Goal: Task Accomplishment & Management: Use online tool/utility

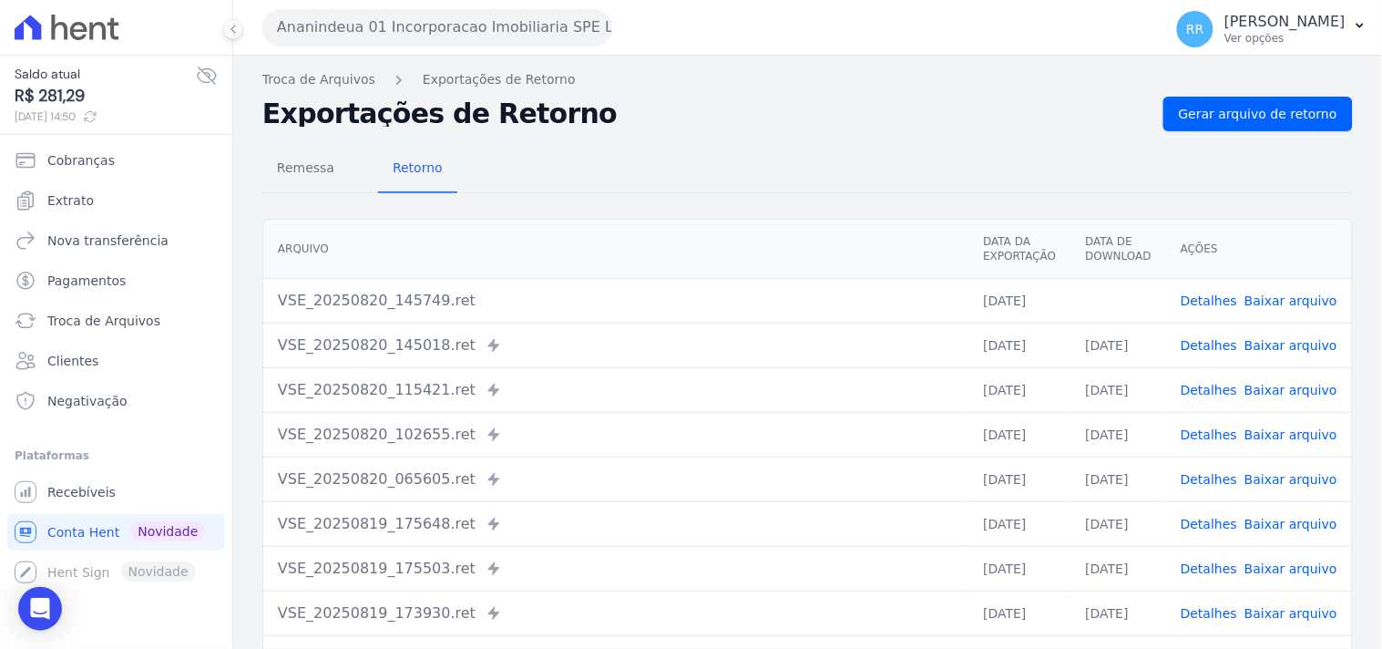
click at [707, 137] on div "Remessa Retorno [GEOGRAPHIC_DATA] Data da Exportação Data de Download Ações VSE…" at bounding box center [807, 460] width 1090 height 659
click at [796, 75] on nav "Troca de Arquivos Exportações de Retorno" at bounding box center [807, 79] width 1090 height 19
click at [751, 80] on nav "Troca de Arquivos Exportações de Retorno" at bounding box center [807, 79] width 1090 height 19
click at [346, 56] on div "Translation missing. Options considered were: - pt-BR.banking.file_exports.crea…" at bounding box center [807, 430] width 1149 height 749
click at [359, 24] on button "Ananindeua 01 Incorporacao Imobiliaria SPE LTDA" at bounding box center [437, 27] width 350 height 36
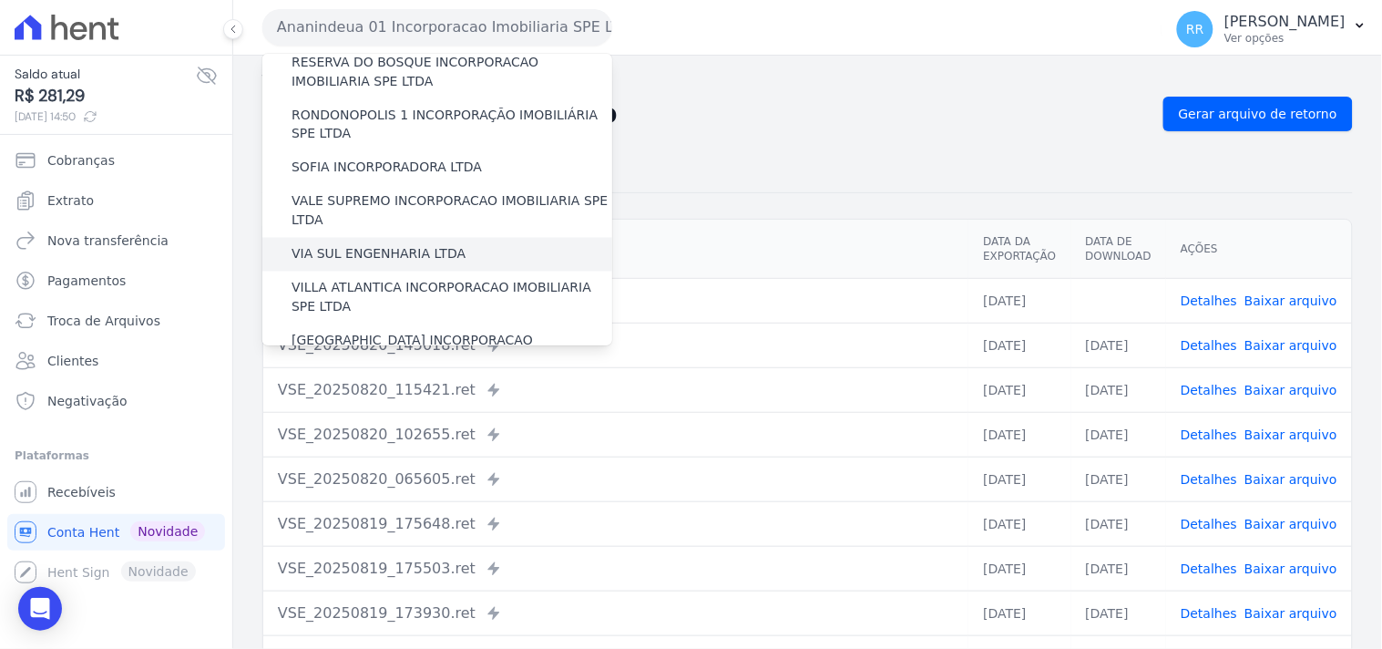
scroll to position [813, 0]
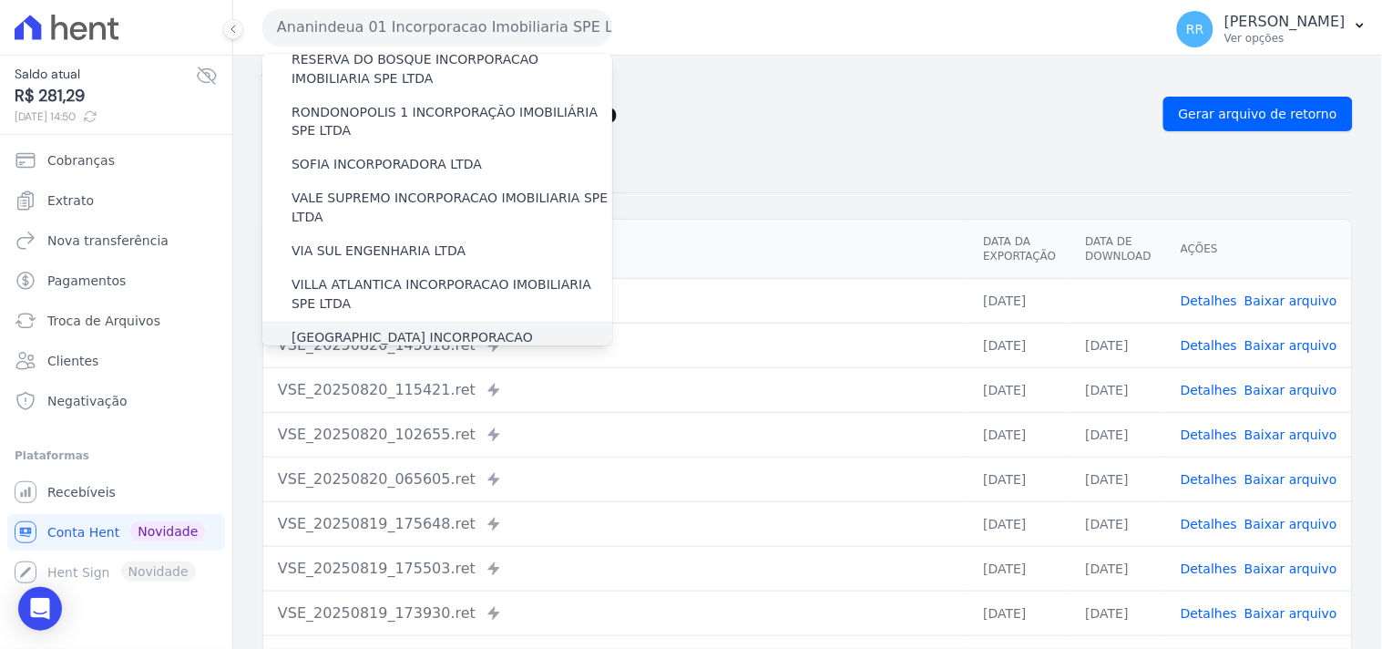
click at [342, 322] on div "[GEOGRAPHIC_DATA] INCORPORACAO IMOBILIARIA SPE LTDA" at bounding box center [437, 348] width 350 height 53
click at [338, 329] on label "[GEOGRAPHIC_DATA] INCORPORACAO IMOBILIARIA SPE LTDA" at bounding box center [451, 348] width 321 height 38
click at [0, 0] on input "[GEOGRAPHIC_DATA] INCORPORACAO IMOBILIARIA SPE LTDA" at bounding box center [0, 0] width 0 height 0
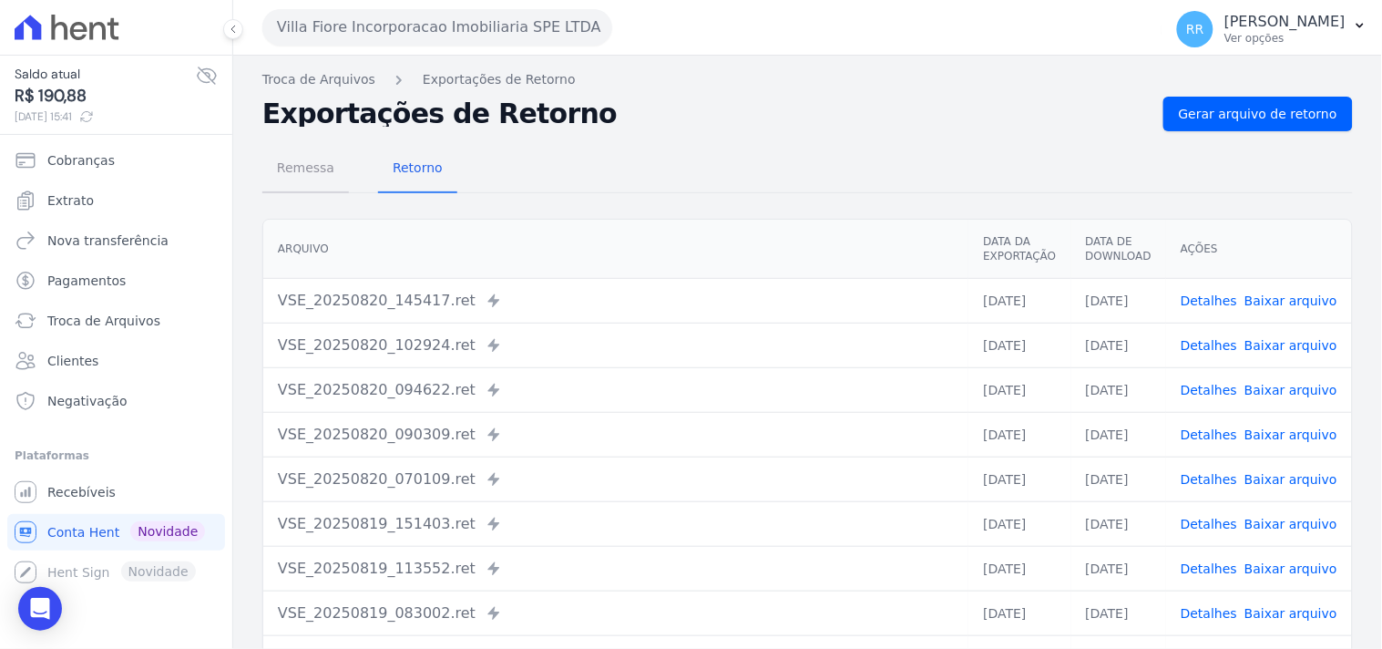
click at [312, 169] on span "Remessa" at bounding box center [305, 167] width 79 height 36
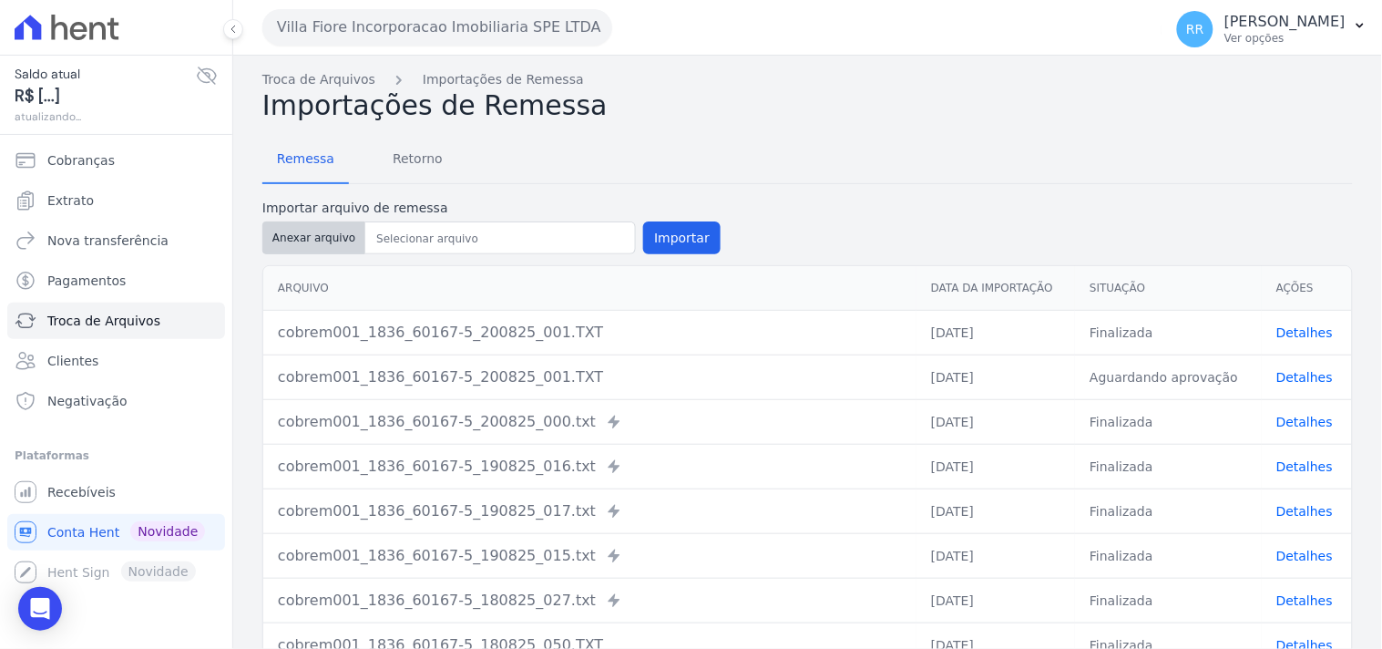
click at [349, 239] on button "Anexar arquivo" at bounding box center [313, 237] width 103 height 33
type input "cobrem001_1836_60167-5_200825_032.TXT"
click at [686, 243] on button "Importar" at bounding box center [681, 237] width 77 height 33
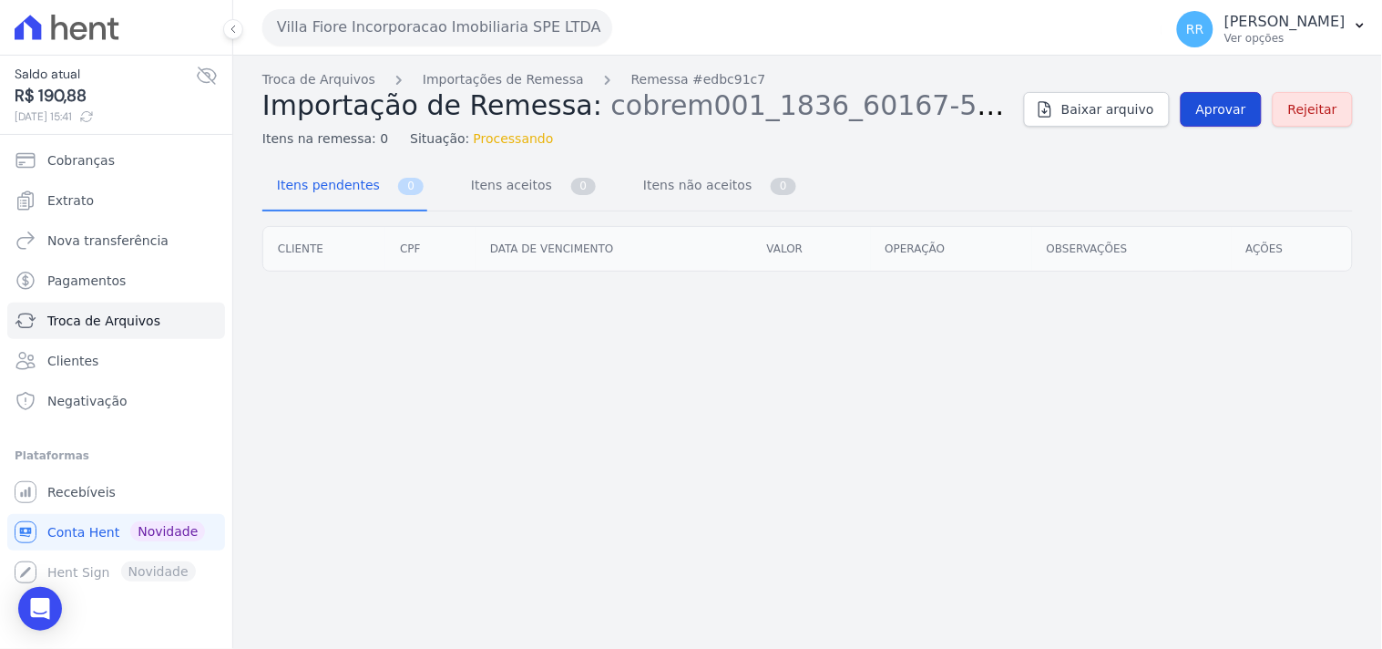
click at [1195, 120] on link "Aprovar" at bounding box center [1220, 109] width 81 height 35
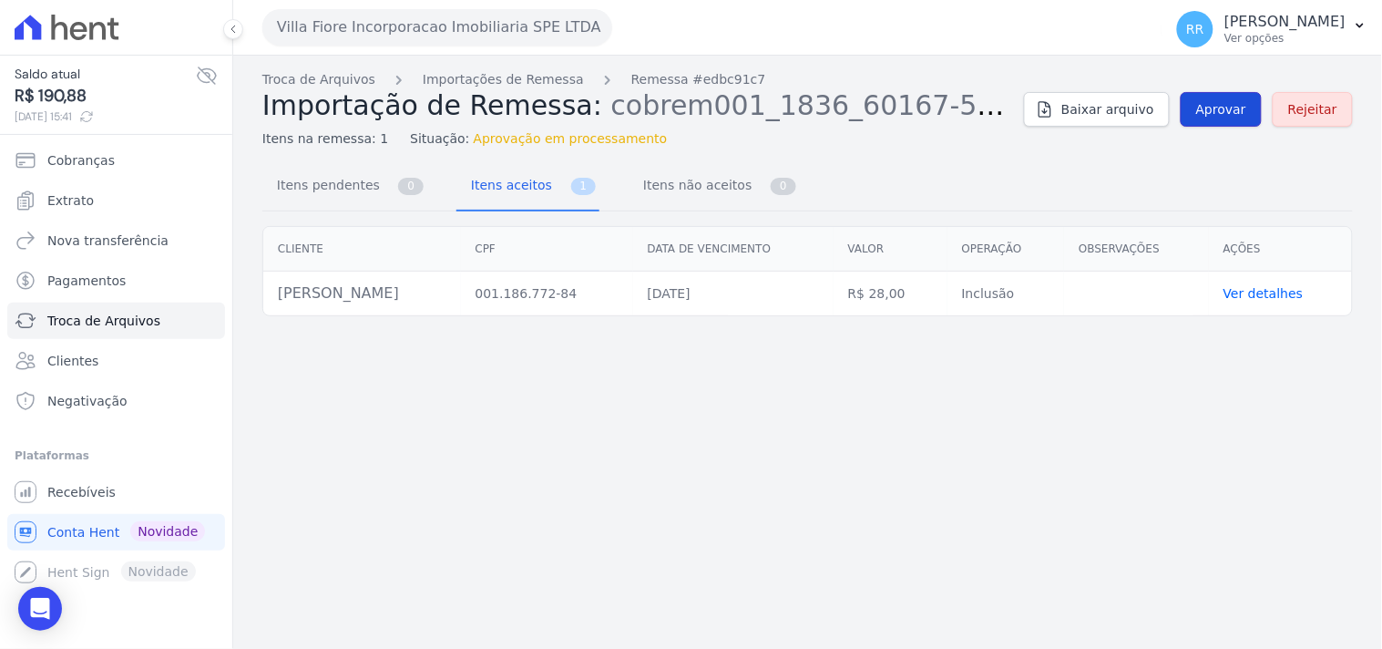
click at [1227, 123] on link "Aprovar" at bounding box center [1220, 109] width 81 height 35
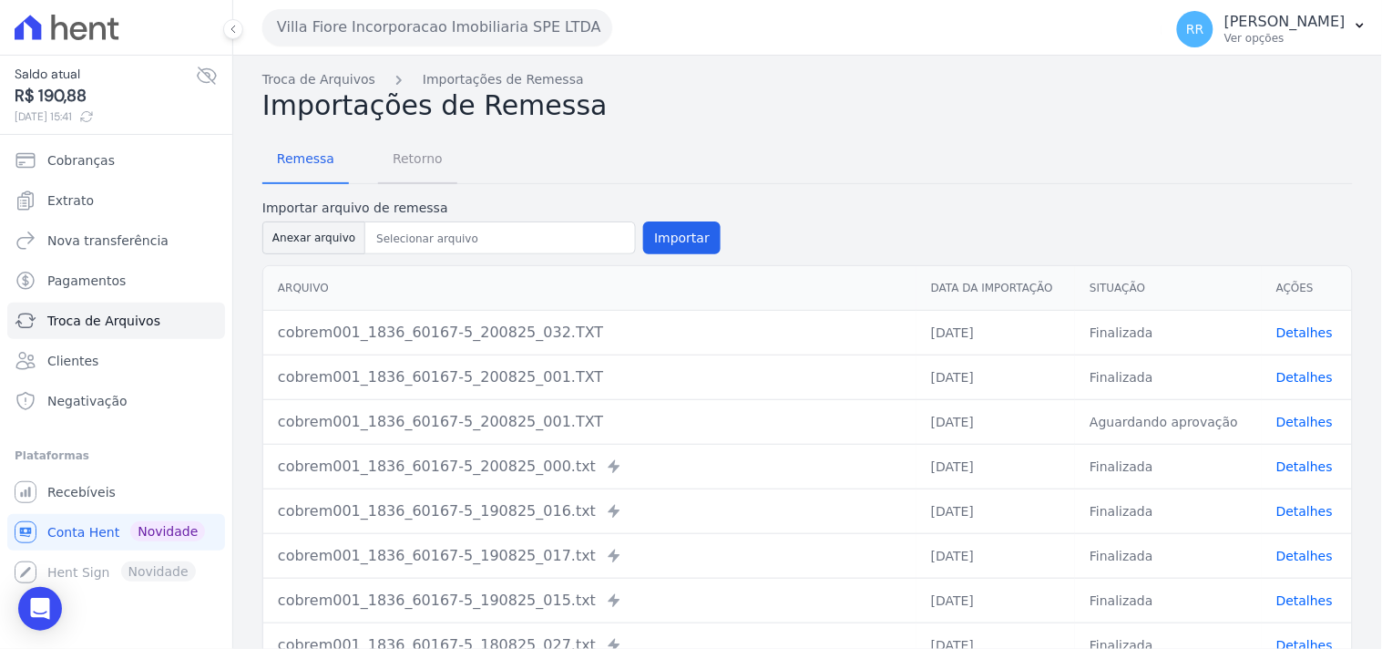
click at [432, 169] on span "Retorno" at bounding box center [418, 158] width 72 height 36
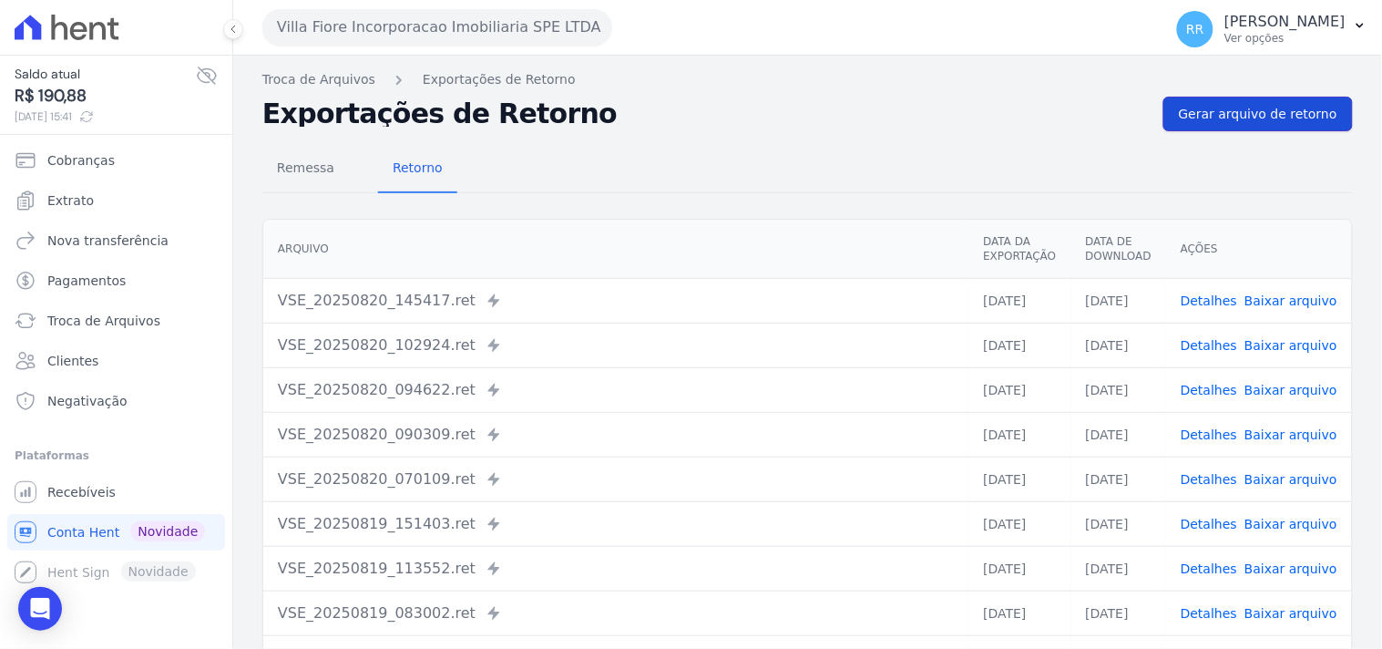
click at [1198, 115] on span "Gerar arquivo de retorno" at bounding box center [1258, 114] width 158 height 18
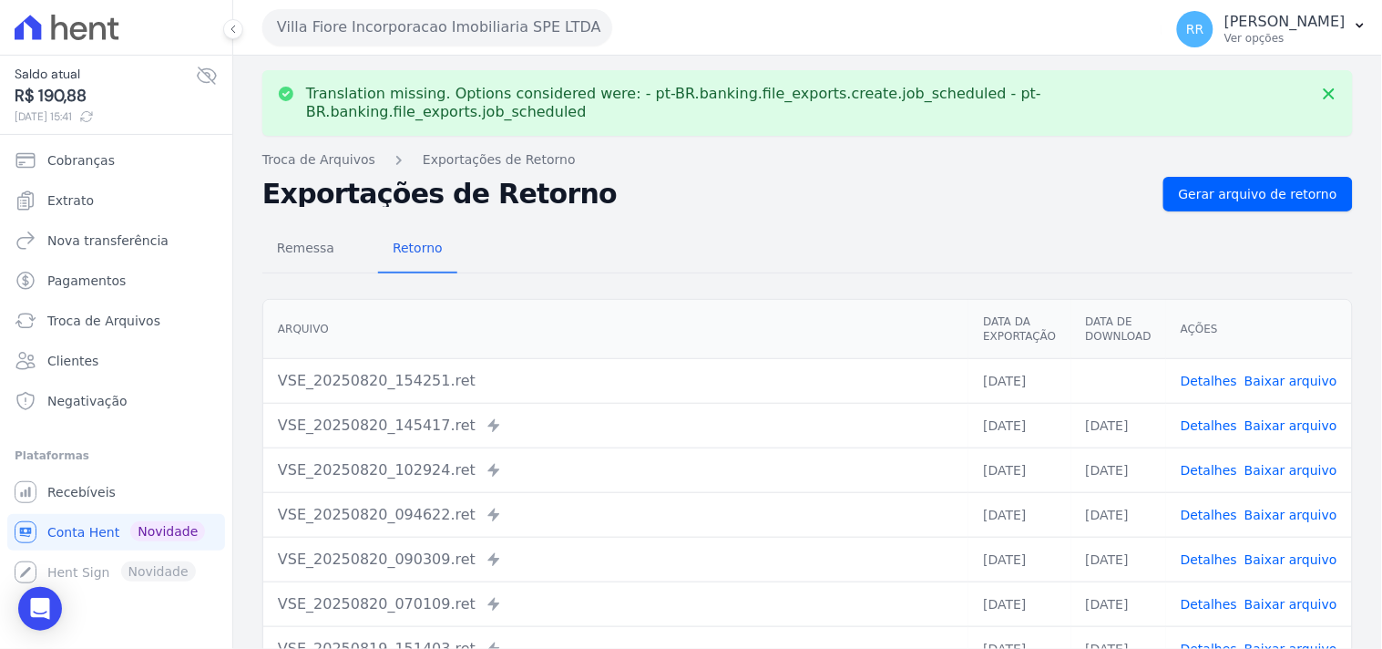
click at [1280, 373] on link "Baixar arquivo" at bounding box center [1290, 380] width 93 height 15
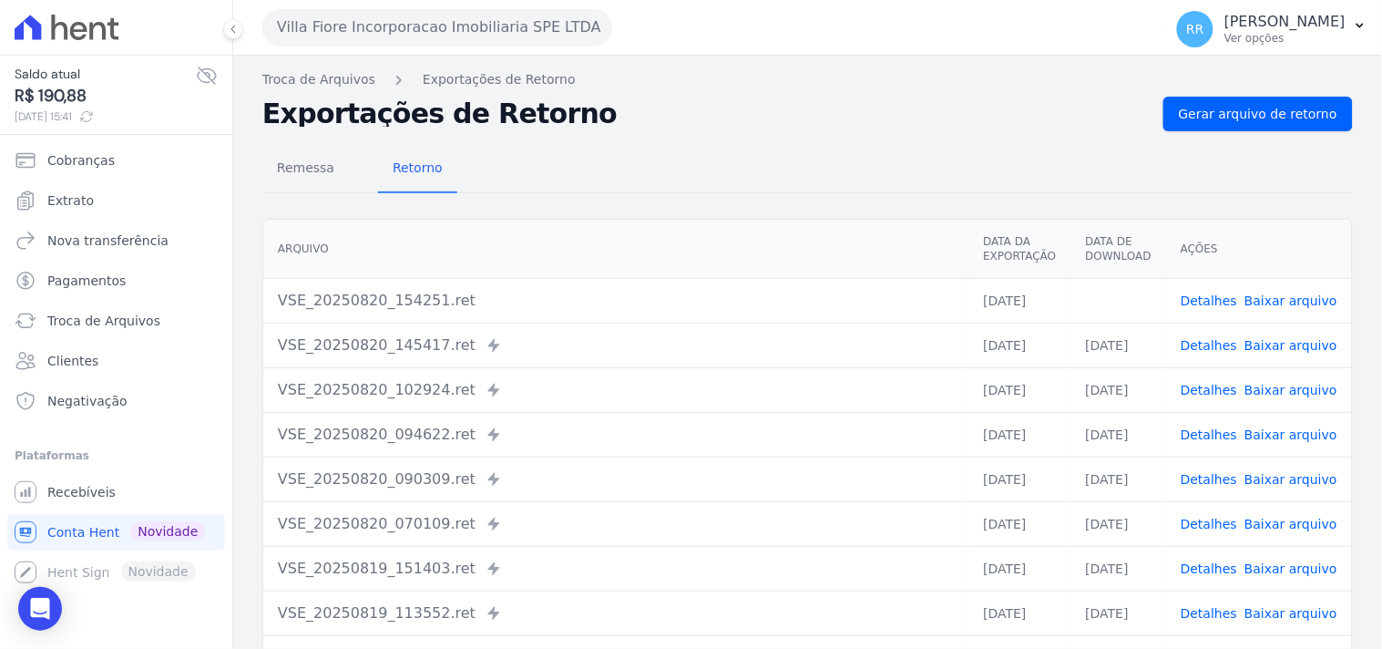
click at [774, 195] on div "Remessa Retorno [GEOGRAPHIC_DATA] Data da Exportação Data de Download Ações VSE…" at bounding box center [807, 460] width 1090 height 659
click at [640, 160] on div "Remessa Retorno" at bounding box center [807, 169] width 1090 height 47
click at [311, 171] on span "Remessa" at bounding box center [305, 167] width 79 height 36
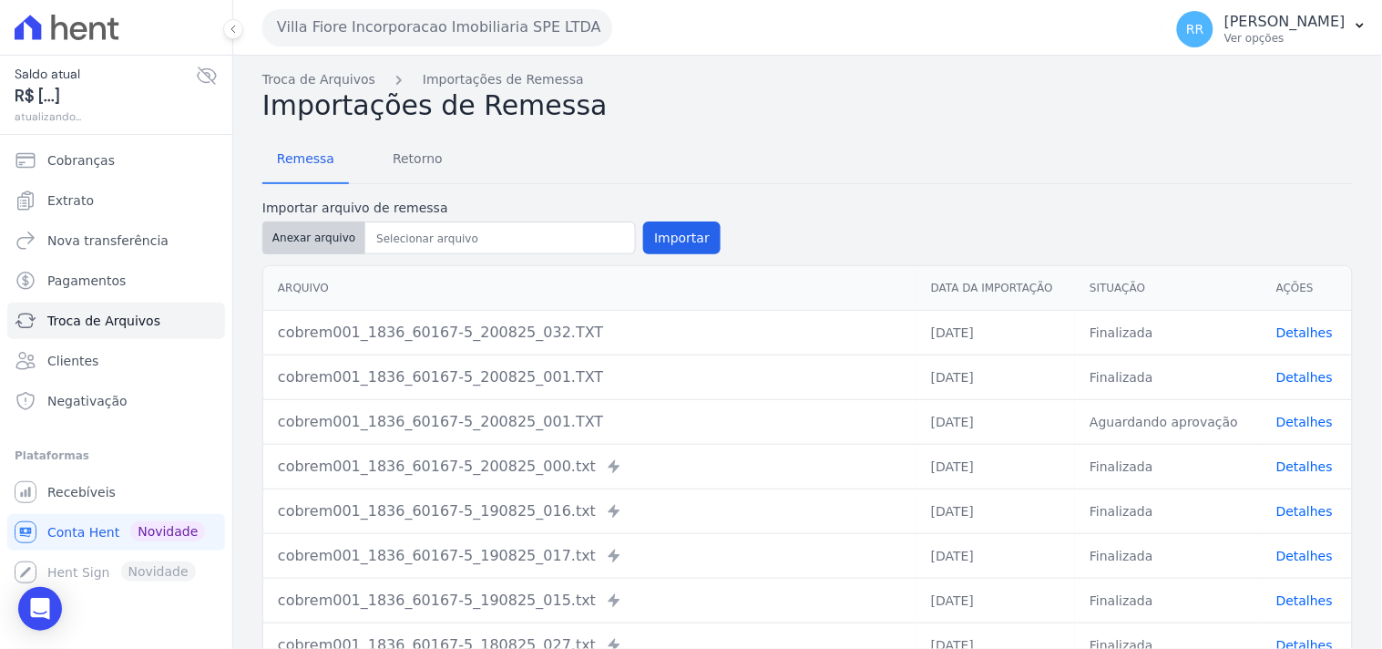
click at [348, 250] on button "Anexar arquivo" at bounding box center [313, 237] width 103 height 33
type input "cobrem001_1836_60167-5_200825_035.TXT"
click at [672, 210] on label "Importar arquivo de remessa" at bounding box center [491, 208] width 458 height 19
click at [672, 222] on button "Importar" at bounding box center [681, 237] width 77 height 33
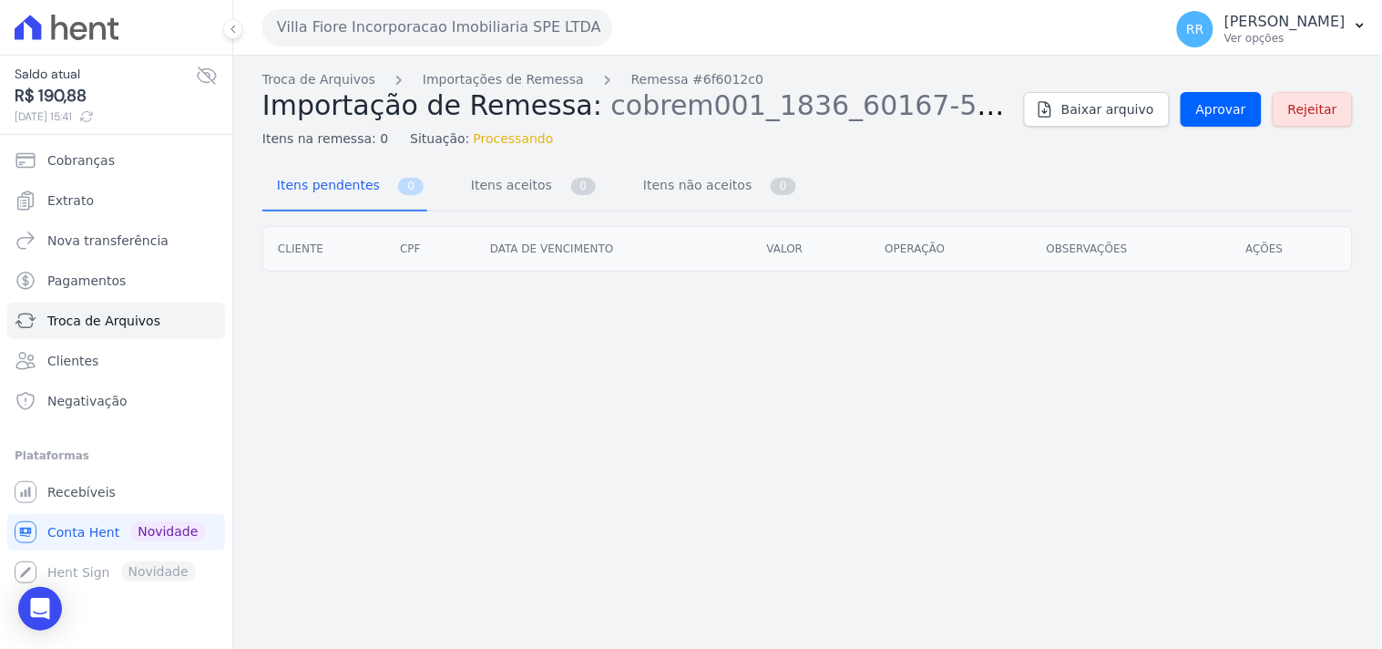
click at [1187, 128] on div "Troca de Arquivos Importações de Remessa Remessa #6f6012c0 Importação de Remess…" at bounding box center [807, 109] width 1090 height 78
click at [1212, 109] on span "Aprovar" at bounding box center [1221, 109] width 50 height 18
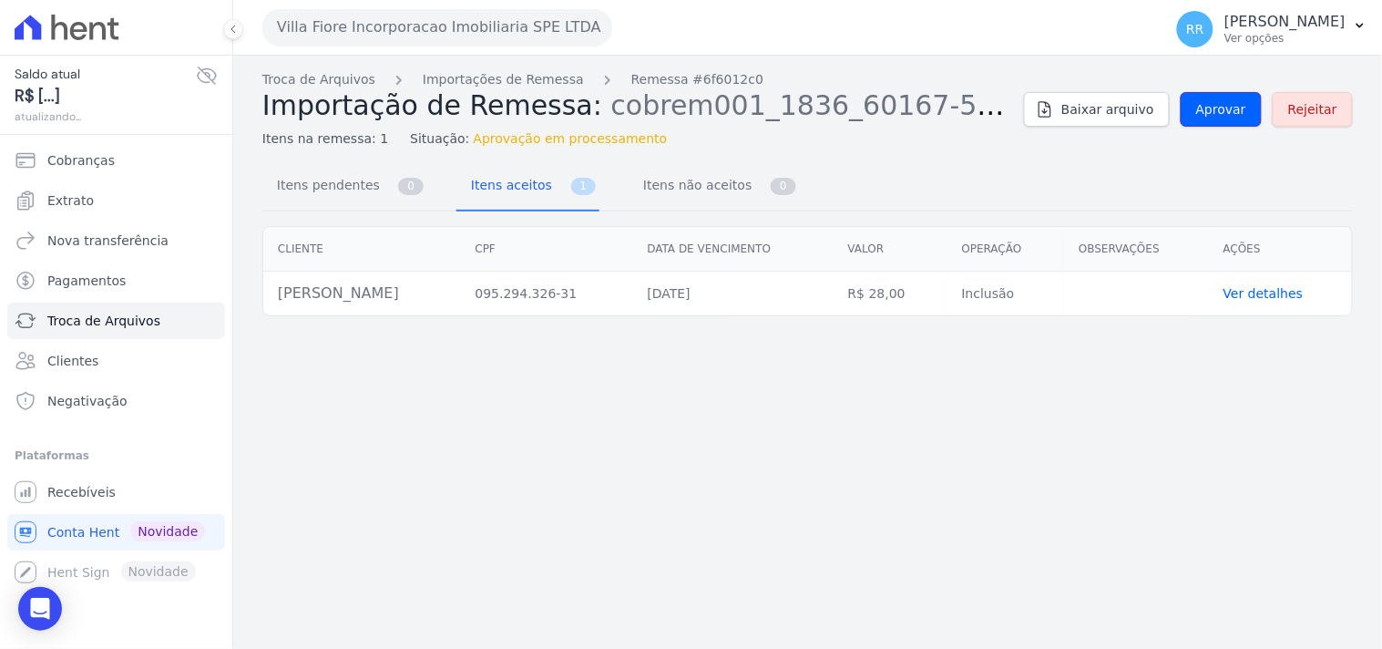
click at [1212, 109] on span "Aprovar" at bounding box center [1221, 109] width 50 height 18
click at [1223, 102] on span "Aprovar" at bounding box center [1221, 109] width 50 height 18
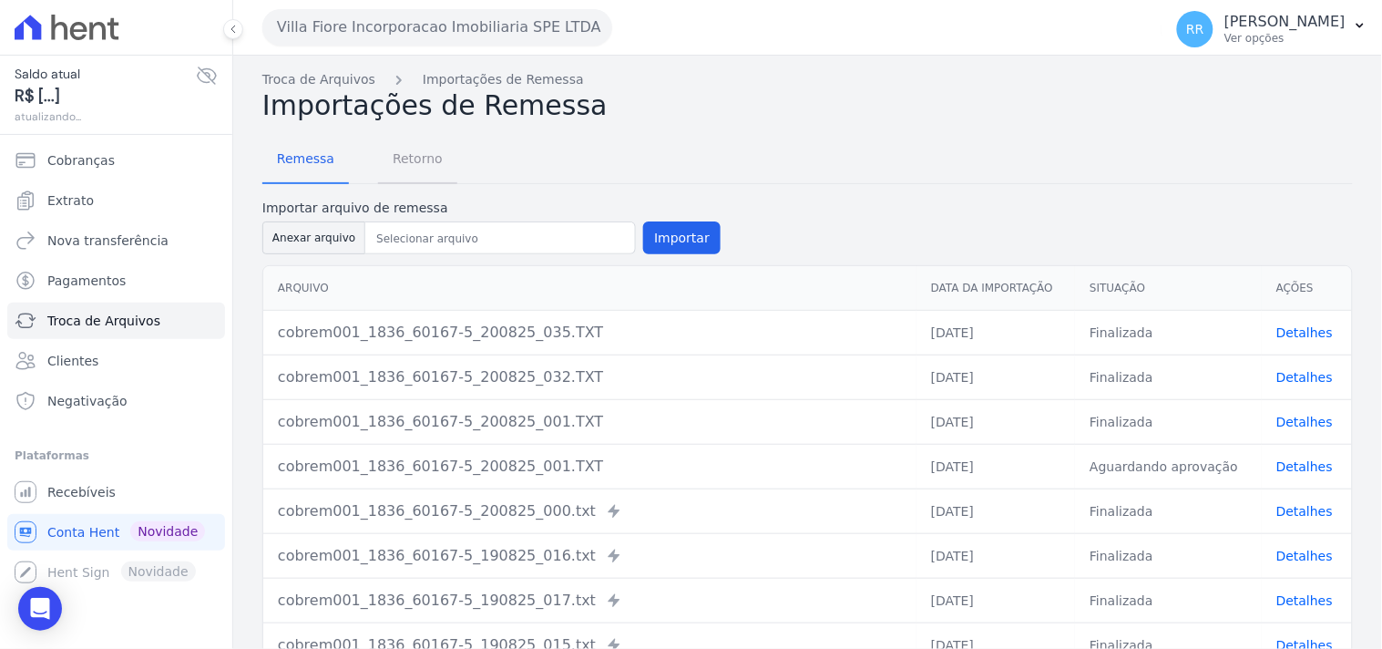
click at [420, 182] on link "Retorno" at bounding box center [417, 160] width 79 height 47
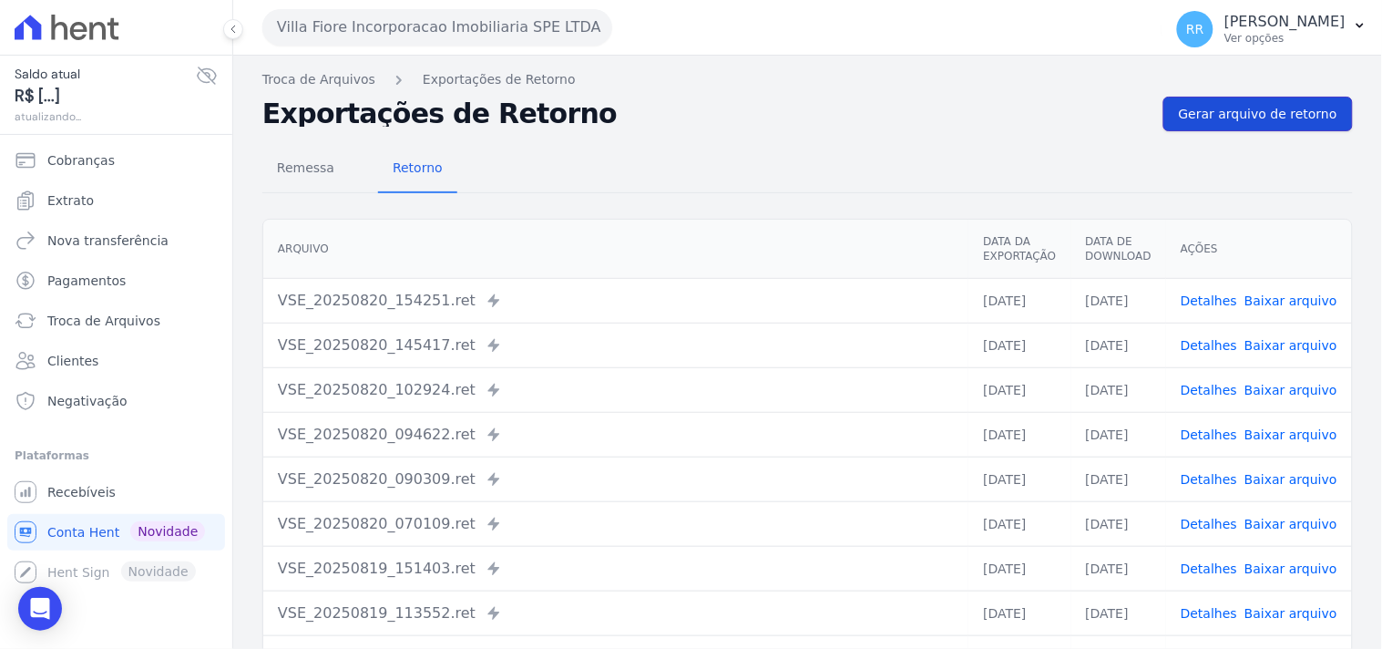
click at [1336, 98] on link "Gerar arquivo de retorno" at bounding box center [1257, 114] width 189 height 35
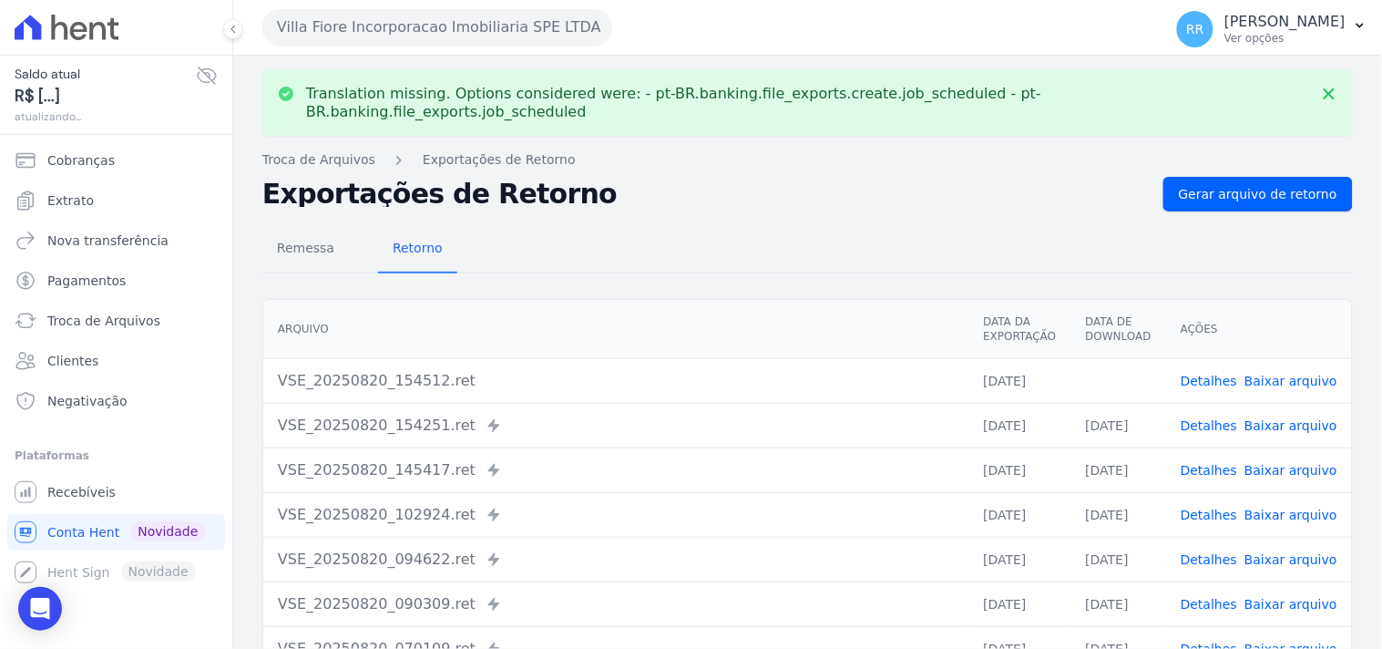
click at [1276, 373] on link "Baixar arquivo" at bounding box center [1290, 380] width 93 height 15
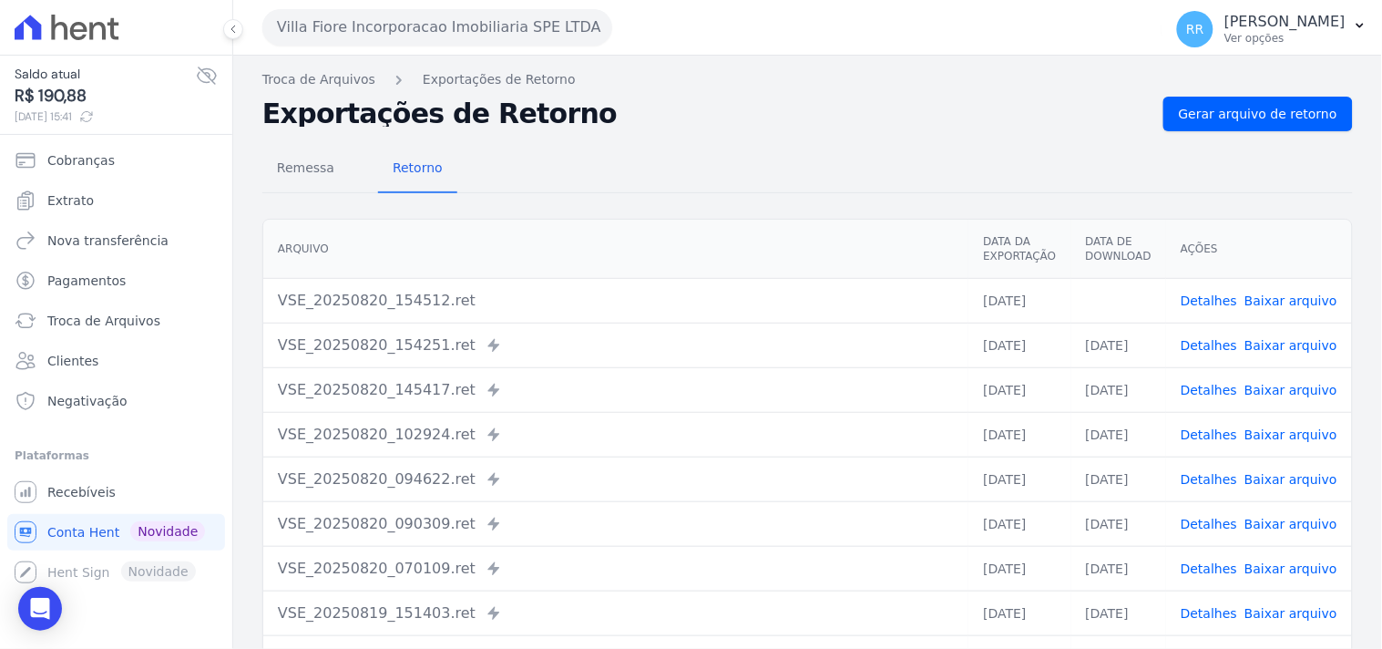
click at [720, 197] on div "Remessa Retorno [GEOGRAPHIC_DATA] Data da Exportação Data de Download Ações VSE…" at bounding box center [807, 460] width 1090 height 659
click at [313, 37] on button "Villa Fiore Incorporacao Imobiliaria SPE LTDA" at bounding box center [437, 27] width 350 height 36
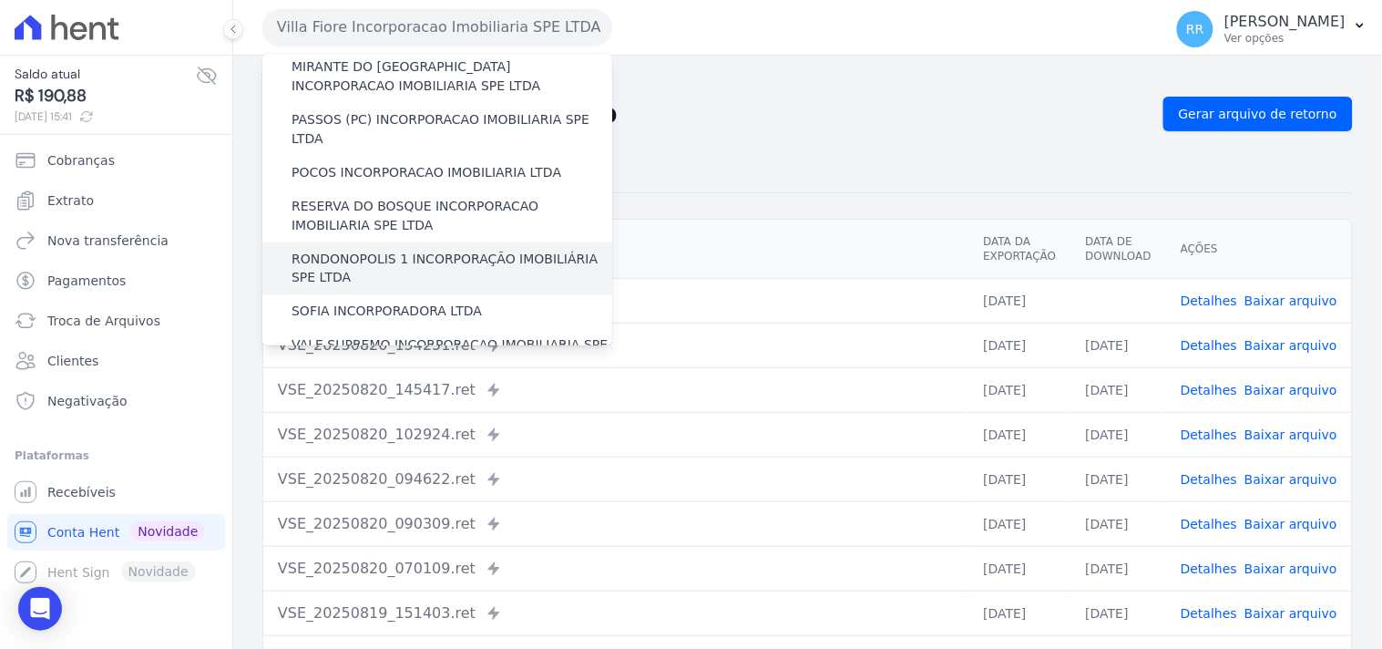
scroll to position [675, 0]
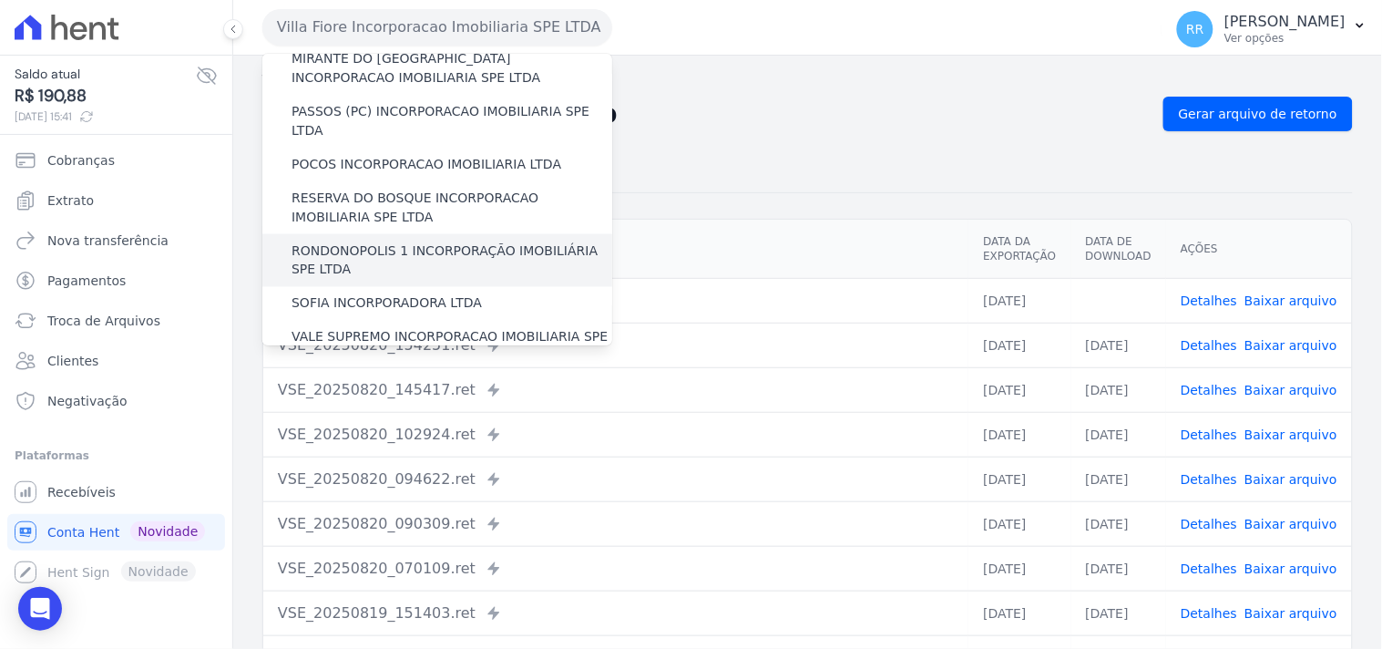
click at [424, 241] on label "RONDONOPOLIS 1 INCORPORAÇÃO IMOBILIÁRIA SPE LTDA" at bounding box center [451, 260] width 321 height 38
click at [0, 0] on input "RONDONOPOLIS 1 INCORPORAÇÃO IMOBILIÁRIA SPE LTDA" at bounding box center [0, 0] width 0 height 0
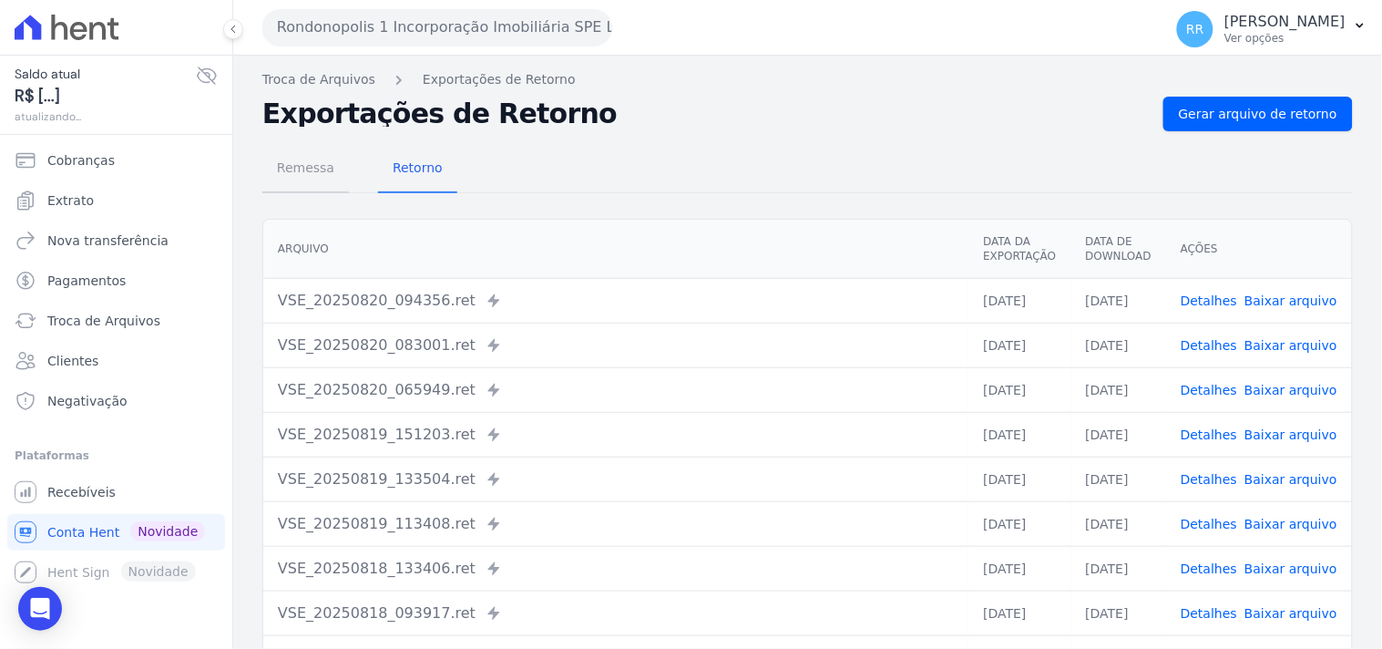
click at [297, 169] on span "Remessa" at bounding box center [305, 167] width 79 height 36
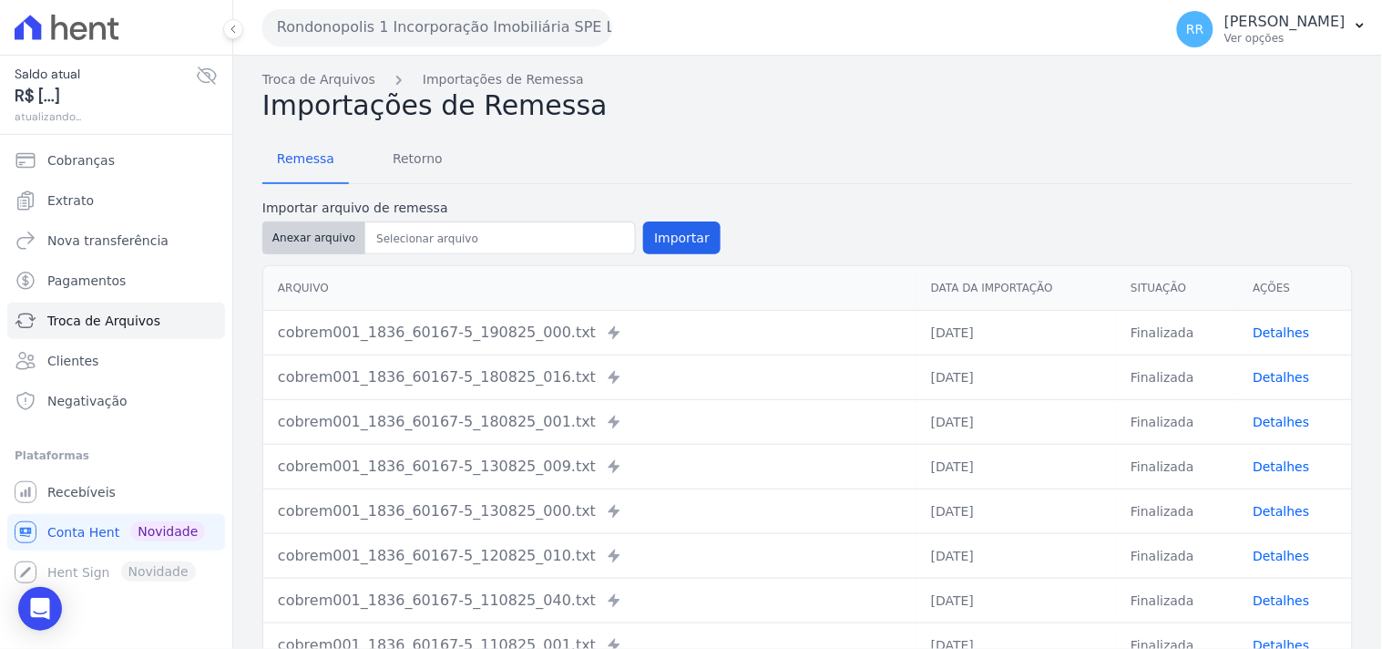
click at [342, 247] on button "Anexar arquivo" at bounding box center [313, 237] width 103 height 33
type input "cobrem001_1836_60167-5_200825_033.TXT"
click at [669, 239] on button "Importar" at bounding box center [681, 237] width 77 height 33
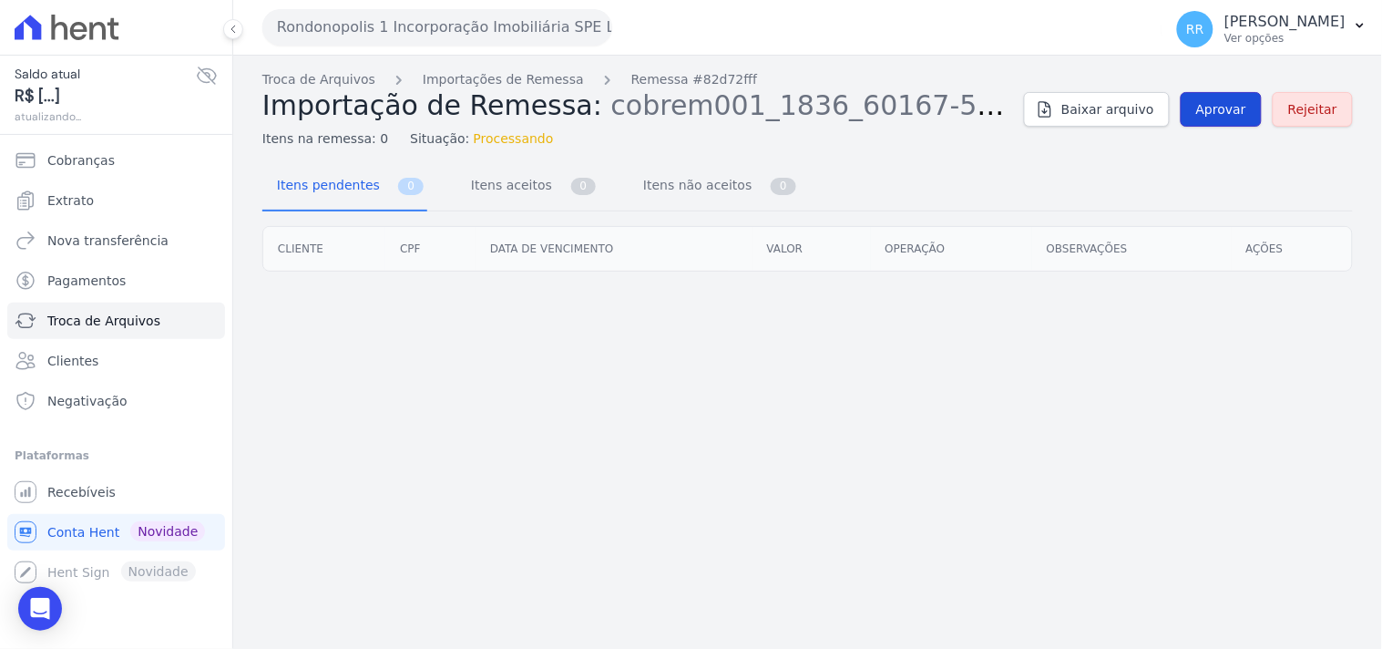
click at [1246, 114] on span "Aprovar" at bounding box center [1221, 109] width 50 height 18
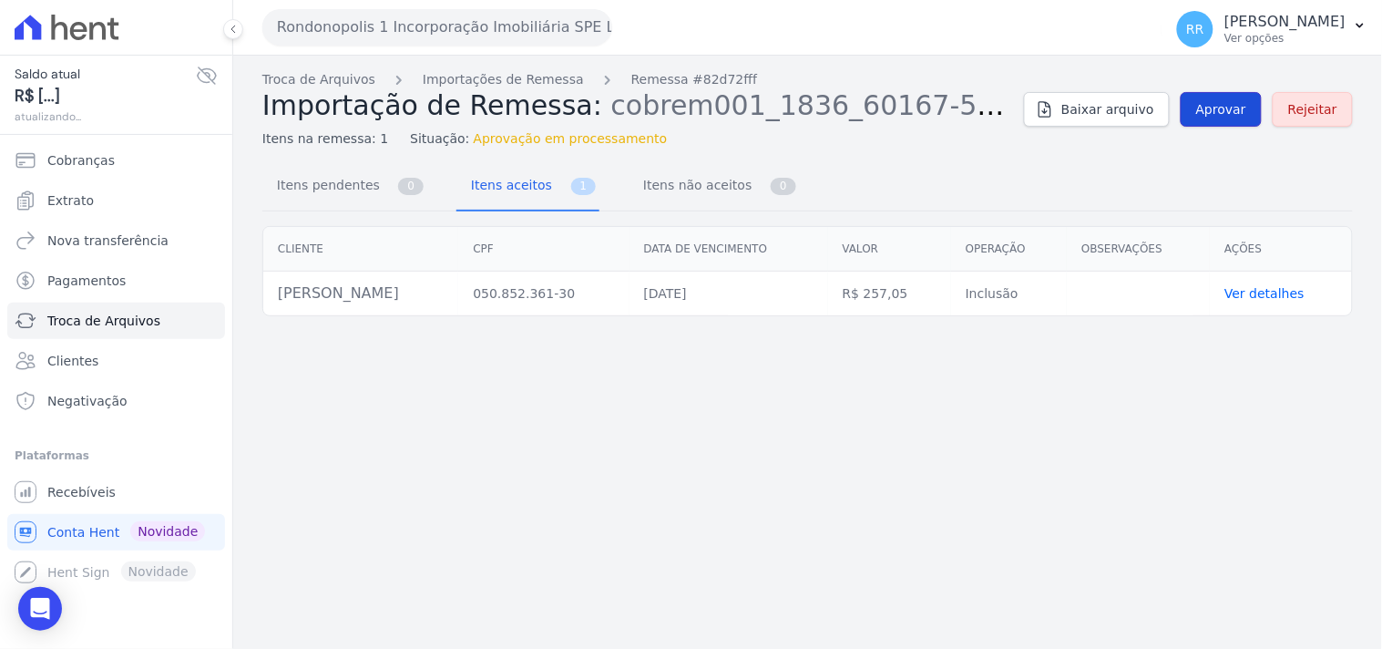
click at [1245, 113] on span "Aprovar" at bounding box center [1221, 109] width 50 height 18
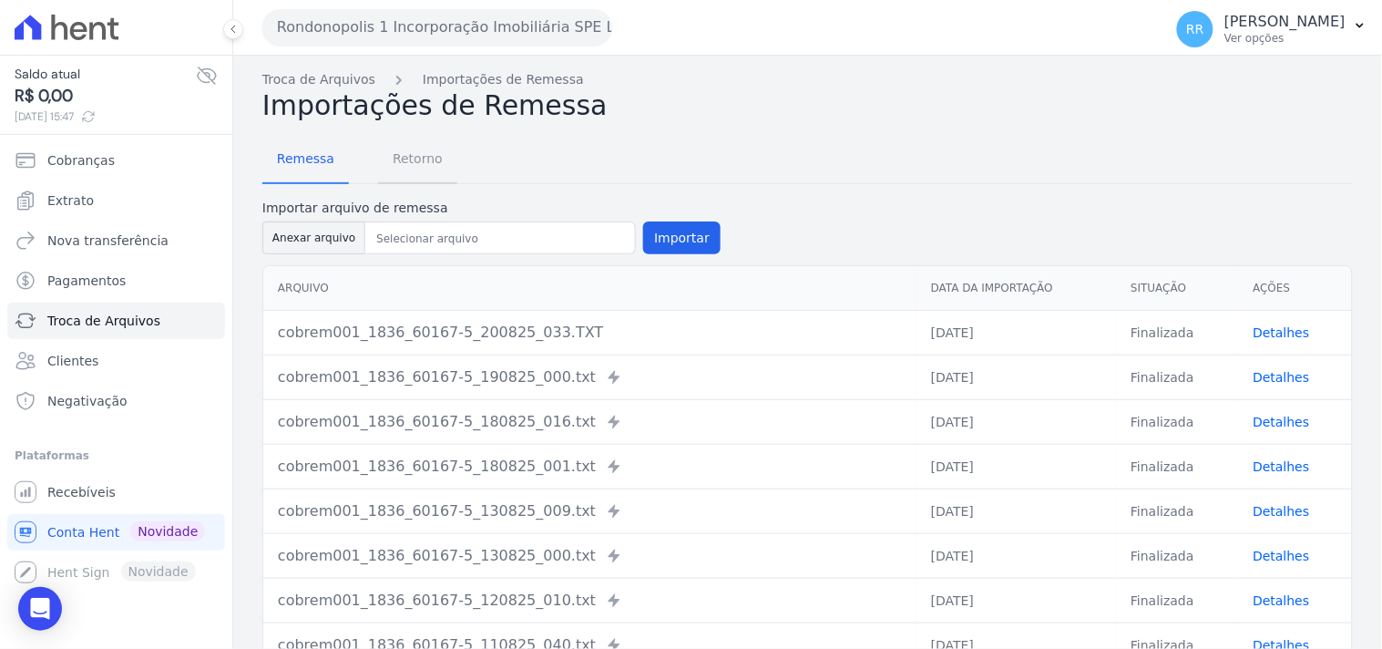
click at [416, 157] on span "Retorno" at bounding box center [418, 158] width 72 height 36
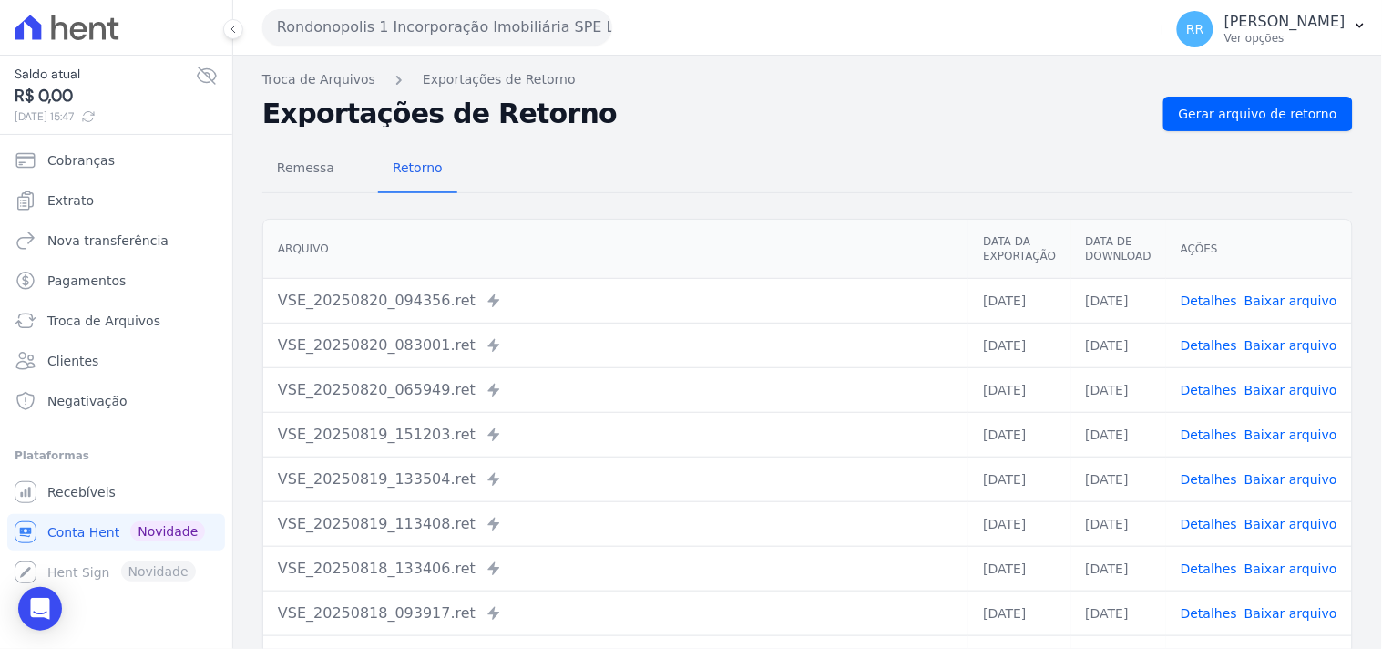
click at [1255, 132] on div "Remessa Retorno [GEOGRAPHIC_DATA] Data da Exportação Data de Download Ações VSE…" at bounding box center [807, 460] width 1090 height 659
click at [1264, 119] on span "Gerar arquivo de retorno" at bounding box center [1258, 114] width 158 height 18
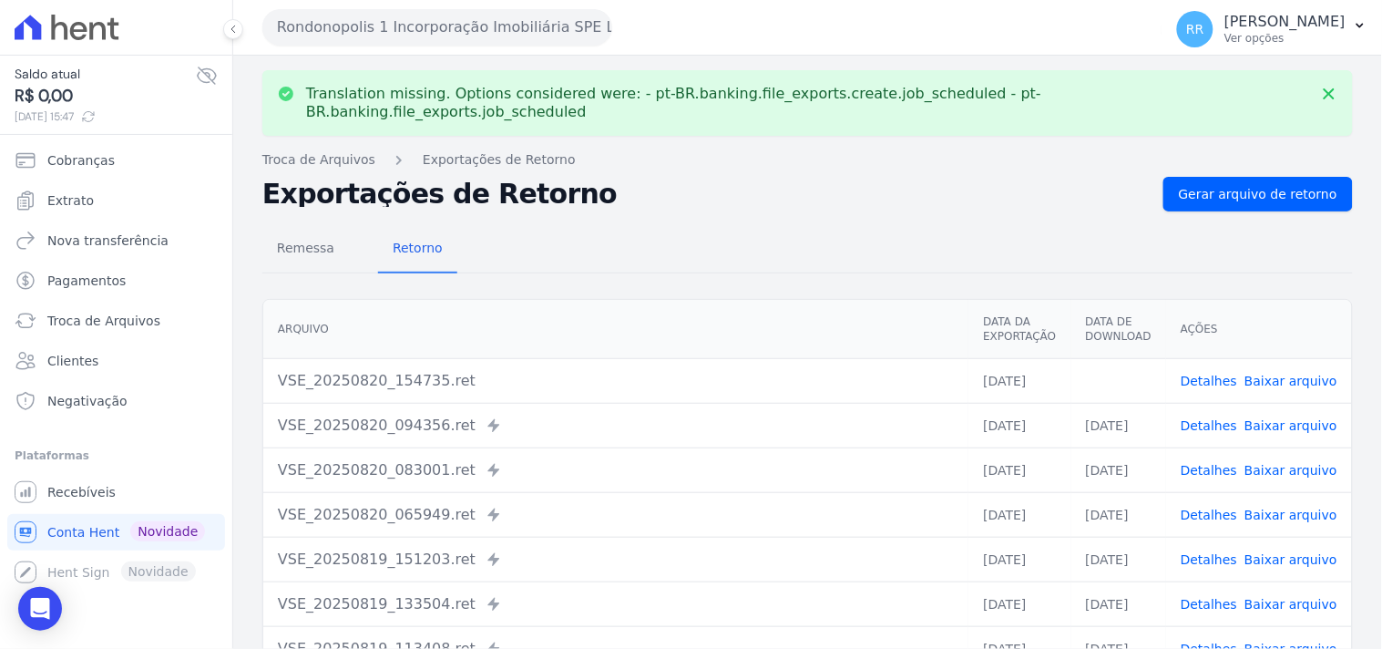
click at [1279, 373] on link "Baixar arquivo" at bounding box center [1290, 380] width 93 height 15
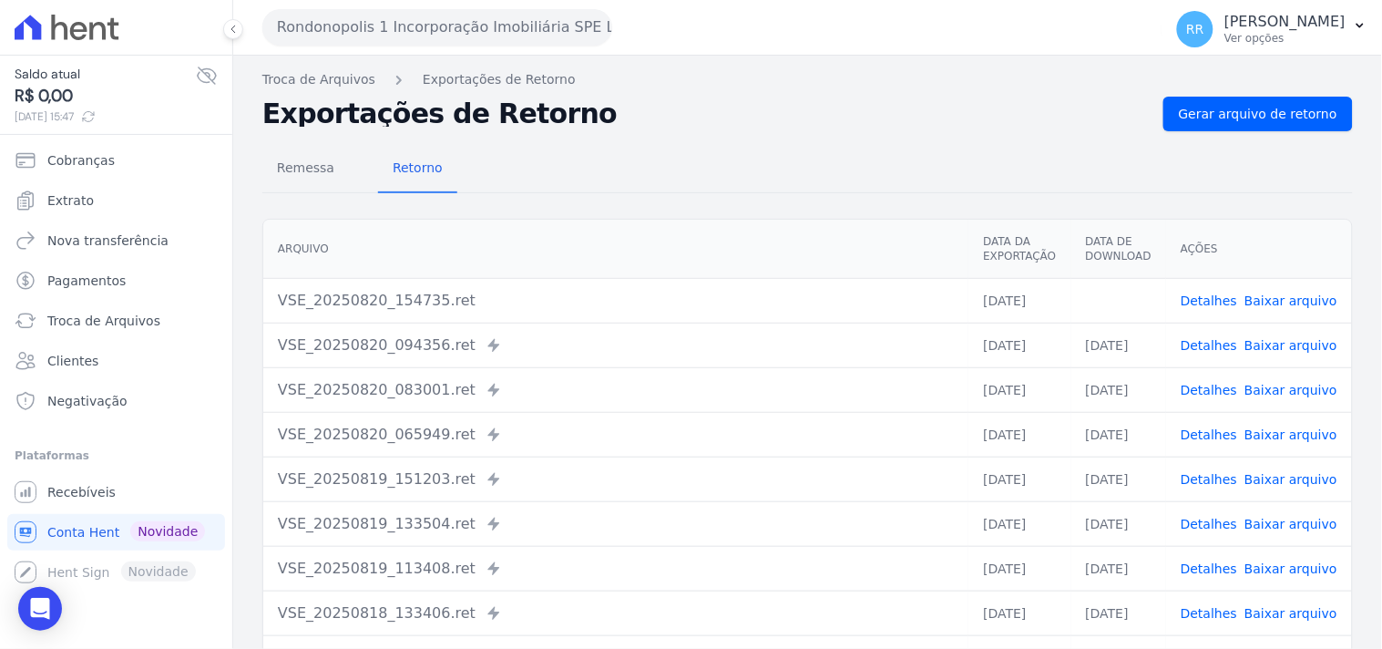
click at [770, 88] on nav "Troca de Arquivos Exportações de Retorno" at bounding box center [807, 79] width 1090 height 19
click at [990, 119] on h2 "Exportações de Retorno" at bounding box center [705, 114] width 886 height 26
click at [1208, 302] on link "Detalhes" at bounding box center [1208, 300] width 56 height 15
click at [346, 30] on button "Rondonopolis 1 Incorporação Imobiliária SPE LTDA" at bounding box center [437, 27] width 350 height 36
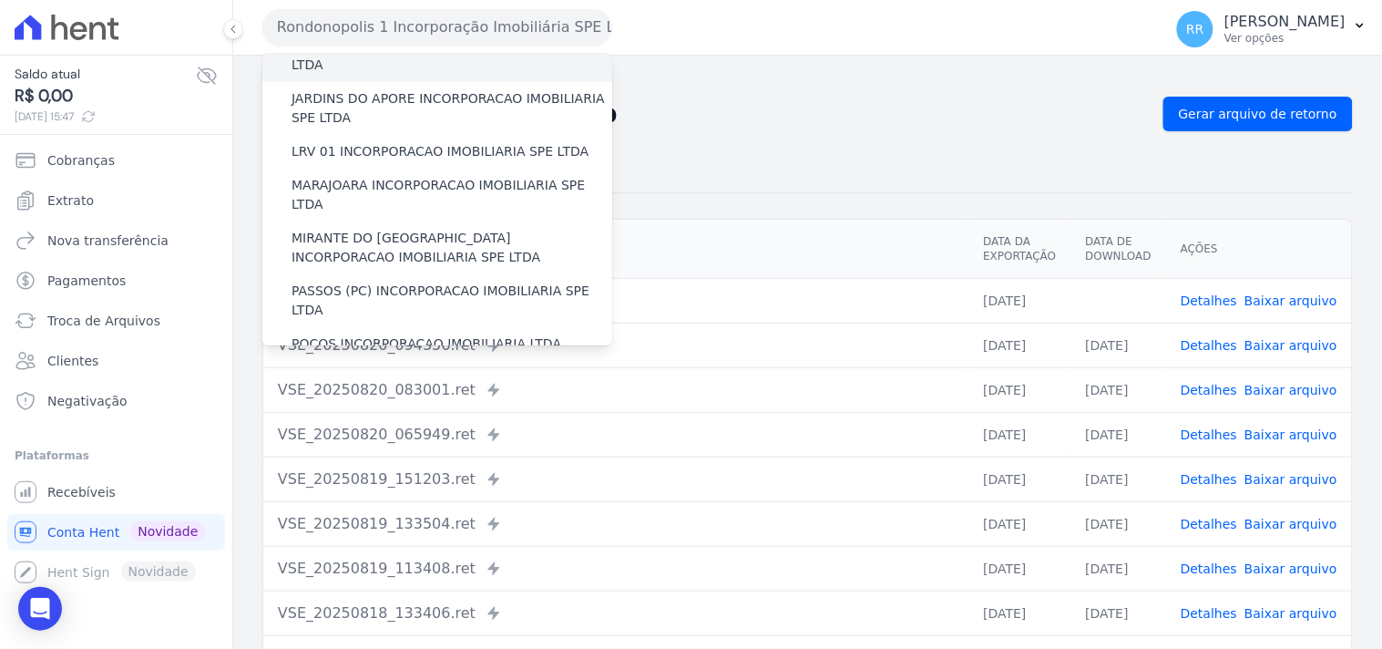
scroll to position [506, 0]
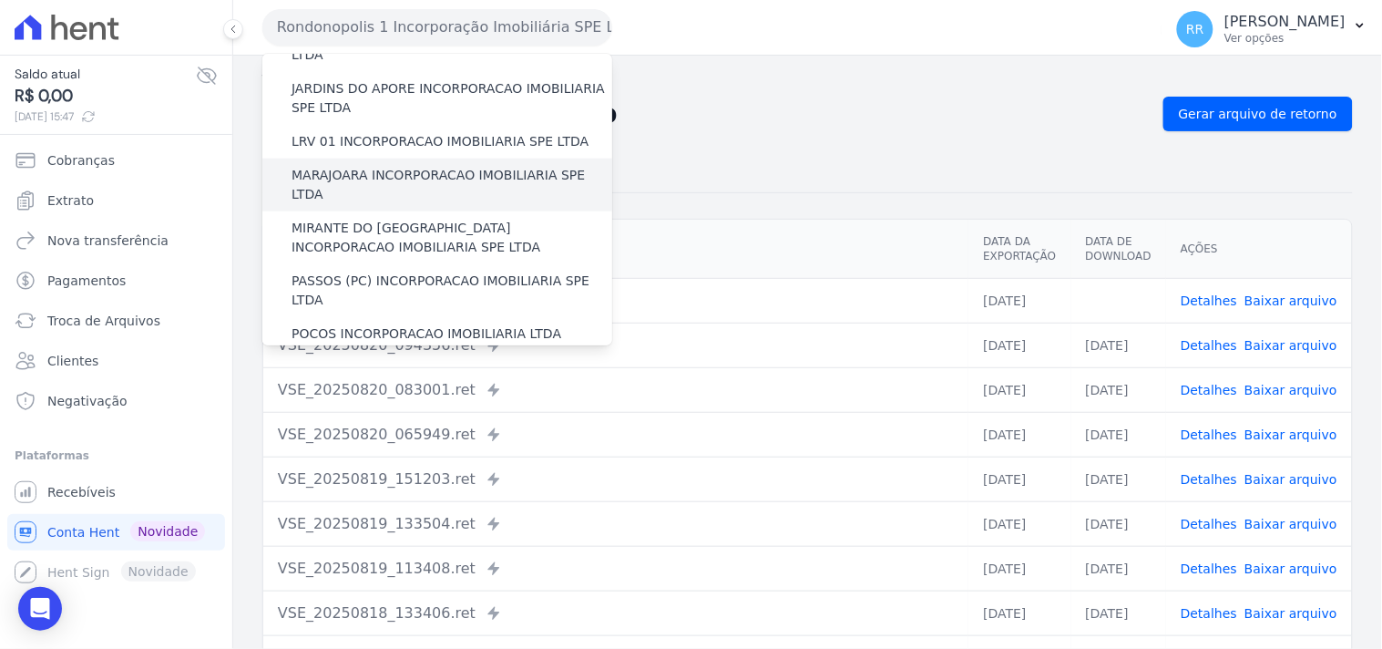
click at [317, 166] on label "MARAJOARA INCORPORACAO IMOBILIARIA SPE LTDA" at bounding box center [451, 185] width 321 height 38
click at [0, 0] on input "MARAJOARA INCORPORACAO IMOBILIARIA SPE LTDA" at bounding box center [0, 0] width 0 height 0
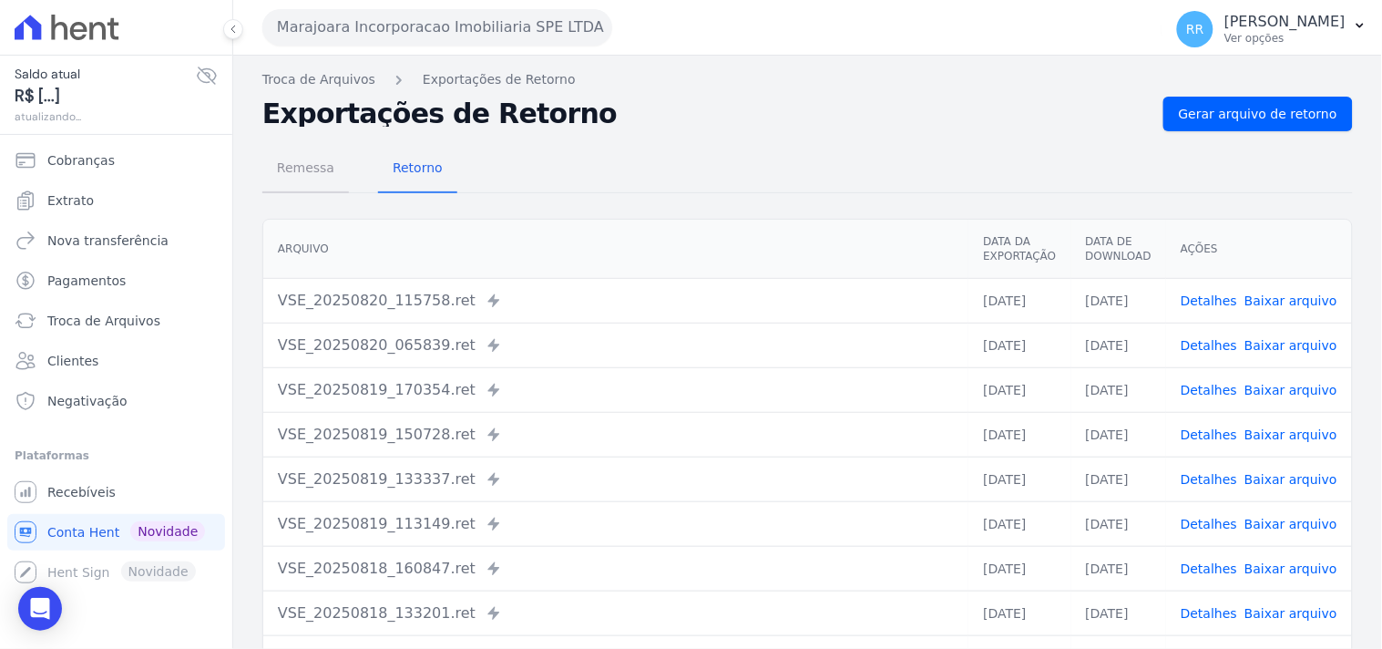
click at [322, 175] on span "Remessa" at bounding box center [305, 167] width 79 height 36
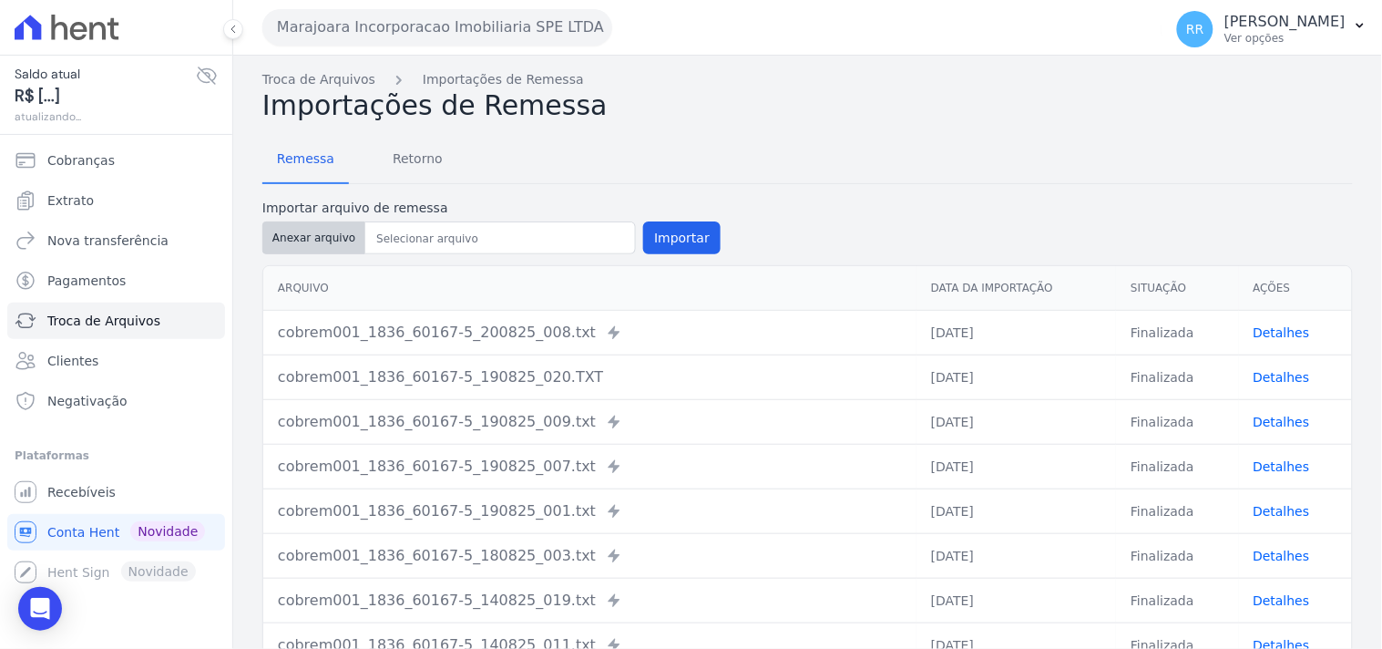
click at [331, 239] on button "Anexar arquivo" at bounding box center [313, 237] width 103 height 33
type input "cobrem001_1836_60167-5_200825_036.TXT"
click at [662, 239] on button "Importar" at bounding box center [681, 237] width 77 height 33
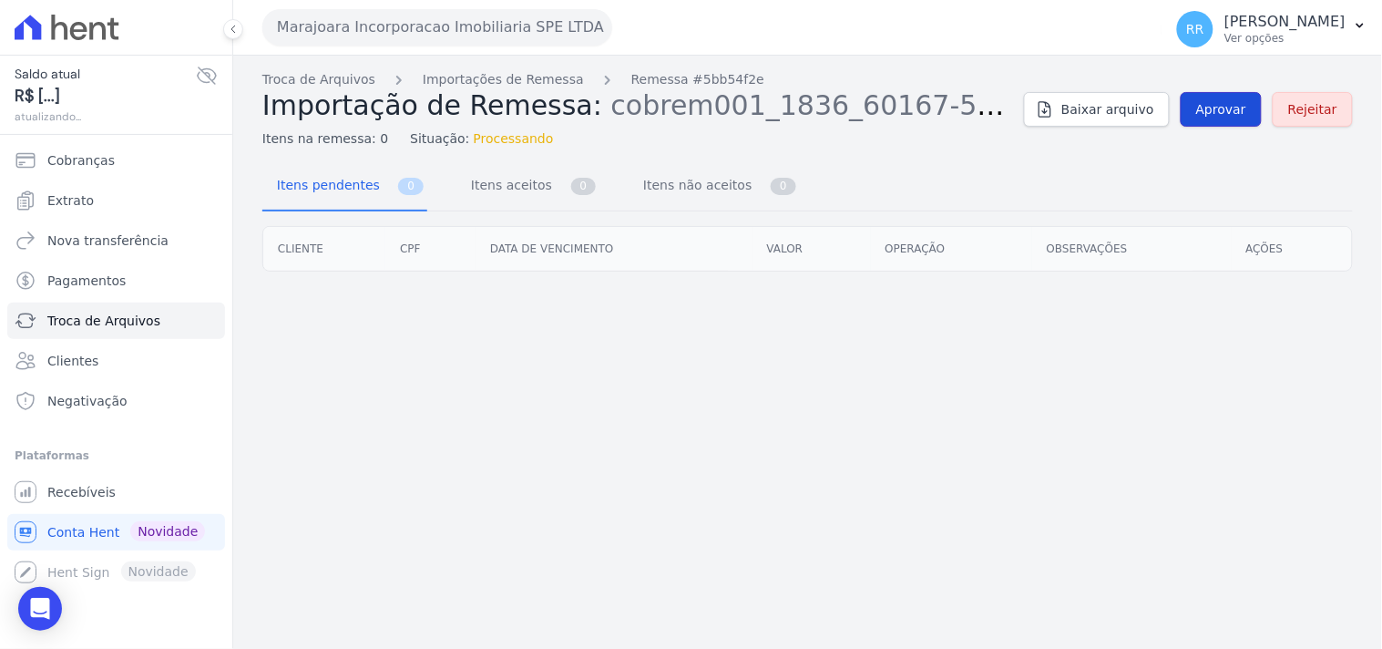
click at [1193, 111] on link "Aprovar" at bounding box center [1220, 109] width 81 height 35
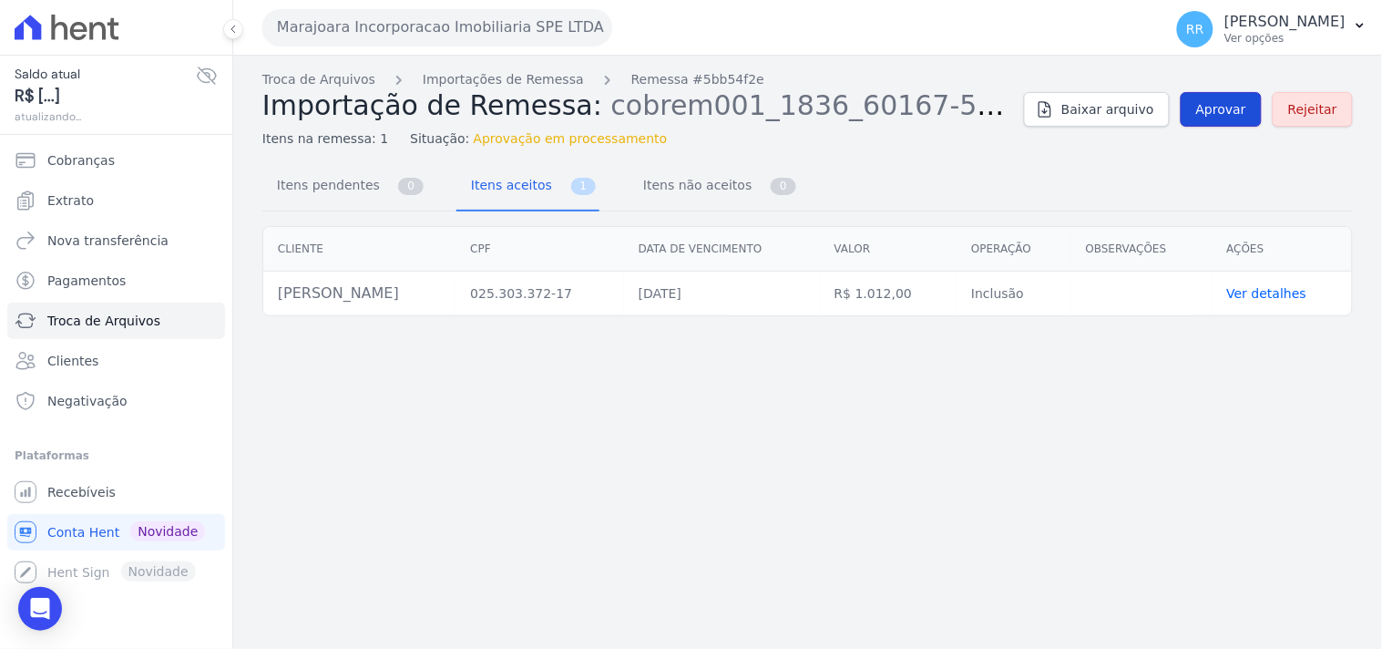
click at [1216, 109] on span "Aprovar" at bounding box center [1221, 109] width 50 height 18
click at [1225, 125] on link "Aprovar" at bounding box center [1220, 109] width 81 height 35
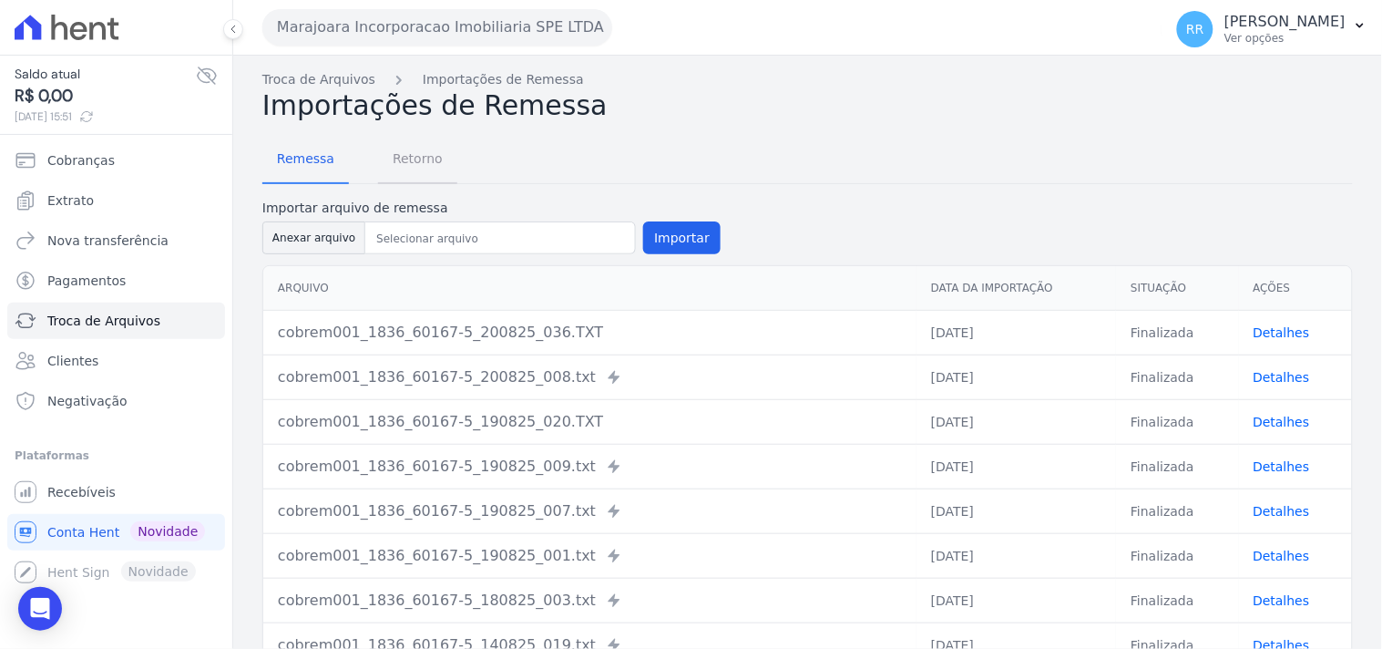
click at [416, 164] on span "Retorno" at bounding box center [418, 158] width 72 height 36
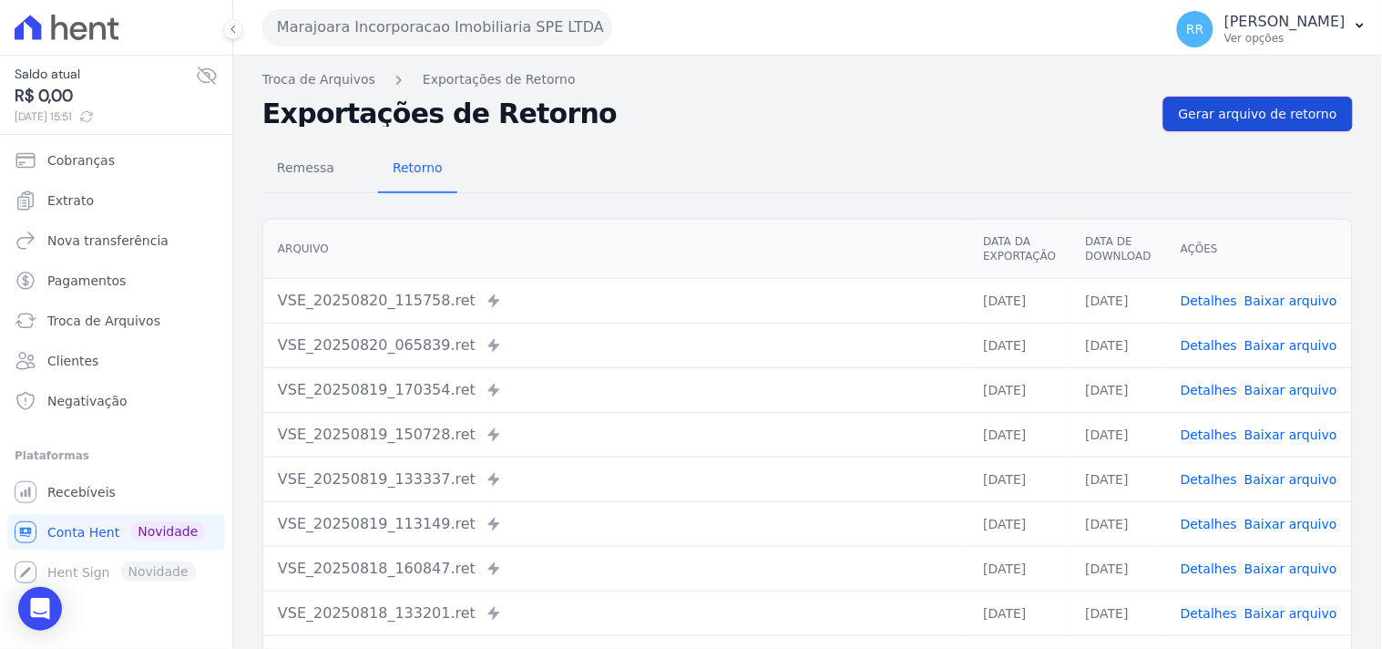
click at [1219, 109] on span "Gerar arquivo de retorno" at bounding box center [1258, 114] width 158 height 18
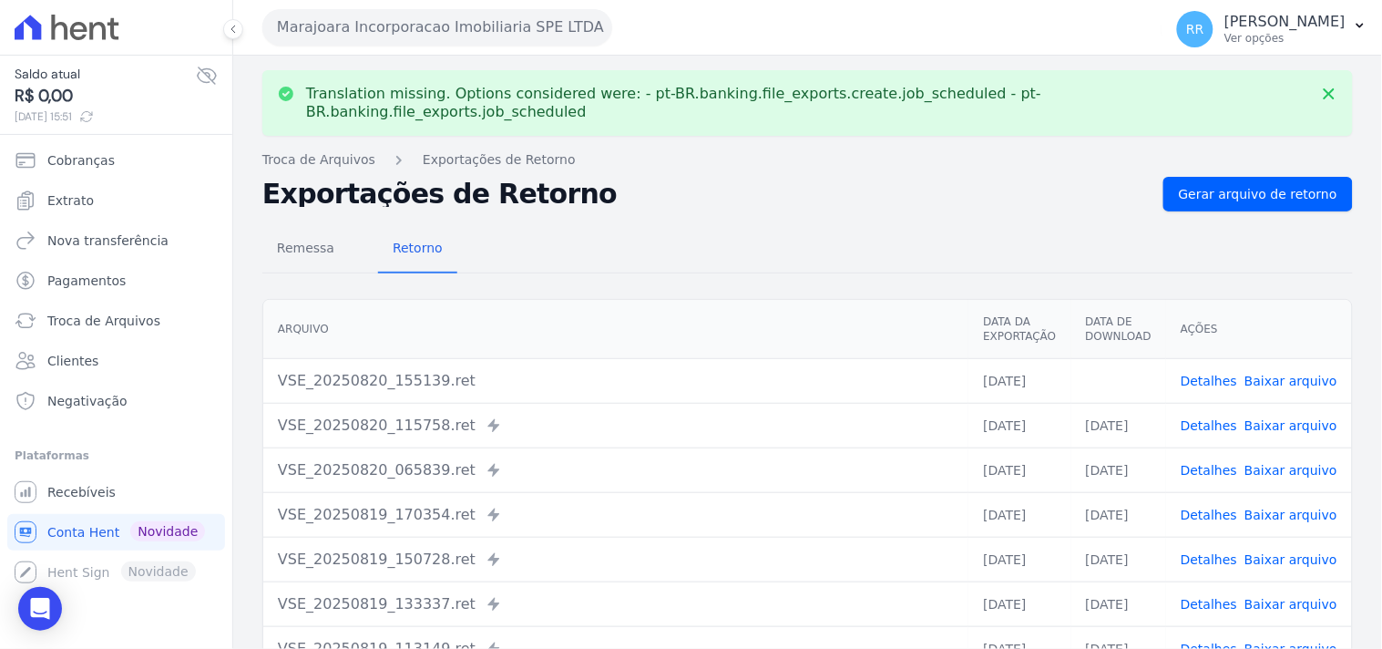
click at [1280, 373] on link "Baixar arquivo" at bounding box center [1290, 380] width 93 height 15
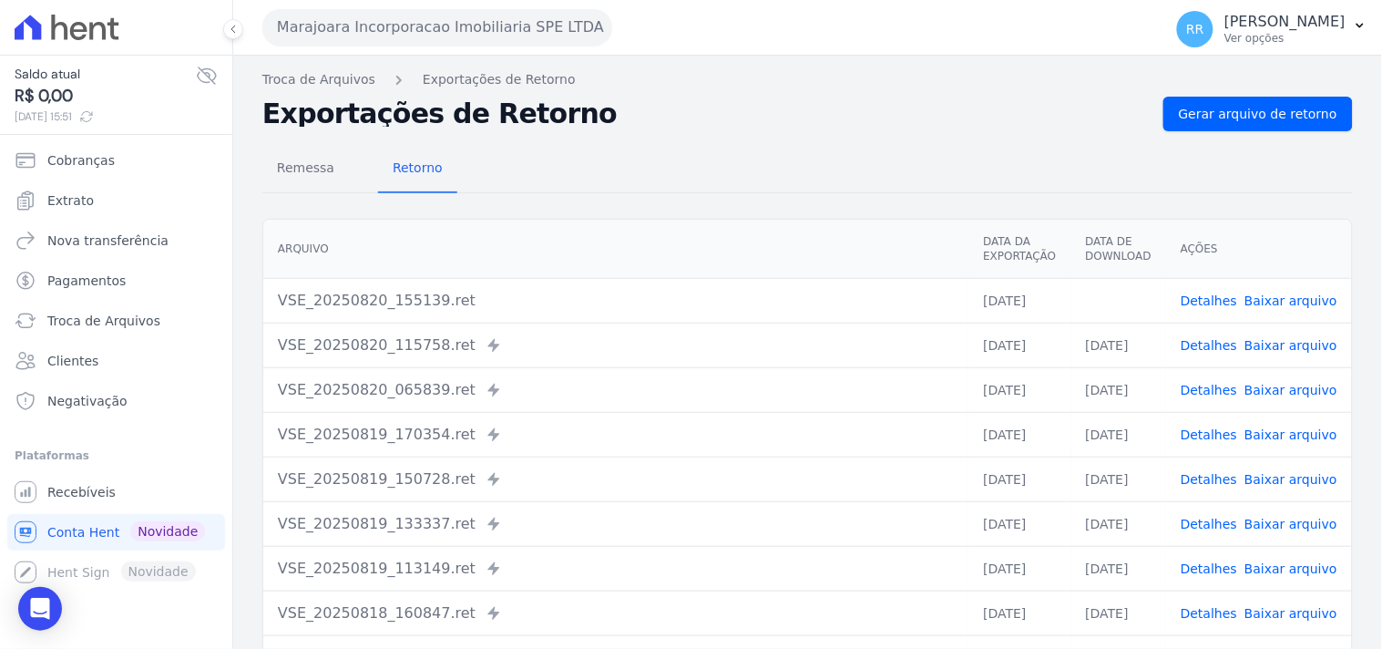
drag, startPoint x: 730, startPoint y: 173, endPoint x: 640, endPoint y: 4, distance: 191.9
click at [730, 173] on div "Remessa Retorno" at bounding box center [807, 169] width 1090 height 47
drag, startPoint x: 611, startPoint y: 139, endPoint x: 612, endPoint y: 128, distance: 11.0
click at [611, 139] on div "Remessa Retorno [GEOGRAPHIC_DATA] Data da Exportação Data de Download Ações VSE…" at bounding box center [807, 460] width 1090 height 659
click at [602, 175] on div "Remessa Retorno" at bounding box center [807, 169] width 1090 height 47
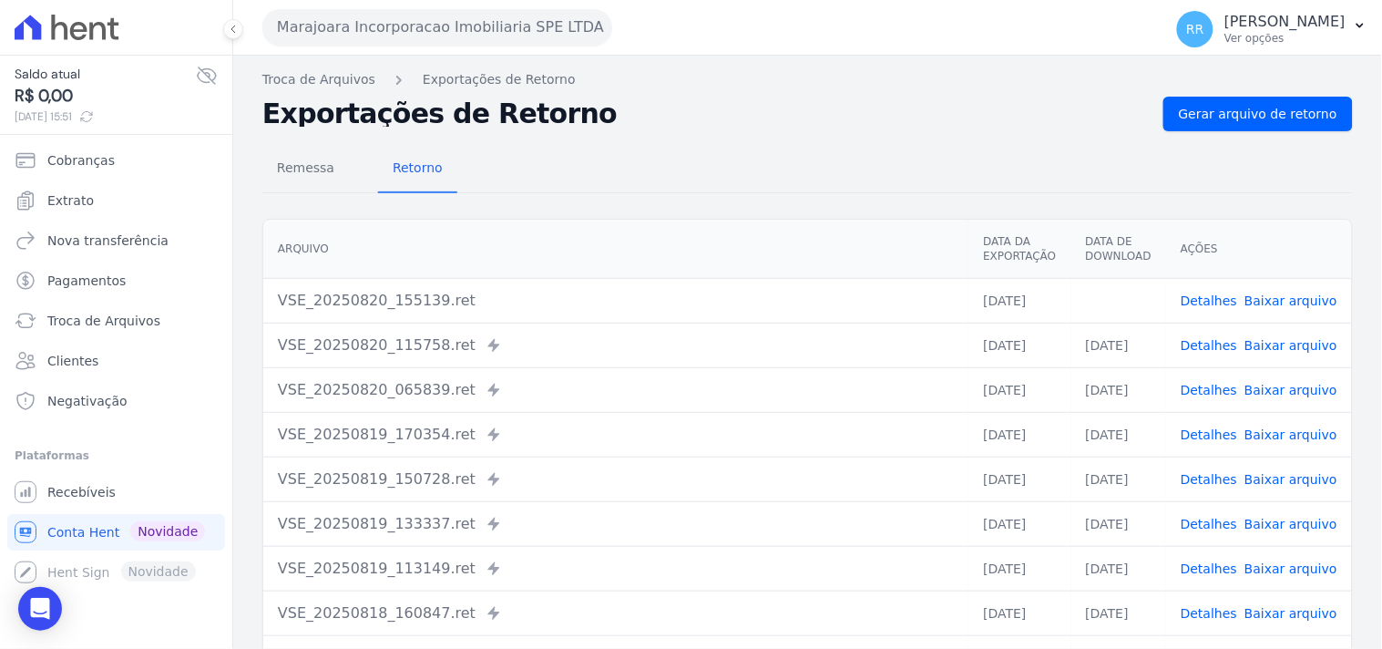
click at [380, 31] on button "Marajoara Incorporacao Imobiliaria SPE LTDA" at bounding box center [437, 27] width 350 height 36
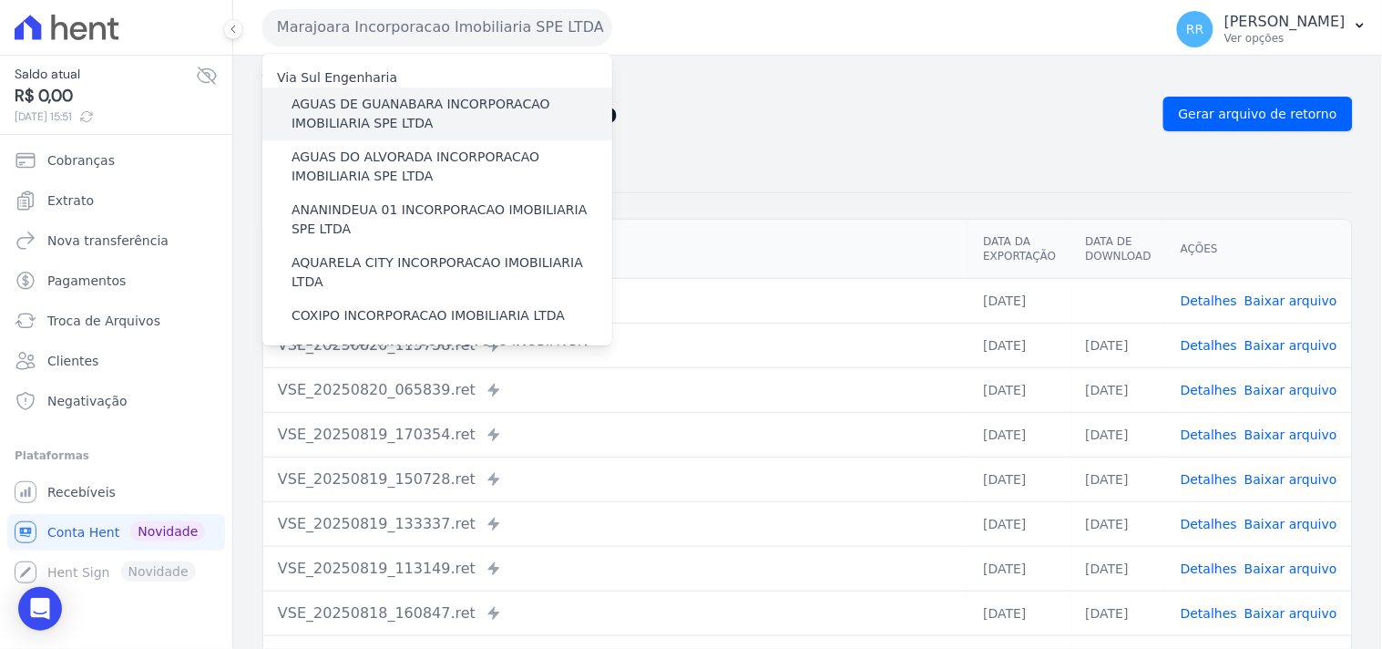
click at [395, 119] on label "AGUAS DE GUANABARA INCORPORACAO IMOBILIARIA SPE LTDA" at bounding box center [451, 114] width 321 height 38
click at [0, 0] on input "AGUAS DE GUANABARA INCORPORACAO IMOBILIARIA SPE LTDA" at bounding box center [0, 0] width 0 height 0
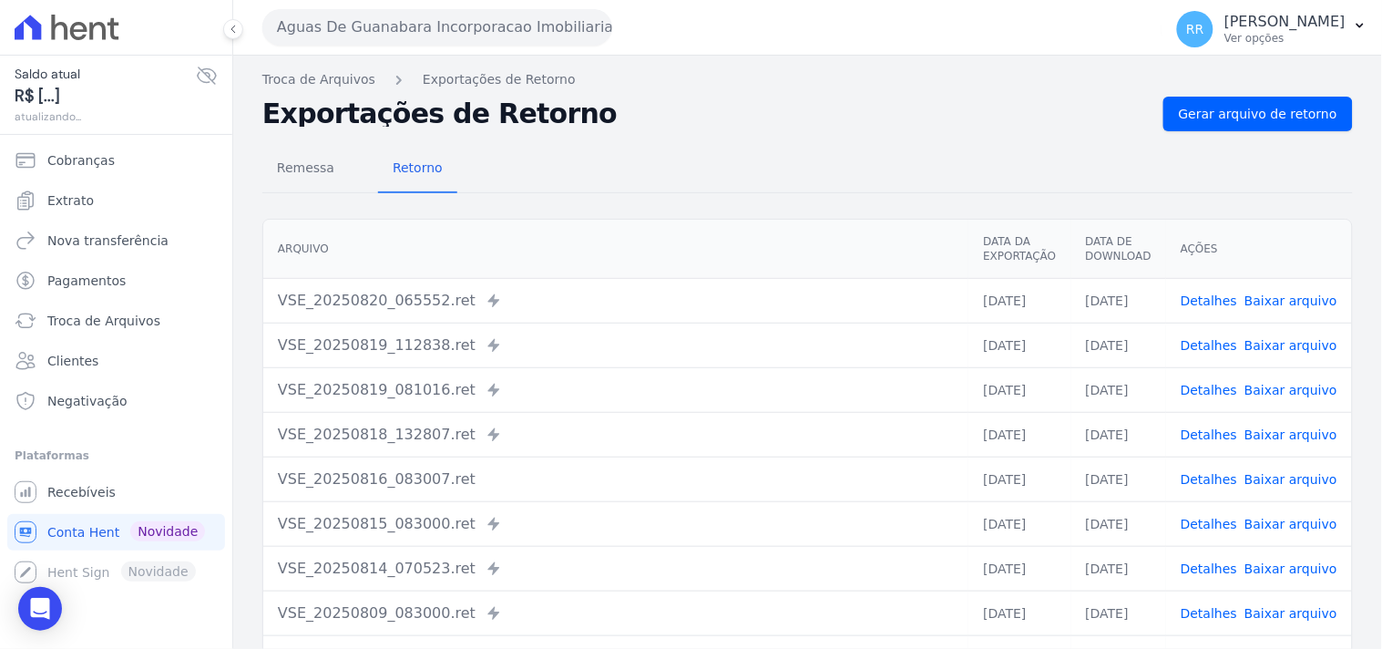
click at [685, 115] on h2 "Exportações de Retorno" at bounding box center [705, 114] width 886 height 26
click at [680, 152] on div "Remessa Retorno" at bounding box center [807, 169] width 1090 height 47
drag, startPoint x: 830, startPoint y: 125, endPoint x: 649, endPoint y: 62, distance: 191.8
click at [830, 125] on h2 "Exportações de Retorno" at bounding box center [705, 114] width 886 height 26
click at [1281, 134] on div "Remessa Retorno [GEOGRAPHIC_DATA] Data da Exportação Data de Download Ações VSE…" at bounding box center [807, 460] width 1090 height 659
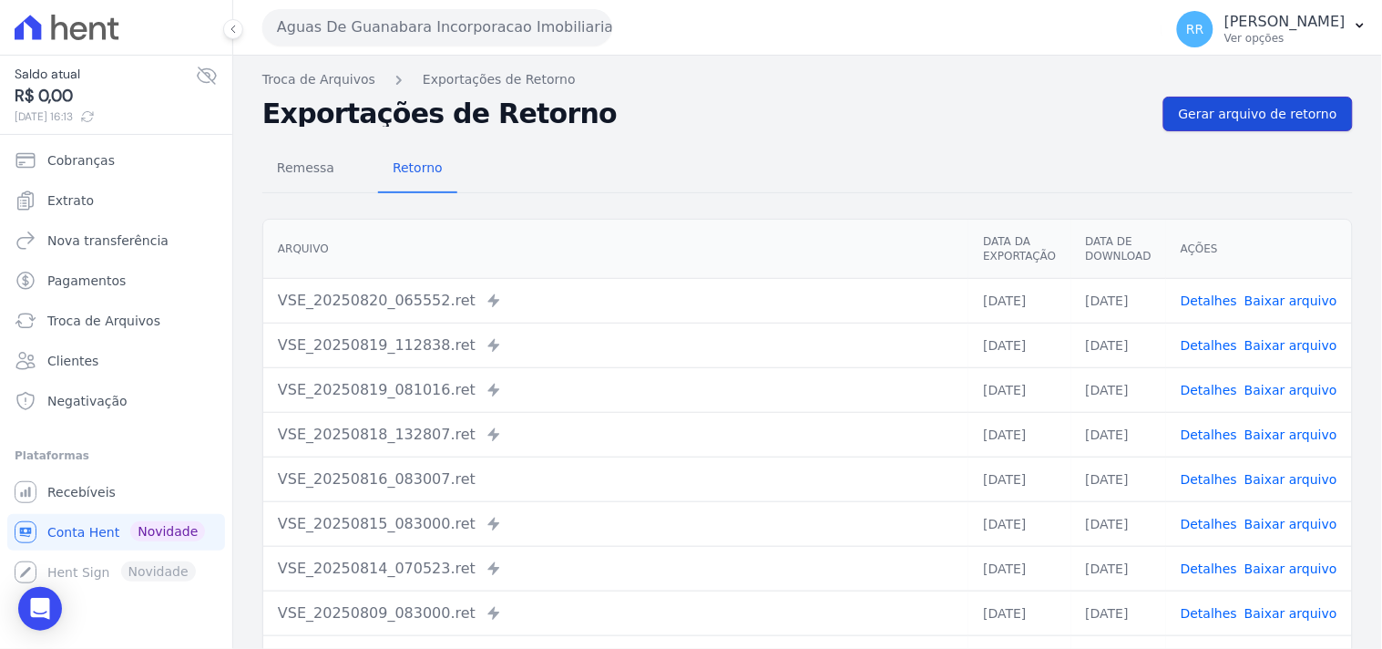
click at [1281, 123] on link "Gerar arquivo de retorno" at bounding box center [1257, 114] width 189 height 35
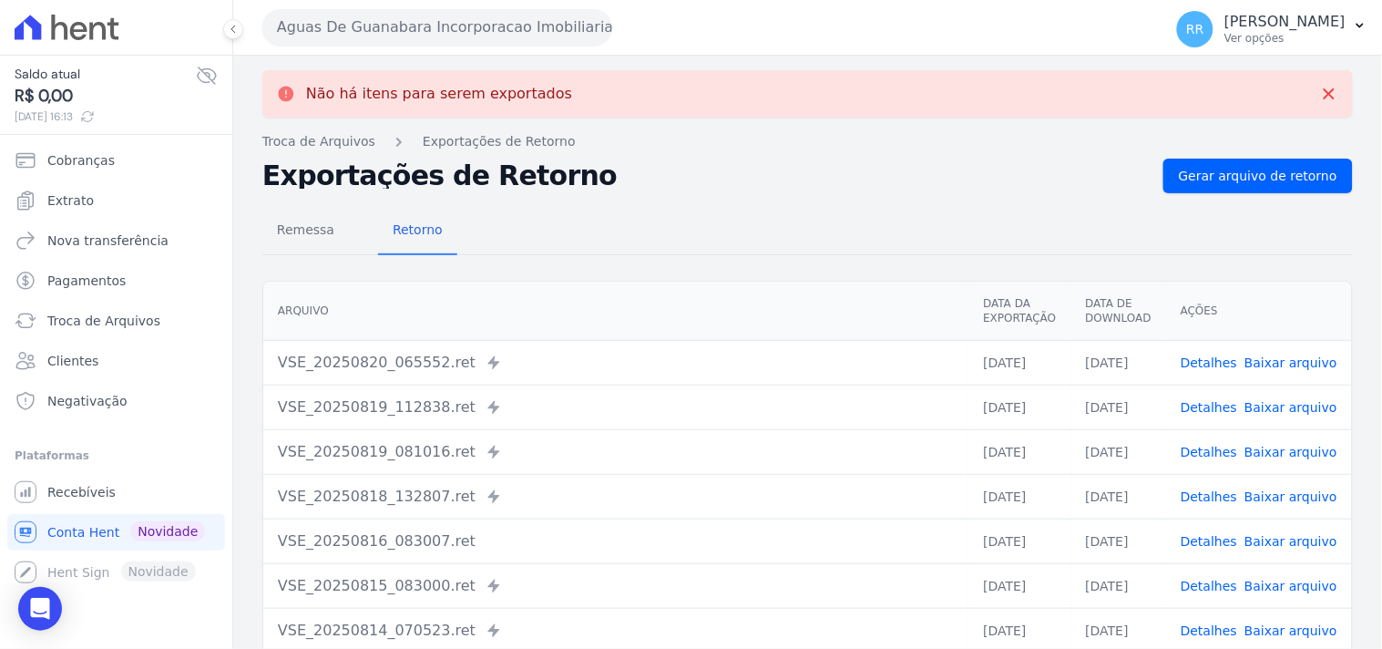
click at [850, 232] on div "Remessa Retorno" at bounding box center [807, 231] width 1090 height 47
click at [358, 46] on div "Aguas De Guanabara Incorporacao Imobiliaria SPE LTDA Via Sul Engenharia AGUAS D…" at bounding box center [708, 27] width 893 height 56
click at [367, 36] on button "Aguas De Guanabara Incorporacao Imobiliaria SPE LTDA" at bounding box center [437, 27] width 350 height 36
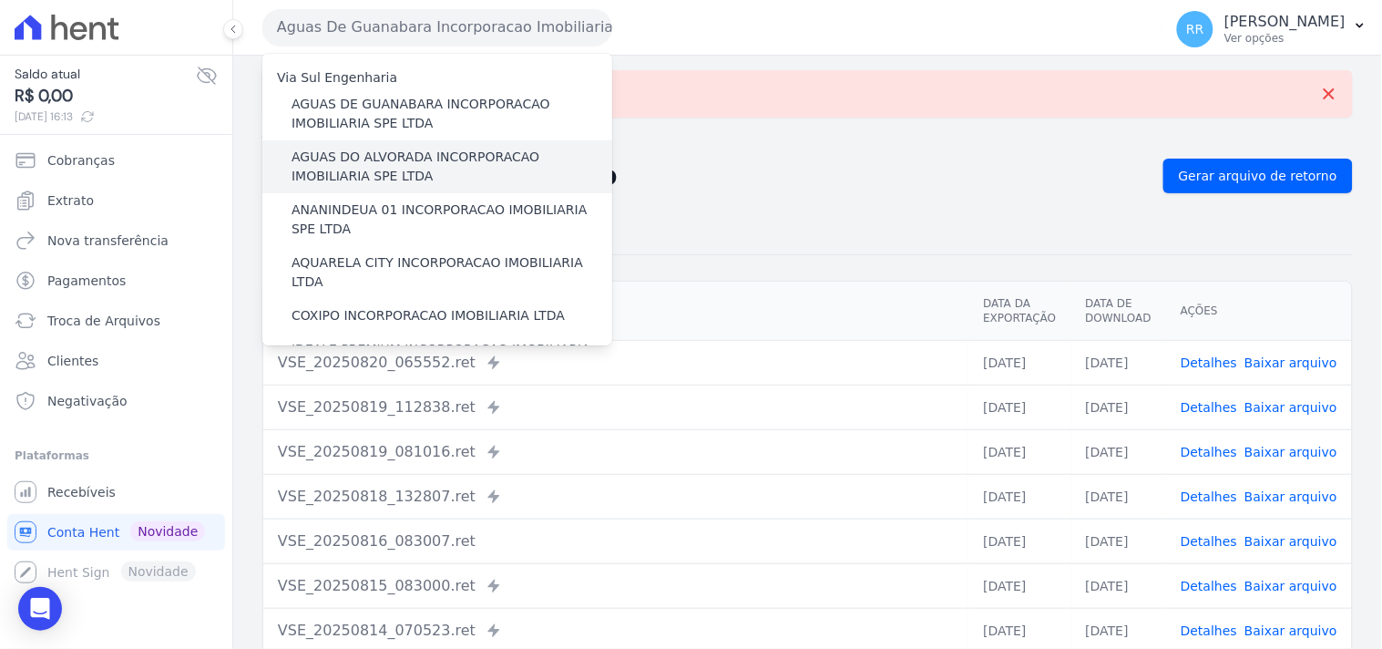
click at [360, 165] on label "AGUAS DO ALVORADA INCORPORACAO IMOBILIARIA SPE LTDA" at bounding box center [451, 167] width 321 height 38
click at [0, 0] on input "AGUAS DO ALVORADA INCORPORACAO IMOBILIARIA SPE LTDA" at bounding box center [0, 0] width 0 height 0
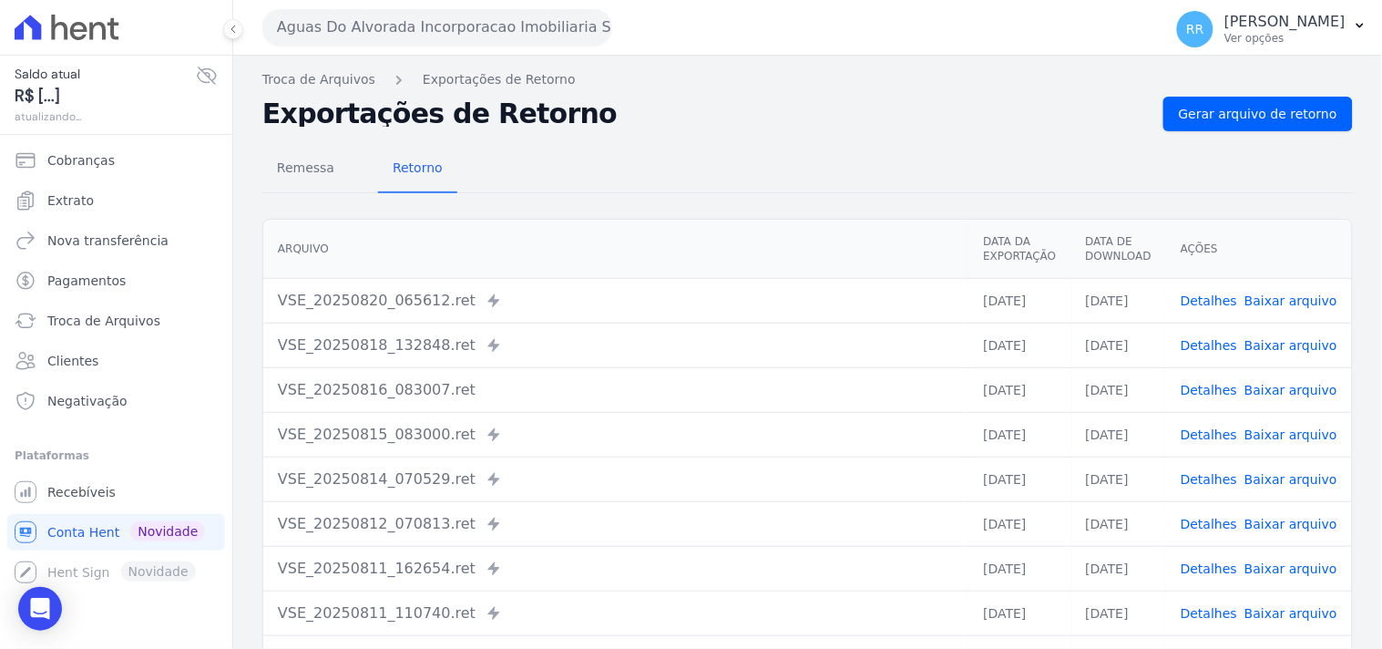
click at [1188, 95] on div "Troca de Arquivos Exportações de Retorno Exportações de Retorno Gerar arquivo d…" at bounding box center [807, 430] width 1149 height 749
click at [1189, 100] on link "Gerar arquivo de retorno" at bounding box center [1257, 114] width 189 height 35
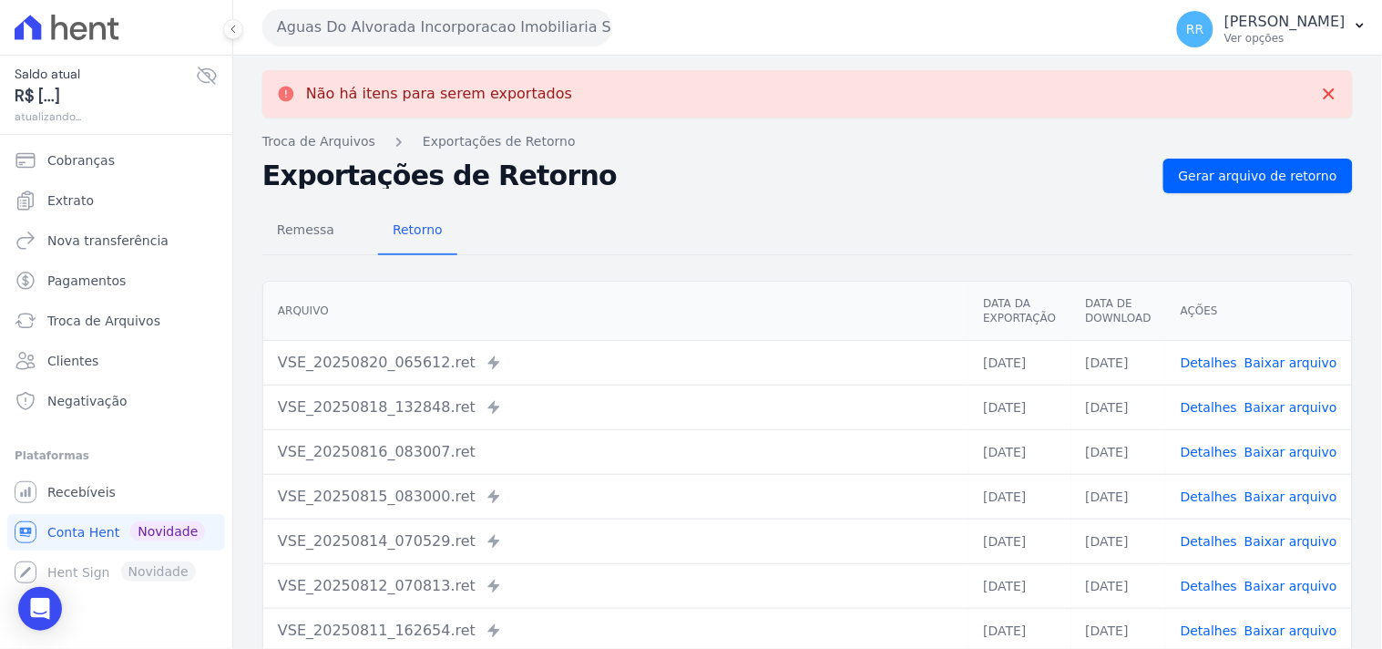
click at [545, 31] on button "Aguas Do Alvorada Incorporacao Imobiliaria SPE LTDA" at bounding box center [437, 27] width 350 height 36
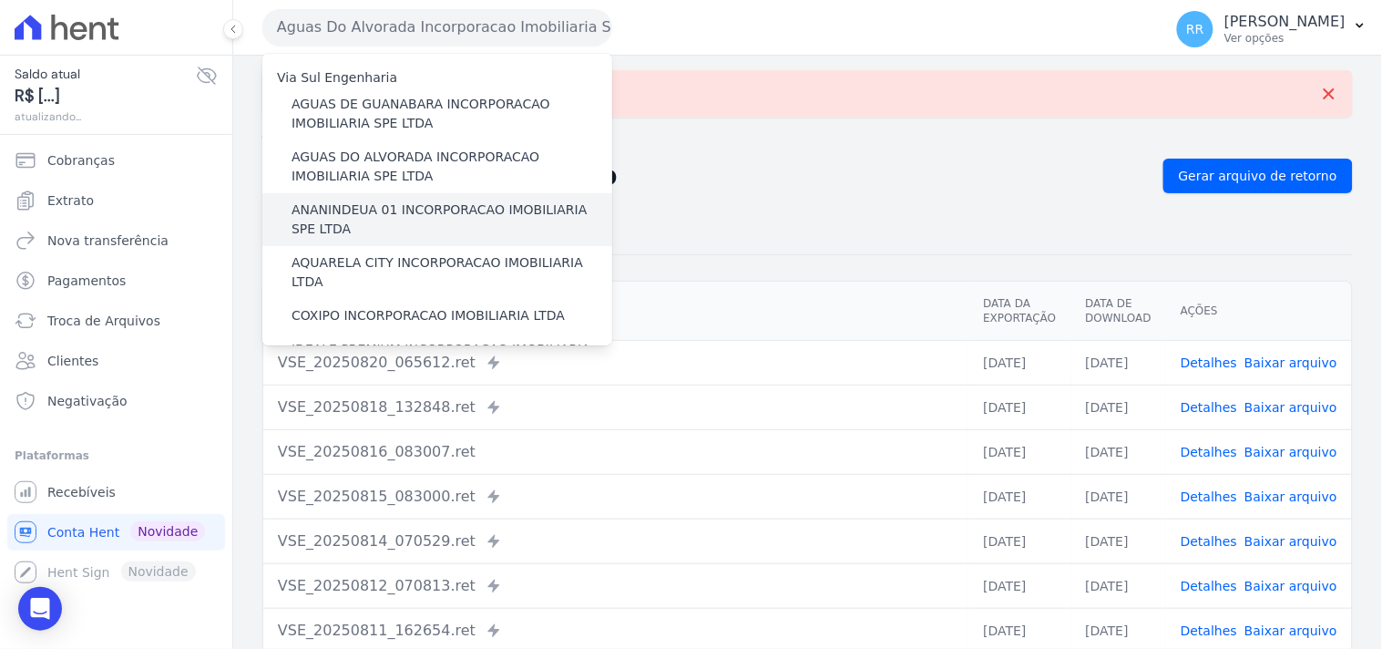
click at [355, 202] on label "ANANINDEUA 01 INCORPORACAO IMOBILIARIA SPE LTDA" at bounding box center [451, 219] width 321 height 38
click at [0, 0] on input "ANANINDEUA 01 INCORPORACAO IMOBILIARIA SPE LTDA" at bounding box center [0, 0] width 0 height 0
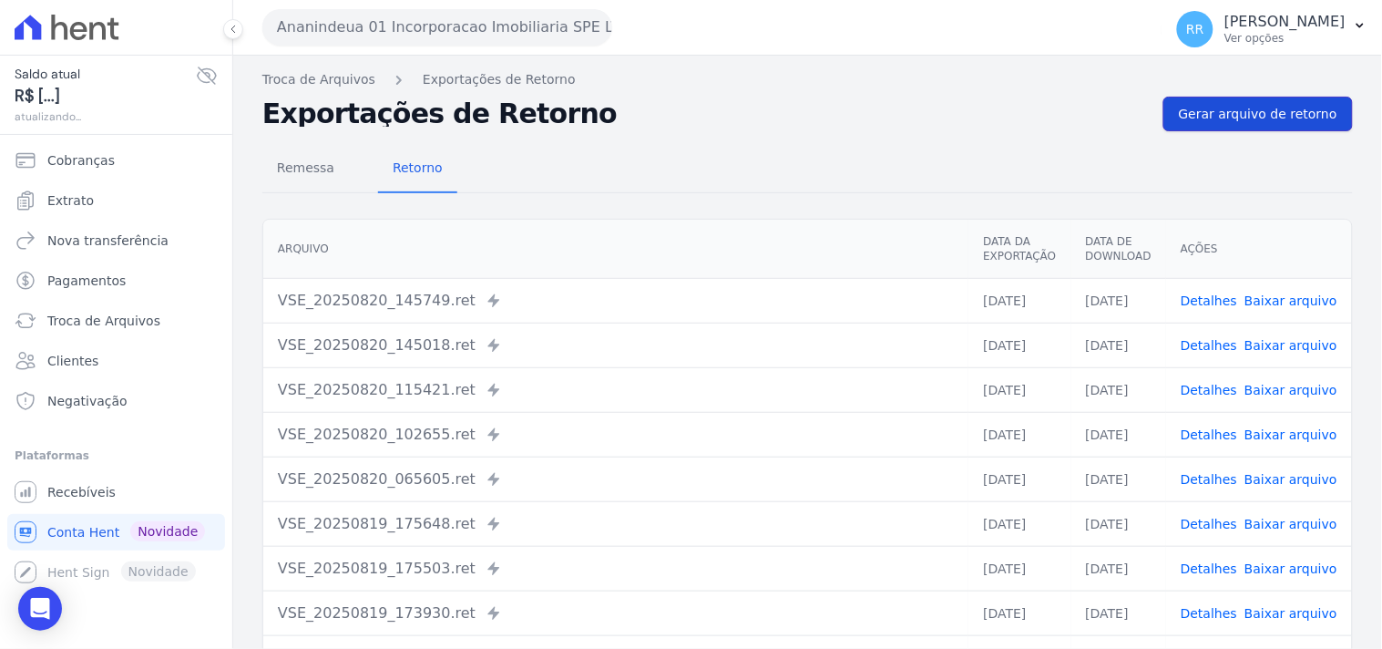
click at [1250, 117] on span "Gerar arquivo de retorno" at bounding box center [1258, 114] width 158 height 18
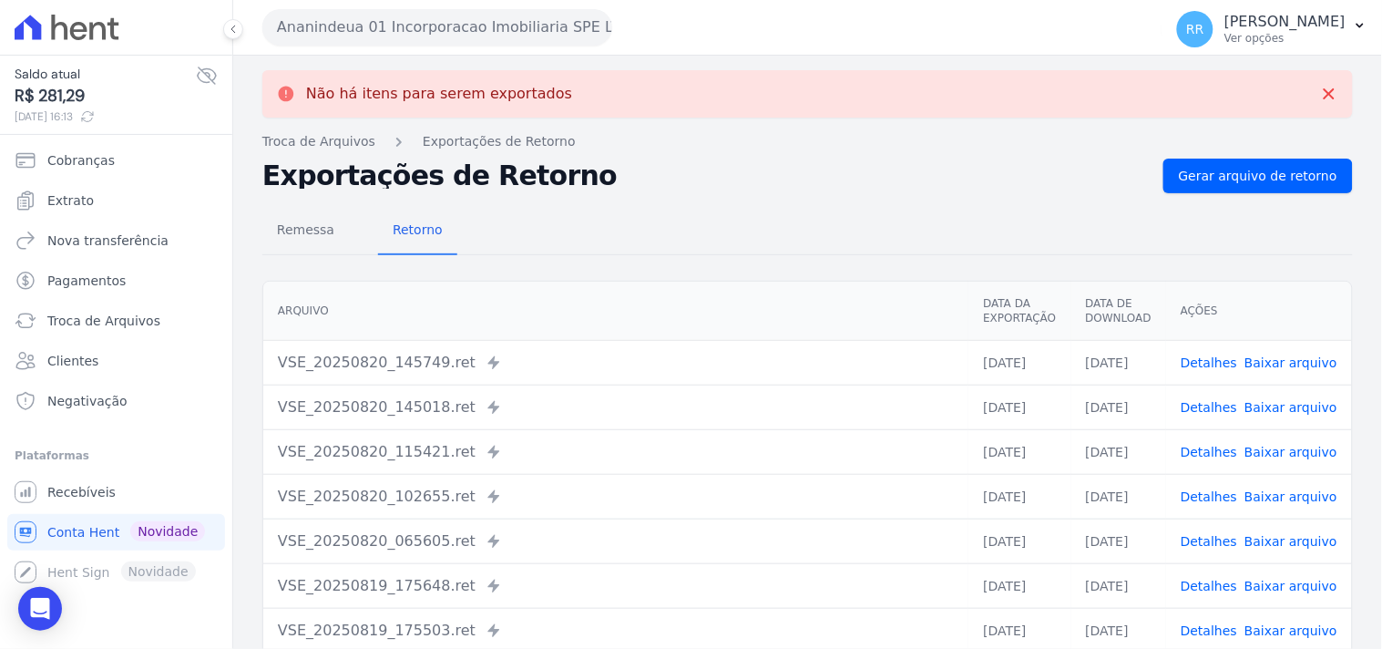
click at [381, 19] on button "Ananindeua 01 Incorporacao Imobiliaria SPE LTDA" at bounding box center [437, 27] width 350 height 36
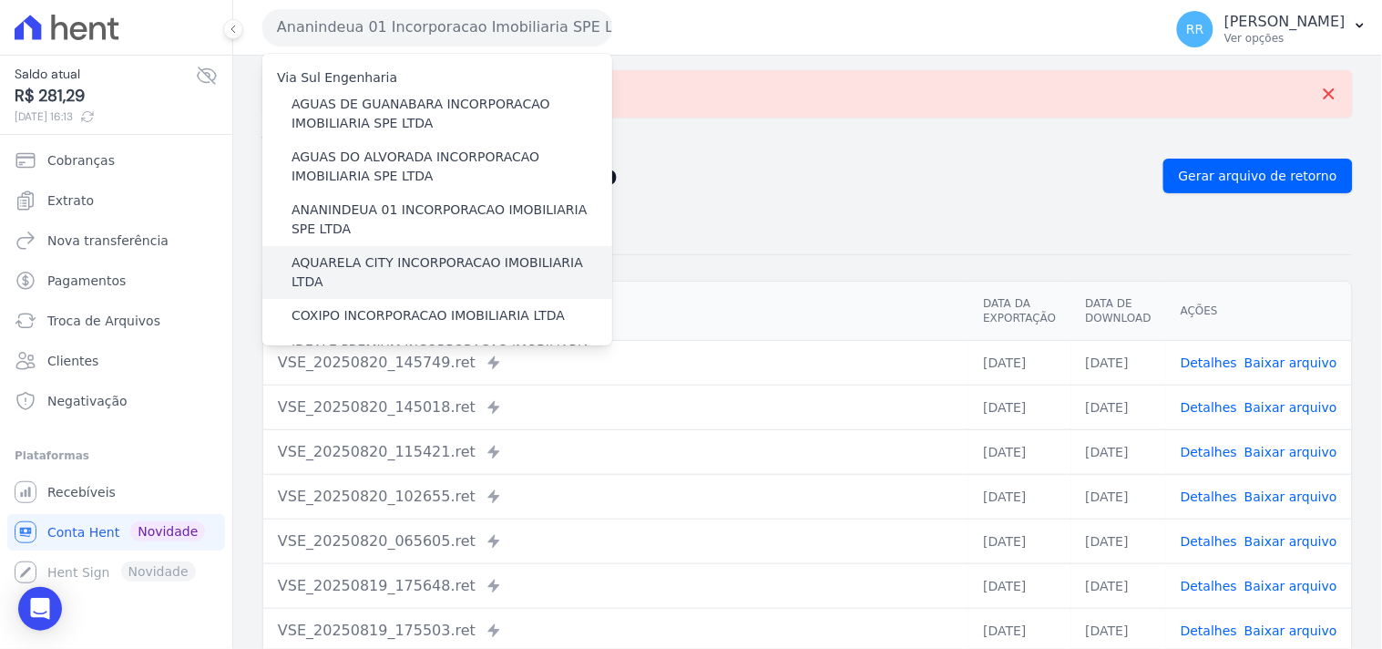
click at [378, 258] on label "AQUARELA CITY INCORPORACAO IMOBILIARIA LTDA" at bounding box center [451, 272] width 321 height 38
click at [0, 0] on input "AQUARELA CITY INCORPORACAO IMOBILIARIA LTDA" at bounding box center [0, 0] width 0 height 0
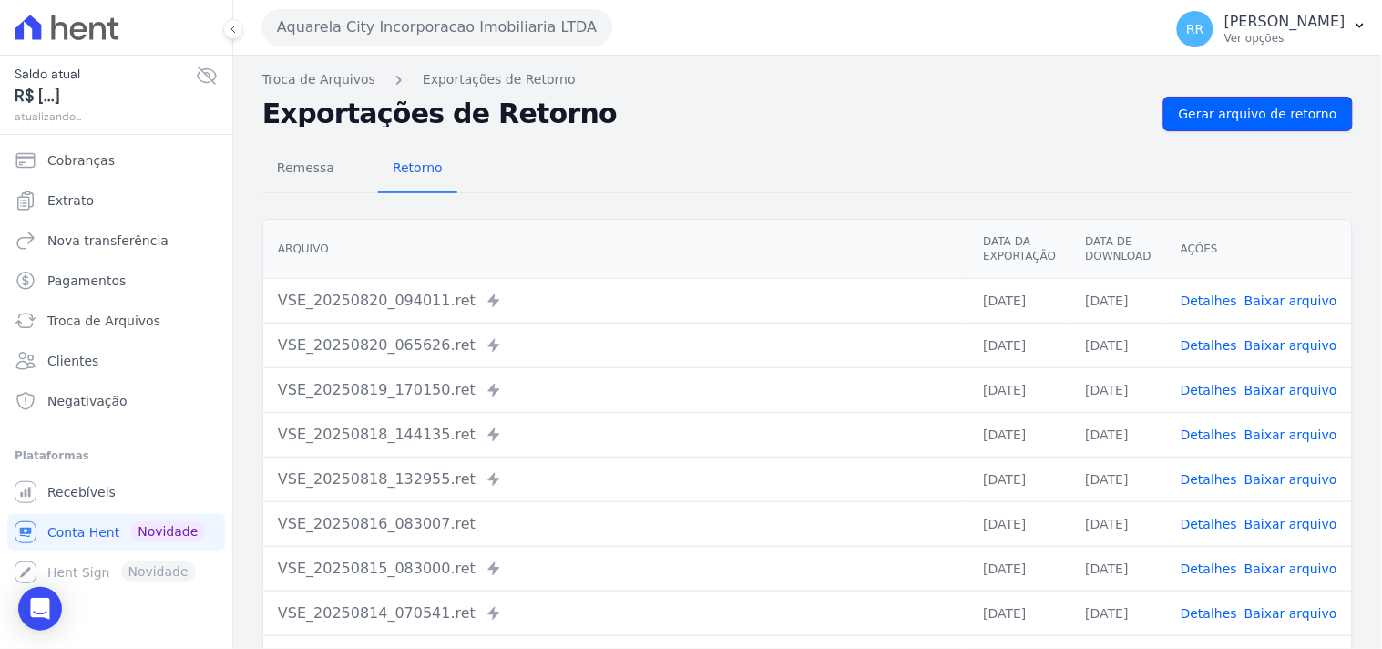
click at [1215, 128] on link "Gerar arquivo de retorno" at bounding box center [1257, 114] width 189 height 35
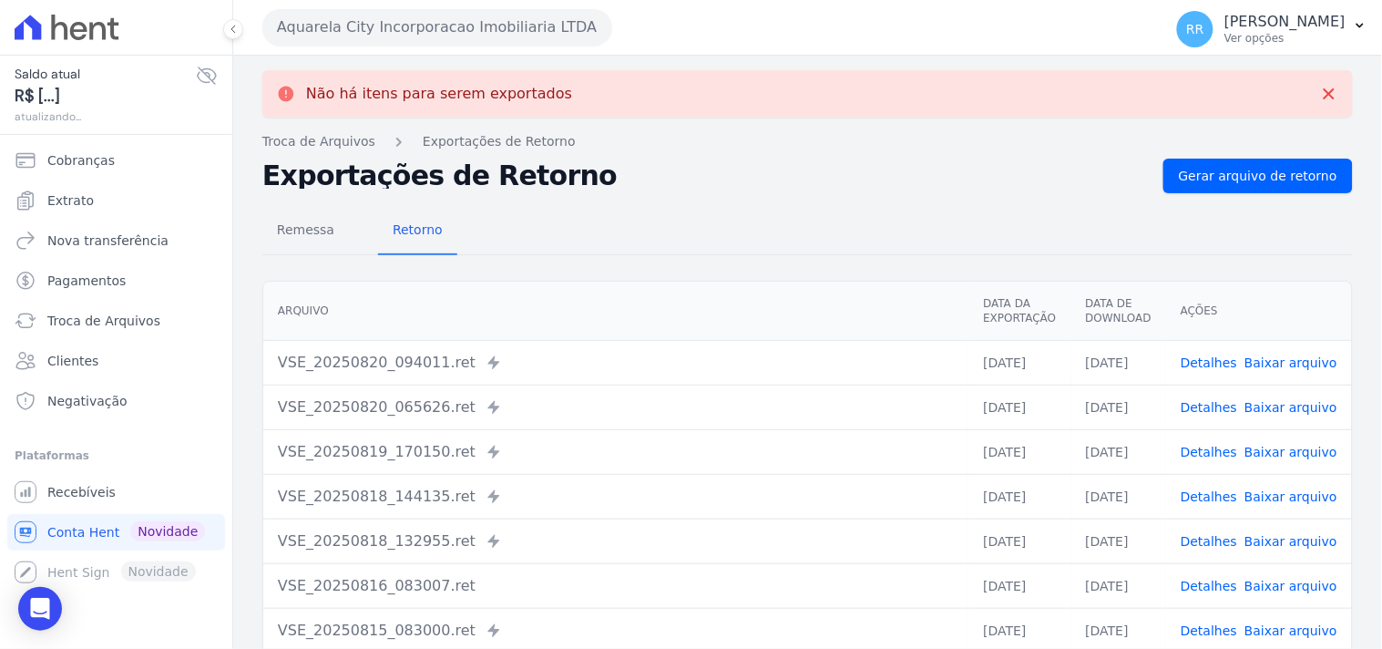
click at [359, 46] on div "Aquarela City Incorporacao Imobiliaria LTDA Via Sul Engenharia AGUAS DE [GEOGRA…" at bounding box center [708, 27] width 893 height 56
click at [405, 15] on button "Aquarela City Incorporacao Imobiliaria LTDA" at bounding box center [437, 27] width 350 height 36
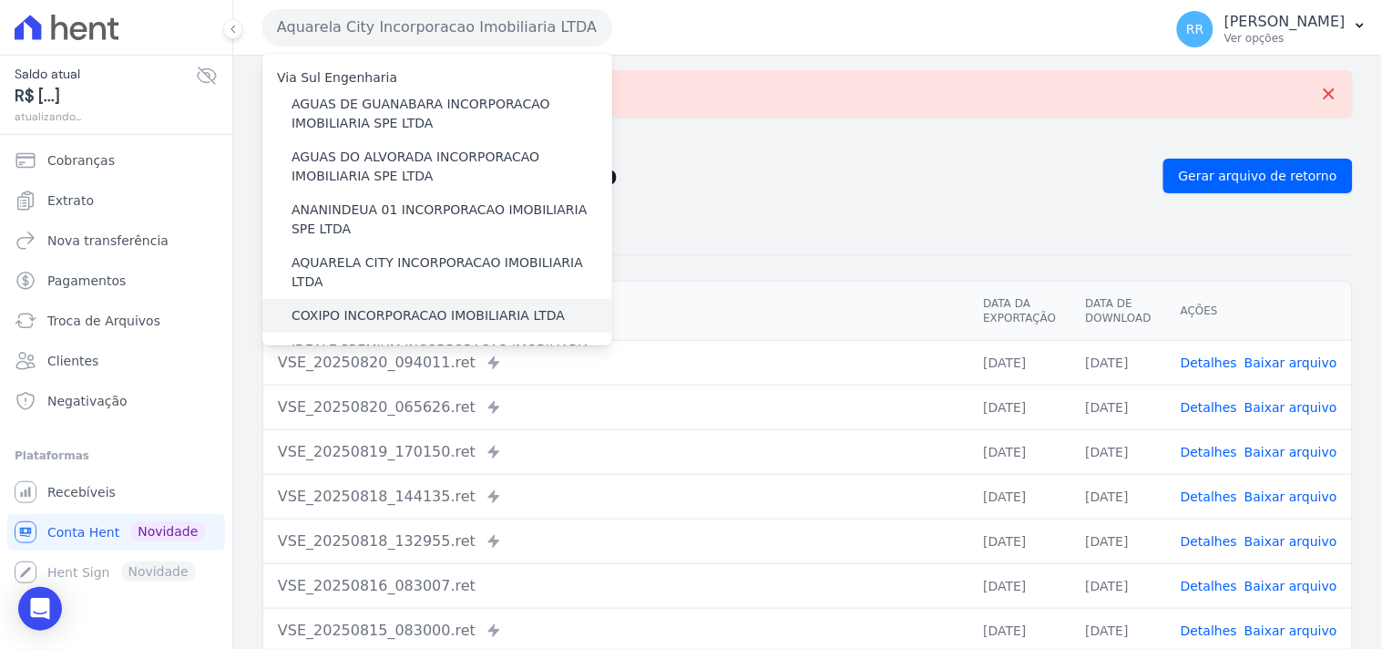
click at [372, 306] on label "COXIPO INCORPORACAO IMOBILIARIA LTDA" at bounding box center [427, 315] width 273 height 19
click at [0, 0] on input "COXIPO INCORPORACAO IMOBILIARIA LTDA" at bounding box center [0, 0] width 0 height 0
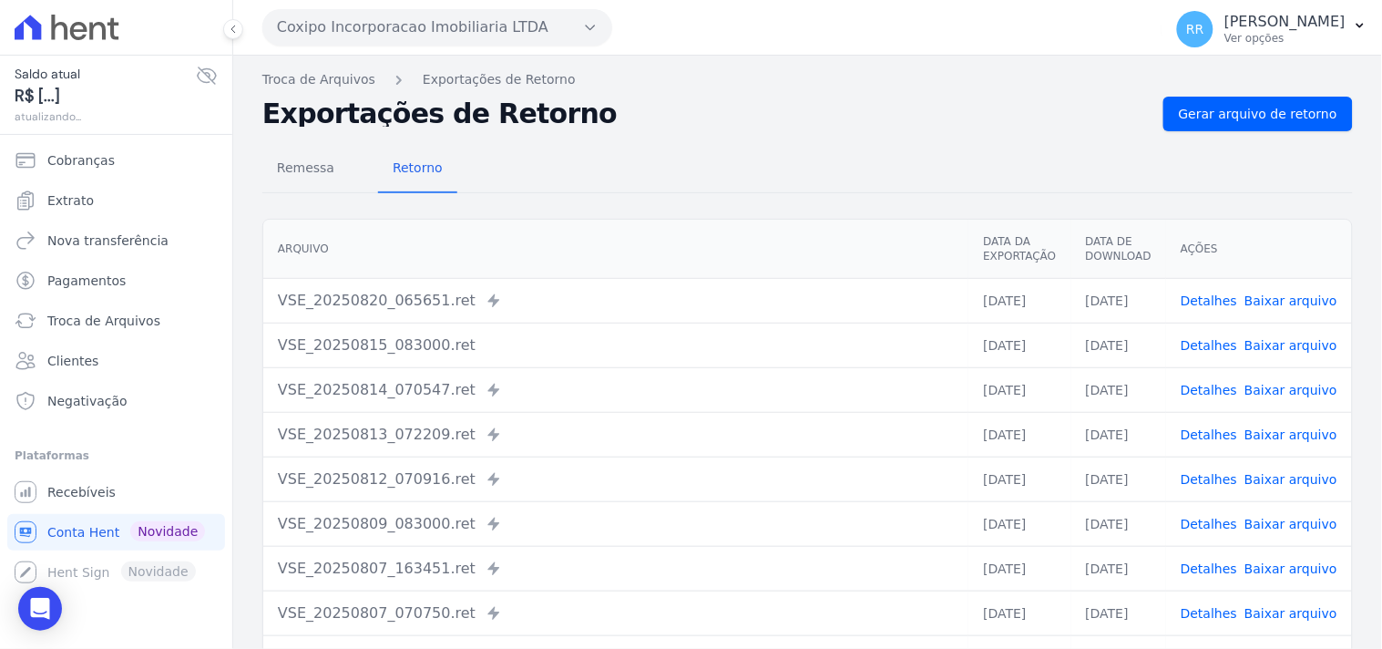
click at [1269, 93] on div "Troca de Arquivos Exportações de Retorno Exportações de Retorno Gerar arquivo d…" at bounding box center [807, 430] width 1149 height 749
click at [1264, 93] on div "Troca de Arquivos Exportações de Retorno Exportações de Retorno Gerar arquivo d…" at bounding box center [807, 430] width 1149 height 749
click at [1259, 97] on link "Gerar arquivo de retorno" at bounding box center [1257, 114] width 189 height 35
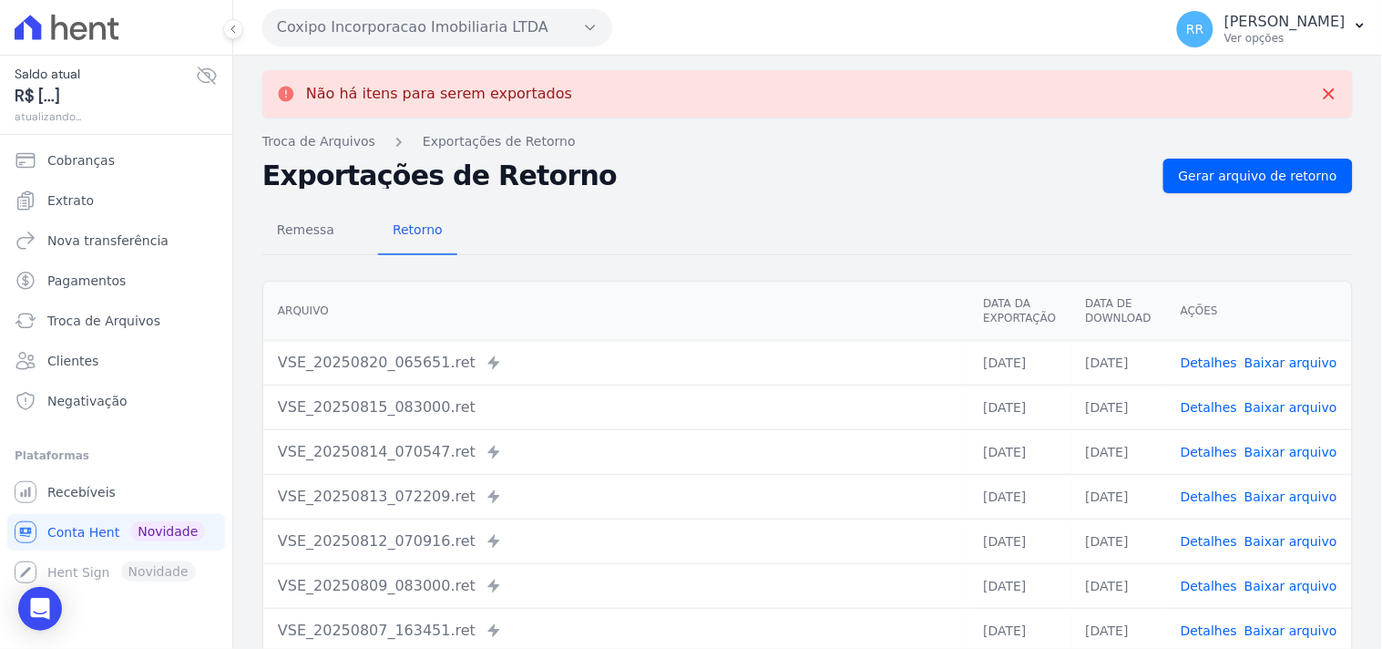
click at [367, 35] on button "Coxipo Incorporacao Imobiliaria LTDA" at bounding box center [437, 27] width 350 height 36
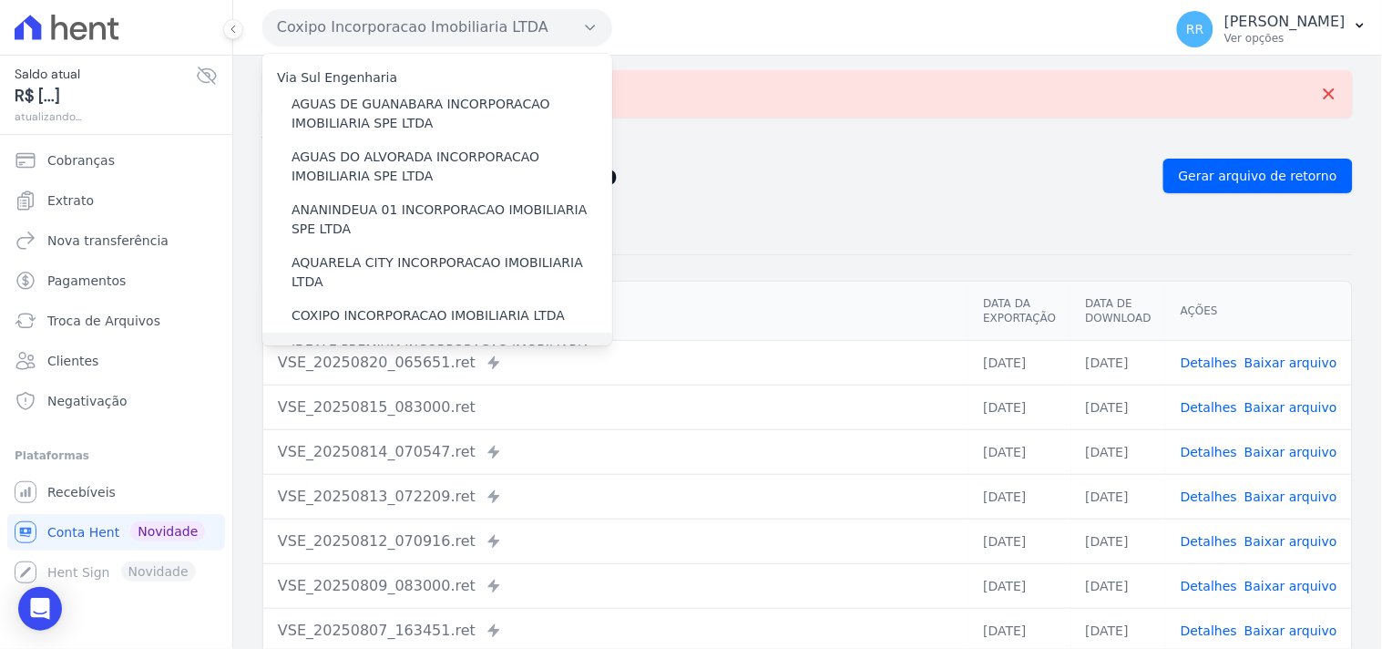
click at [342, 340] on label "IDEALE PREMIUM INCORPORACAO IMOBILIARIA LTDA" at bounding box center [451, 359] width 321 height 38
click at [0, 0] on input "IDEALE PREMIUM INCORPORACAO IMOBILIARIA LTDA" at bounding box center [0, 0] width 0 height 0
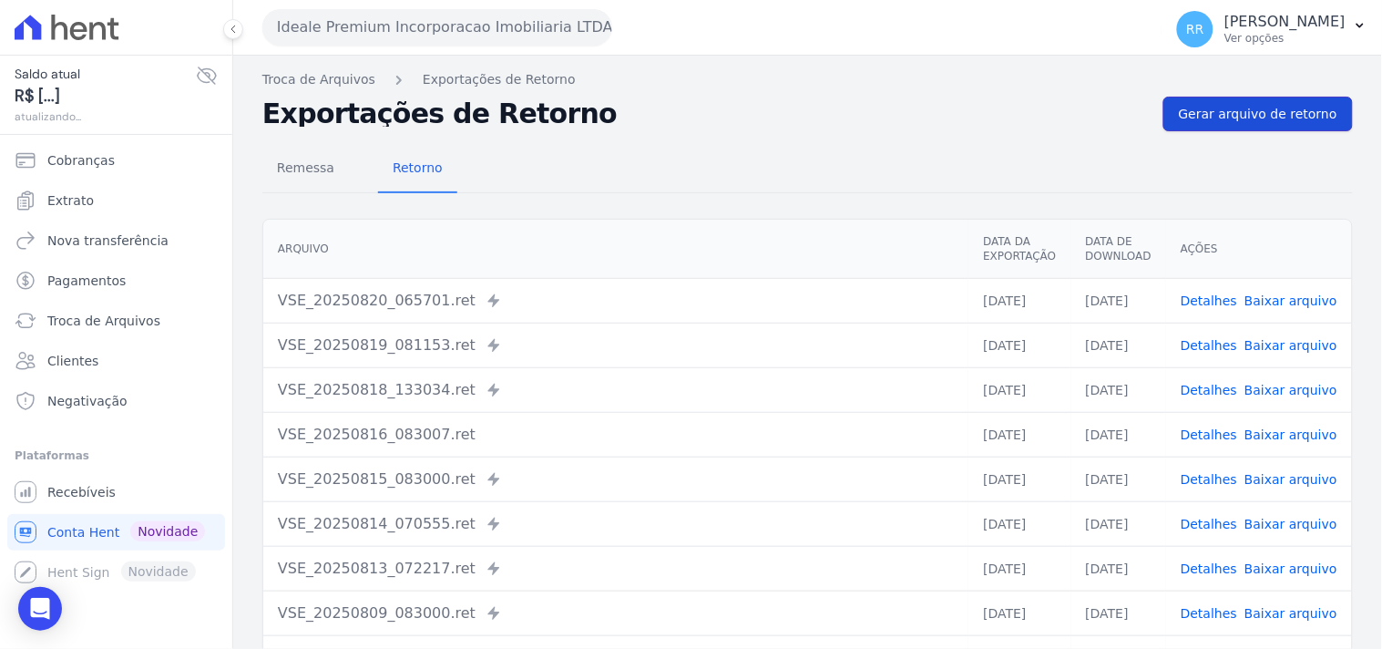
click at [1284, 107] on span "Gerar arquivo de retorno" at bounding box center [1258, 114] width 158 height 18
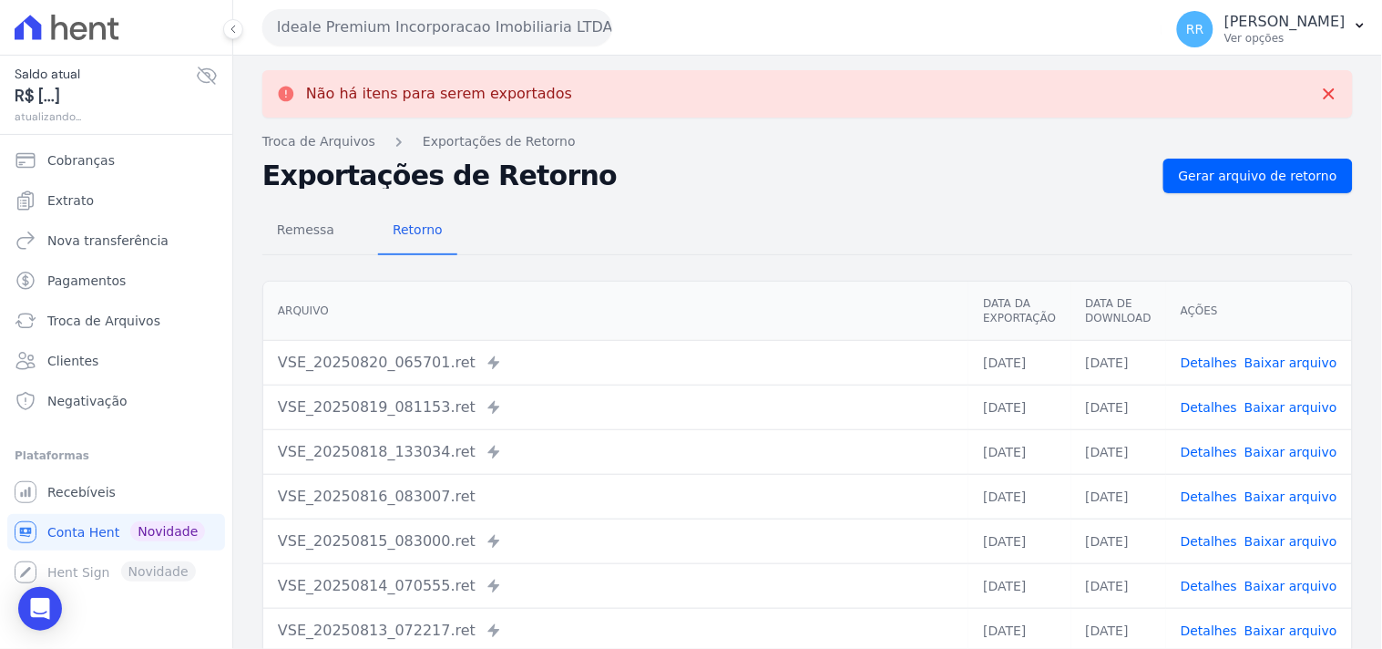
click at [371, 31] on button "Ideale Premium Incorporacao Imobiliaria LTDA" at bounding box center [437, 27] width 350 height 36
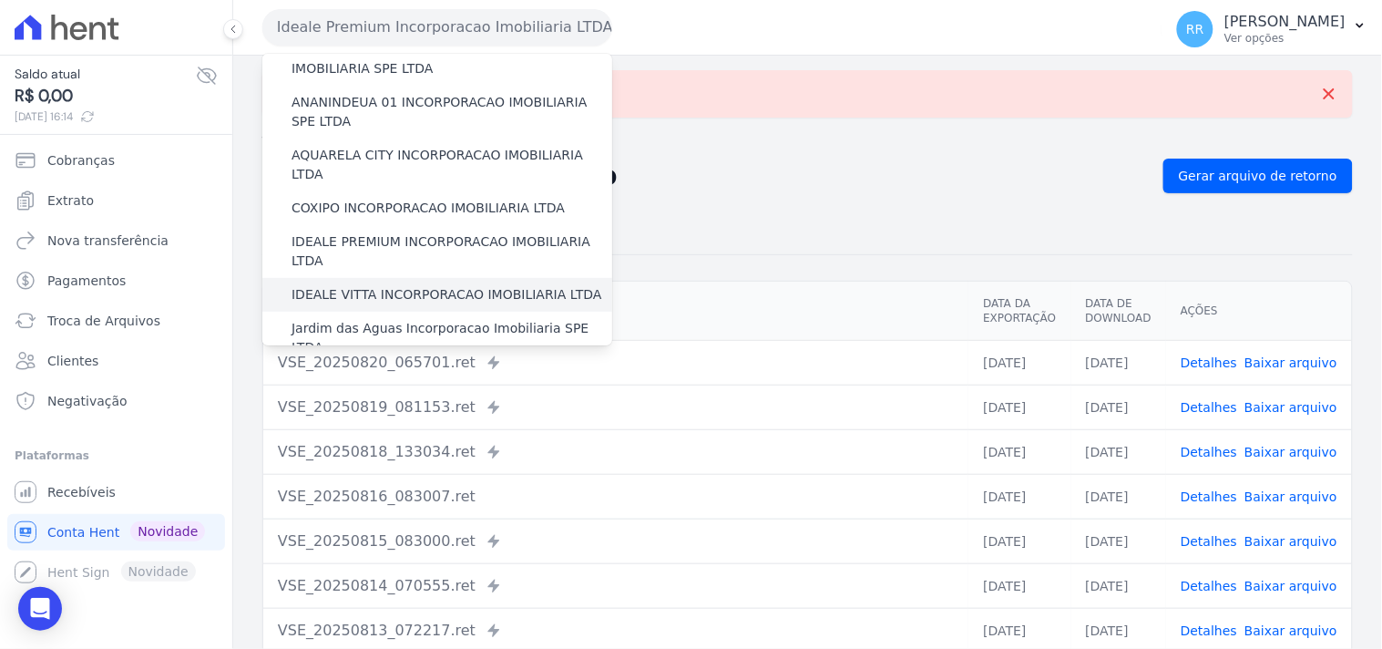
scroll to position [134, 0]
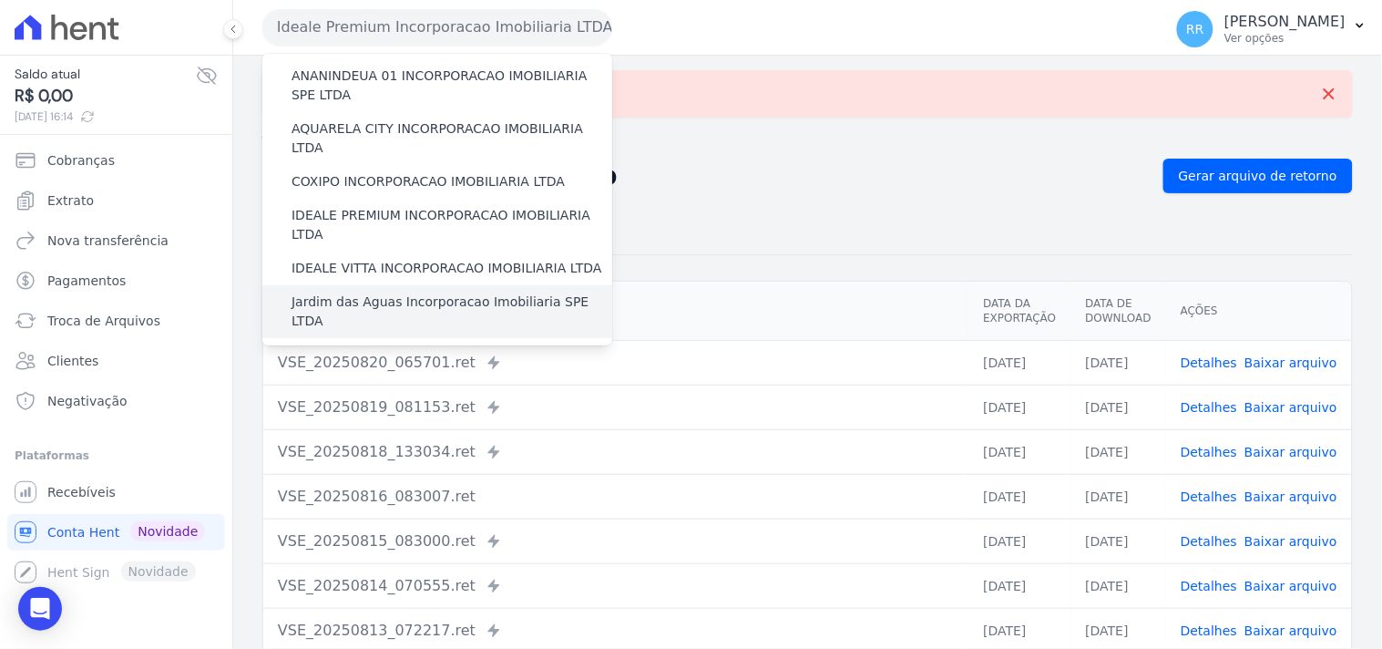
click at [338, 292] on label "Jardim das Aguas Incorporacao Imobiliaria SPE LTDA" at bounding box center [451, 311] width 321 height 38
click at [0, 0] on input "Jardim das Aguas Incorporacao Imobiliaria SPE LTDA" at bounding box center [0, 0] width 0 height 0
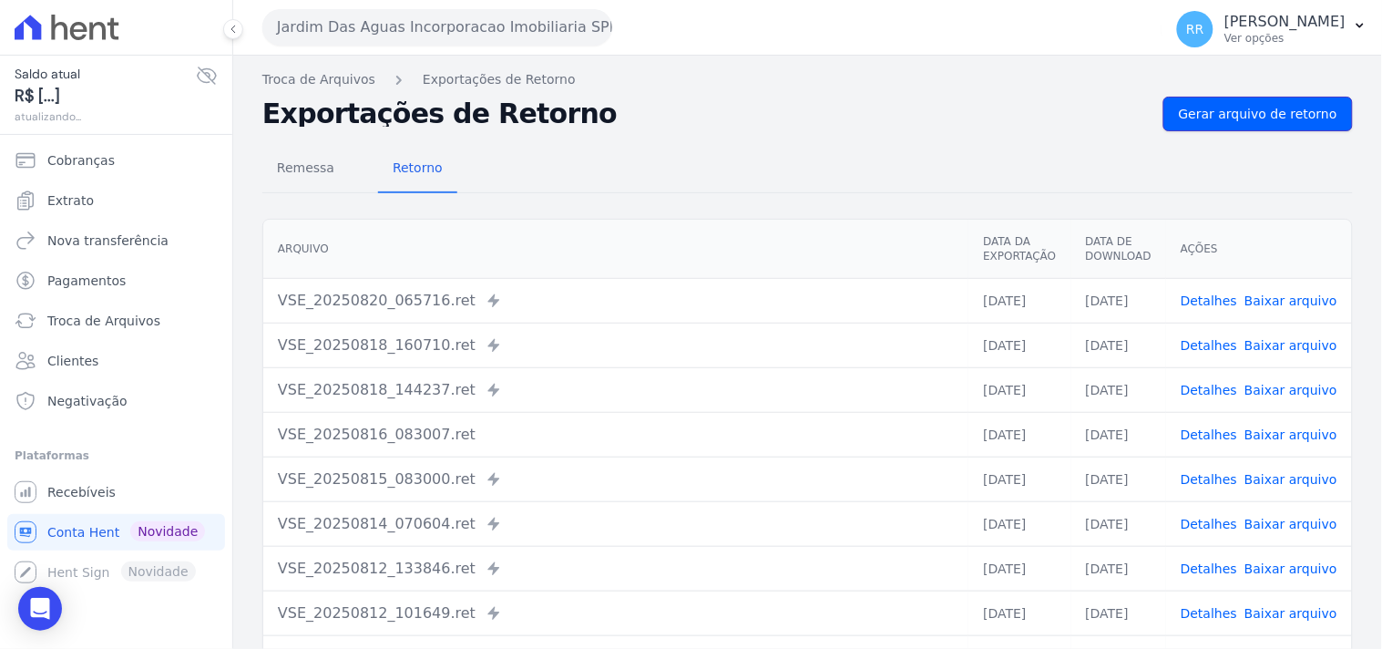
click at [1260, 98] on link "Gerar arquivo de retorno" at bounding box center [1257, 114] width 189 height 35
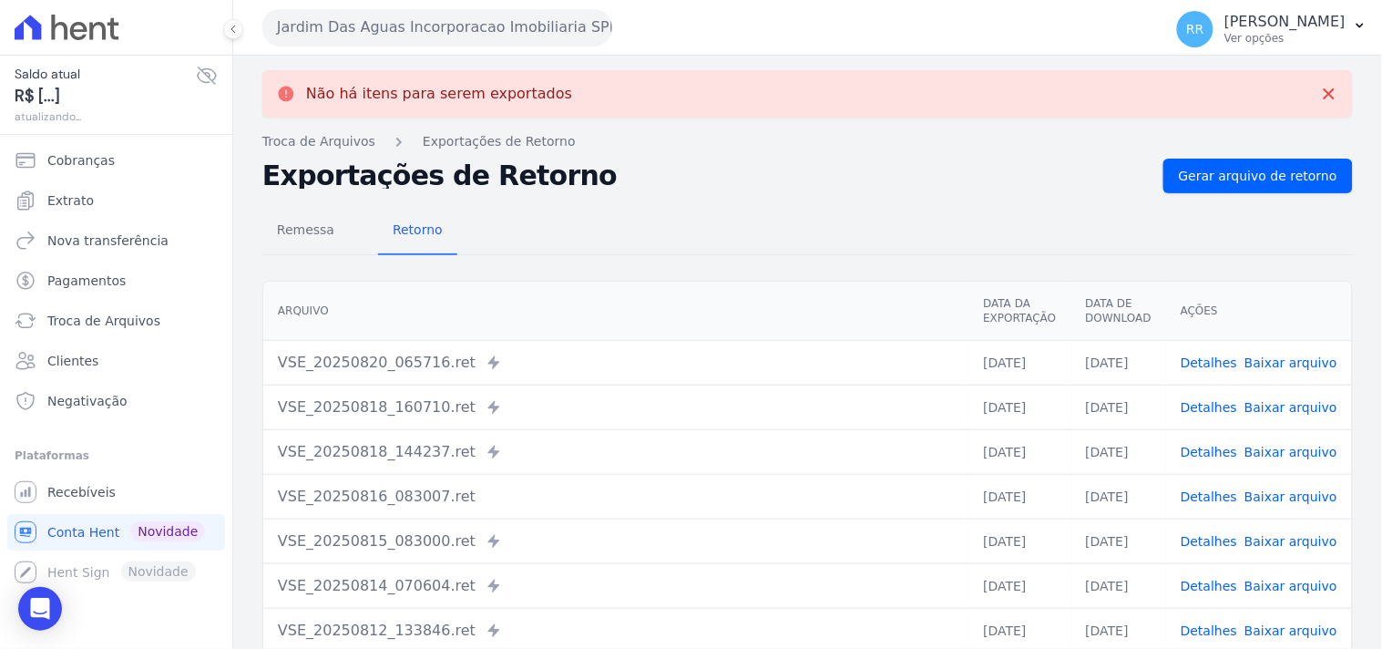
click at [374, 28] on button "Jardim Das Aguas Incorporacao Imobiliaria SPE LTDA" at bounding box center [437, 27] width 350 height 36
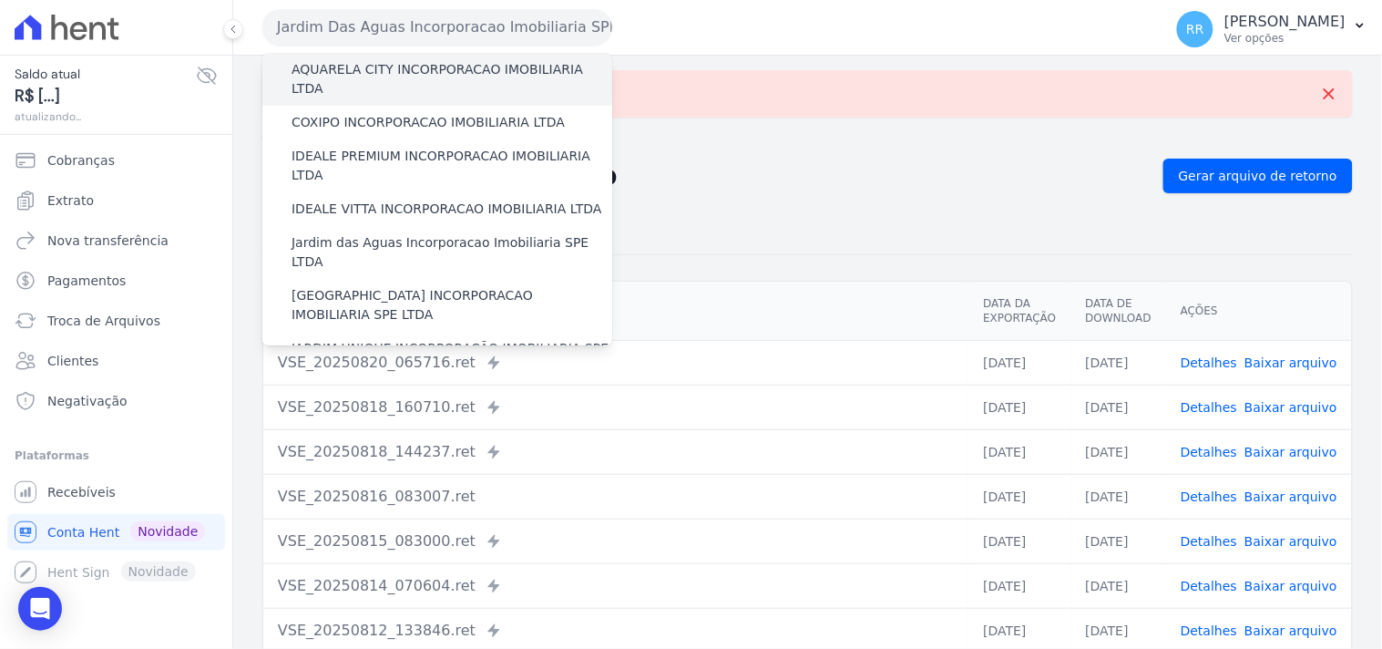
scroll to position [202, 0]
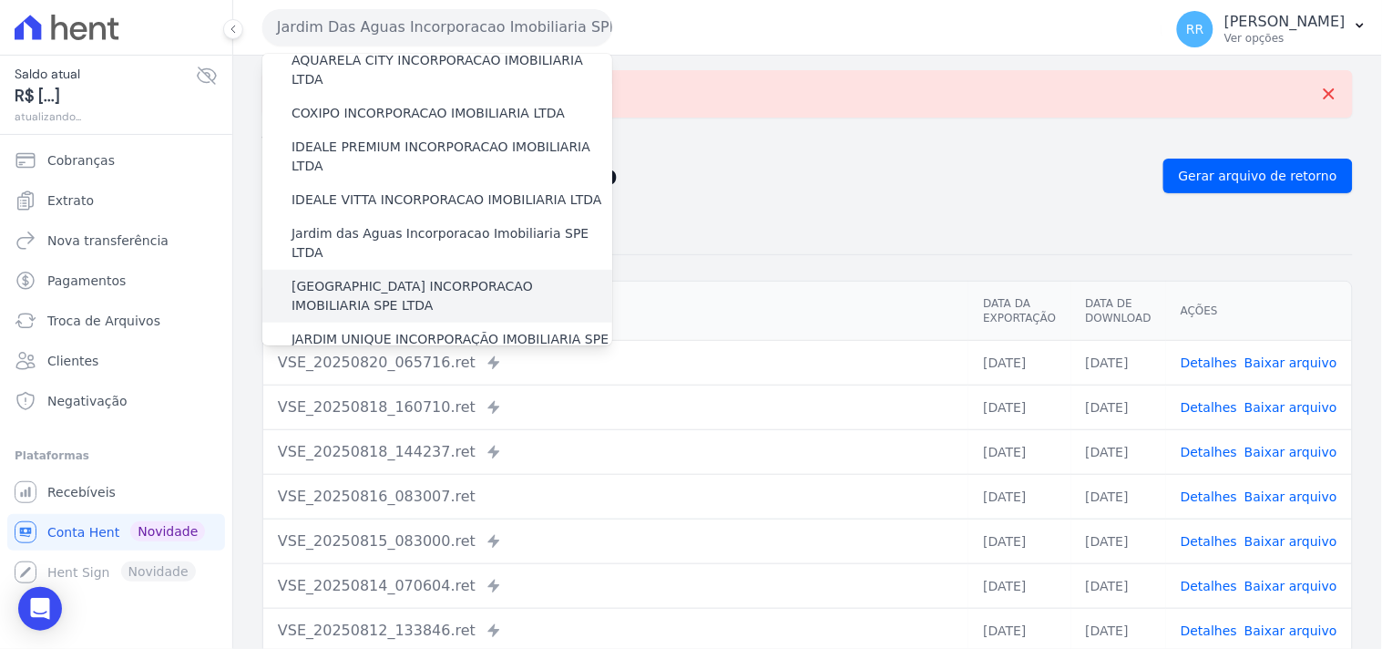
click at [342, 277] on label "[GEOGRAPHIC_DATA] INCORPORACAO IMOBILIARIA SPE LTDA" at bounding box center [451, 296] width 321 height 38
click at [0, 0] on input "[GEOGRAPHIC_DATA] INCORPORACAO IMOBILIARIA SPE LTDA" at bounding box center [0, 0] width 0 height 0
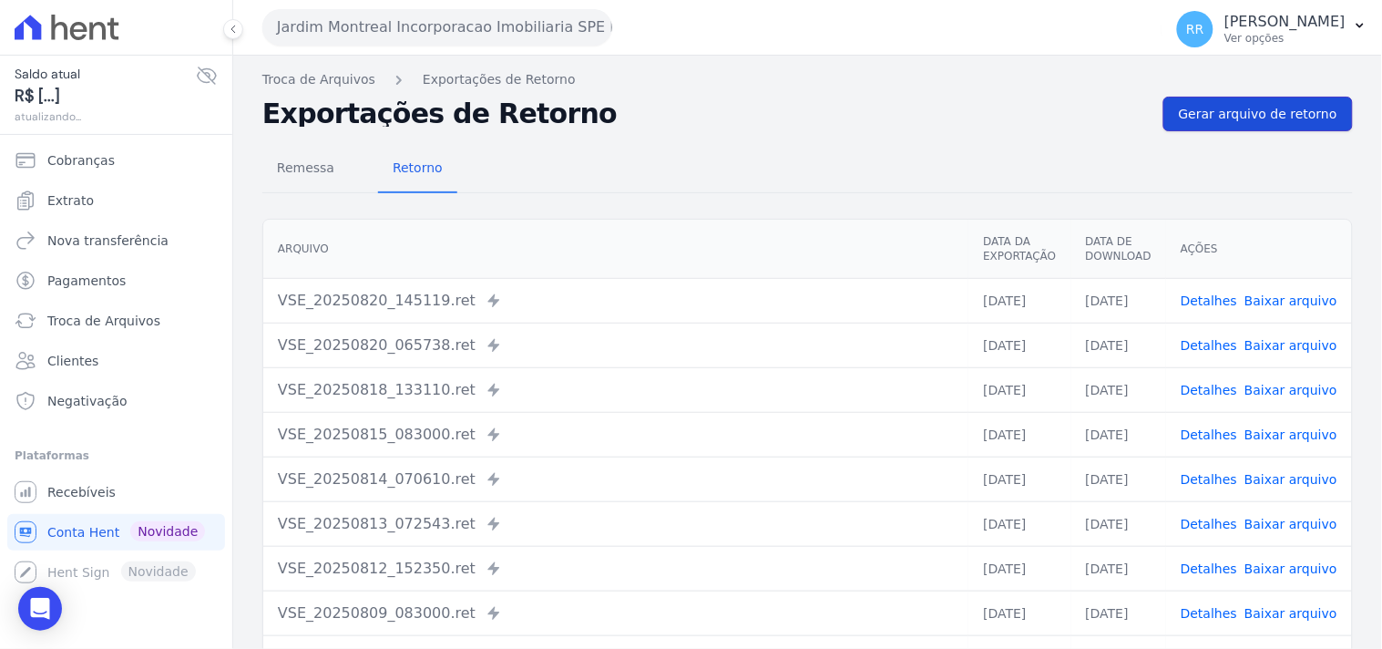
click at [1232, 106] on span "Gerar arquivo de retorno" at bounding box center [1258, 114] width 158 height 18
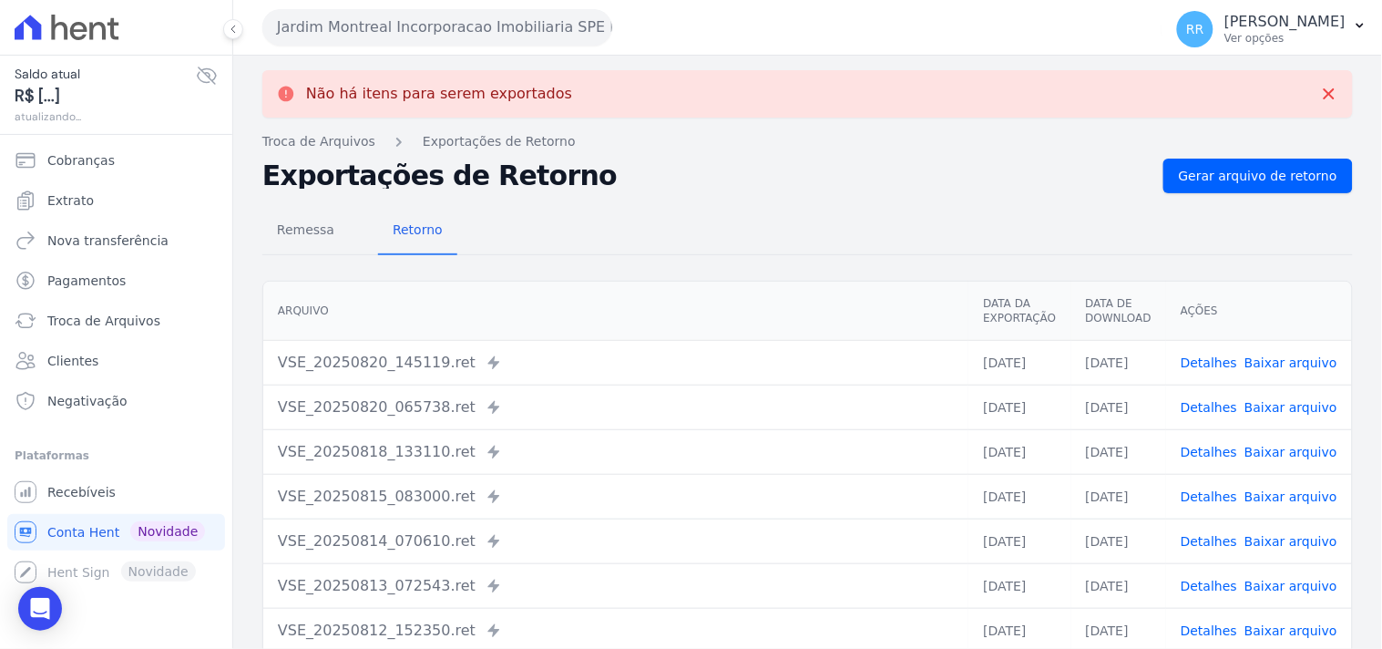
click at [390, 40] on button "Jardim Montreal Incorporacao Imobiliaria SPE LTDA" at bounding box center [437, 27] width 350 height 36
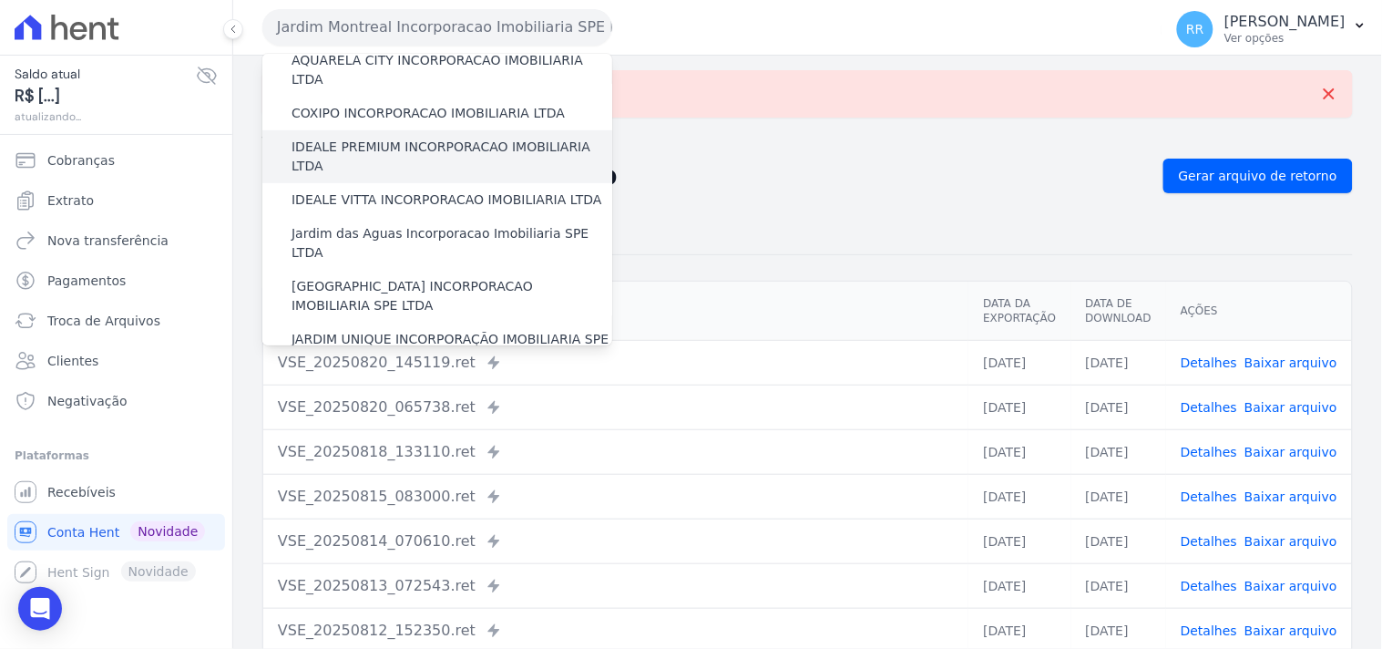
scroll to position [270, 0]
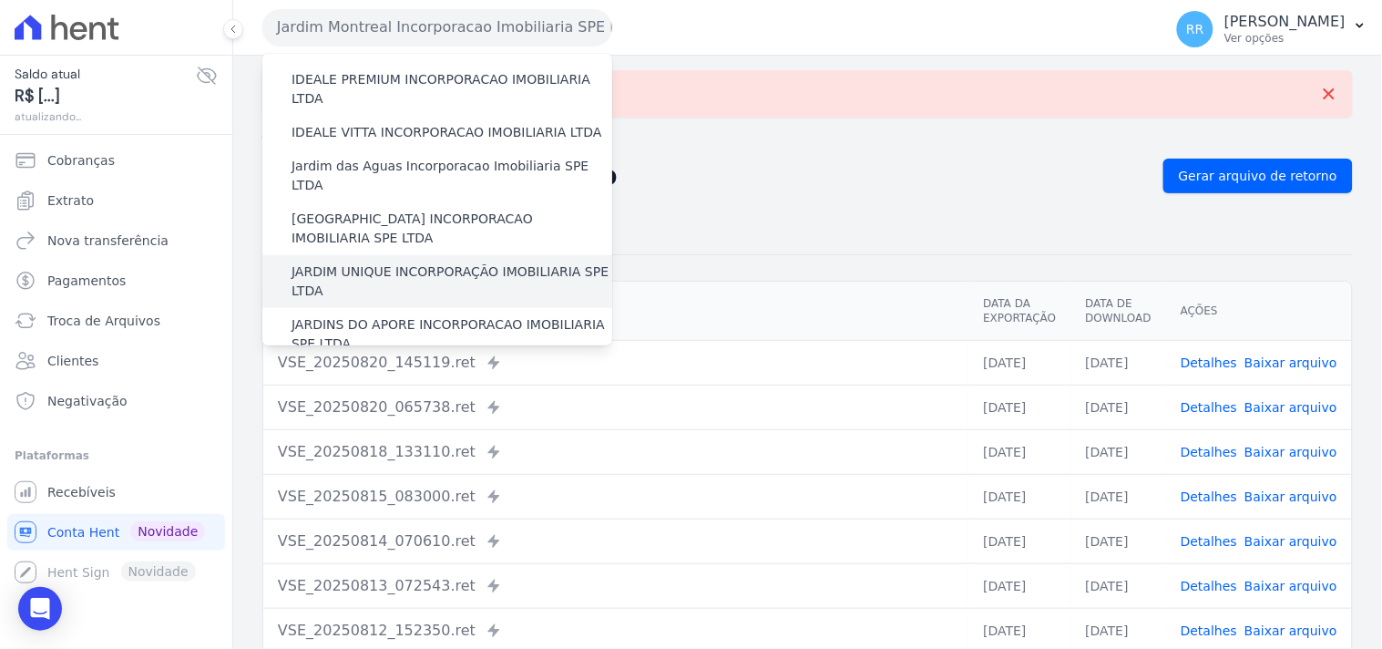
click at [404, 262] on label "JARDIM UNIQUE INCORPORAÇÃO IMOBILIARIA SPE LTDA" at bounding box center [451, 281] width 321 height 38
click at [0, 0] on input "JARDIM UNIQUE INCORPORAÇÃO IMOBILIARIA SPE LTDA" at bounding box center [0, 0] width 0 height 0
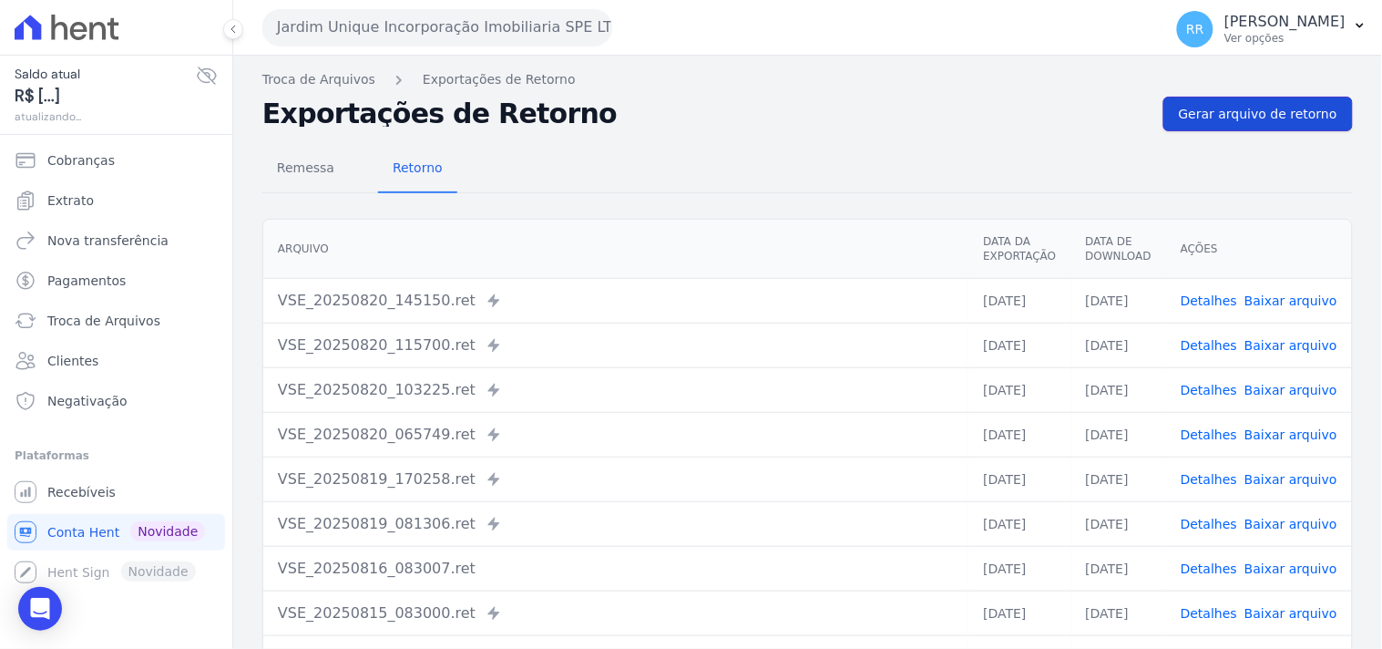
click at [1207, 115] on span "Gerar arquivo de retorno" at bounding box center [1258, 114] width 158 height 18
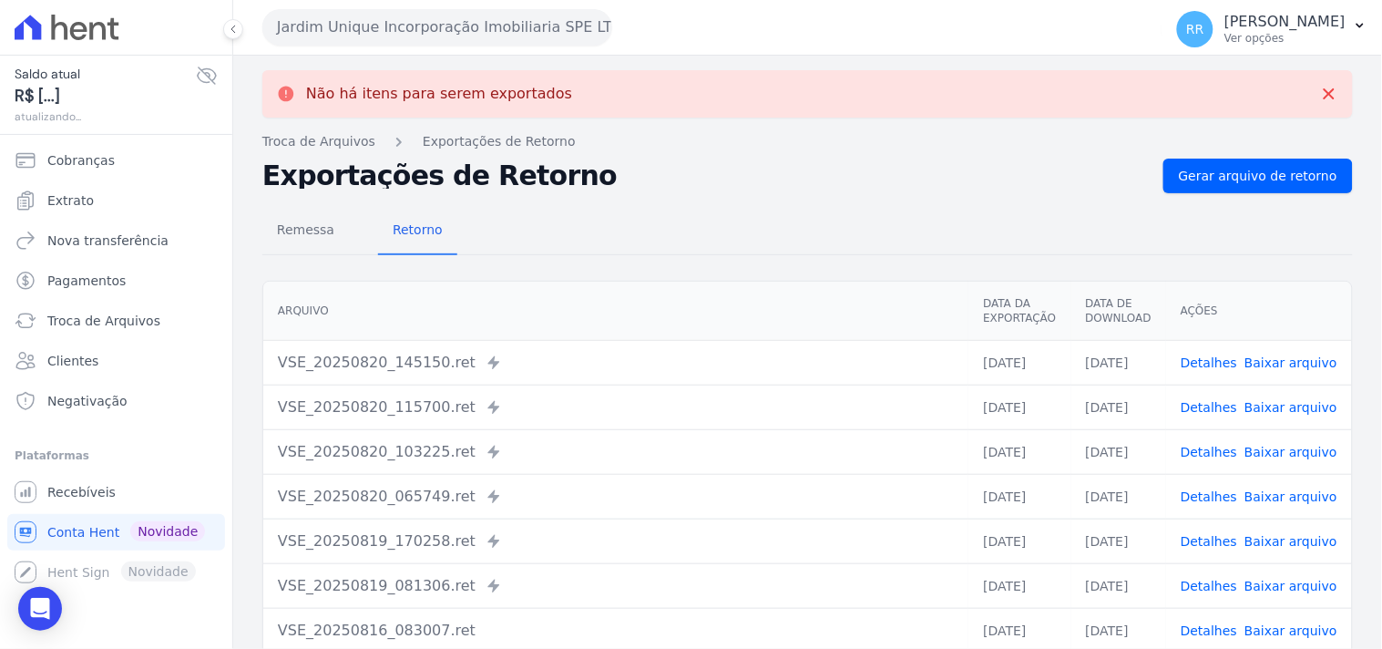
click at [556, 52] on div "Jardim Unique Incorporação Imobiliaria SPE LTDA Via Sul Engenharia AGUAS DE [GE…" at bounding box center [708, 27] width 893 height 56
click at [556, 46] on div "Jardim Unique Incorporação Imobiliaria SPE LTDA Via Sul Engenharia AGUAS DE [GE…" at bounding box center [708, 27] width 893 height 56
click at [495, 46] on div "Jardim Unique Incorporação Imobiliaria SPE LTDA Via Sul Engenharia AGUAS DE [GE…" at bounding box center [708, 27] width 893 height 56
click at [514, 23] on button "Jardim Unique Incorporação Imobiliaria SPE LTDA" at bounding box center [437, 27] width 350 height 36
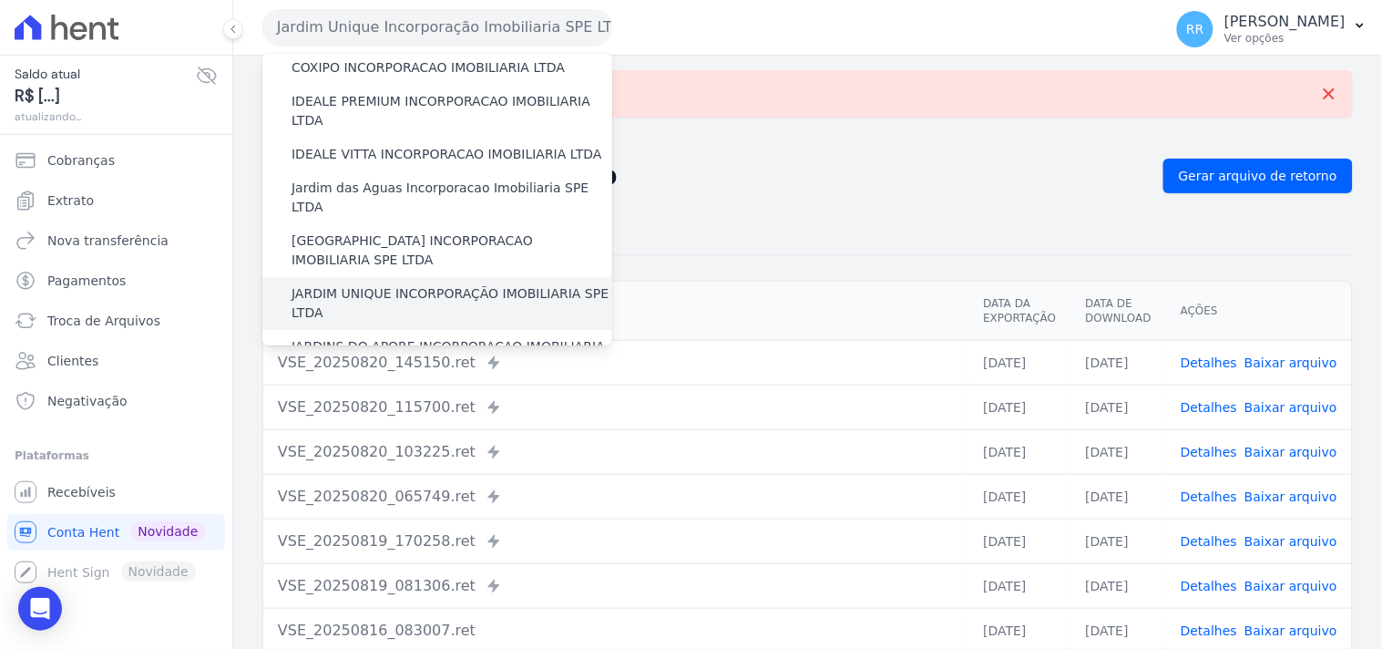
scroll to position [371, 0]
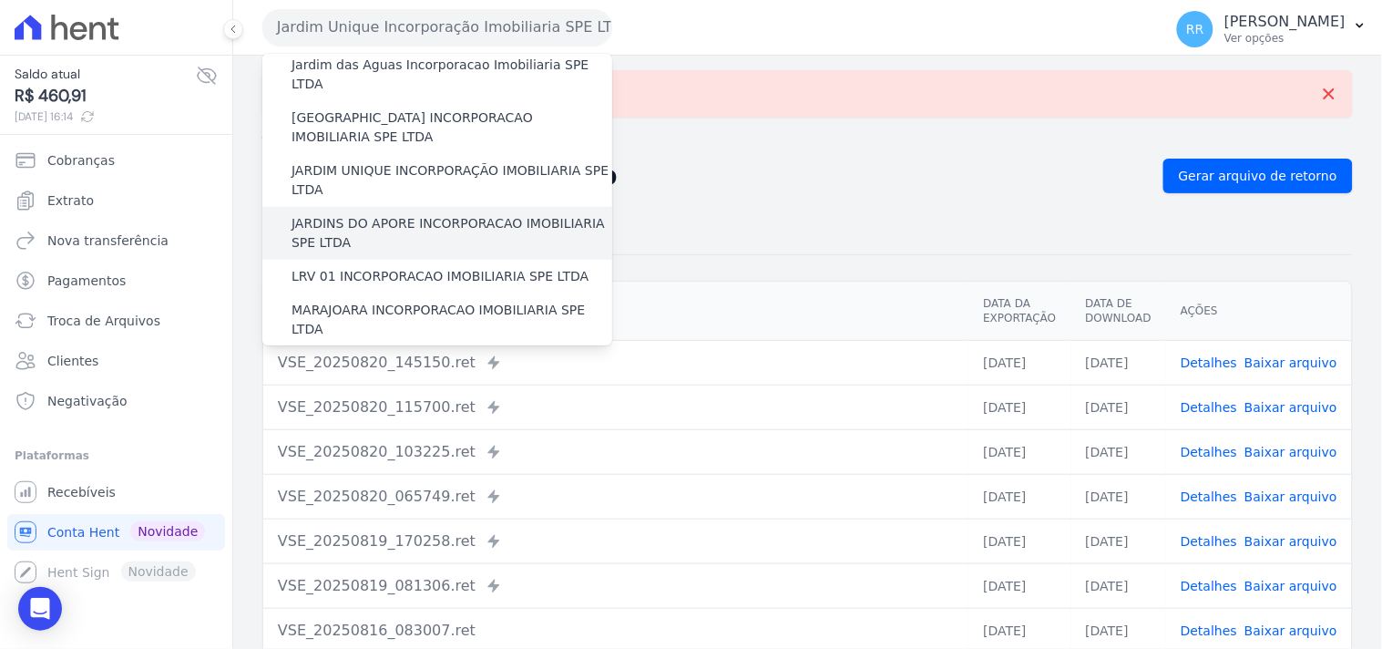
click at [362, 214] on label "JARDINS DO APORE INCORPORACAO IMOBILIARIA SPE LTDA" at bounding box center [451, 233] width 321 height 38
click at [0, 0] on input "JARDINS DO APORE INCORPORACAO IMOBILIARIA SPE LTDA" at bounding box center [0, 0] width 0 height 0
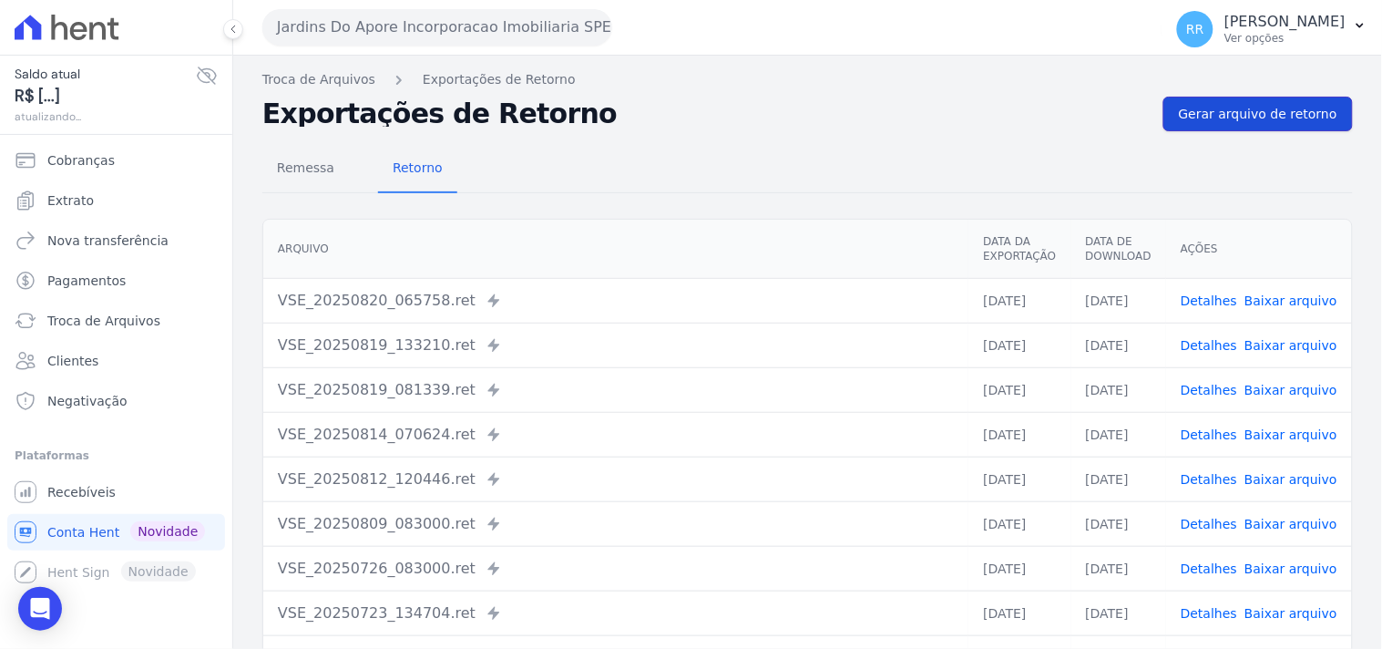
click at [1227, 116] on span "Gerar arquivo de retorno" at bounding box center [1258, 114] width 158 height 18
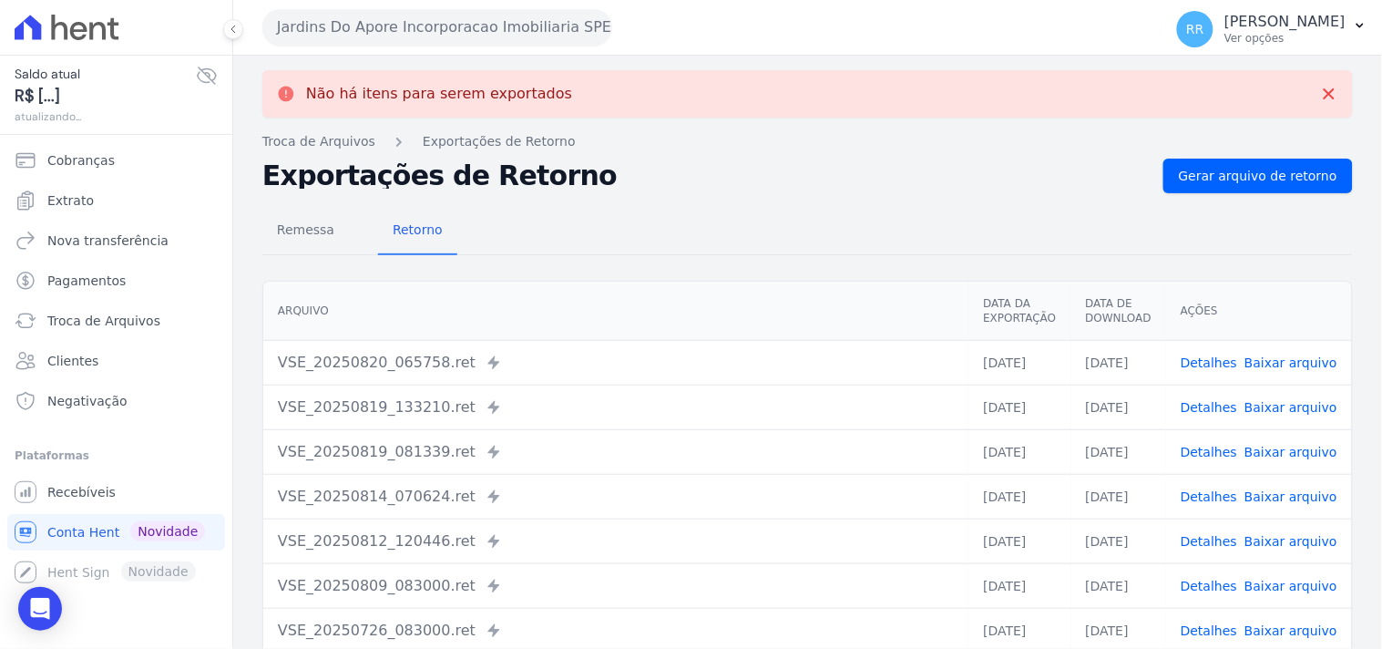
click at [342, 32] on button "Jardins Do Apore Incorporacao Imobiliaria SPE LTDA" at bounding box center [437, 27] width 350 height 36
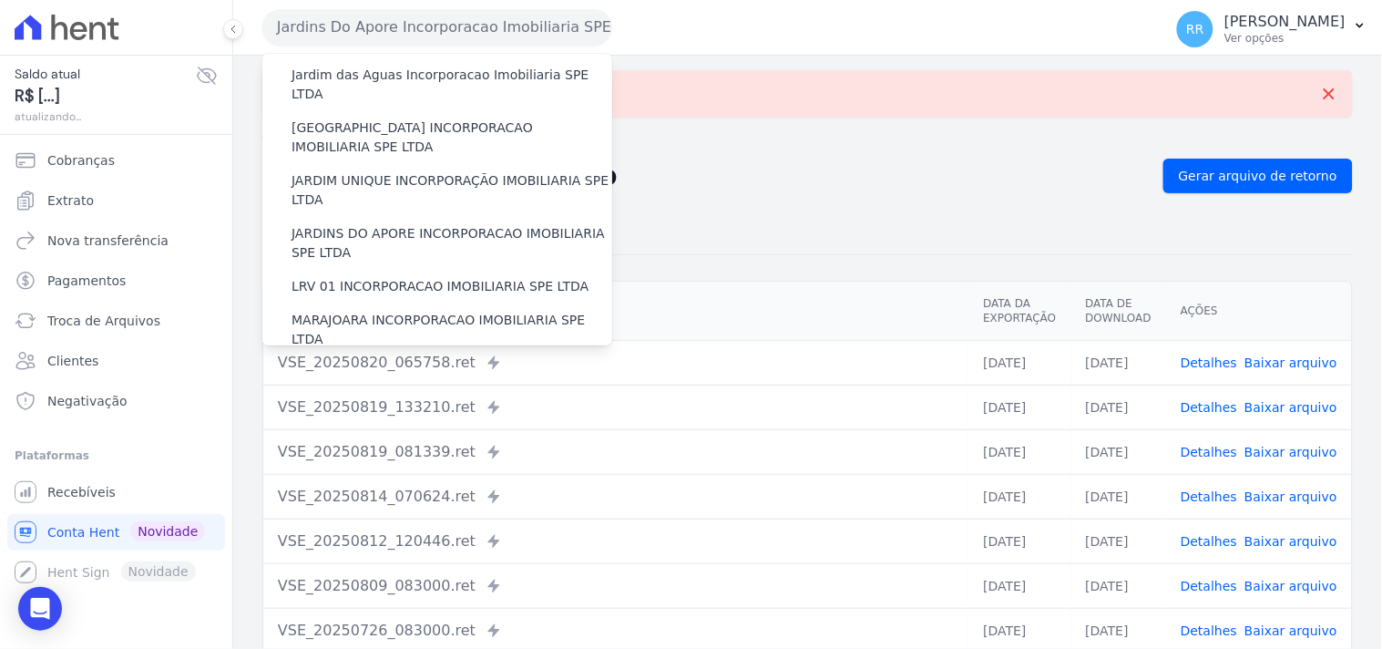
scroll to position [404, 0]
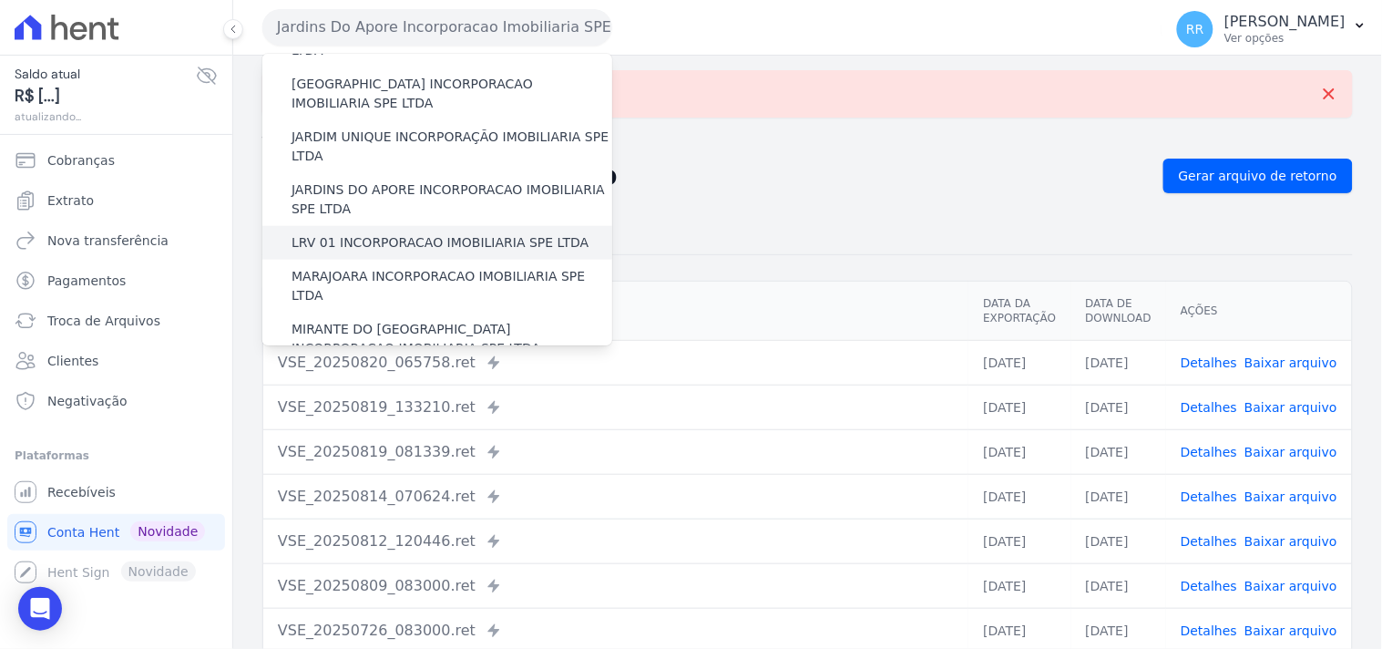
click at [377, 233] on label "LRV 01 INCORPORACAO IMOBILIARIA SPE LTDA" at bounding box center [439, 242] width 297 height 19
click at [0, 0] on input "LRV 01 INCORPORACAO IMOBILIARIA SPE LTDA" at bounding box center [0, 0] width 0 height 0
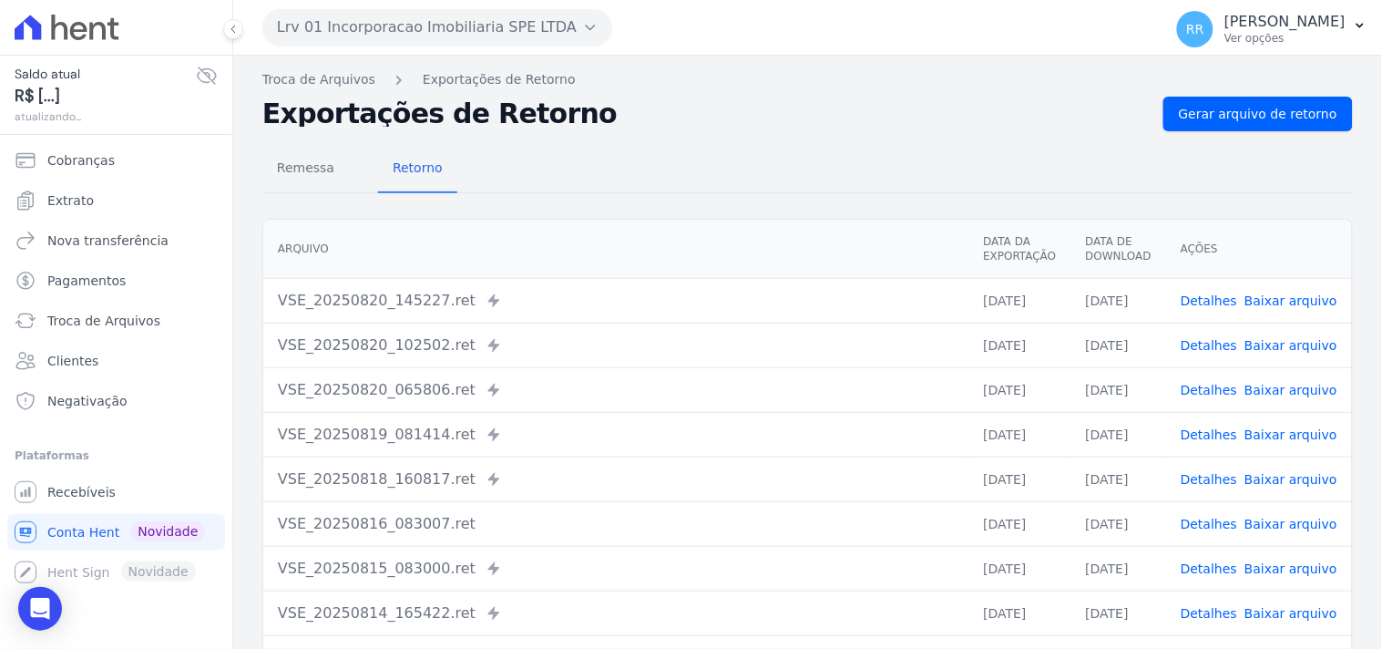
click at [1219, 83] on nav "Troca de Arquivos Exportações de Retorno" at bounding box center [807, 79] width 1090 height 19
click at [1215, 138] on div "Remessa Retorno [GEOGRAPHIC_DATA] Data da Exportação Data de Download Ações VSE…" at bounding box center [807, 460] width 1090 height 659
click at [1222, 128] on link "Gerar arquivo de retorno" at bounding box center [1257, 114] width 189 height 35
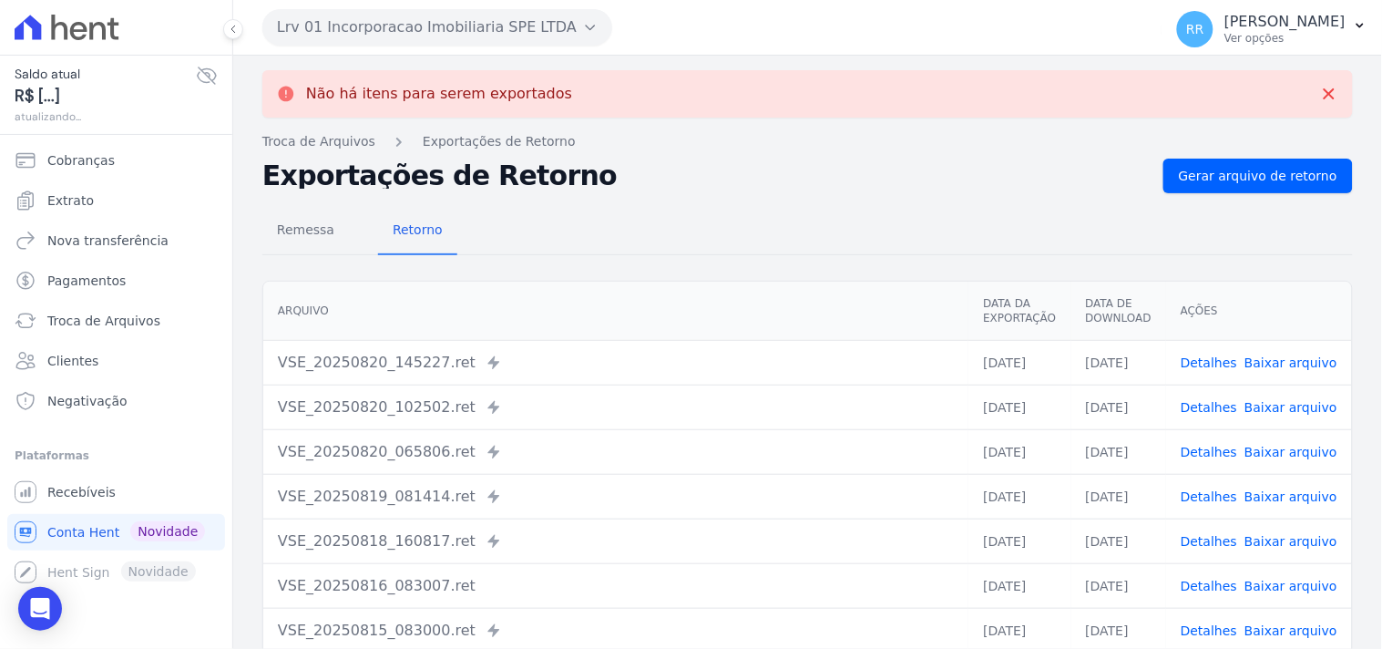
click at [425, 27] on button "Lrv 01 Incorporacao Imobiliaria SPE LTDA" at bounding box center [437, 27] width 350 height 36
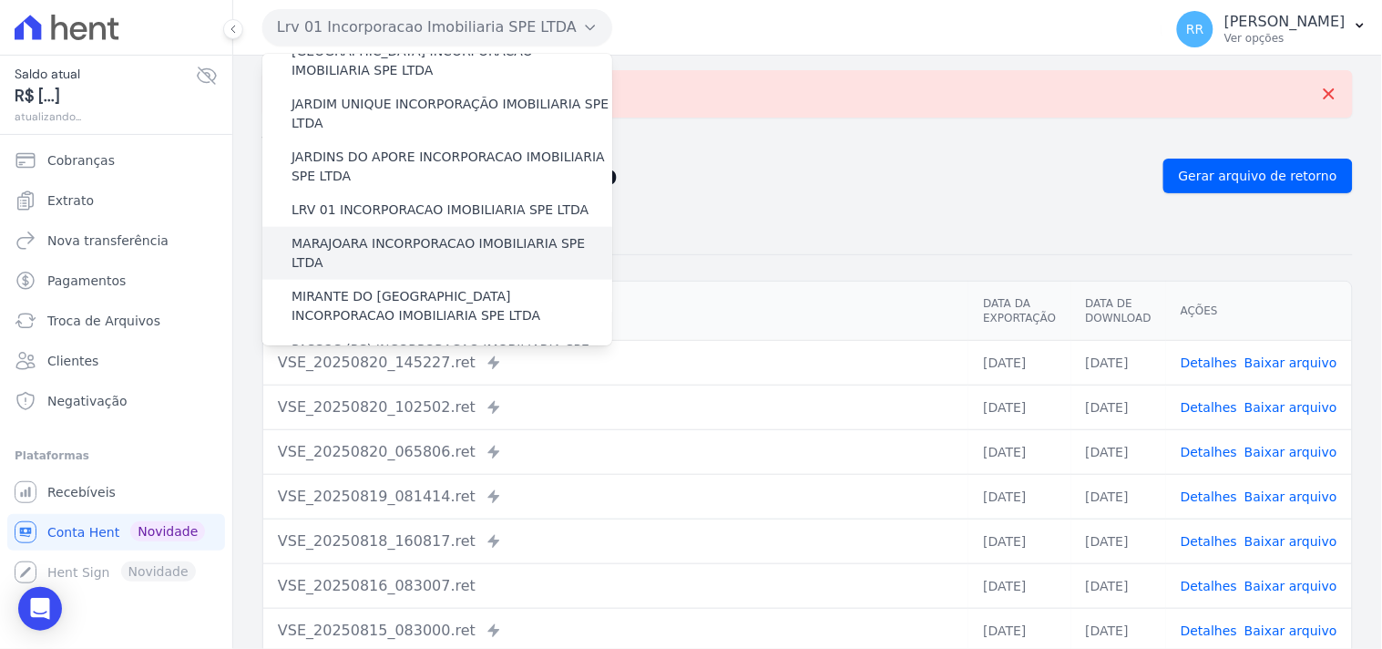
scroll to position [438, 0]
click at [379, 233] on label "MARAJOARA INCORPORACAO IMOBILIARIA SPE LTDA" at bounding box center [451, 252] width 321 height 38
click at [0, 0] on input "MARAJOARA INCORPORACAO IMOBILIARIA SPE LTDA" at bounding box center [0, 0] width 0 height 0
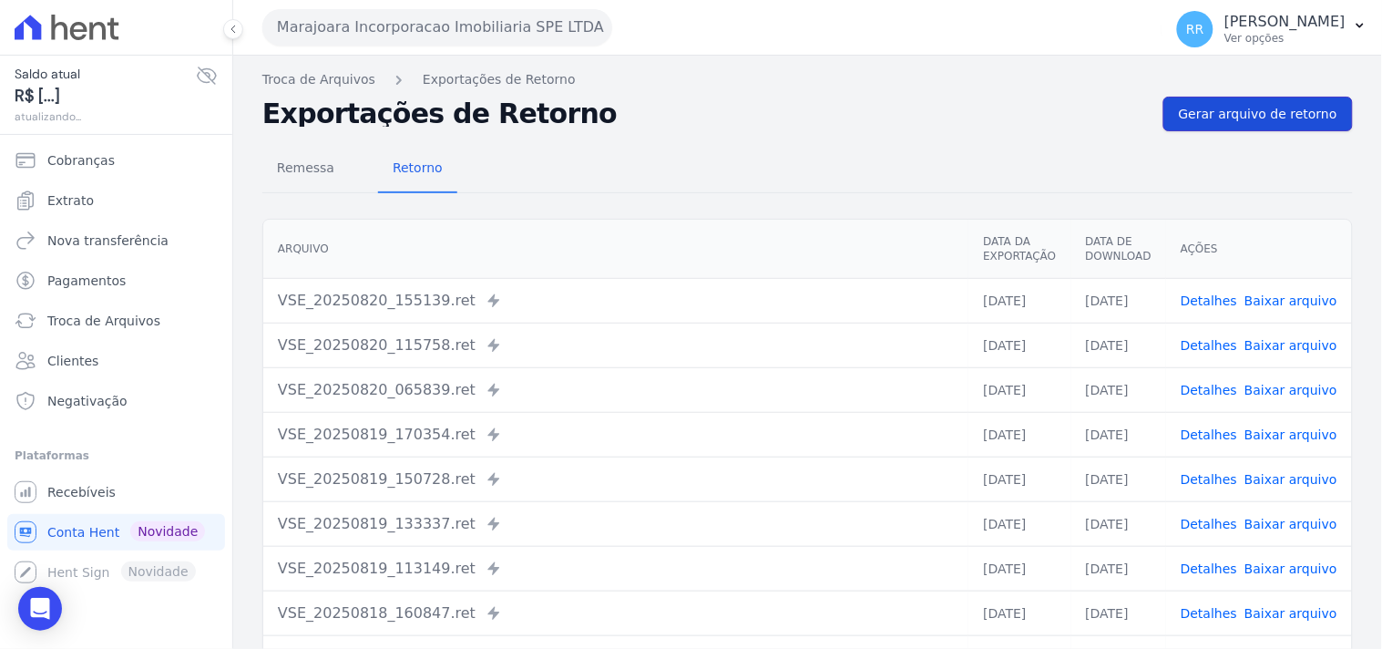
click at [1191, 129] on link "Gerar arquivo de retorno" at bounding box center [1257, 114] width 189 height 35
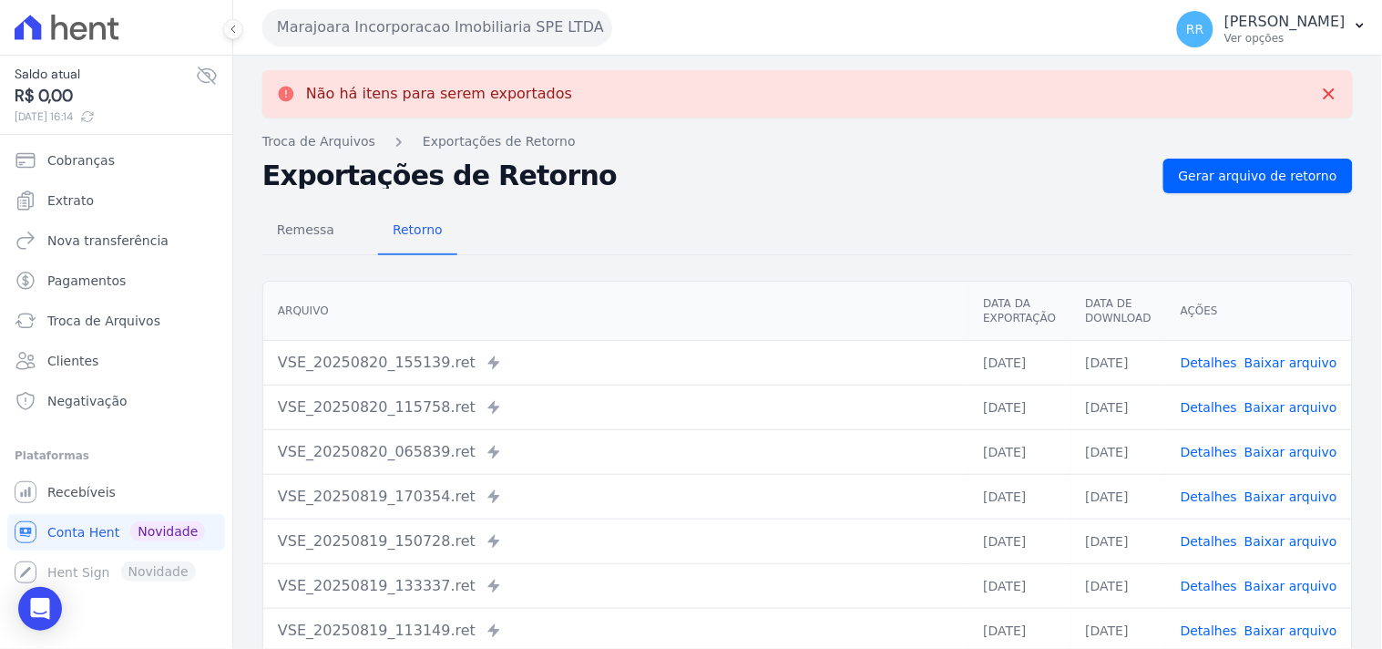
click at [305, 23] on button "Marajoara Incorporacao Imobiliaria SPE LTDA" at bounding box center [437, 27] width 350 height 36
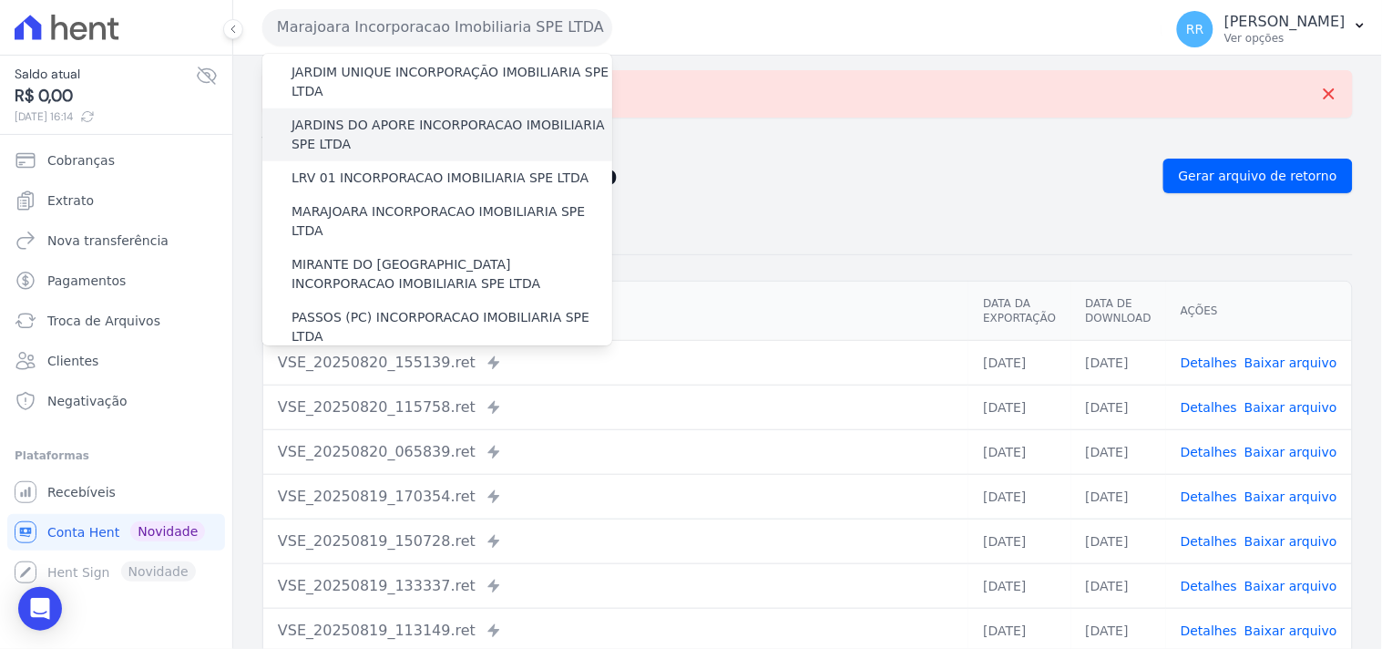
scroll to position [472, 0]
click at [332, 252] on label "MIRANTE DO [GEOGRAPHIC_DATA] INCORPORACAO IMOBILIARIA SPE LTDA" at bounding box center [451, 271] width 321 height 38
click at [0, 0] on input "MIRANTE DO [GEOGRAPHIC_DATA] INCORPORACAO IMOBILIARIA SPE LTDA" at bounding box center [0, 0] width 0 height 0
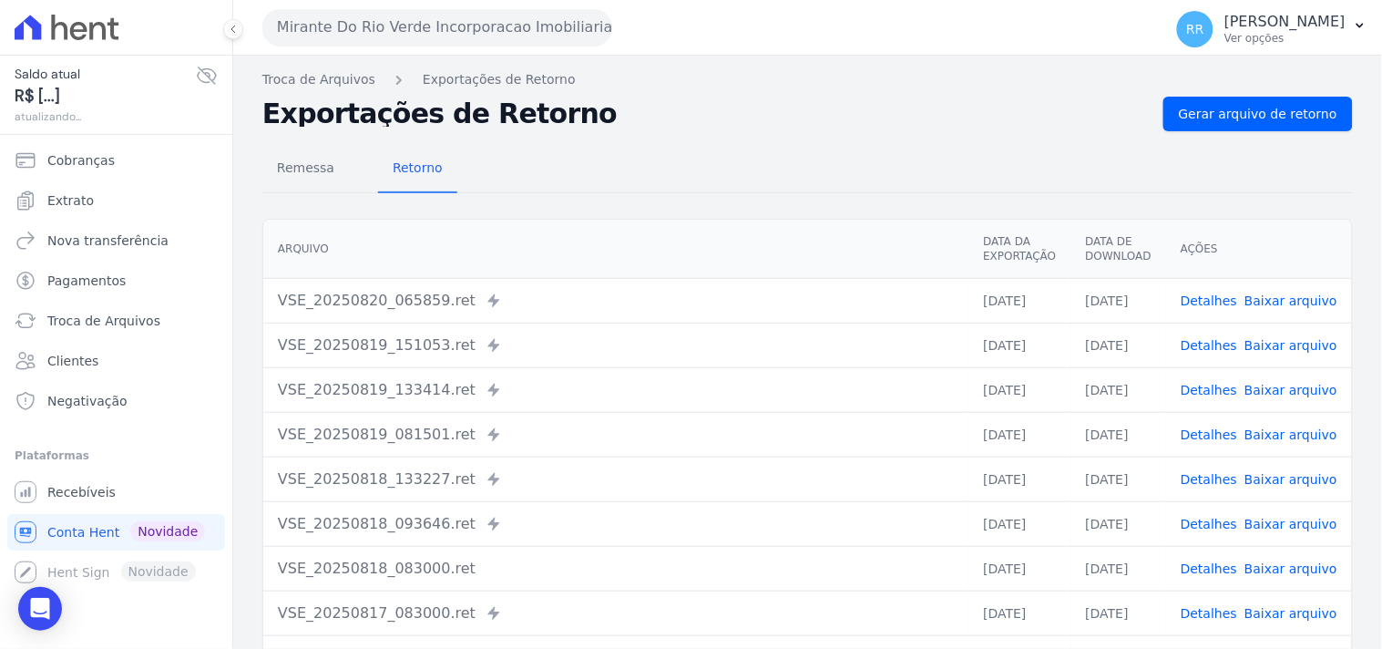
click at [1211, 132] on div "Remessa Retorno [GEOGRAPHIC_DATA] Data da Exportação Data de Download Ações VSE…" at bounding box center [807, 460] width 1090 height 659
click at [1218, 117] on span "Gerar arquivo de retorno" at bounding box center [1258, 114] width 158 height 18
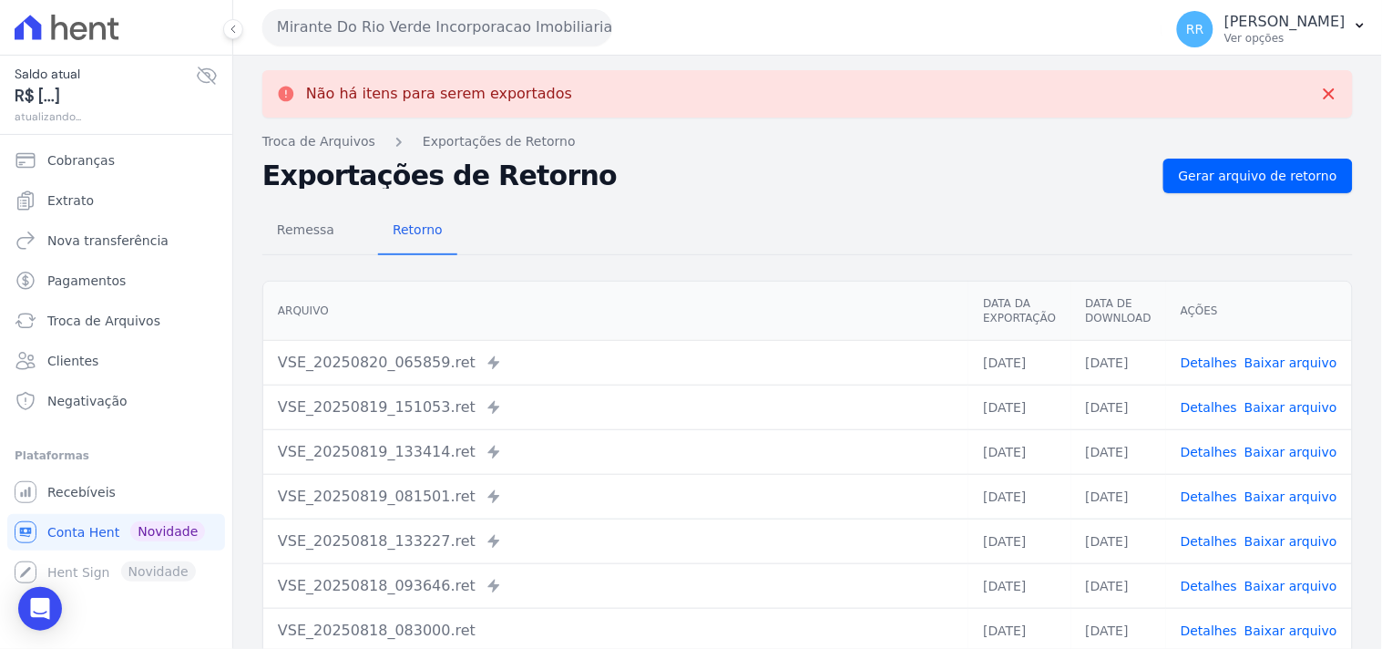
click at [477, 10] on button "Mirante Do Rio Verde Incorporacao Imobiliaria SPE LTDA" at bounding box center [437, 27] width 350 height 36
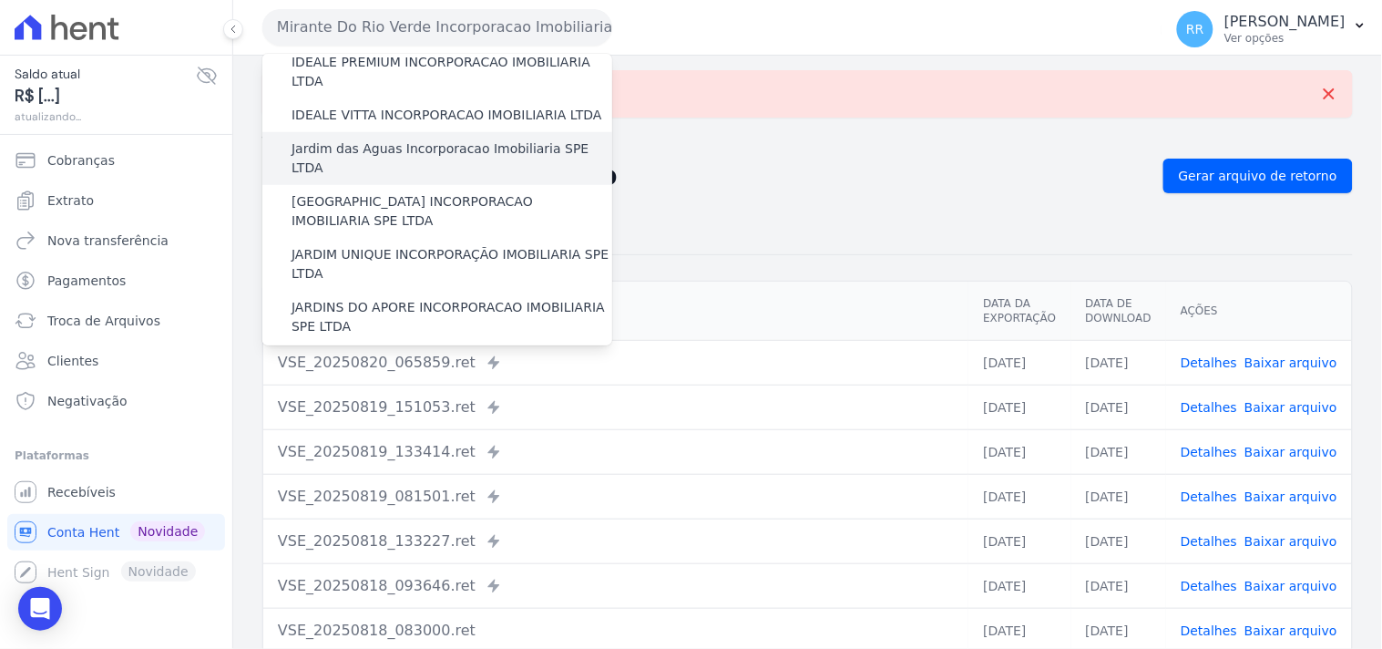
scroll to position [539, 0]
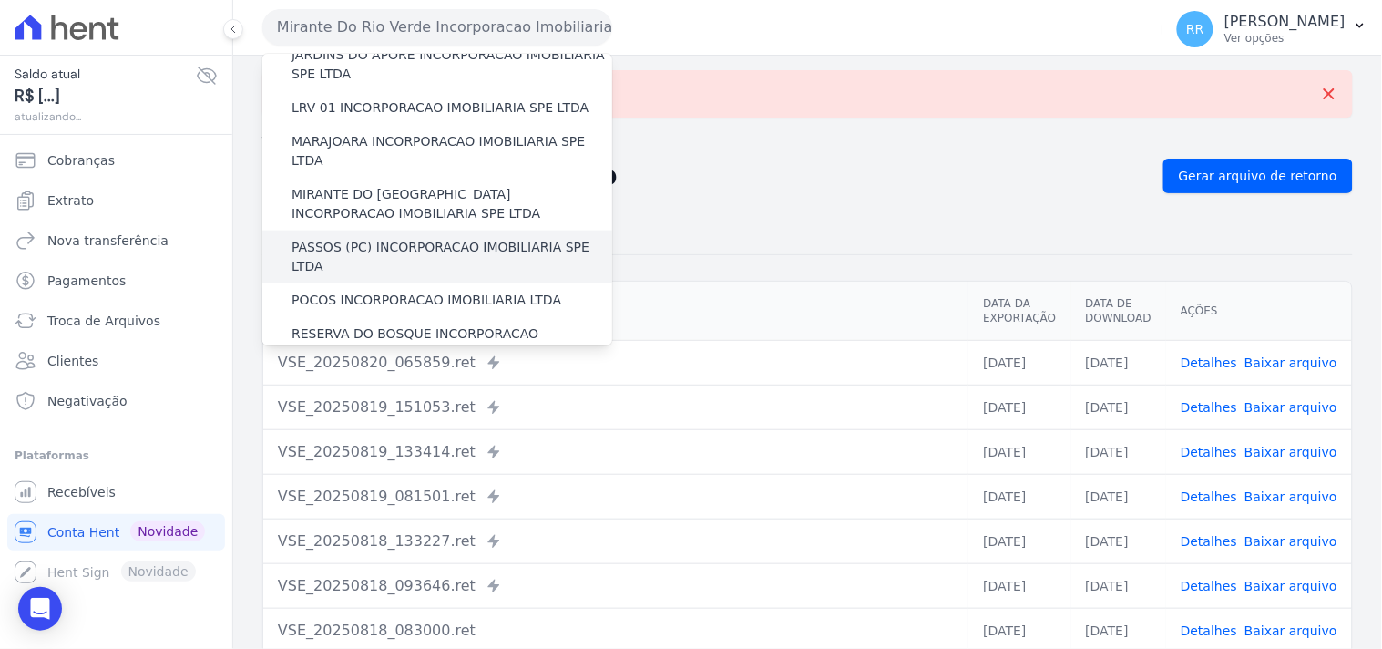
click at [361, 238] on label "PASSOS (PC) INCORPORACAO IMOBILIARIA SPE LTDA" at bounding box center [451, 257] width 321 height 38
click at [0, 0] on input "PASSOS (PC) INCORPORACAO IMOBILIARIA SPE LTDA" at bounding box center [0, 0] width 0 height 0
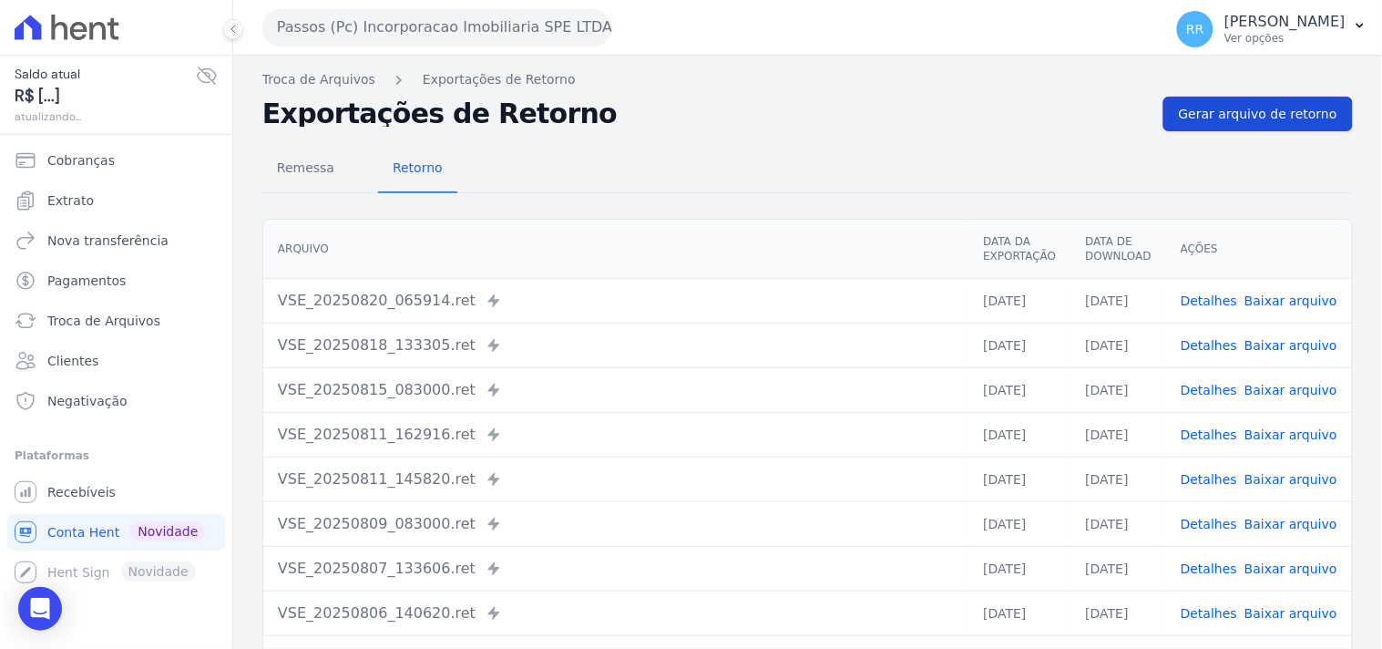
click at [1199, 113] on span "Gerar arquivo de retorno" at bounding box center [1258, 114] width 158 height 18
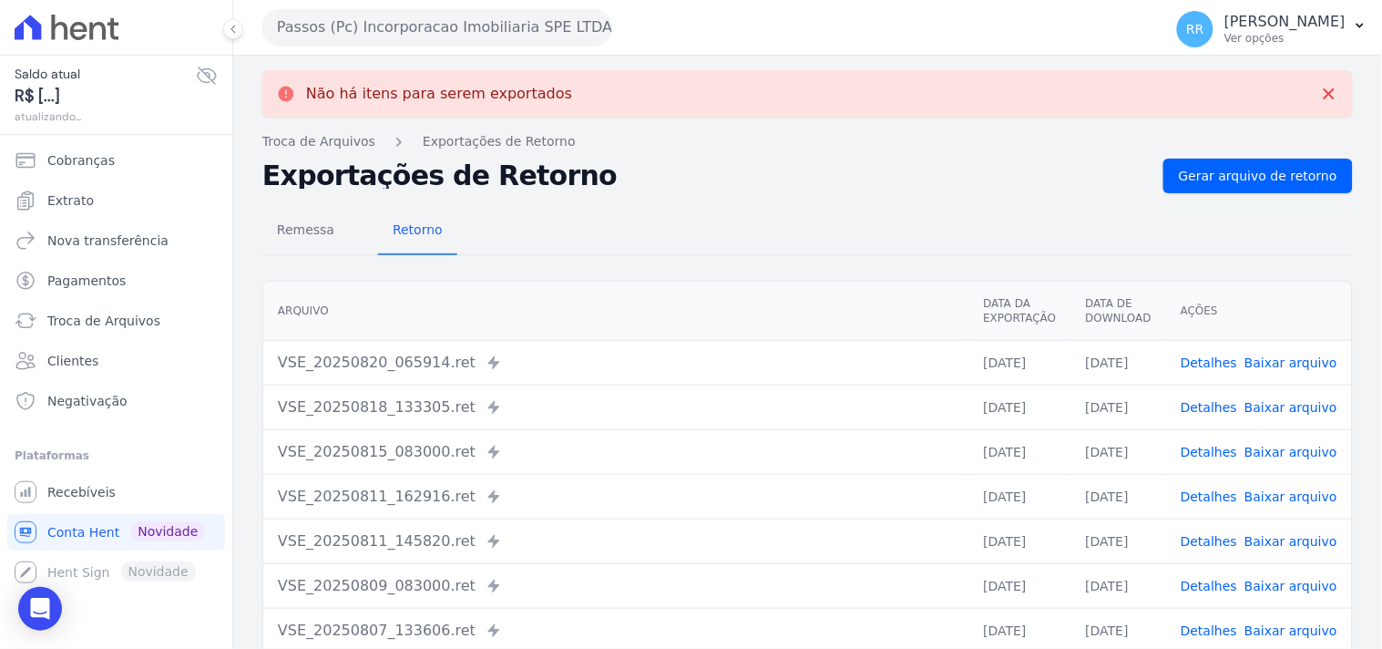
click at [458, 32] on button "Passos (Pc) Incorporacao Imobiliaria SPE LTDA" at bounding box center [437, 27] width 350 height 36
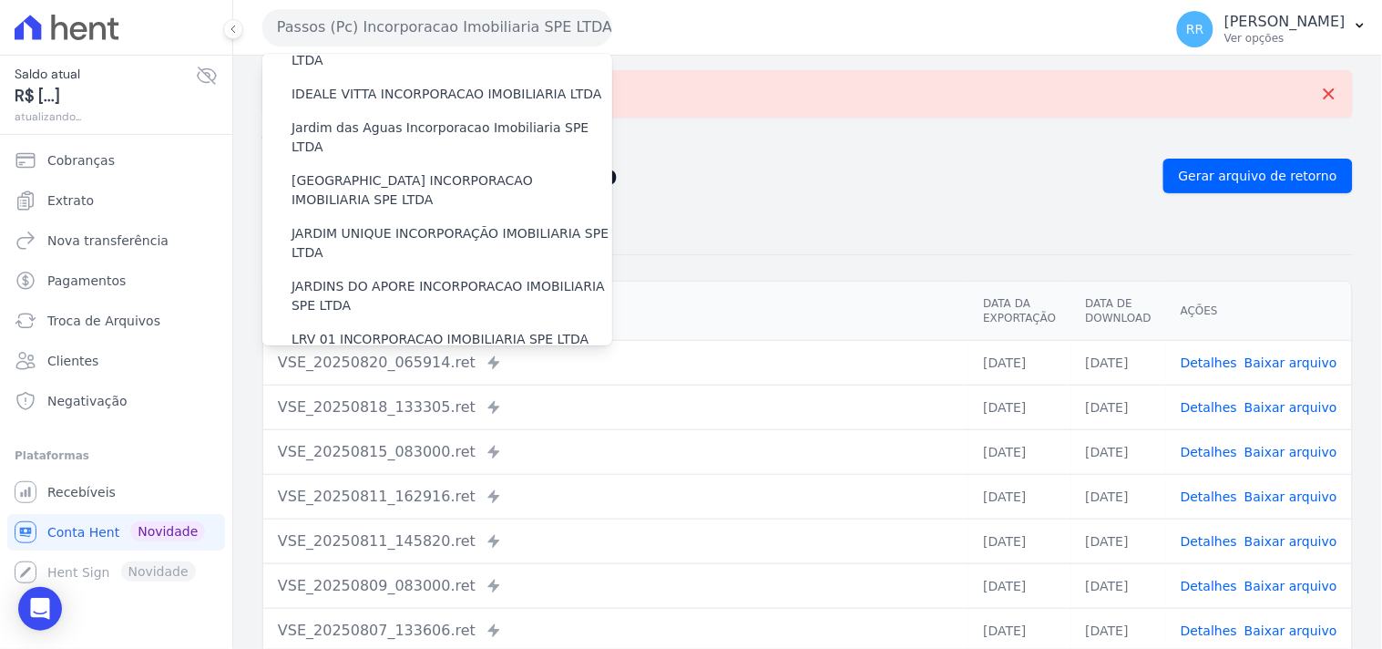
scroll to position [472, 0]
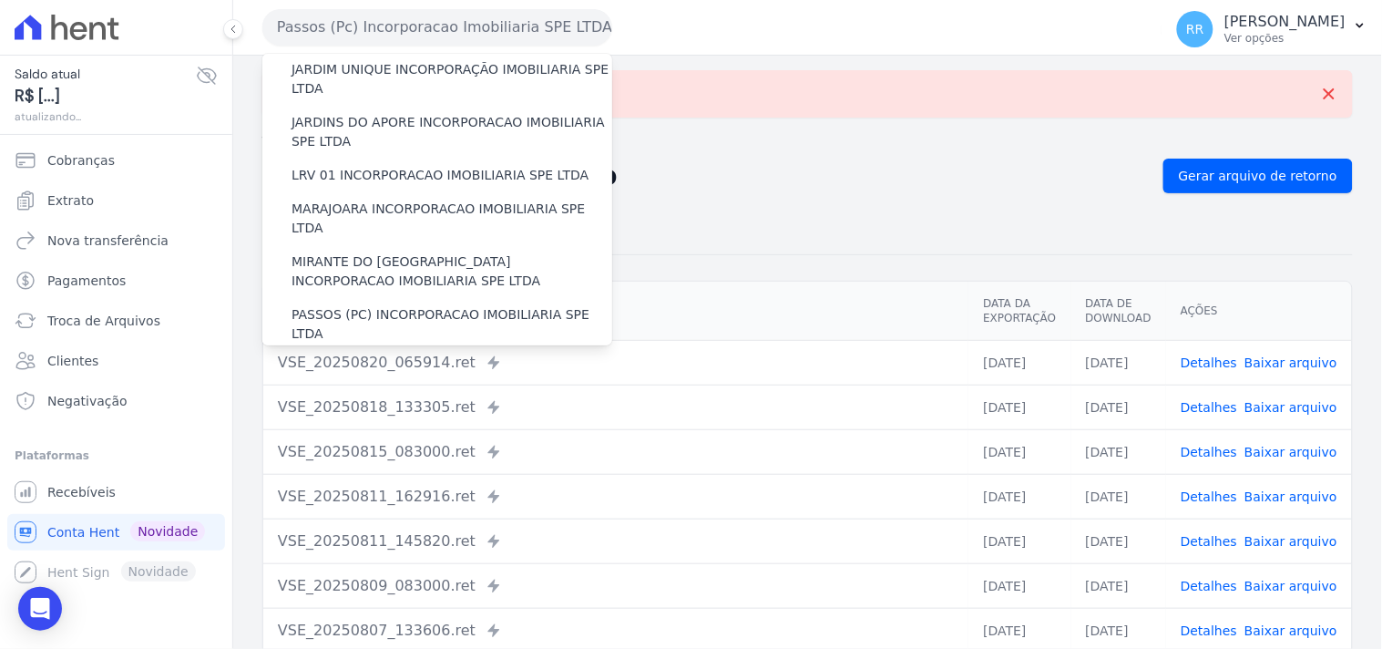
click at [378, 358] on label "POCOS INCORPORACAO IMOBILIARIA LTDA" at bounding box center [426, 367] width 270 height 19
click at [0, 0] on input "POCOS INCORPORACAO IMOBILIARIA LTDA" at bounding box center [0, 0] width 0 height 0
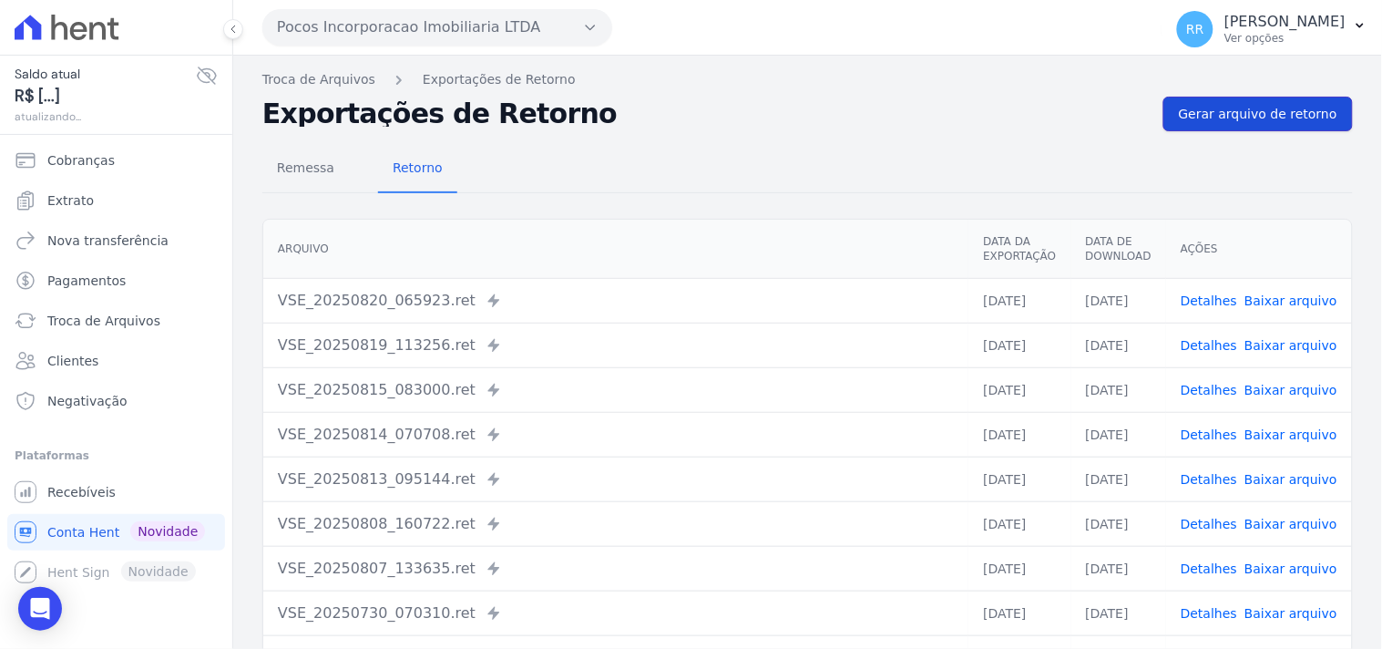
click at [1255, 123] on link "Gerar arquivo de retorno" at bounding box center [1257, 114] width 189 height 35
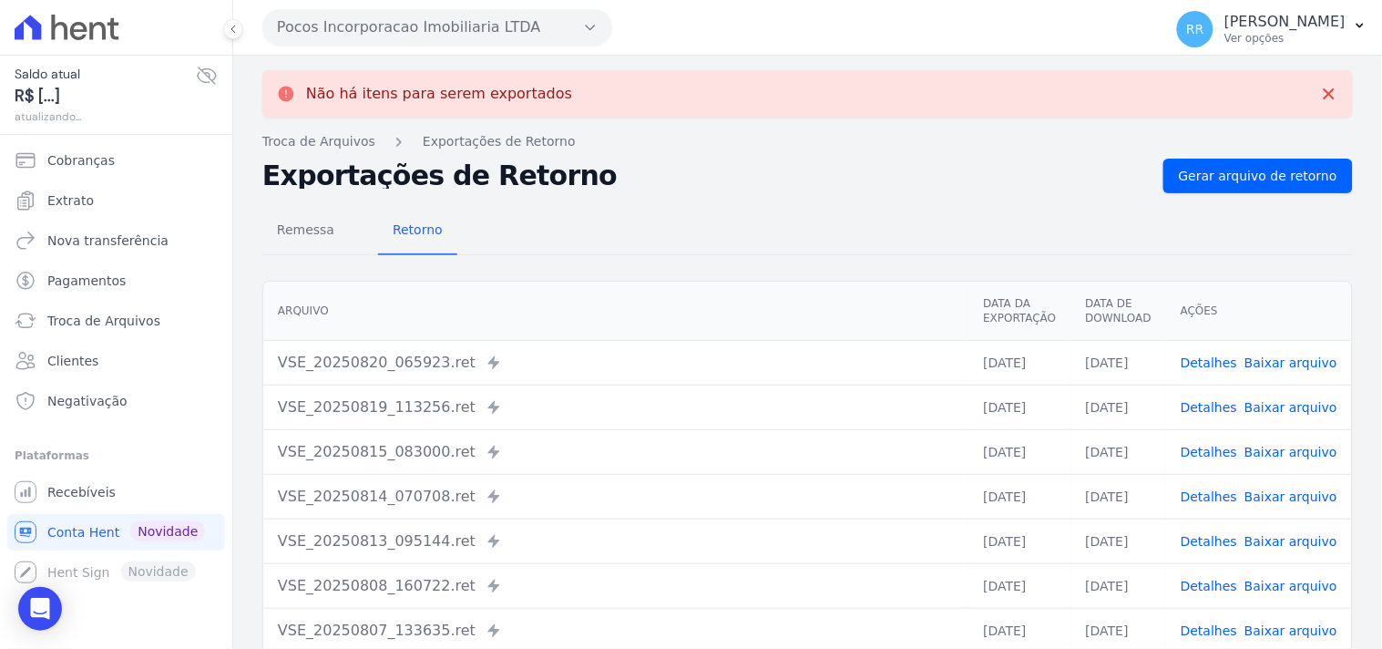
click at [390, 24] on button "Pocos Incorporacao Imobiliaria LTDA" at bounding box center [437, 27] width 350 height 36
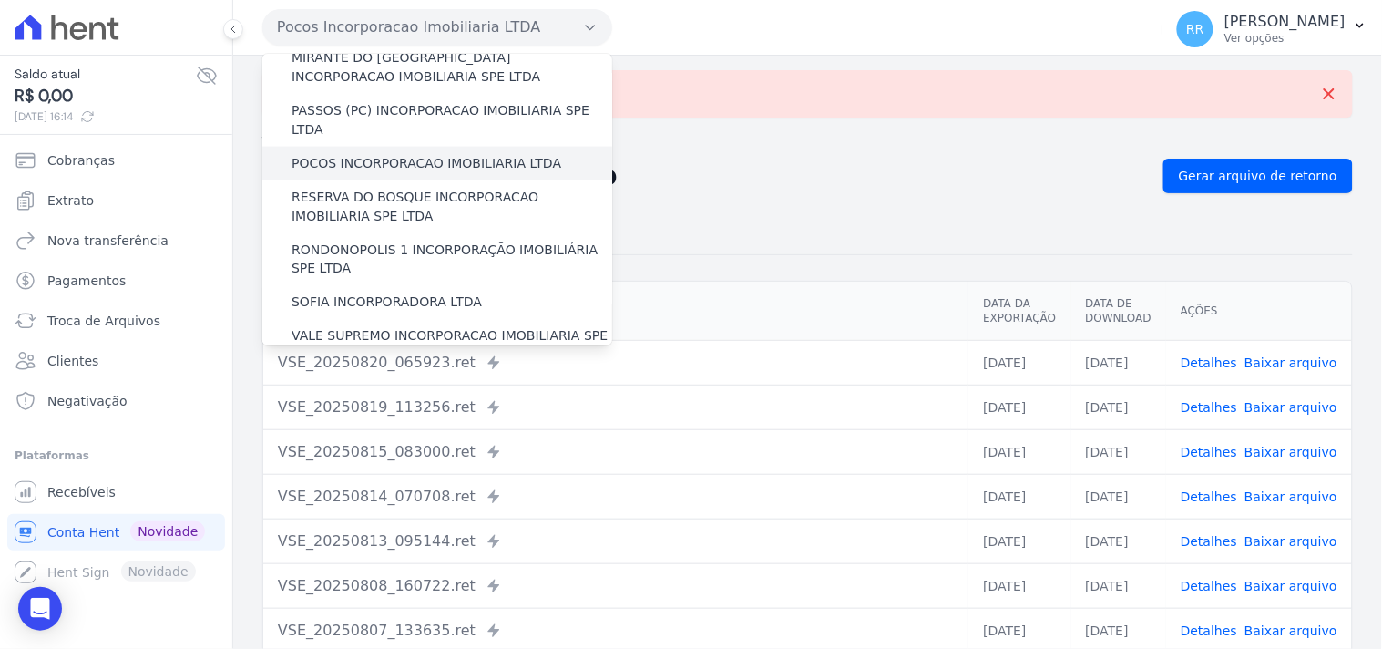
scroll to position [640, 0]
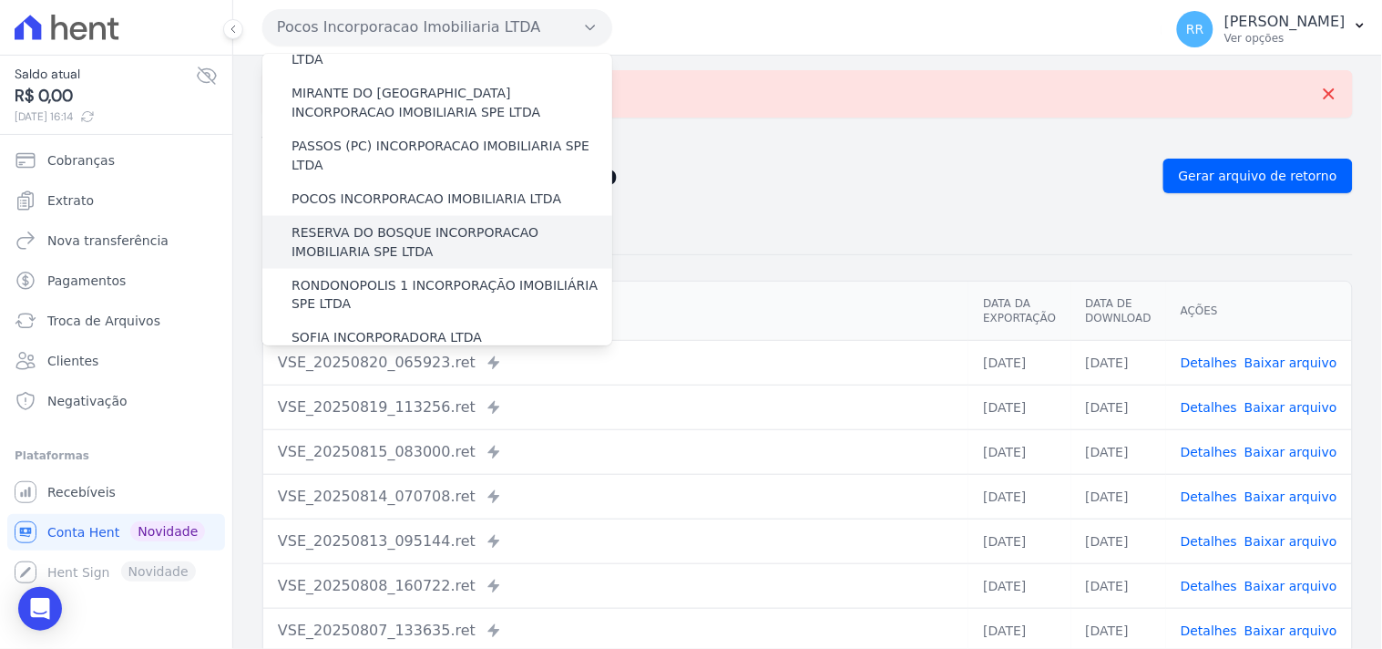
click at [344, 223] on label "RESERVA DO BOSQUE INCORPORACAO IMOBILIARIA SPE LTDA" at bounding box center [451, 242] width 321 height 38
click at [0, 0] on input "RESERVA DO BOSQUE INCORPORACAO IMOBILIARIA SPE LTDA" at bounding box center [0, 0] width 0 height 0
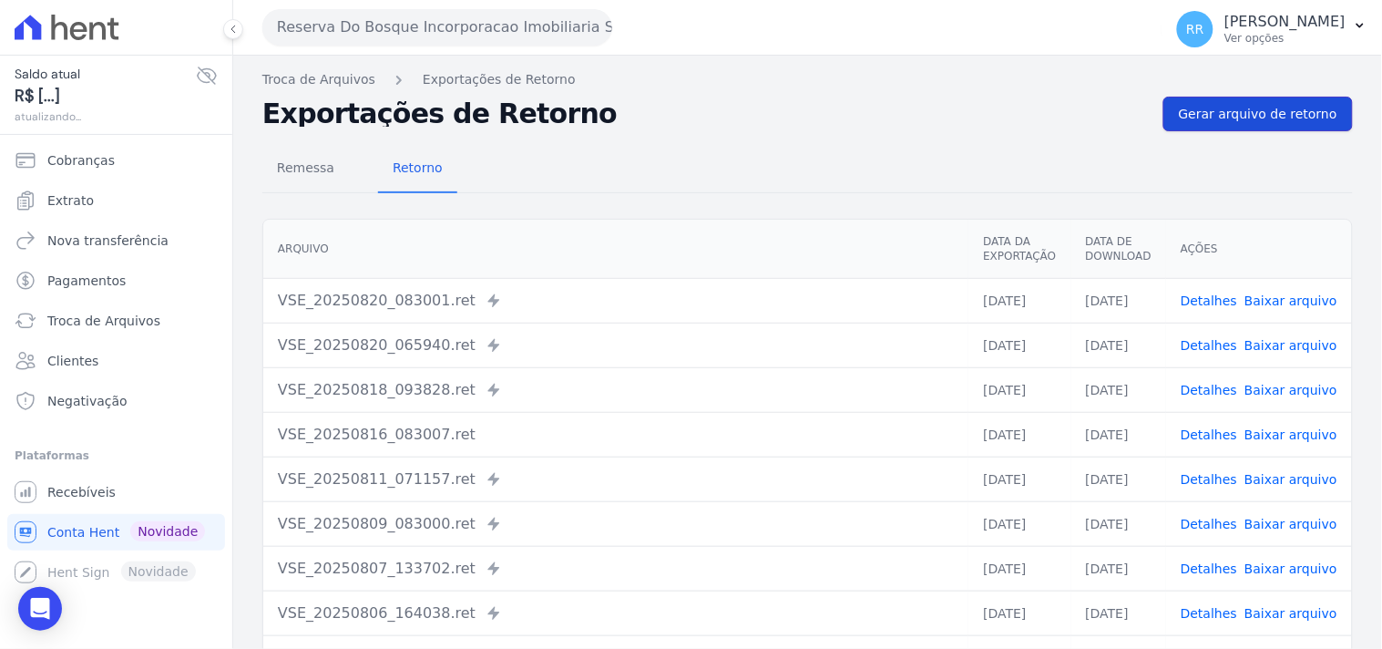
click at [1263, 117] on span "Gerar arquivo de retorno" at bounding box center [1258, 114] width 158 height 18
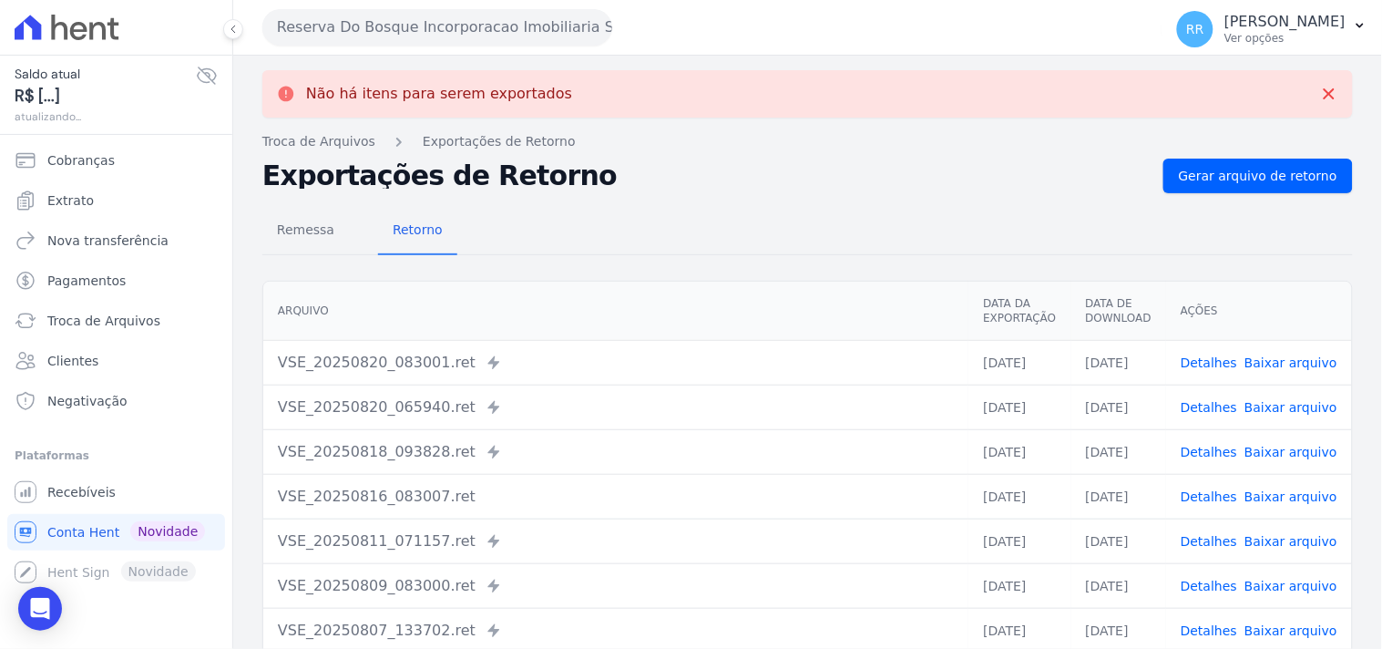
click at [419, 23] on button "Reserva Do Bosque Incorporacao Imobiliaria SPE LTDA" at bounding box center [437, 27] width 350 height 36
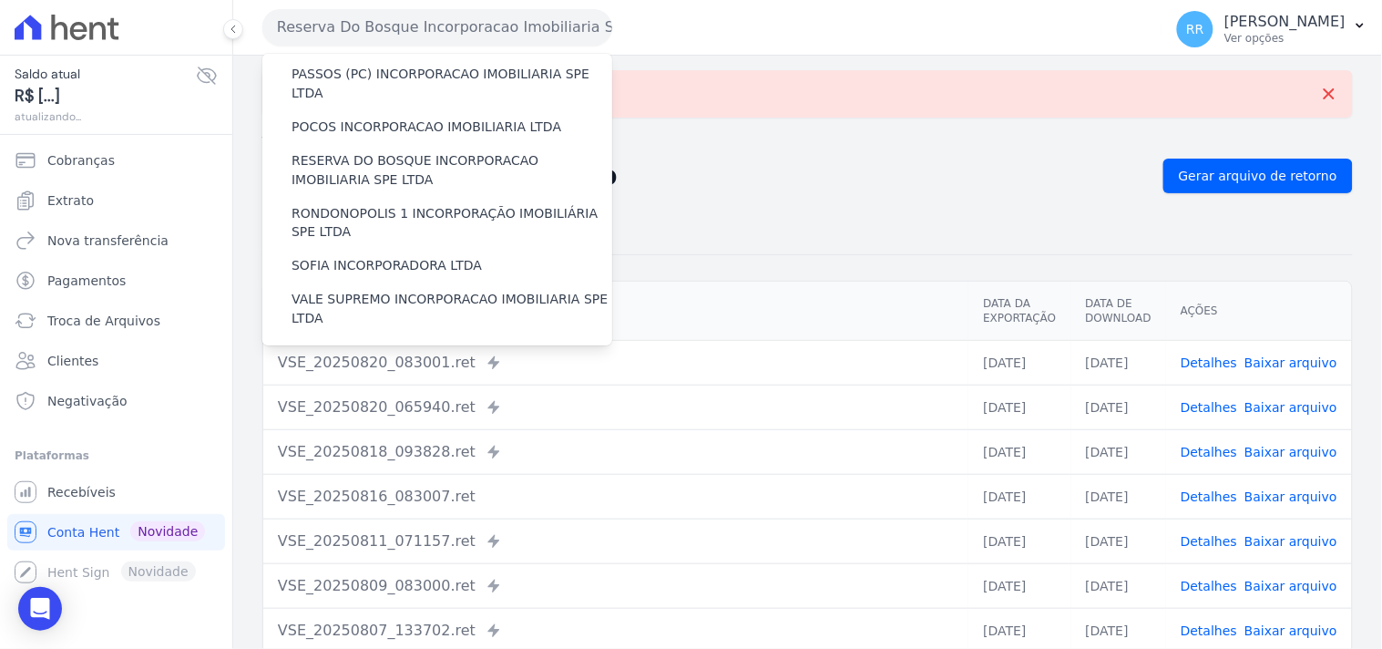
scroll to position [679, 0]
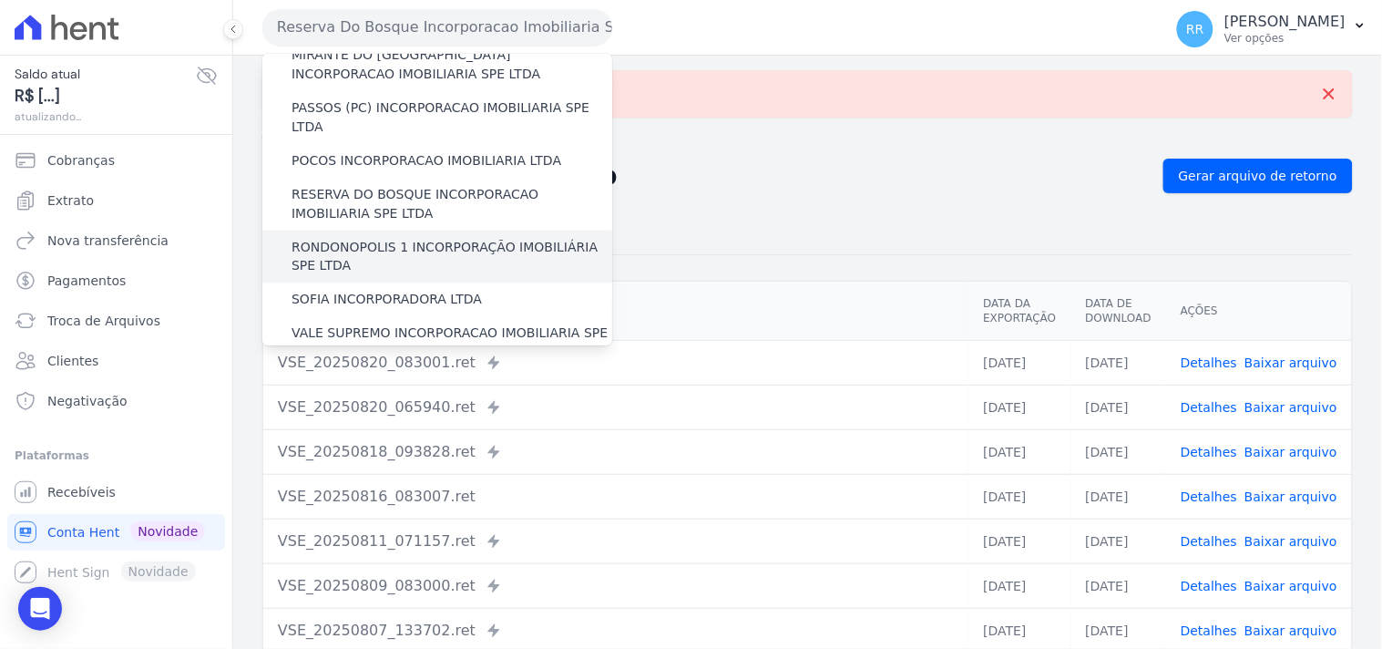
click at [376, 238] on label "RONDONOPOLIS 1 INCORPORAÇÃO IMOBILIÁRIA SPE LTDA" at bounding box center [451, 257] width 321 height 38
click at [0, 0] on input "RONDONOPOLIS 1 INCORPORAÇÃO IMOBILIÁRIA SPE LTDA" at bounding box center [0, 0] width 0 height 0
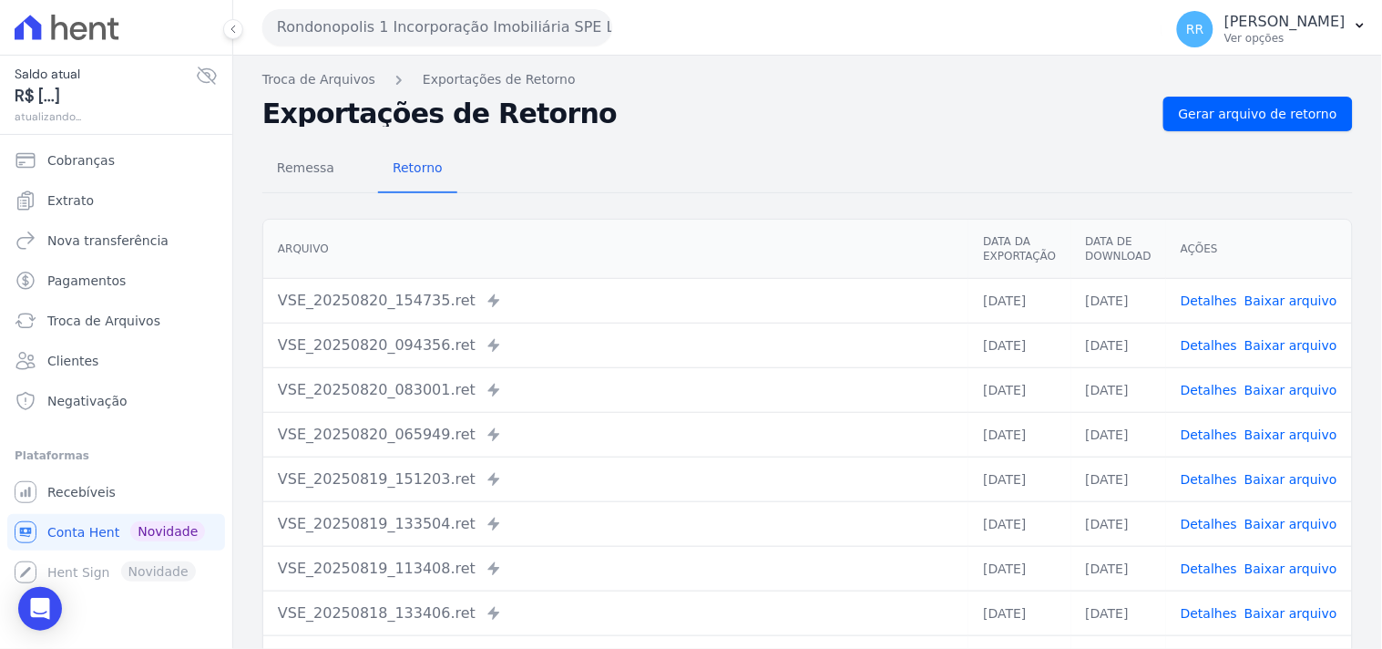
click at [1225, 88] on nav "Troca de Arquivos Exportações de Retorno" at bounding box center [807, 79] width 1090 height 19
click at [1225, 91] on div "Troca de Arquivos Exportações de Retorno Exportações de Retorno Gerar arquivo d…" at bounding box center [807, 430] width 1149 height 749
click at [1221, 110] on span "Gerar arquivo de retorno" at bounding box center [1258, 114] width 158 height 18
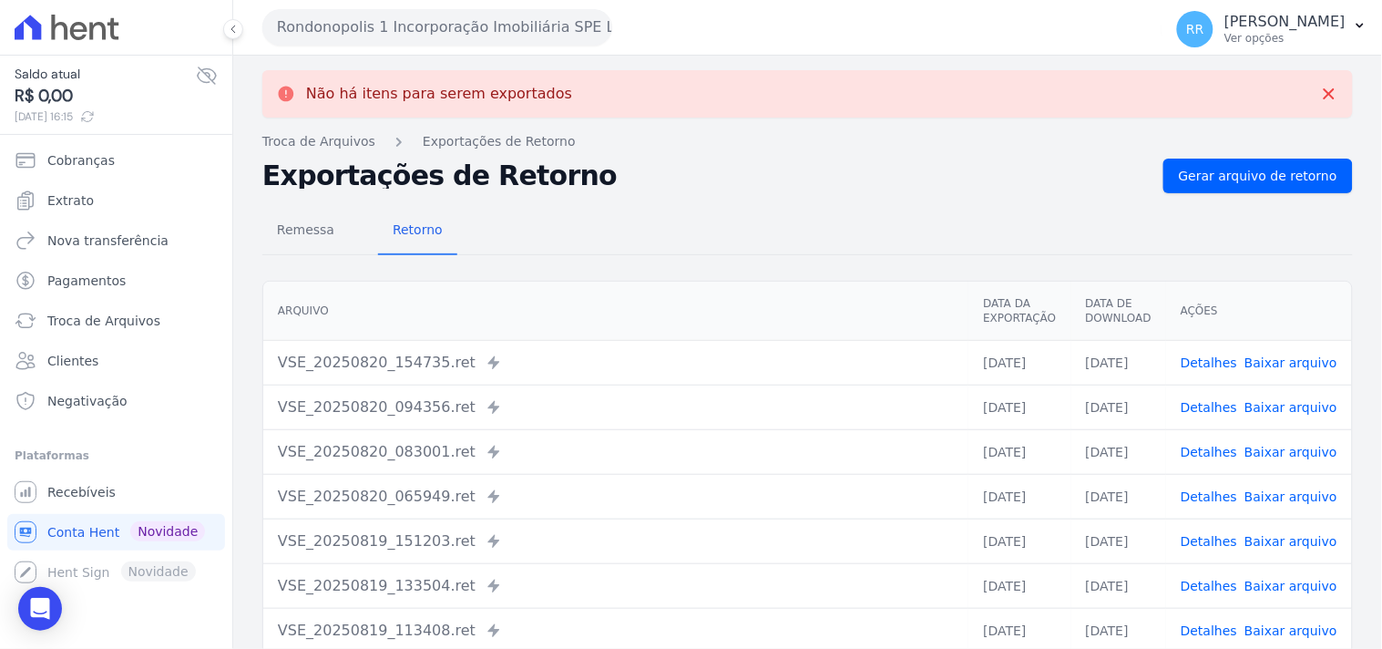
click at [444, 34] on button "Rondonopolis 1 Incorporação Imobiliária SPE LTDA" at bounding box center [437, 27] width 350 height 36
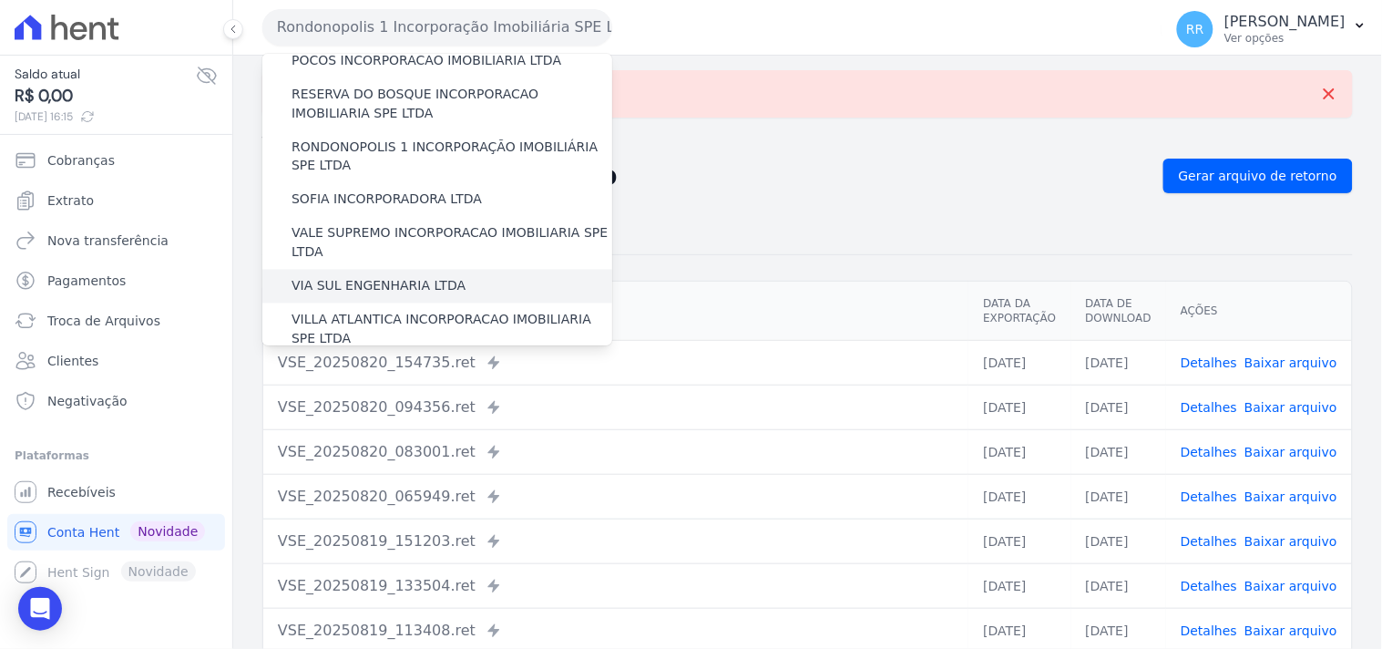
scroll to position [745, 0]
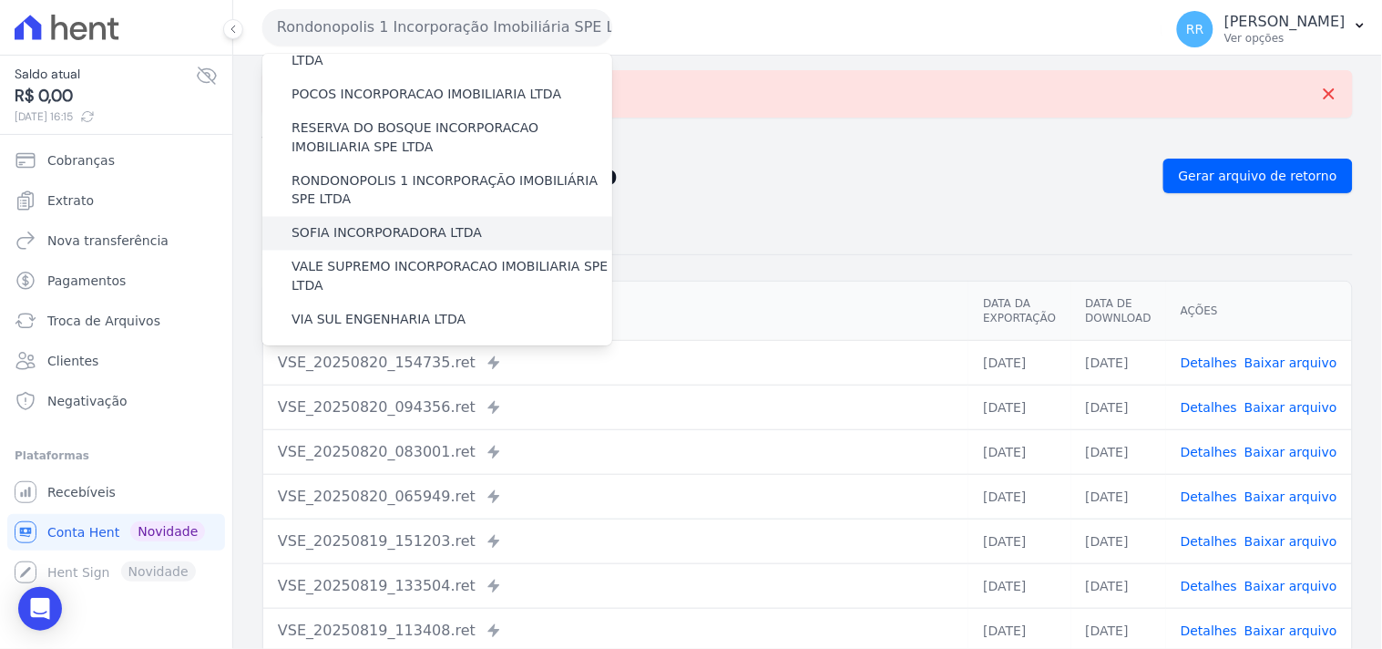
click at [393, 224] on label "SOFIA INCORPORADORA LTDA" at bounding box center [386, 233] width 190 height 19
click at [0, 0] on input "SOFIA INCORPORADORA LTDA" at bounding box center [0, 0] width 0 height 0
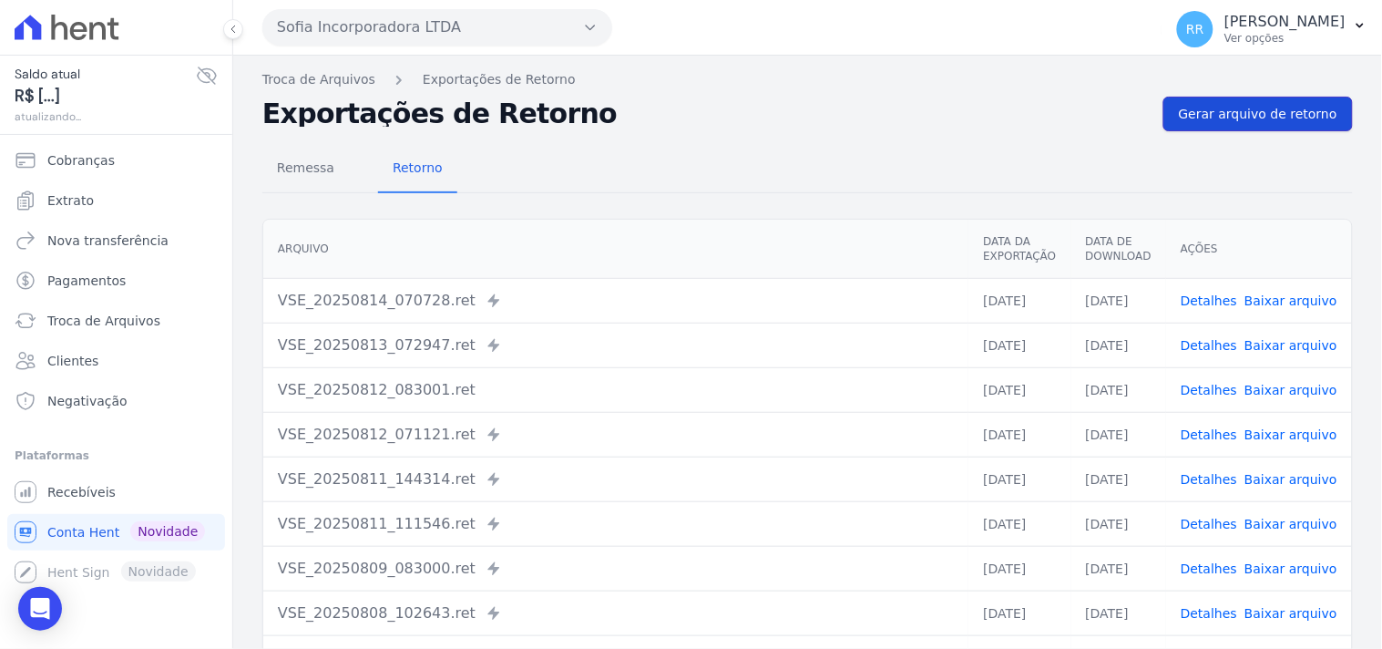
click at [1285, 128] on link "Gerar arquivo de retorno" at bounding box center [1257, 114] width 189 height 35
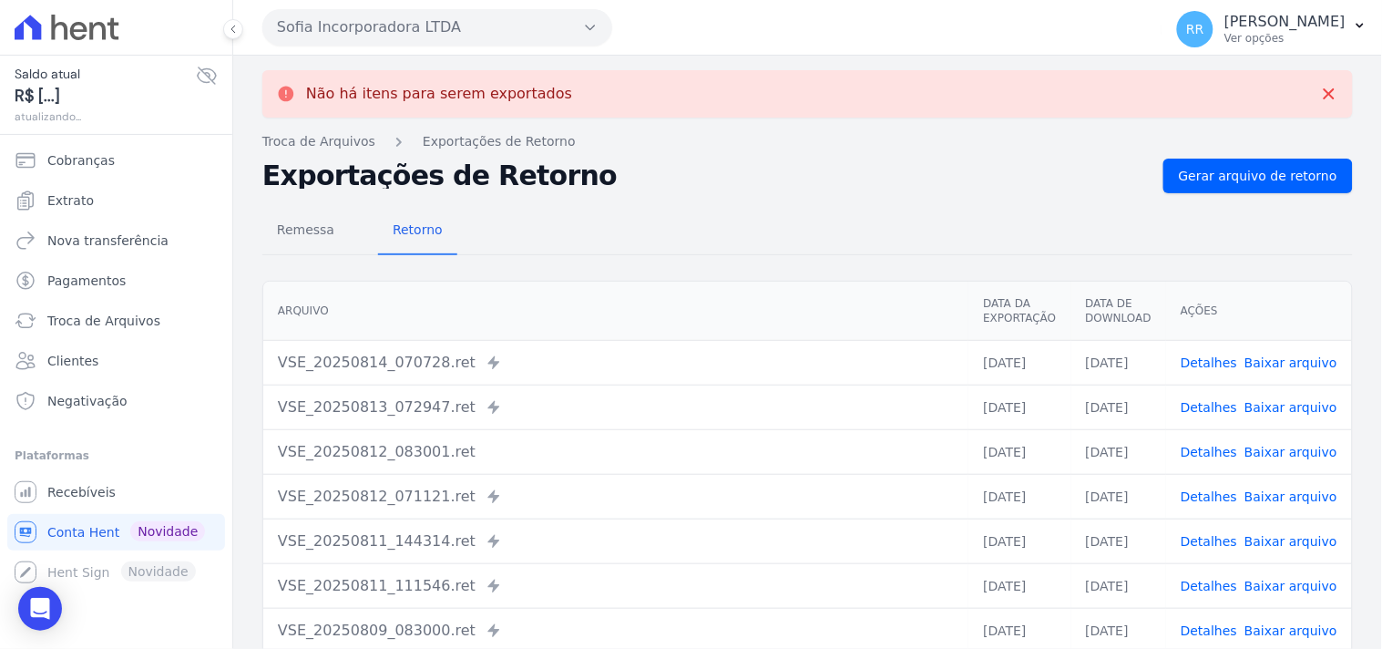
click at [485, 56] on div "Não há itens para serem exportados Troca de [GEOGRAPHIC_DATA] Exportações de Re…" at bounding box center [807, 461] width 1149 height 811
click at [493, 34] on button "Sofia Incorporadora LTDA" at bounding box center [437, 27] width 350 height 36
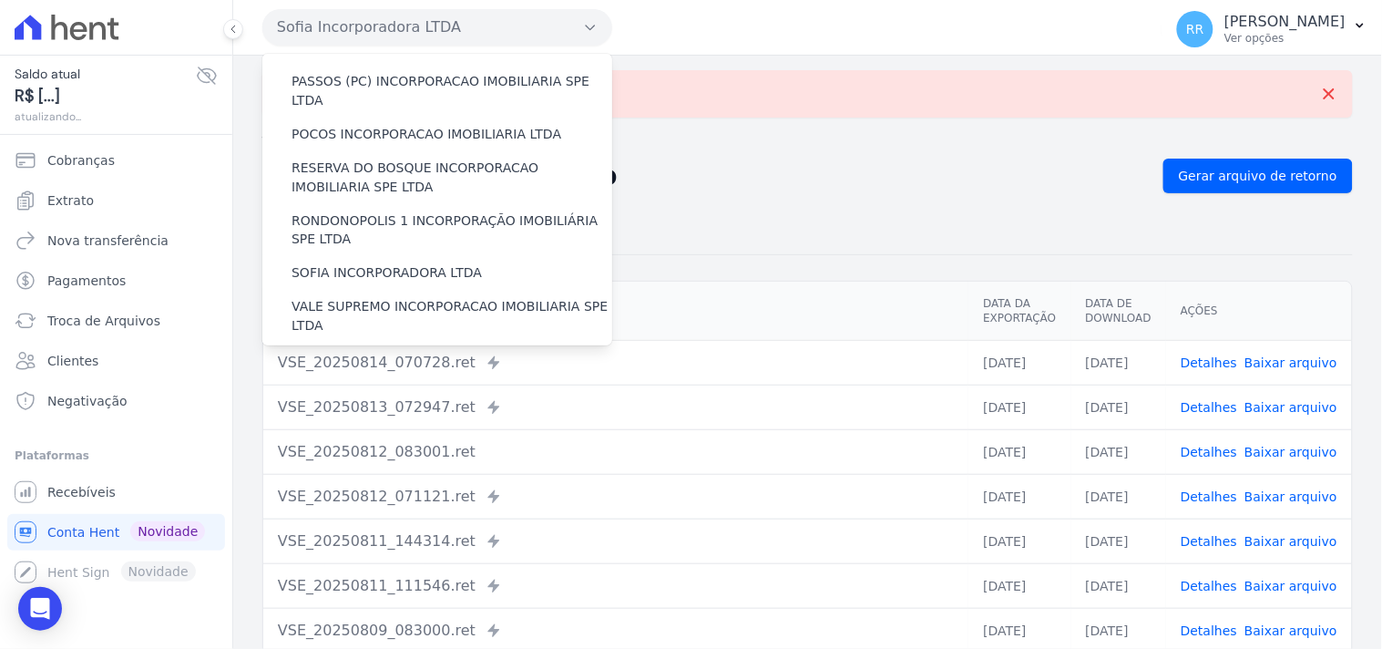
scroll to position [741, 0]
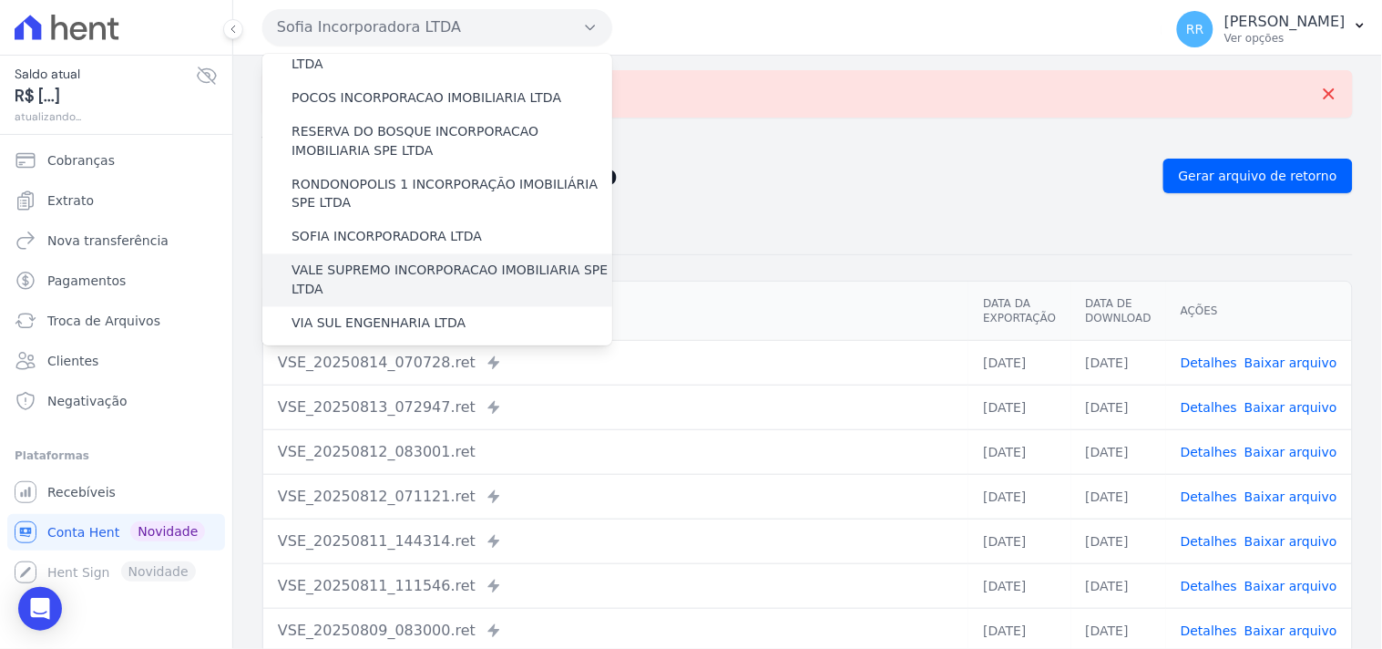
click at [377, 261] on label "VALE SUPREMO INCORPORACAO IMOBILIARIA SPE LTDA" at bounding box center [451, 280] width 321 height 38
click at [0, 0] on input "VALE SUPREMO INCORPORACAO IMOBILIARIA SPE LTDA" at bounding box center [0, 0] width 0 height 0
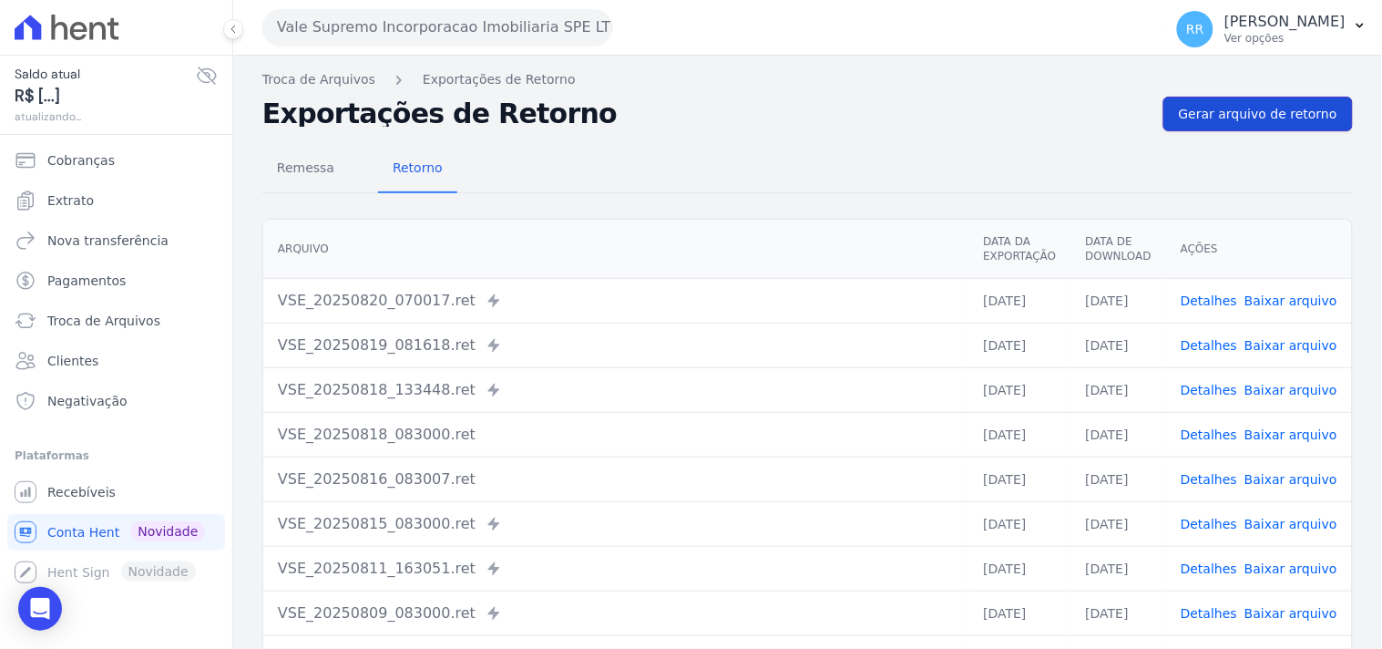
click at [1232, 117] on span "Gerar arquivo de retorno" at bounding box center [1258, 114] width 158 height 18
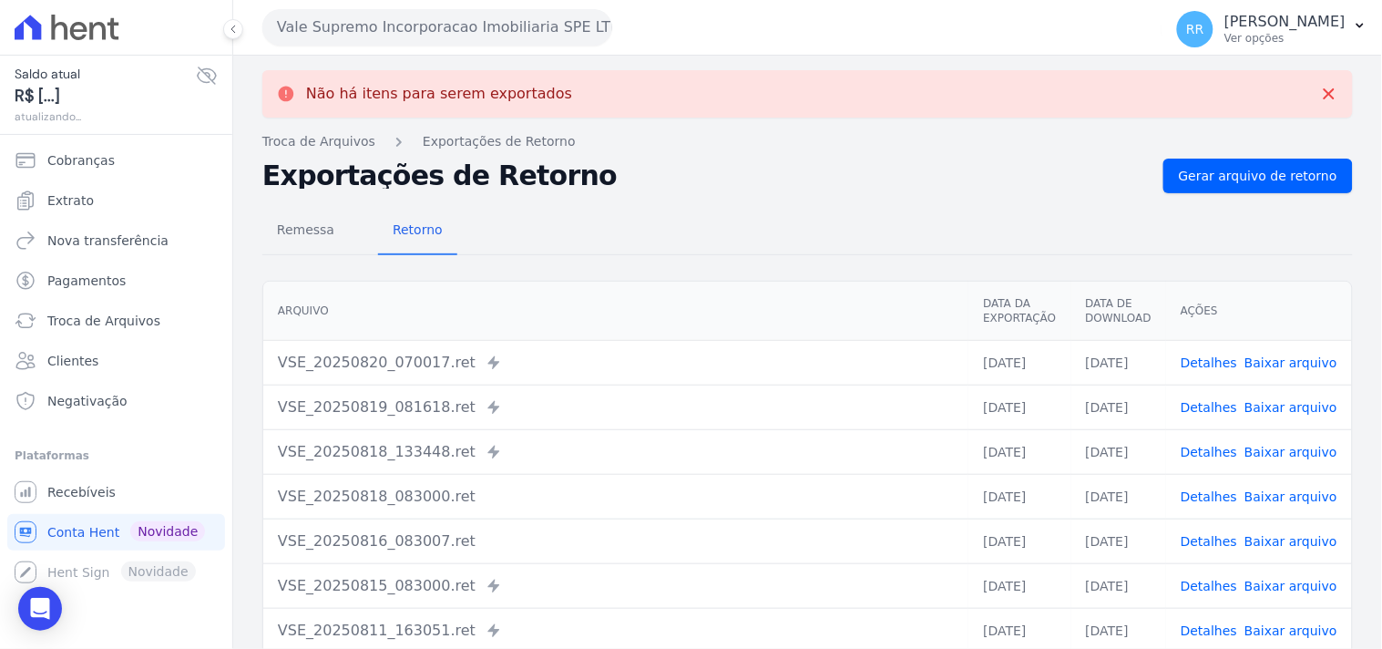
click at [497, 22] on button "Vale Supremo Incorporacao Imobiliaria SPE LTDA" at bounding box center [437, 27] width 350 height 36
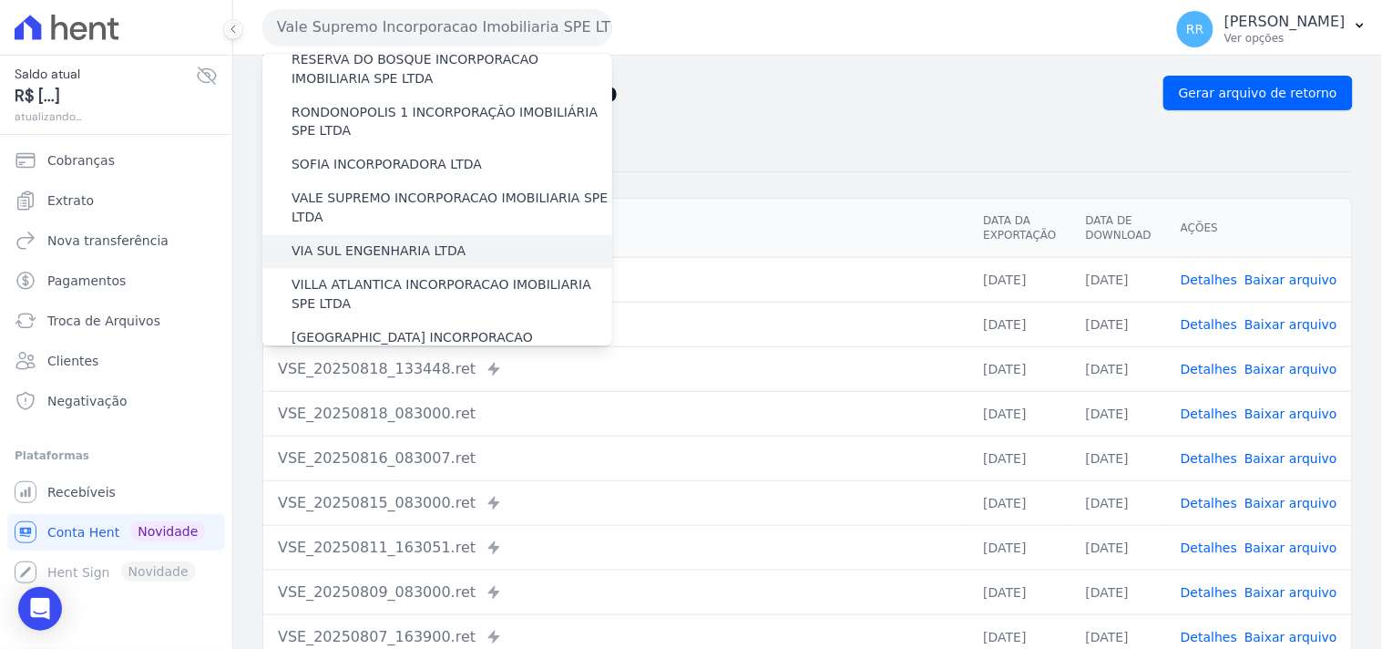
scroll to position [217, 0]
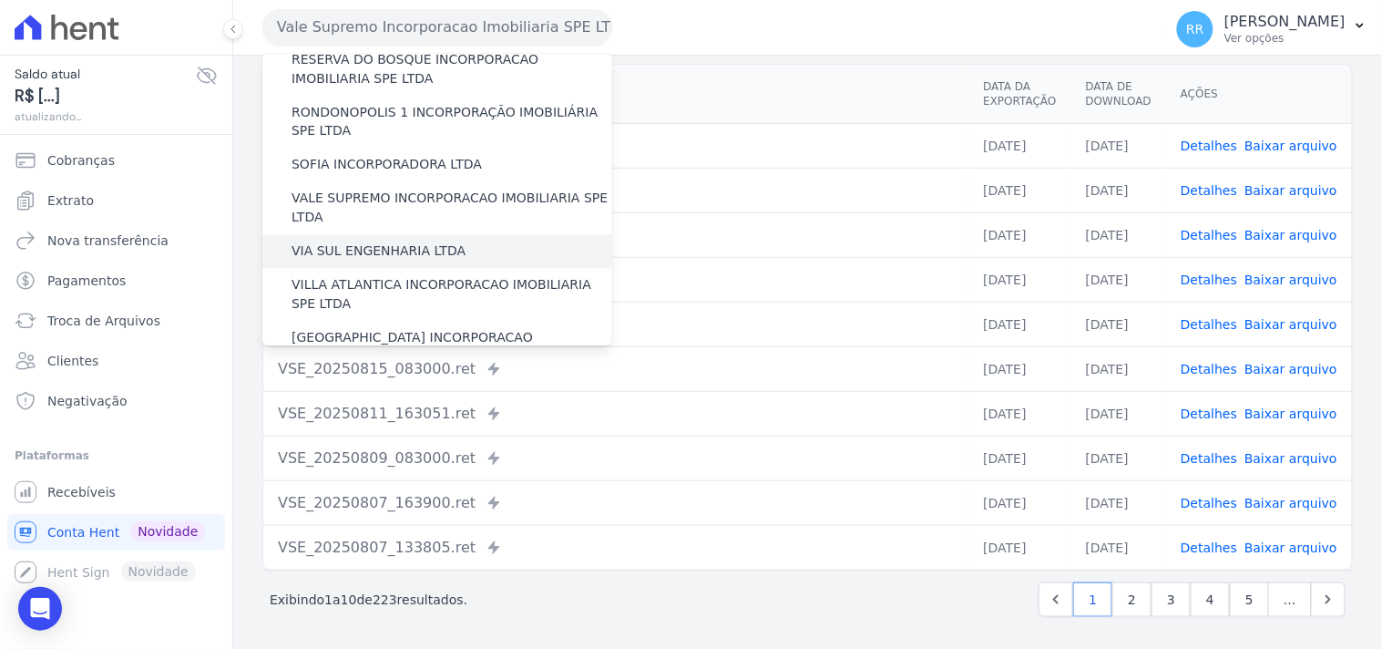
click at [360, 235] on div "VIA SUL ENGENHARIA LTDA" at bounding box center [437, 252] width 350 height 34
click at [371, 242] on label "VIA SUL ENGENHARIA LTDA" at bounding box center [378, 251] width 174 height 19
click at [0, 0] on input "VIA SUL ENGENHARIA LTDA" at bounding box center [0, 0] width 0 height 0
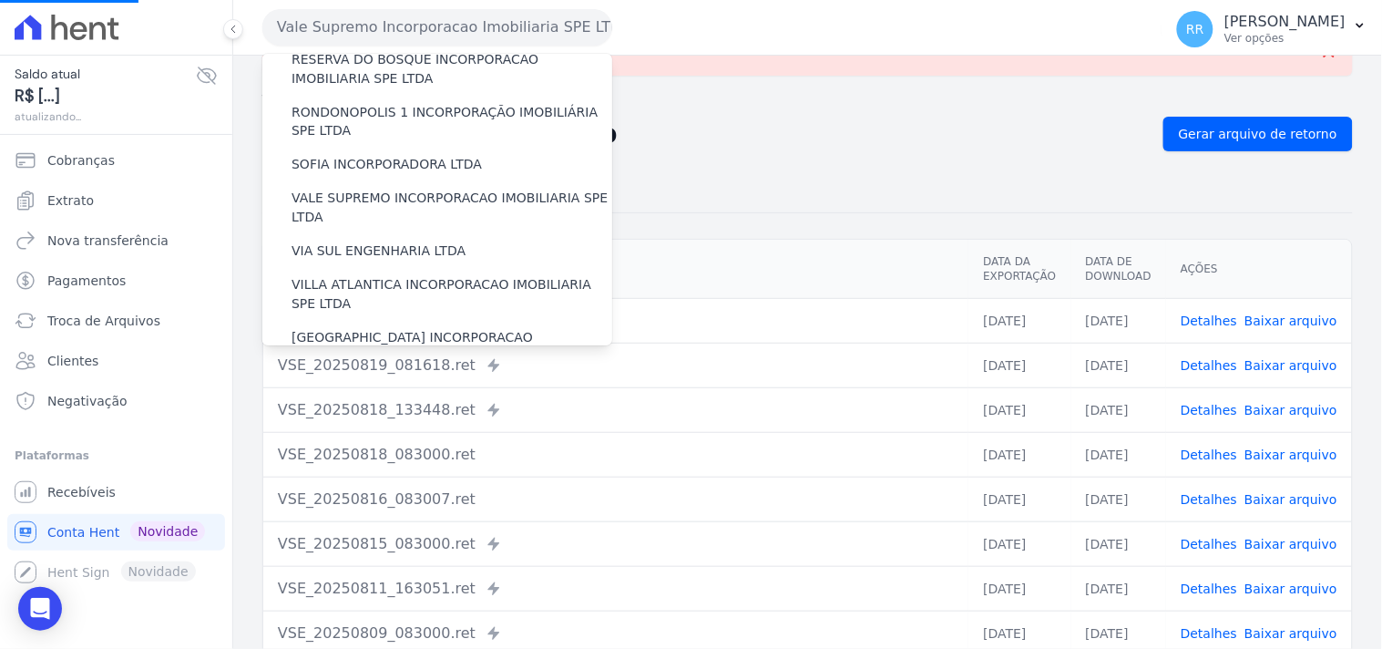
scroll to position [0, 0]
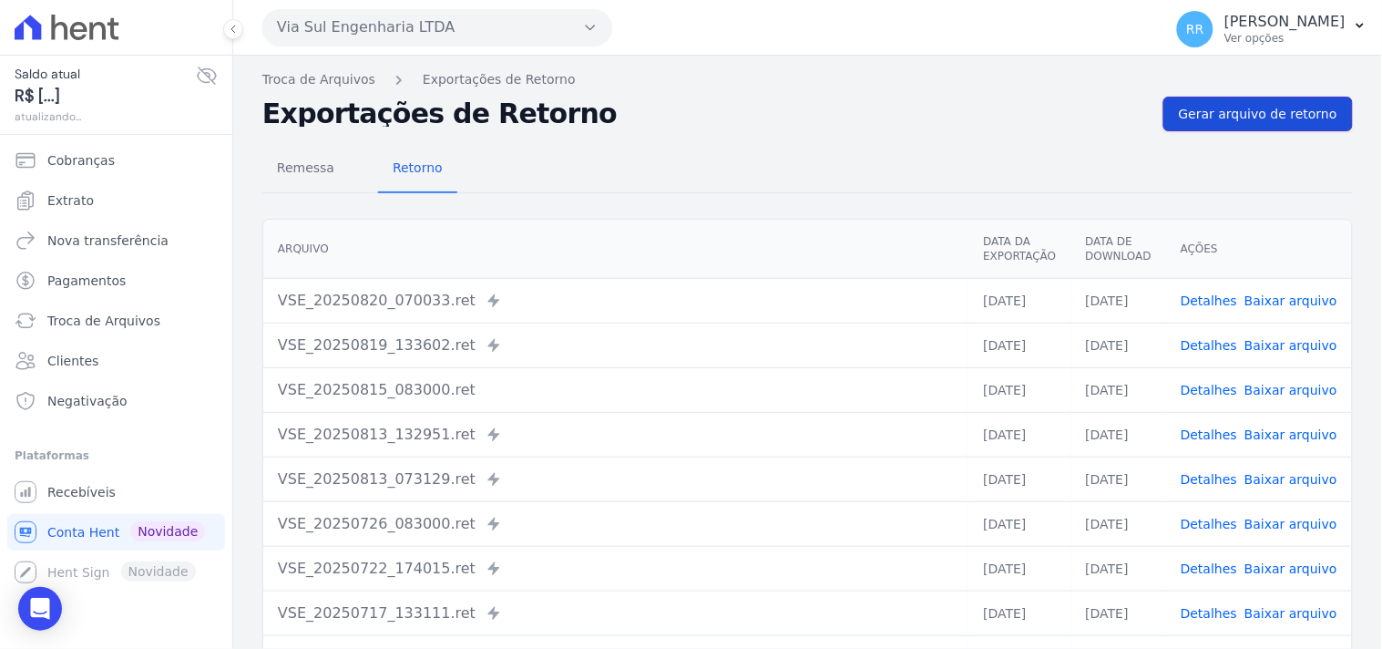
click at [1250, 128] on link "Gerar arquivo de retorno" at bounding box center [1257, 114] width 189 height 35
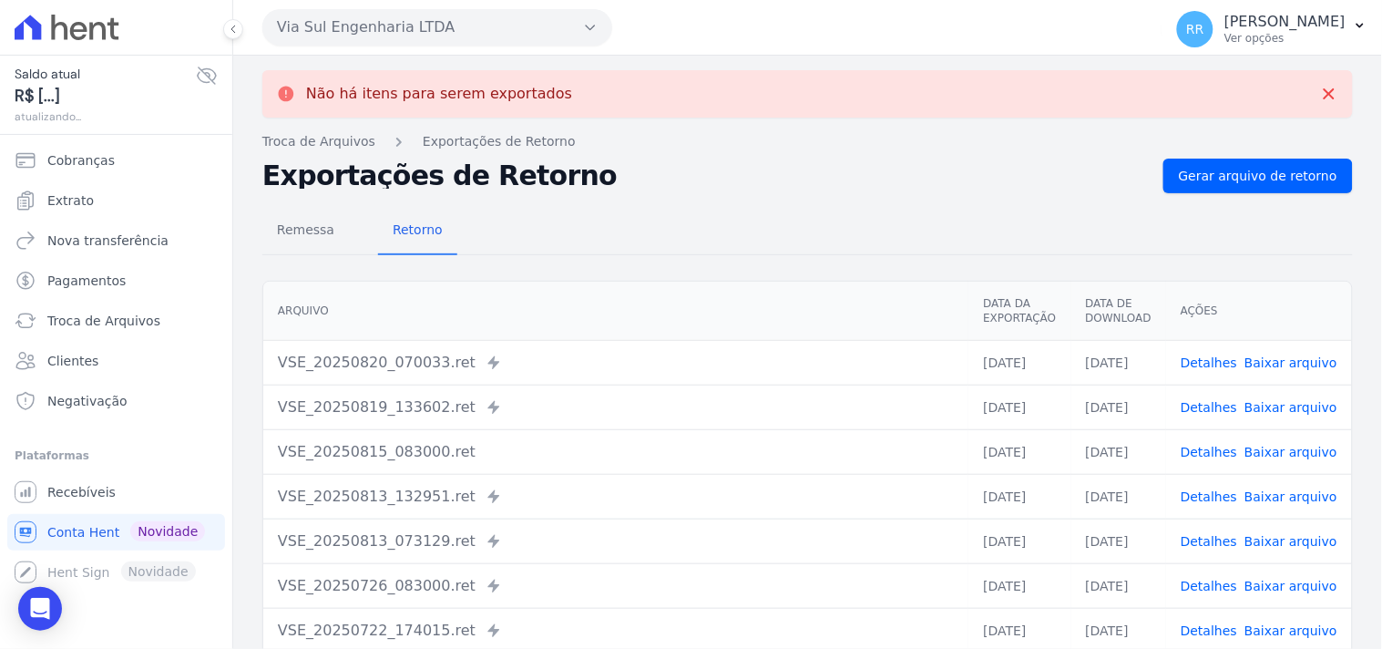
click at [444, 37] on button "Via Sul Engenharia LTDA" at bounding box center [437, 27] width 350 height 36
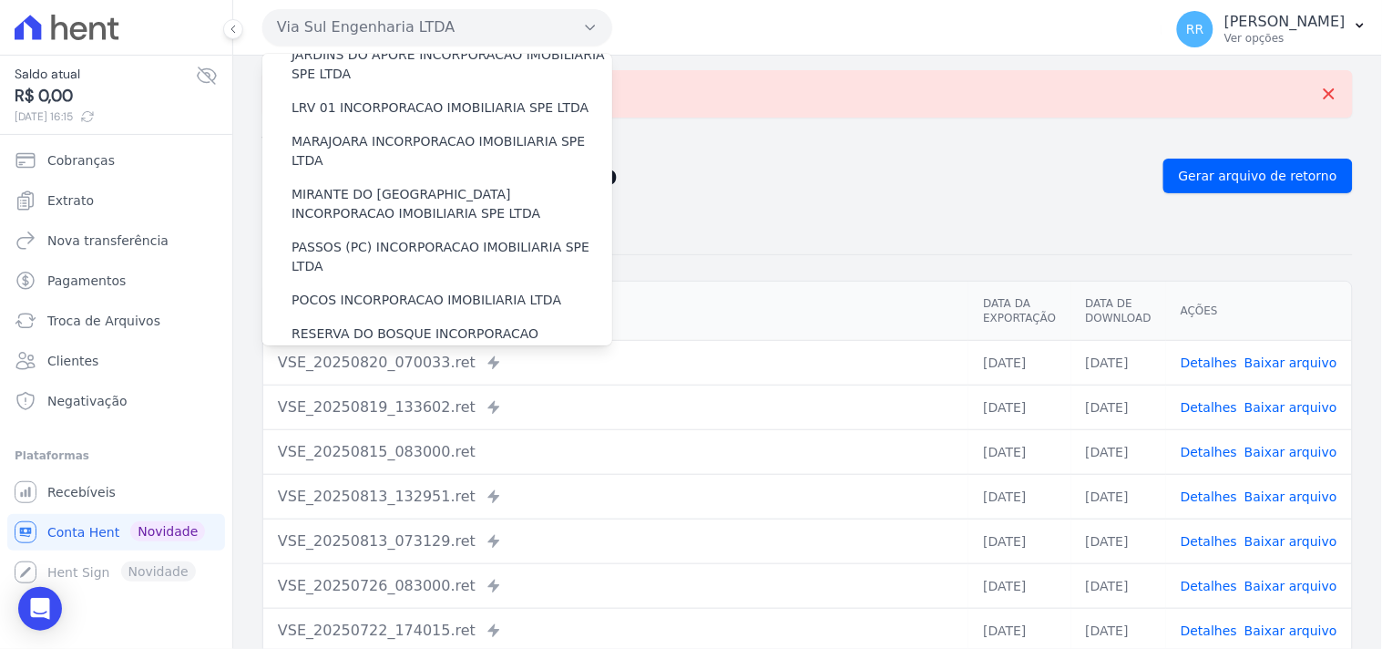
scroll to position [813, 0]
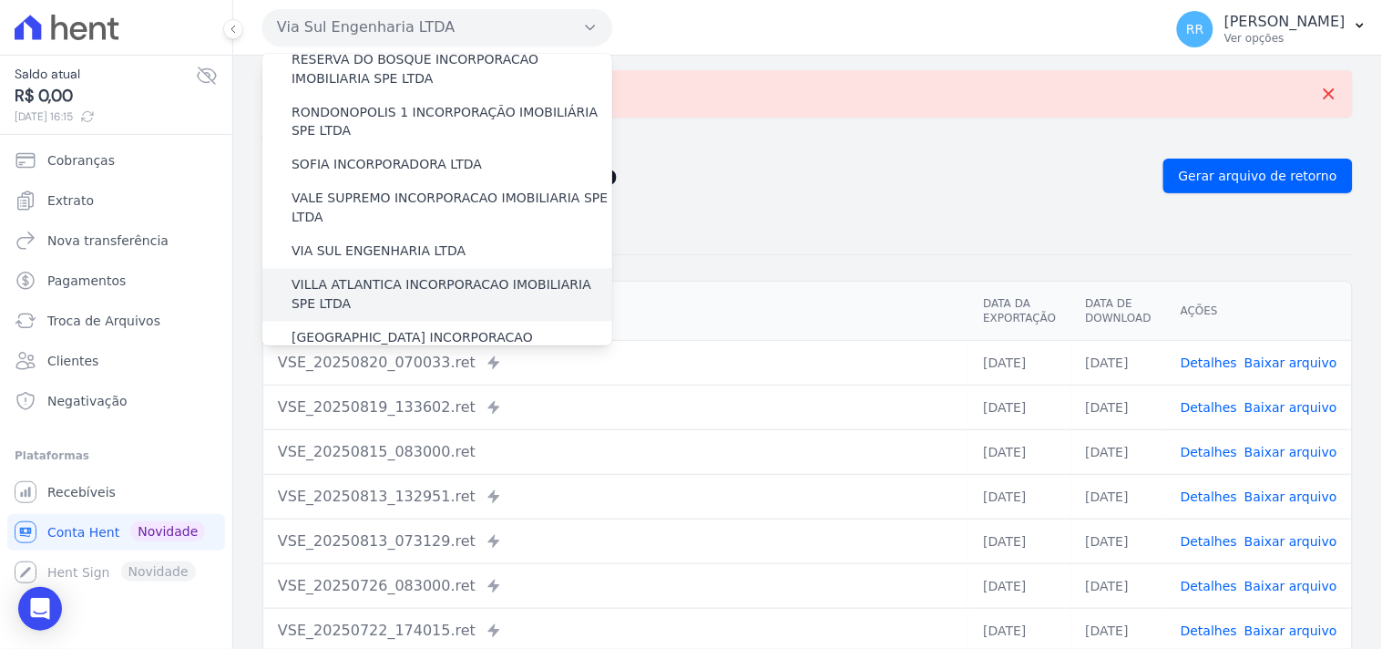
click at [394, 276] on label "VILLA ATLANTICA INCORPORACAO IMOBILIARIA SPE LTDA" at bounding box center [451, 295] width 321 height 38
click at [0, 0] on input "VILLA ATLANTICA INCORPORACAO IMOBILIARIA SPE LTDA" at bounding box center [0, 0] width 0 height 0
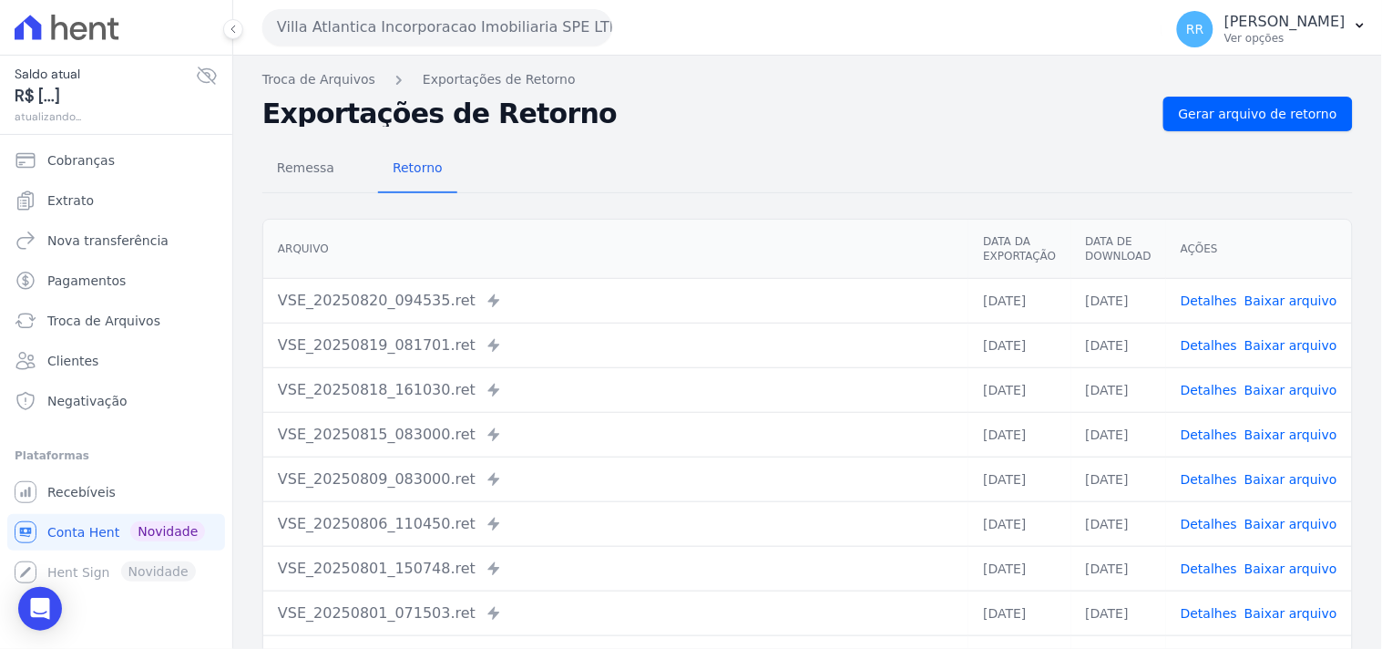
click at [1217, 139] on div "Remessa Retorno [GEOGRAPHIC_DATA] Data da Exportação Data de Download Ações VSE…" at bounding box center [807, 460] width 1090 height 659
click at [1232, 128] on link "Gerar arquivo de retorno" at bounding box center [1257, 114] width 189 height 35
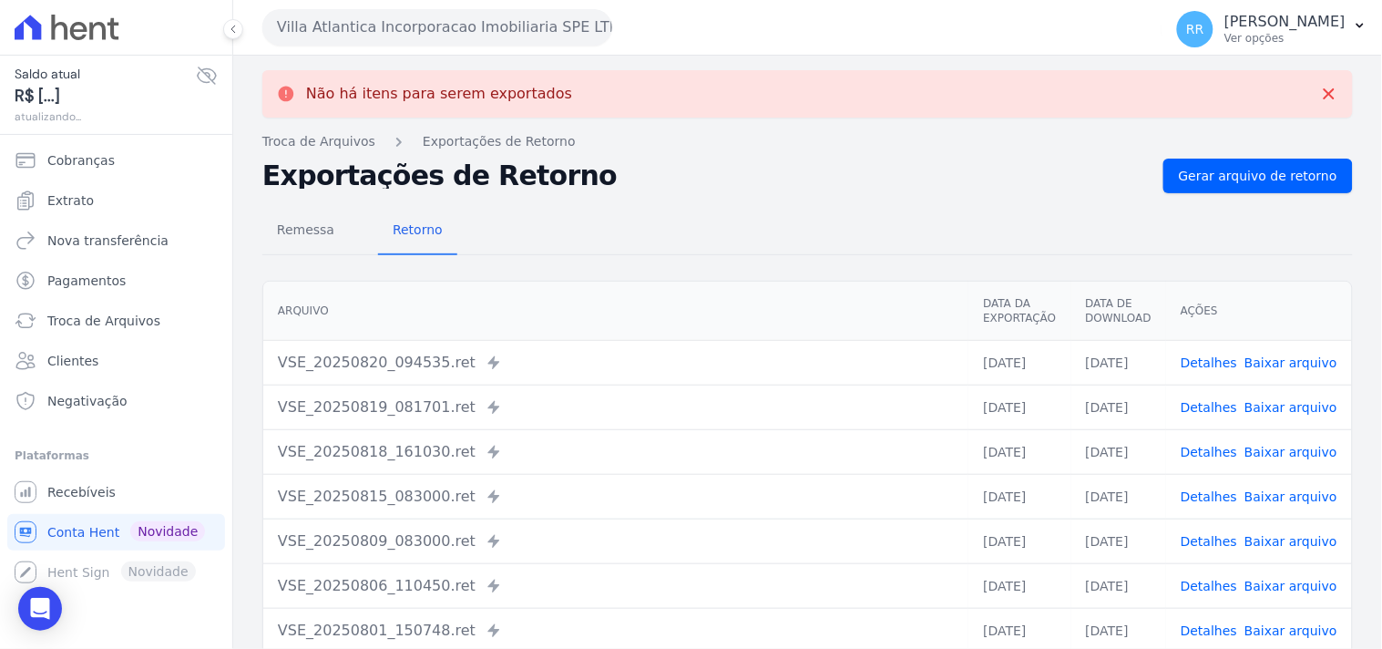
click at [360, 35] on button "Villa Atlantica Incorporacao Imobiliaria SPE LTDA" at bounding box center [437, 27] width 350 height 36
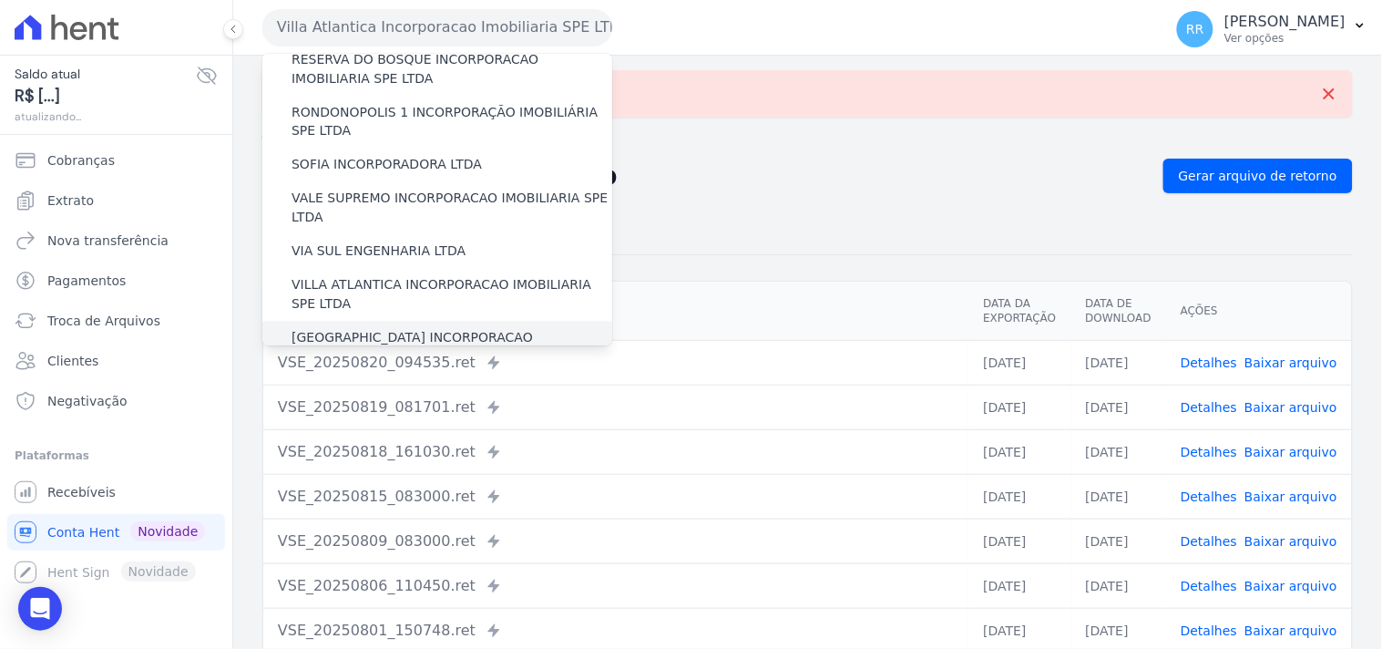
click at [360, 329] on label "[GEOGRAPHIC_DATA] INCORPORACAO IMOBILIARIA SPE LTDA" at bounding box center [451, 348] width 321 height 38
click at [0, 0] on input "[GEOGRAPHIC_DATA] INCORPORACAO IMOBILIARIA SPE LTDA" at bounding box center [0, 0] width 0 height 0
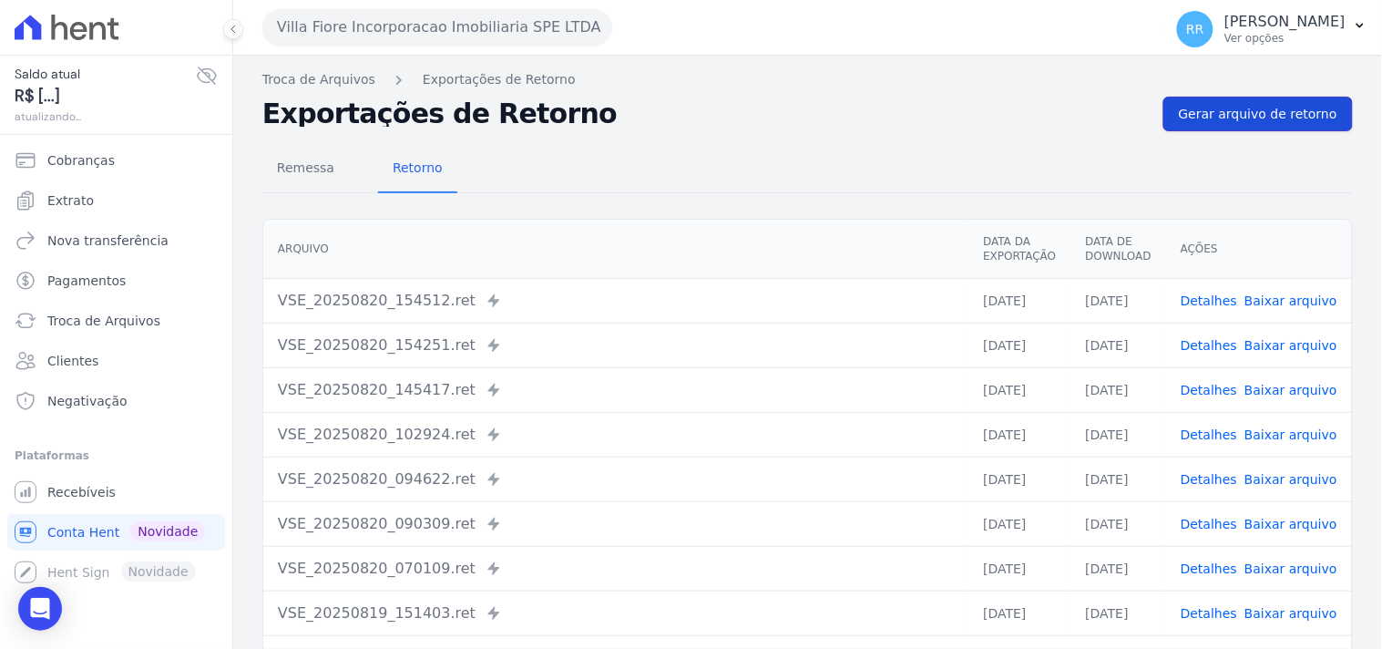
click at [1252, 117] on span "Gerar arquivo de retorno" at bounding box center [1258, 114] width 158 height 18
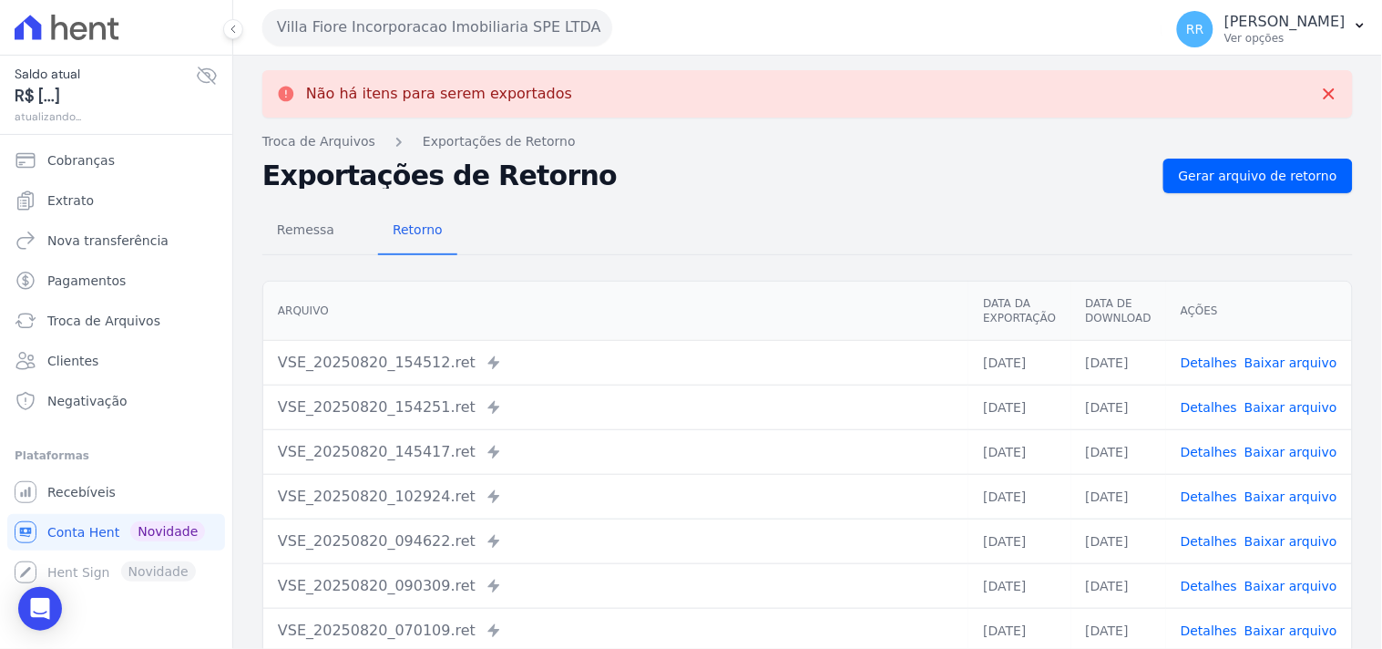
click at [260, 40] on div "Villa Fiore Incorporacao Imobiliaria SPE LTDA Via Sul Engenharia AGUAS DE [GEOG…" at bounding box center [807, 28] width 1149 height 56
click at [267, 33] on button "Villa Fiore Incorporacao Imobiliaria SPE LTDA" at bounding box center [437, 27] width 350 height 36
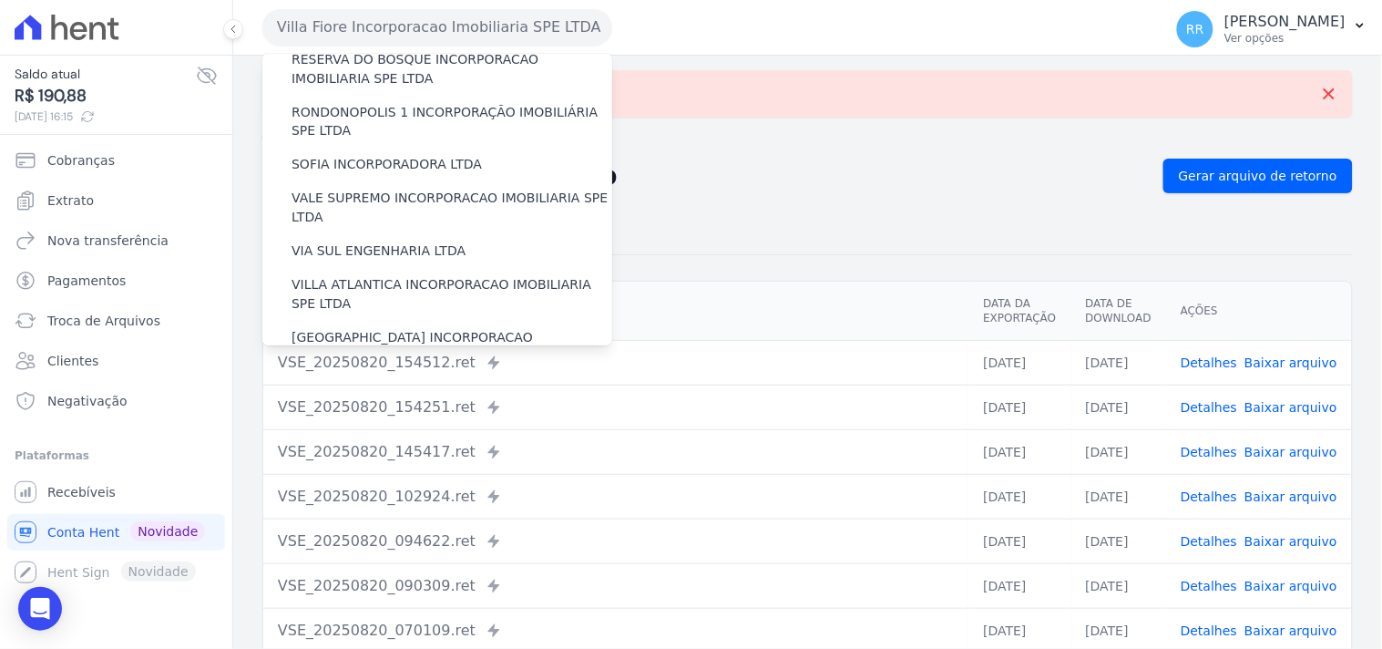
click at [323, 382] on label "VILLA TROPICAL INCORPORAÇÃO IMOBILIÁRIA SPE LTDA" at bounding box center [451, 401] width 321 height 38
click at [0, 0] on input "VILLA TROPICAL INCORPORAÇÃO IMOBILIÁRIA SPE LTDA" at bounding box center [0, 0] width 0 height 0
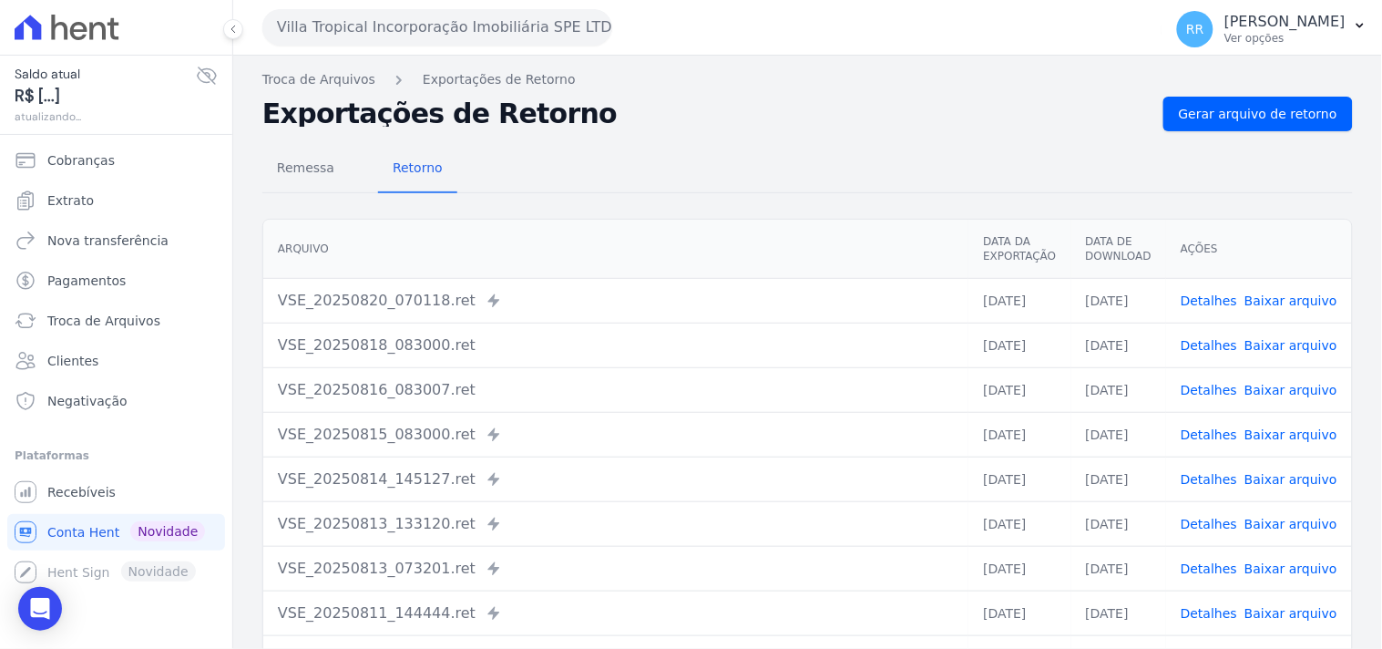
click at [1190, 131] on div "Remessa Retorno [GEOGRAPHIC_DATA] Data da Exportação Data de Download Ações VSE…" at bounding box center [807, 460] width 1090 height 659
click at [1193, 131] on div "Remessa Retorno [GEOGRAPHIC_DATA] Data da Exportação Data de Download Ações VSE…" at bounding box center [807, 460] width 1090 height 659
click at [1200, 126] on link "Gerar arquivo de retorno" at bounding box center [1257, 114] width 189 height 35
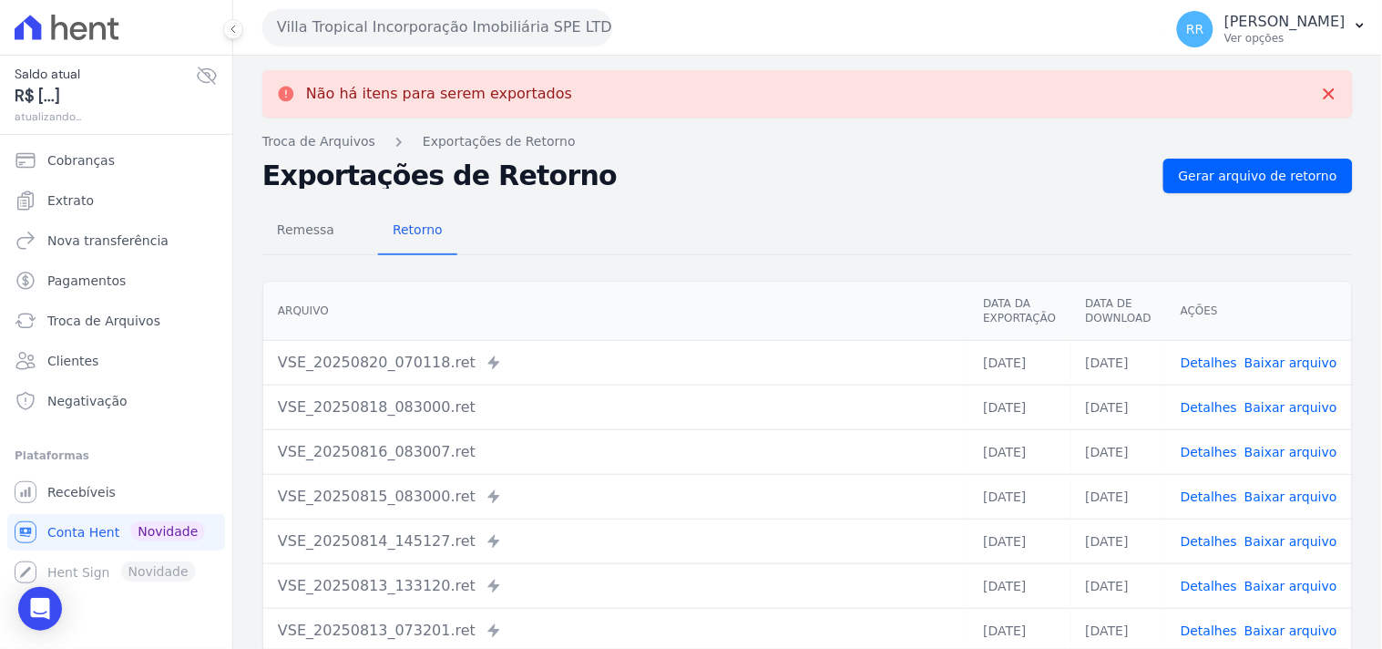
click at [816, 179] on h2 "Exportações de Retorno" at bounding box center [705, 176] width 886 height 26
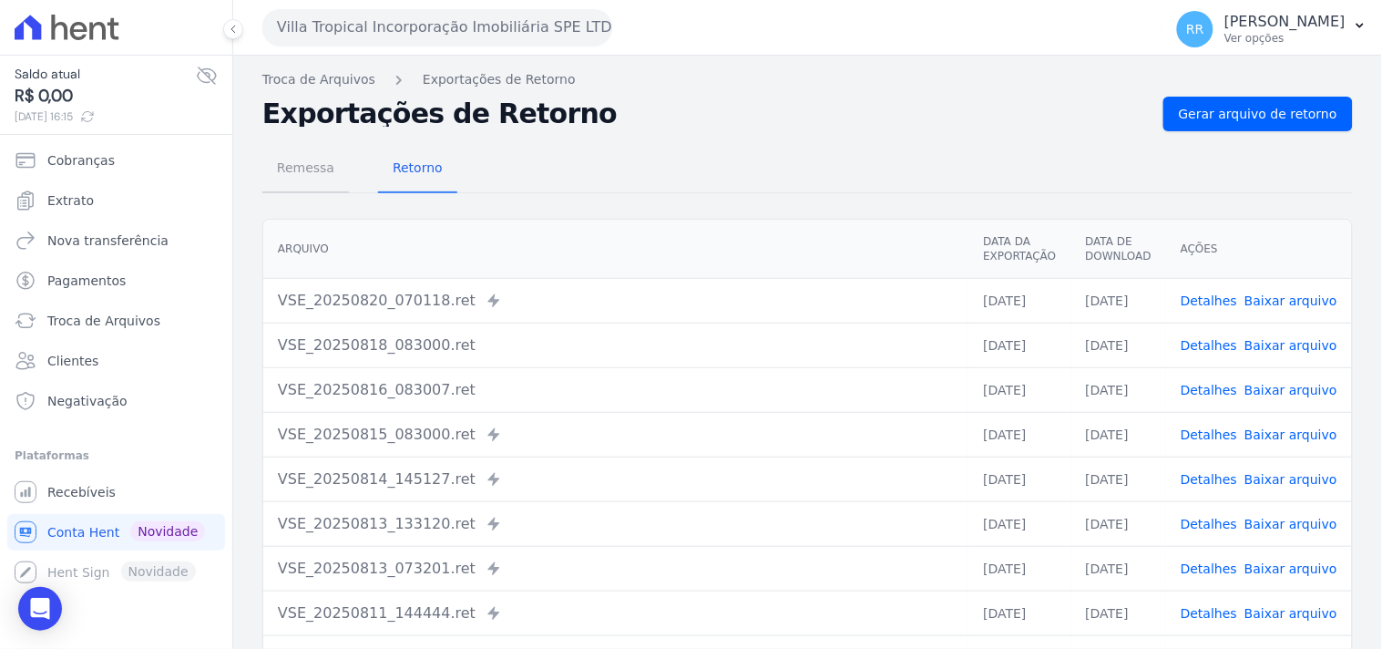
click at [322, 180] on span "Remessa" at bounding box center [305, 167] width 79 height 36
click at [348, 15] on button "Villa Tropical Incorporação Imobiliária SPE LTDA" at bounding box center [437, 27] width 350 height 36
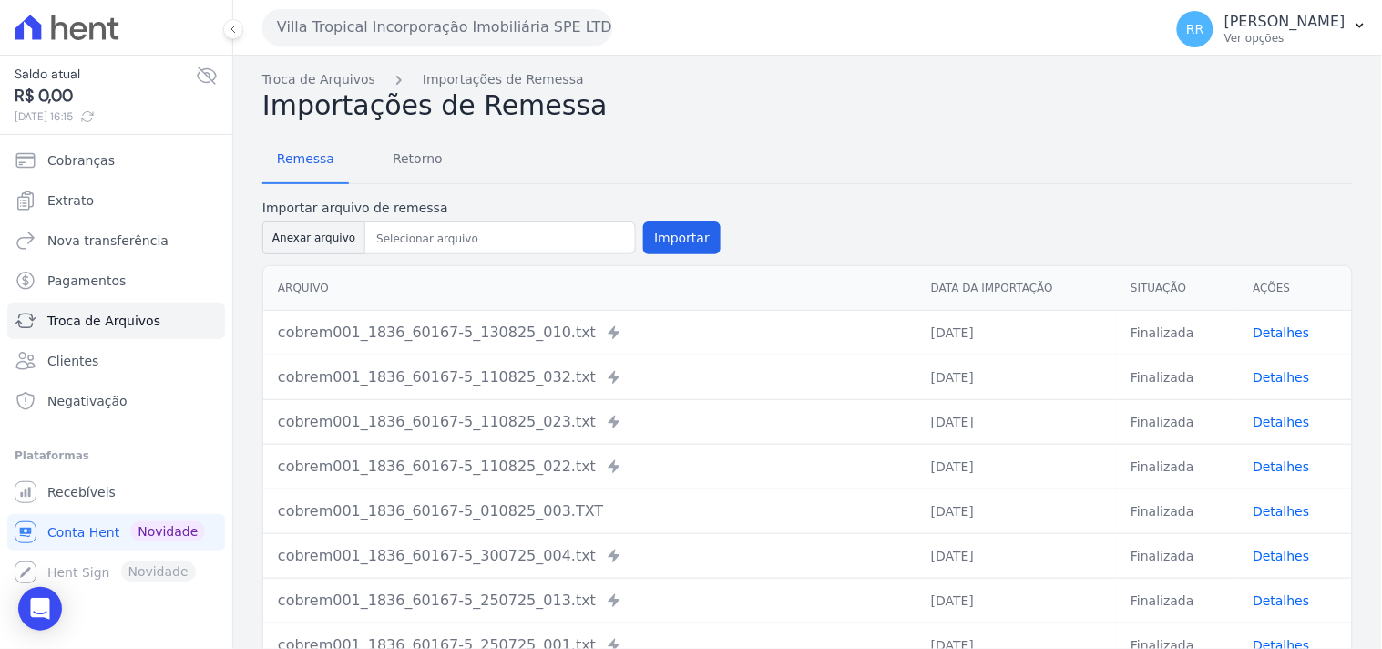
click at [404, 13] on button "Villa Tropical Incorporação Imobiliária SPE LTDA" at bounding box center [437, 27] width 350 height 36
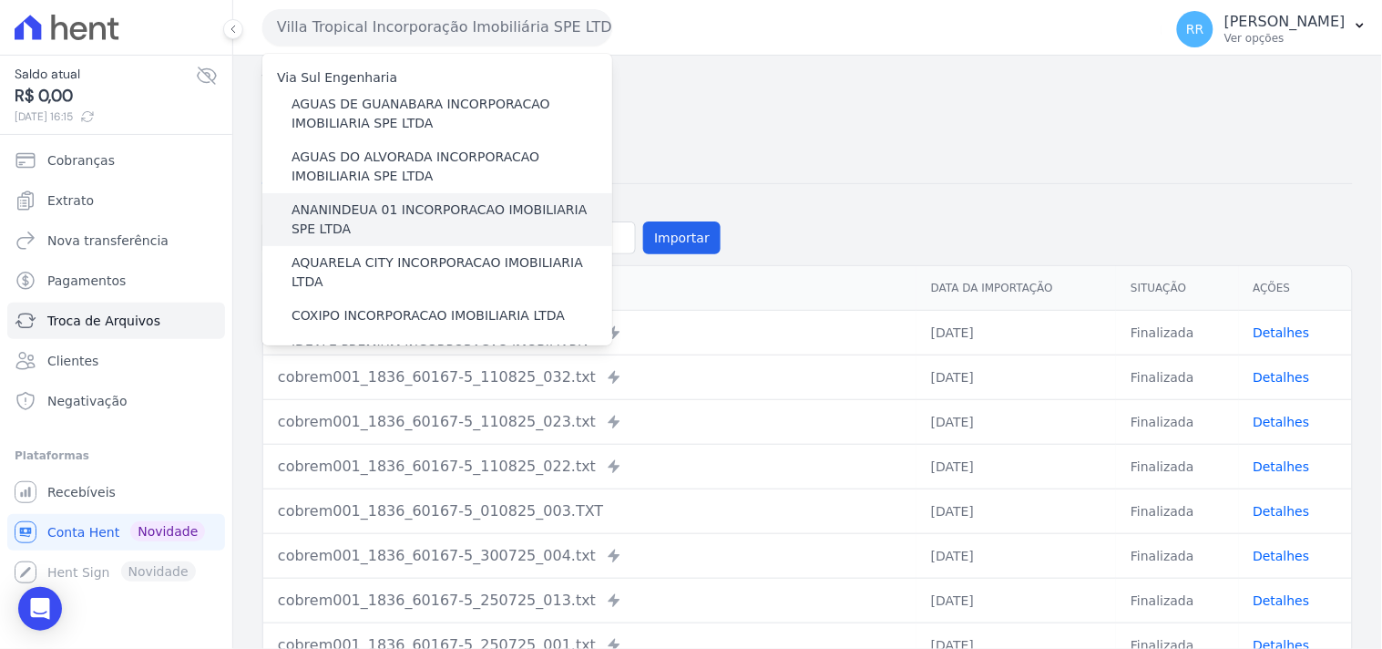
click at [378, 212] on label "ANANINDEUA 01 INCORPORACAO IMOBILIARIA SPE LTDA" at bounding box center [451, 219] width 321 height 38
click at [0, 0] on input "ANANINDEUA 01 INCORPORACAO IMOBILIARIA SPE LTDA" at bounding box center [0, 0] width 0 height 0
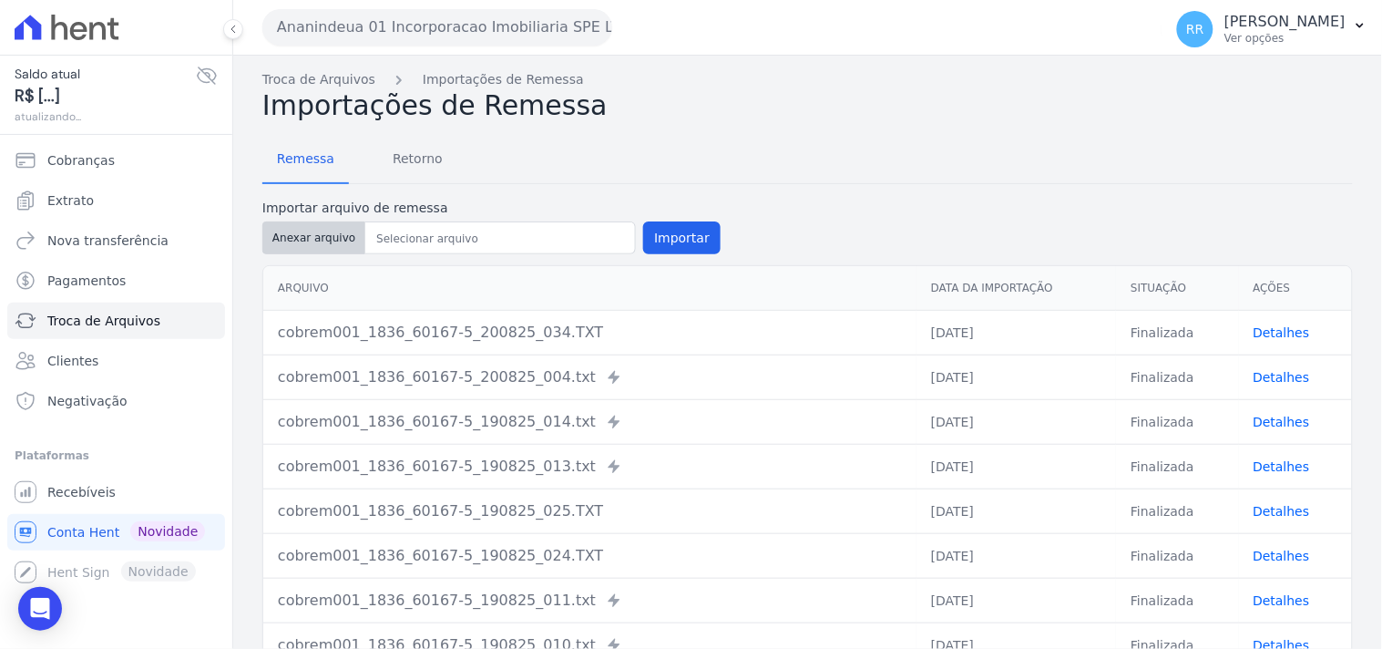
click at [326, 235] on button "Anexar arquivo" at bounding box center [313, 237] width 103 height 33
type input "cobrem001_1836_60167-5_200825_041.TXT"
click at [669, 240] on button "Importar" at bounding box center [681, 237] width 77 height 33
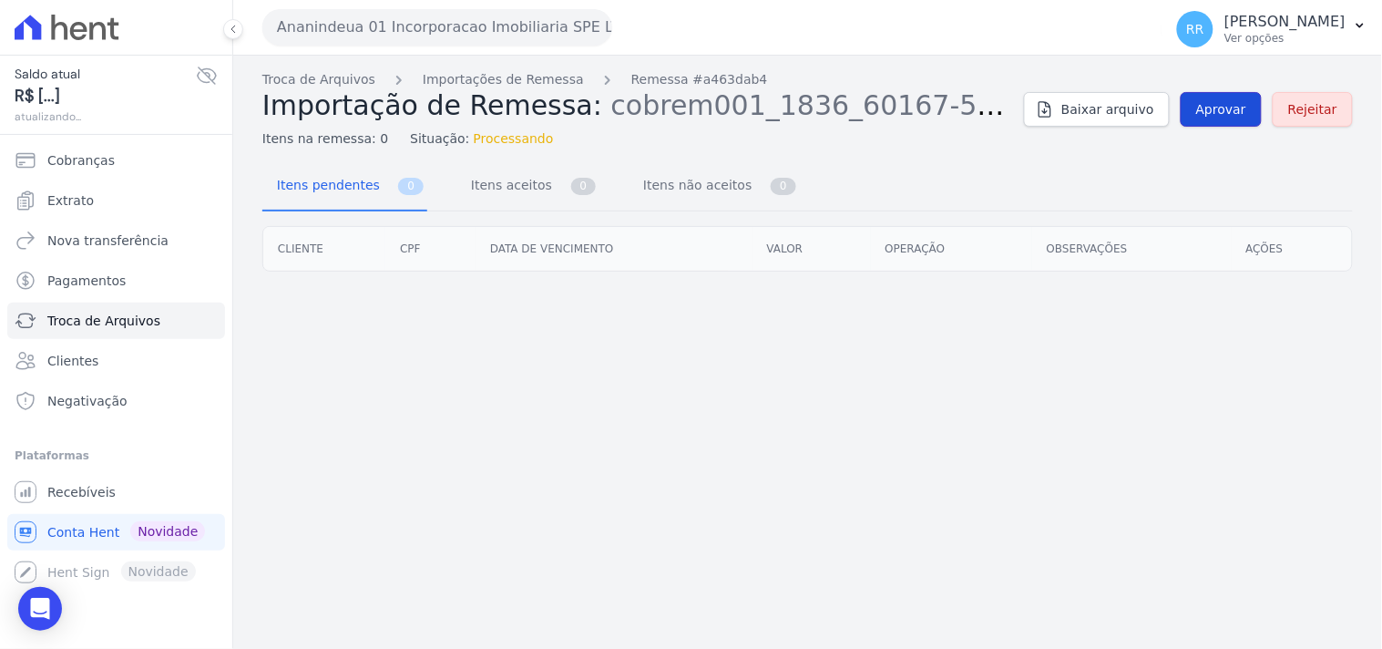
click at [1234, 111] on span "Aprovar" at bounding box center [1221, 109] width 50 height 18
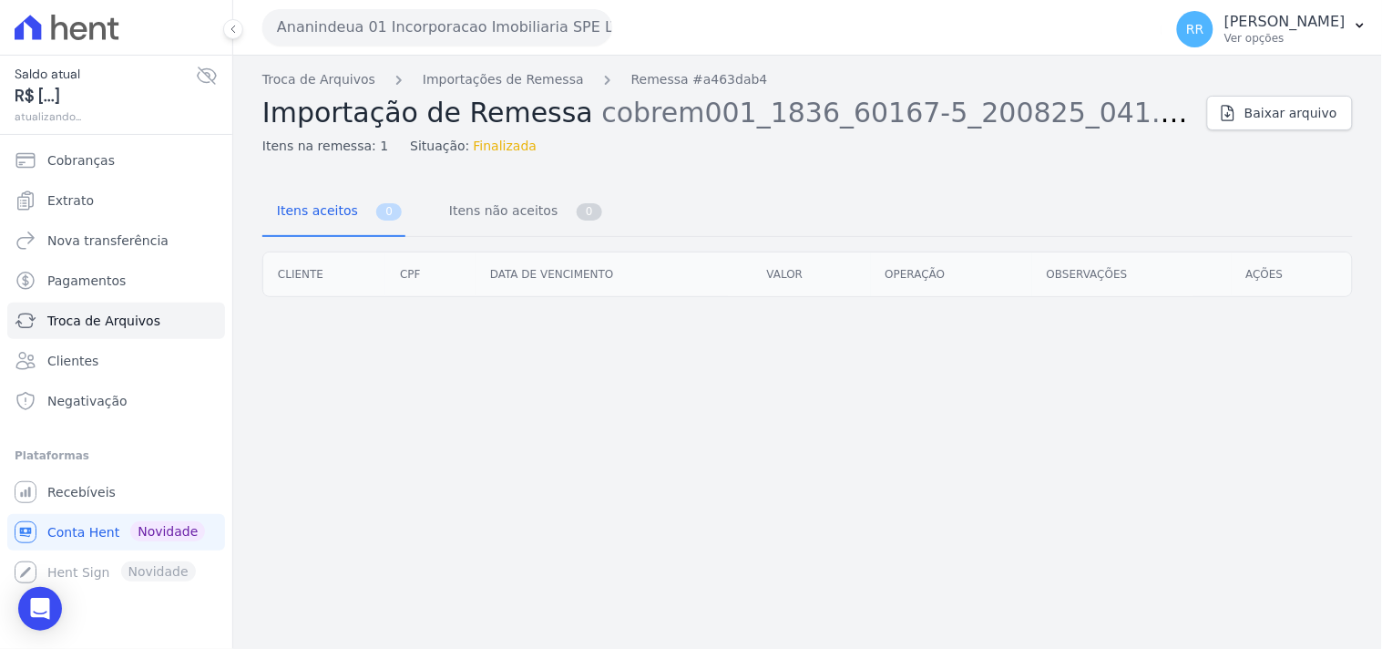
click at [1030, 162] on div "Troca de Arquivos Importações de Remessa Remessa #a463dab4 Importação de Remess…" at bounding box center [807, 352] width 1149 height 593
click at [667, 159] on div "Troca de Arquivos Importações de Remessa Remessa #a463dab4 Importação de Remess…" at bounding box center [807, 352] width 1149 height 593
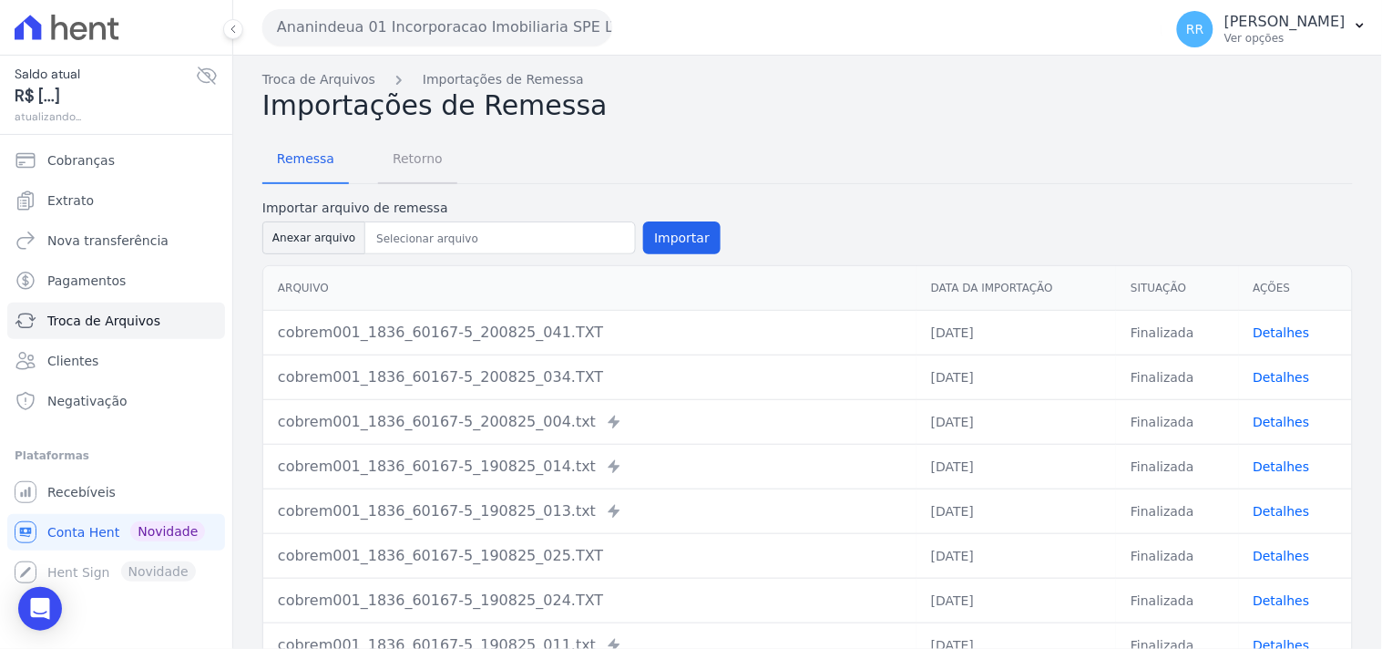
click at [396, 177] on span "Retorno" at bounding box center [418, 158] width 72 height 36
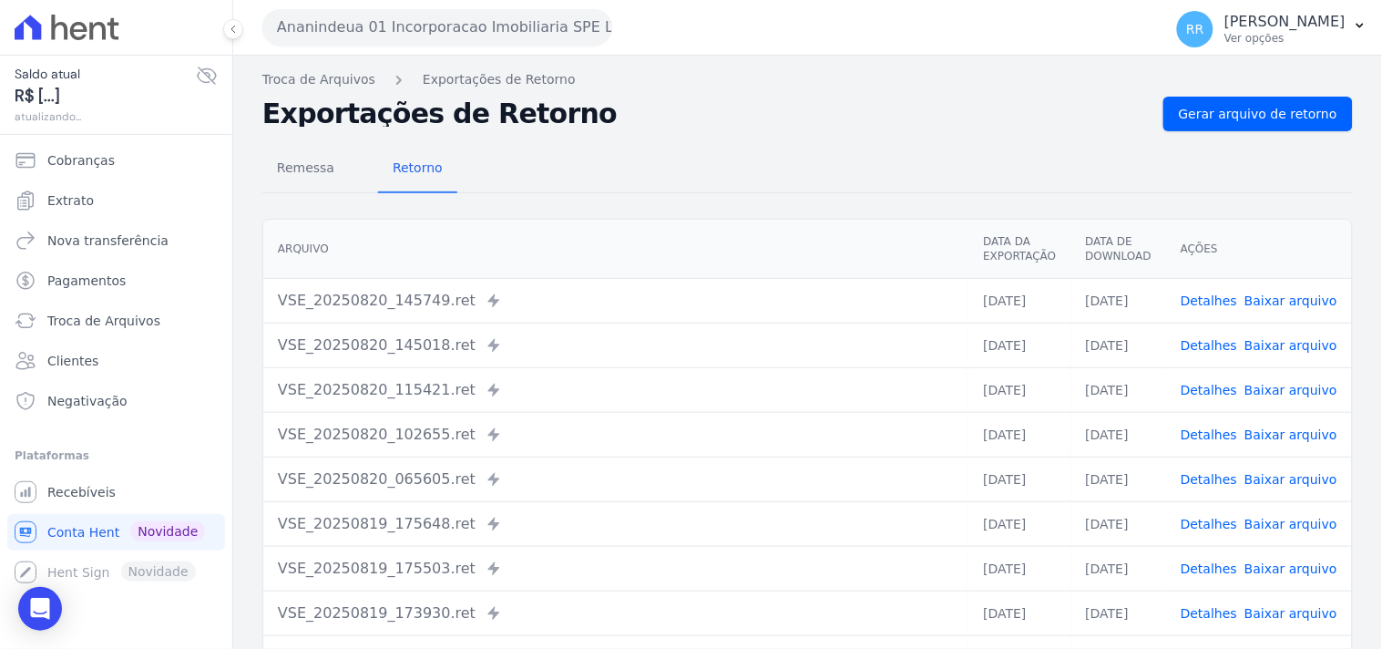
click at [1228, 131] on div "Remessa Retorno [GEOGRAPHIC_DATA] Data da Exportação Data de Download Ações VSE…" at bounding box center [807, 460] width 1090 height 659
click at [1236, 128] on link "Gerar arquivo de retorno" at bounding box center [1257, 114] width 189 height 35
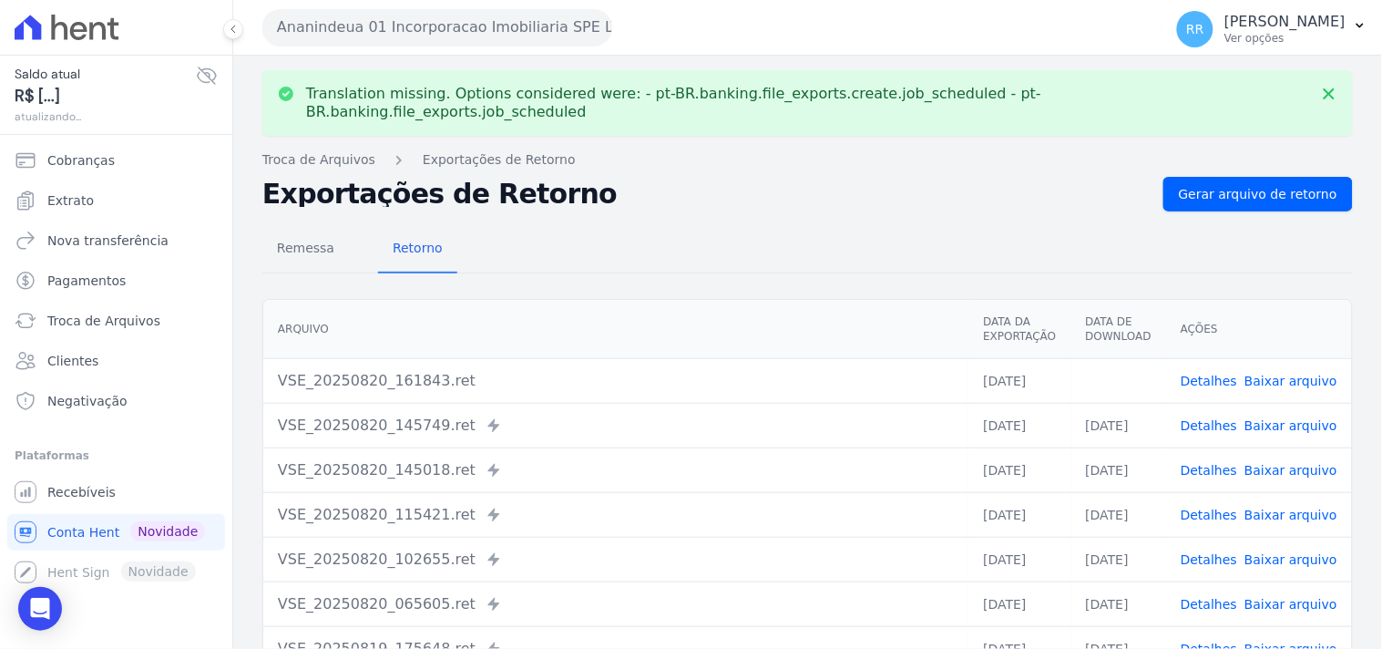
click at [1277, 358] on td "Detalhes Baixar arquivo" at bounding box center [1259, 380] width 186 height 45
click at [1276, 358] on td "Detalhes Baixar arquivo" at bounding box center [1259, 380] width 186 height 45
click at [1275, 373] on link "Baixar arquivo" at bounding box center [1290, 380] width 93 height 15
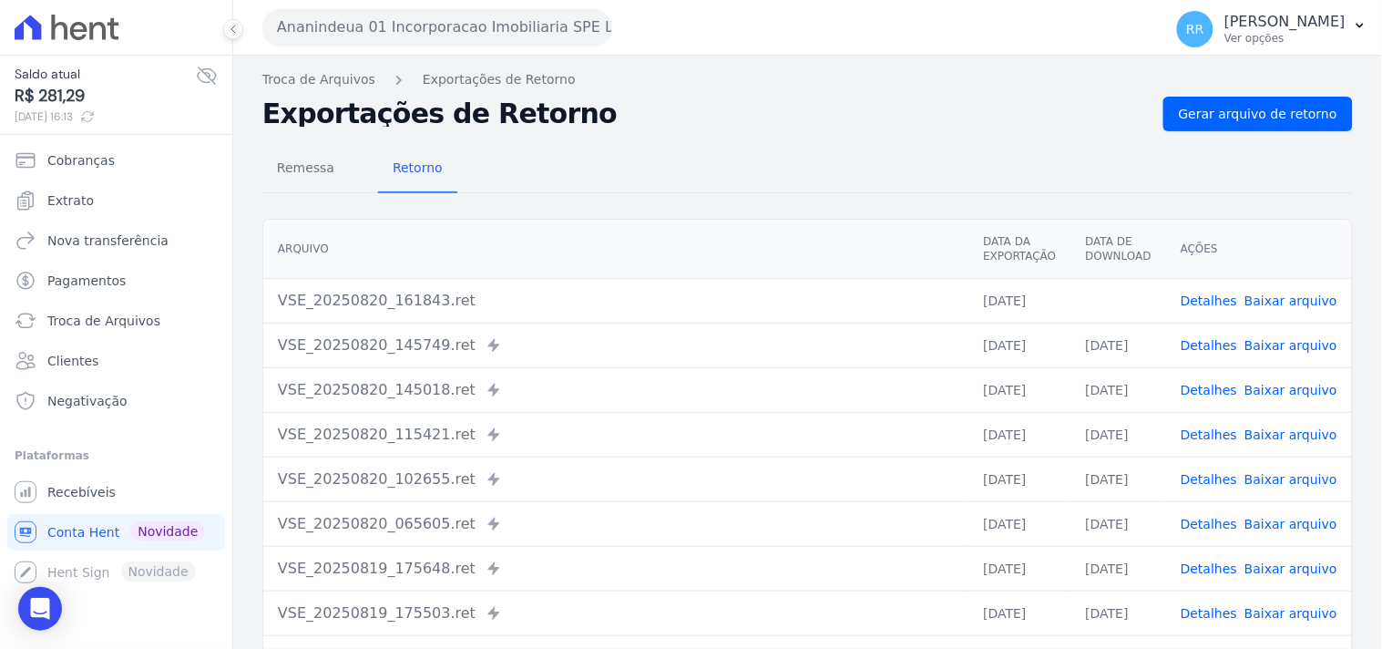
click at [683, 111] on h2 "Exportações de Retorno" at bounding box center [705, 114] width 886 height 26
drag, startPoint x: 971, startPoint y: 126, endPoint x: 894, endPoint y: 124, distance: 76.5
click at [971, 126] on h2 "Exportações de Retorno" at bounding box center [705, 114] width 886 height 26
click at [765, 126] on h2 "Exportações de Retorno" at bounding box center [705, 114] width 886 height 26
click at [434, 41] on button "Ananindeua 01 Incorporacao Imobiliaria SPE LTDA" at bounding box center [437, 27] width 350 height 36
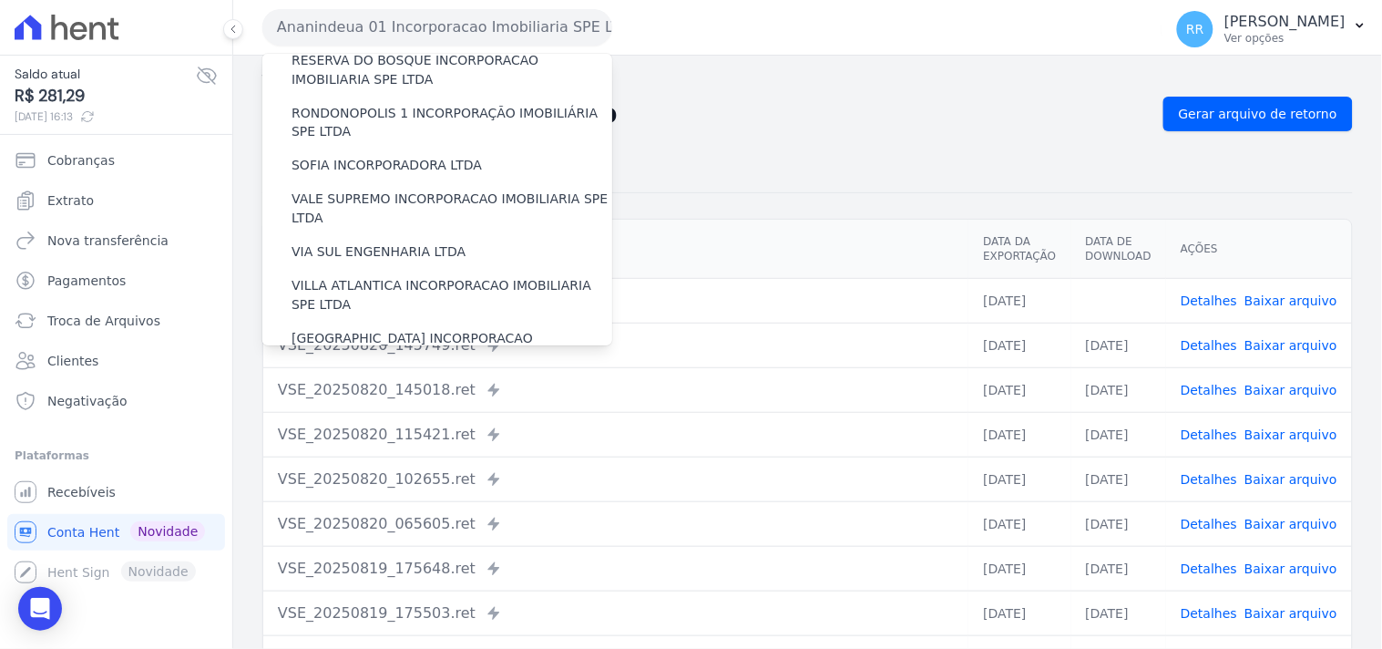
scroll to position [813, 0]
click at [424, 329] on label "[GEOGRAPHIC_DATA] INCORPORACAO IMOBILIARIA SPE LTDA" at bounding box center [451, 348] width 321 height 38
click at [0, 0] on input "[GEOGRAPHIC_DATA] INCORPORACAO IMOBILIARIA SPE LTDA" at bounding box center [0, 0] width 0 height 0
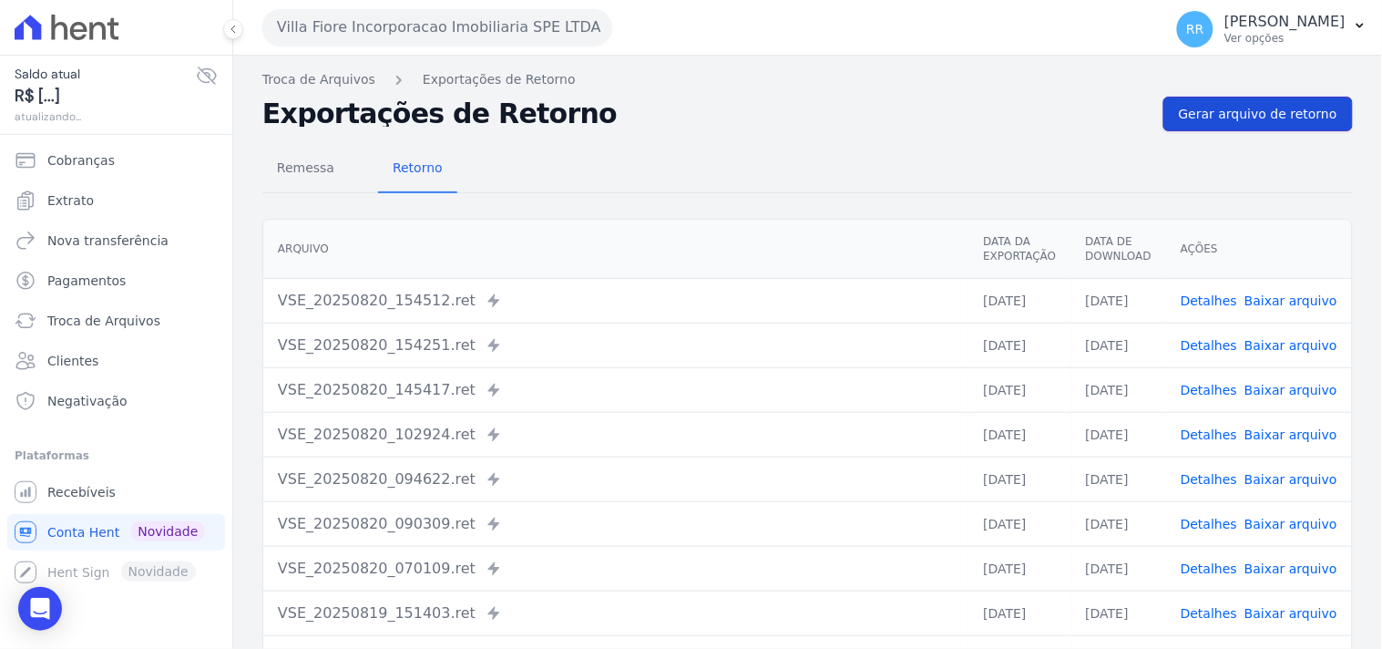
click at [1211, 105] on span "Gerar arquivo de retorno" at bounding box center [1258, 114] width 158 height 18
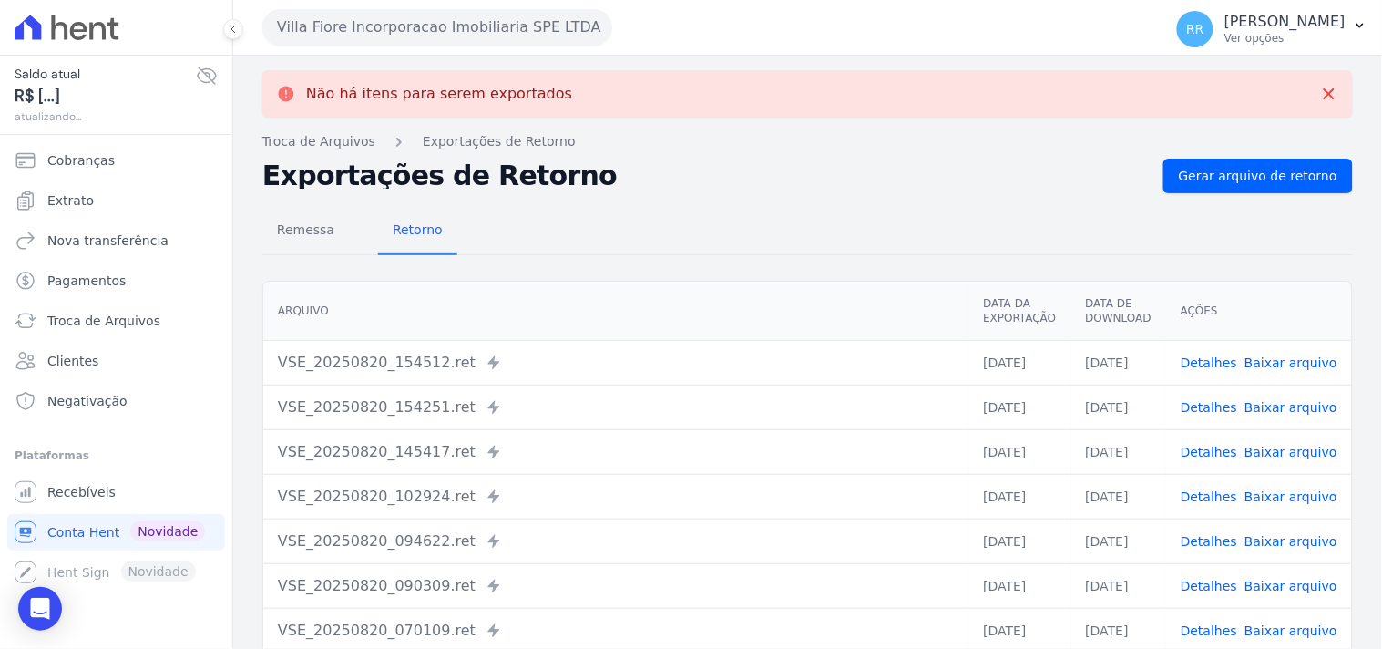
click at [1178, 361] on td "Detalhes Baixar arquivo" at bounding box center [1259, 362] width 186 height 45
click at [1204, 361] on link "Detalhes" at bounding box center [1208, 362] width 56 height 15
click at [1209, 412] on link "Detalhes" at bounding box center [1208, 407] width 56 height 15
click at [1216, 438] on td "Detalhes Baixar arquivo" at bounding box center [1259, 451] width 186 height 45
click at [1214, 447] on link "Detalhes" at bounding box center [1208, 451] width 56 height 15
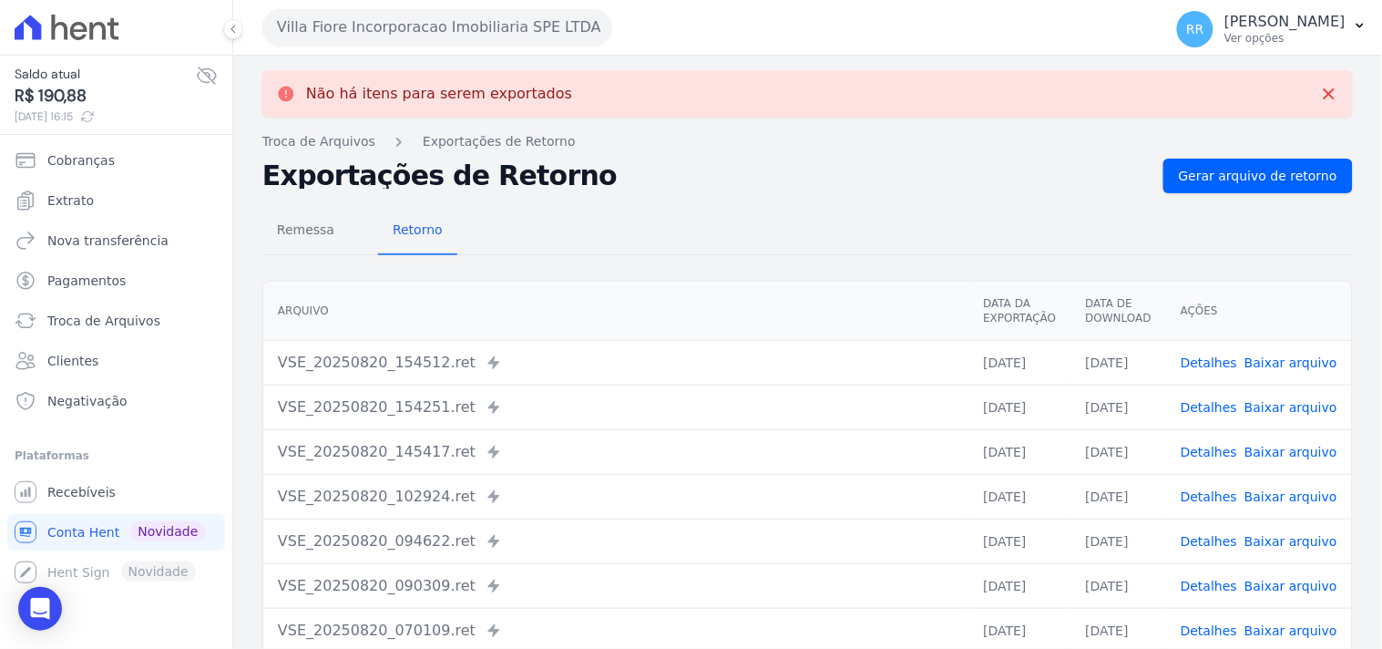
click at [876, 196] on div "Remessa Retorno [GEOGRAPHIC_DATA] Data da Exportação Data de Download Ações VSE…" at bounding box center [807, 522] width 1090 height 659
click at [716, 222] on div "Remessa Retorno" at bounding box center [807, 231] width 1090 height 47
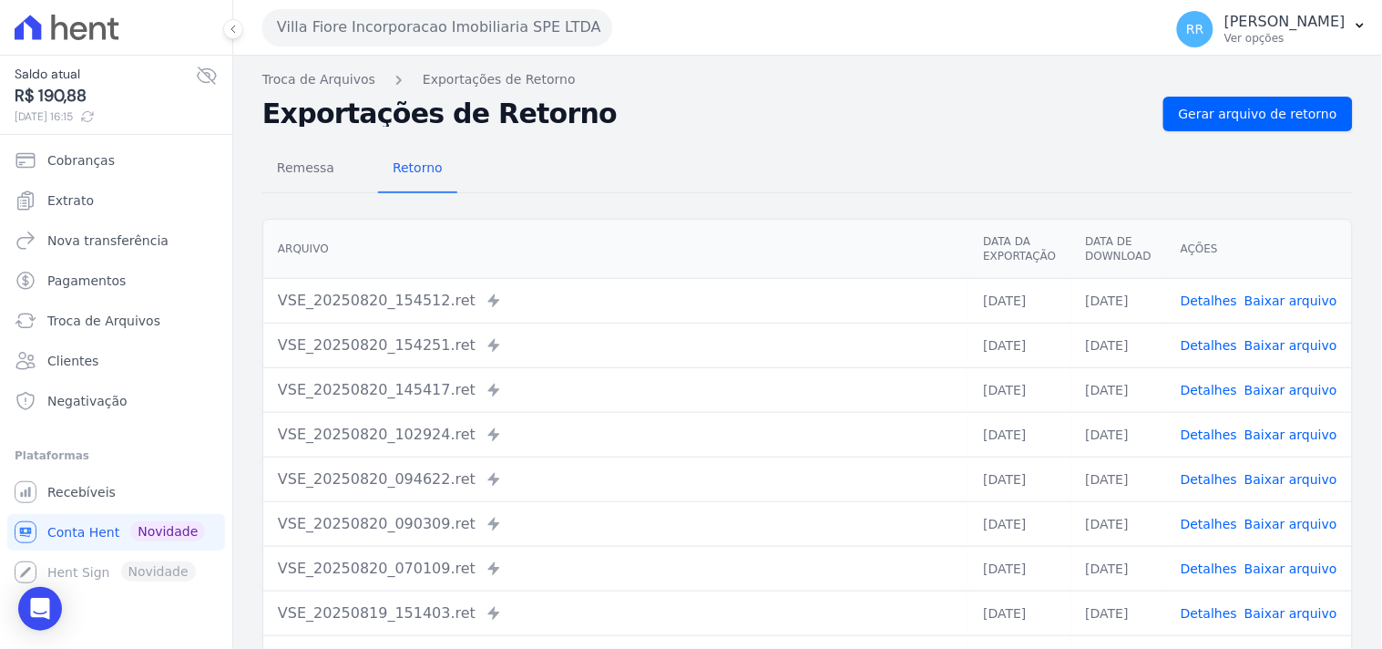
click at [346, 23] on button "Villa Fiore Incorporacao Imobiliaria SPE LTDA" at bounding box center [437, 27] width 350 height 36
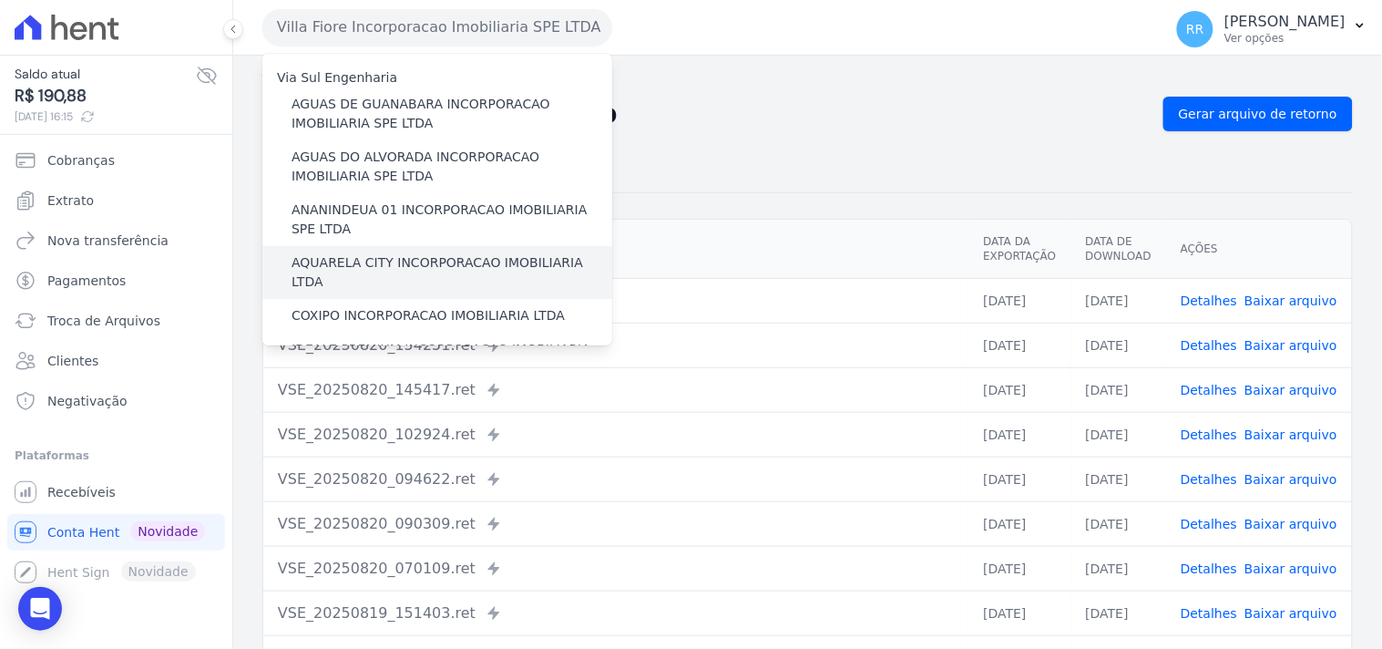
click at [380, 270] on label "AQUARELA CITY INCORPORACAO IMOBILIARIA LTDA" at bounding box center [451, 272] width 321 height 38
click at [0, 0] on input "AQUARELA CITY INCORPORACAO IMOBILIARIA LTDA" at bounding box center [0, 0] width 0 height 0
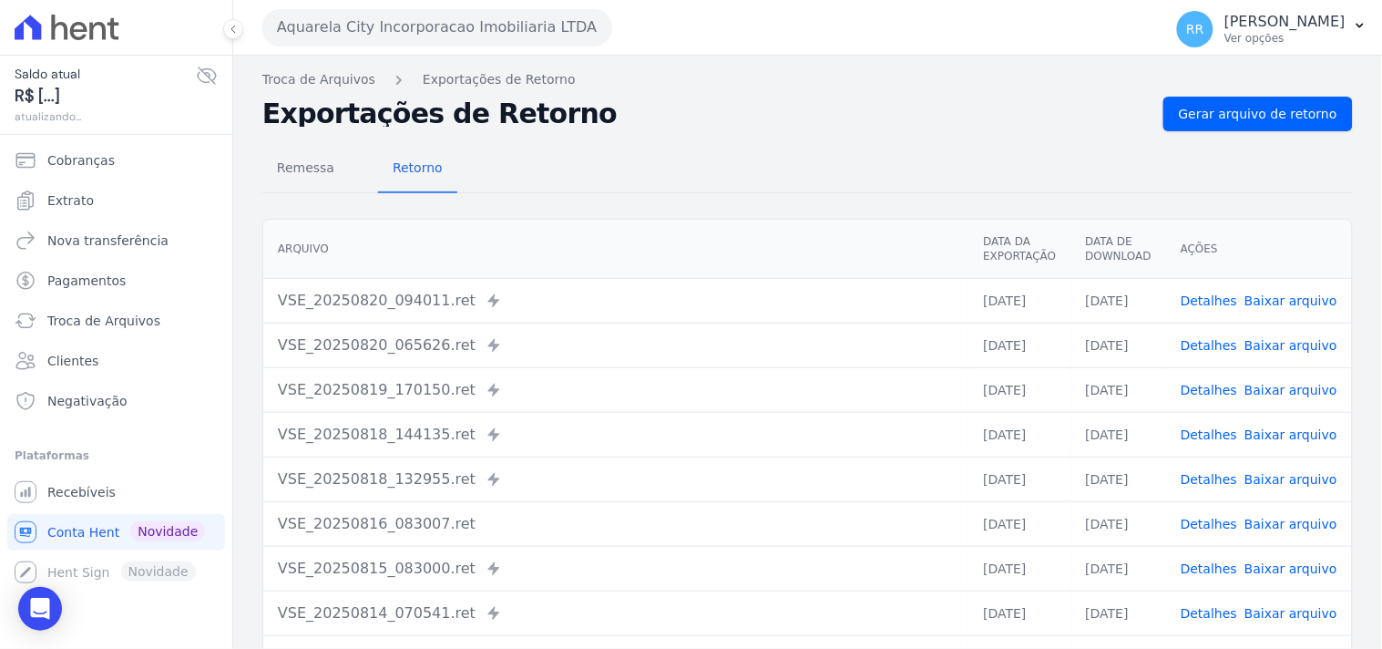
click at [1211, 287] on td "Detalhes Baixar arquivo" at bounding box center [1259, 300] width 186 height 45
click at [1212, 299] on link "Detalhes" at bounding box center [1208, 300] width 56 height 15
click at [1224, 353] on td "Detalhes Baixar arquivo" at bounding box center [1259, 344] width 186 height 45
click at [1231, 349] on link "Detalhes" at bounding box center [1208, 345] width 56 height 15
click at [311, 191] on link "Remessa" at bounding box center [305, 169] width 87 height 47
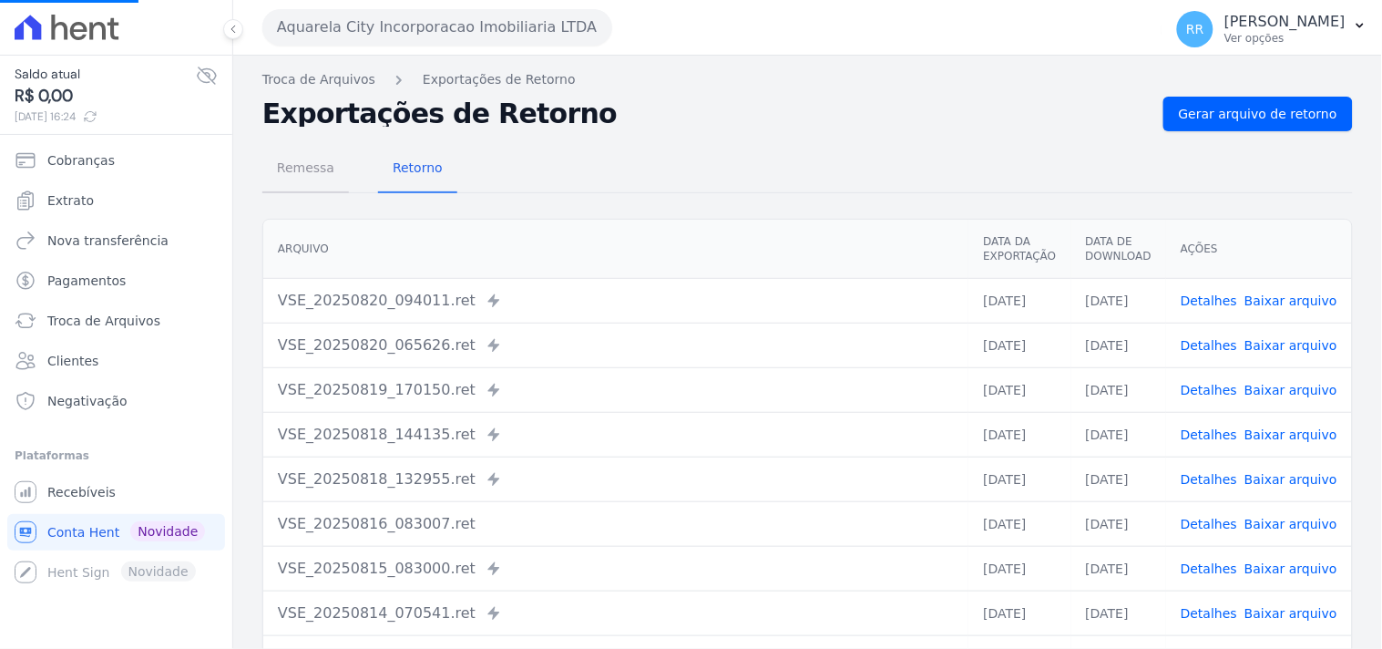
click at [319, 174] on span "Remessa" at bounding box center [305, 167] width 79 height 36
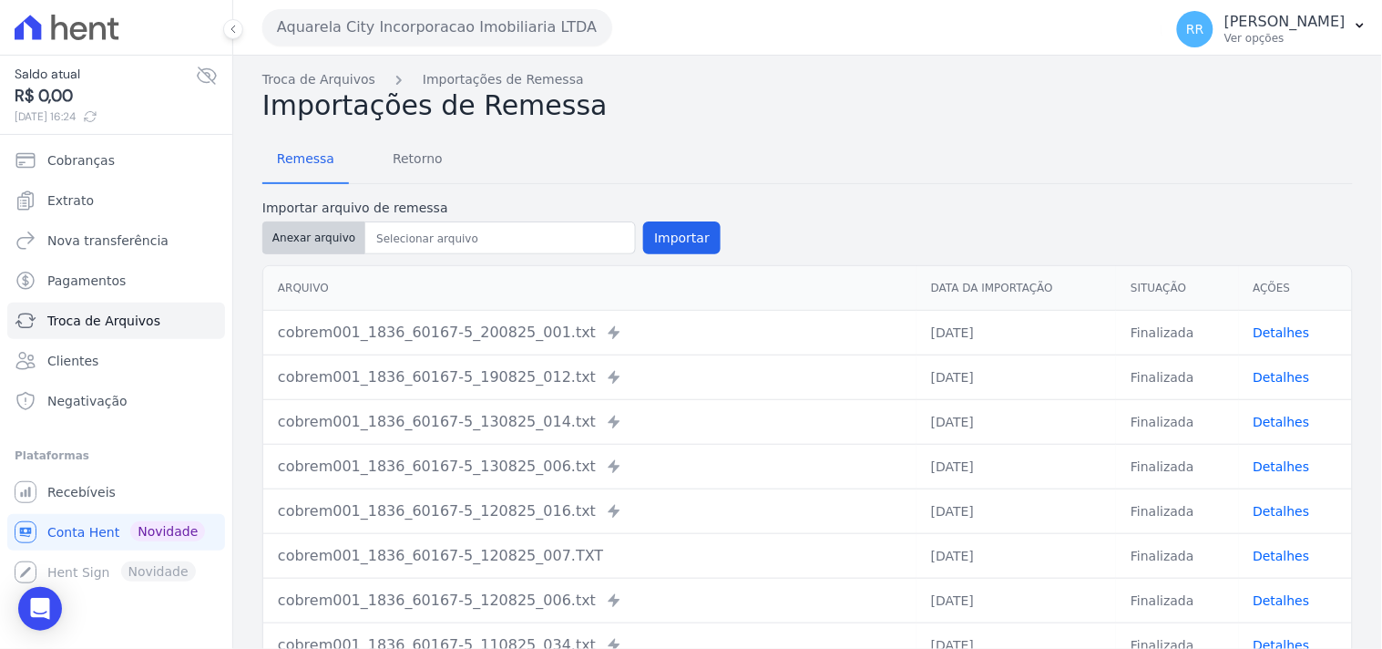
click at [332, 239] on button "Anexar arquivo" at bounding box center [313, 237] width 103 height 33
type input "cobrem001_1836_60167-5_200825_038.TXT"
click at [690, 239] on button "Importar" at bounding box center [681, 237] width 77 height 33
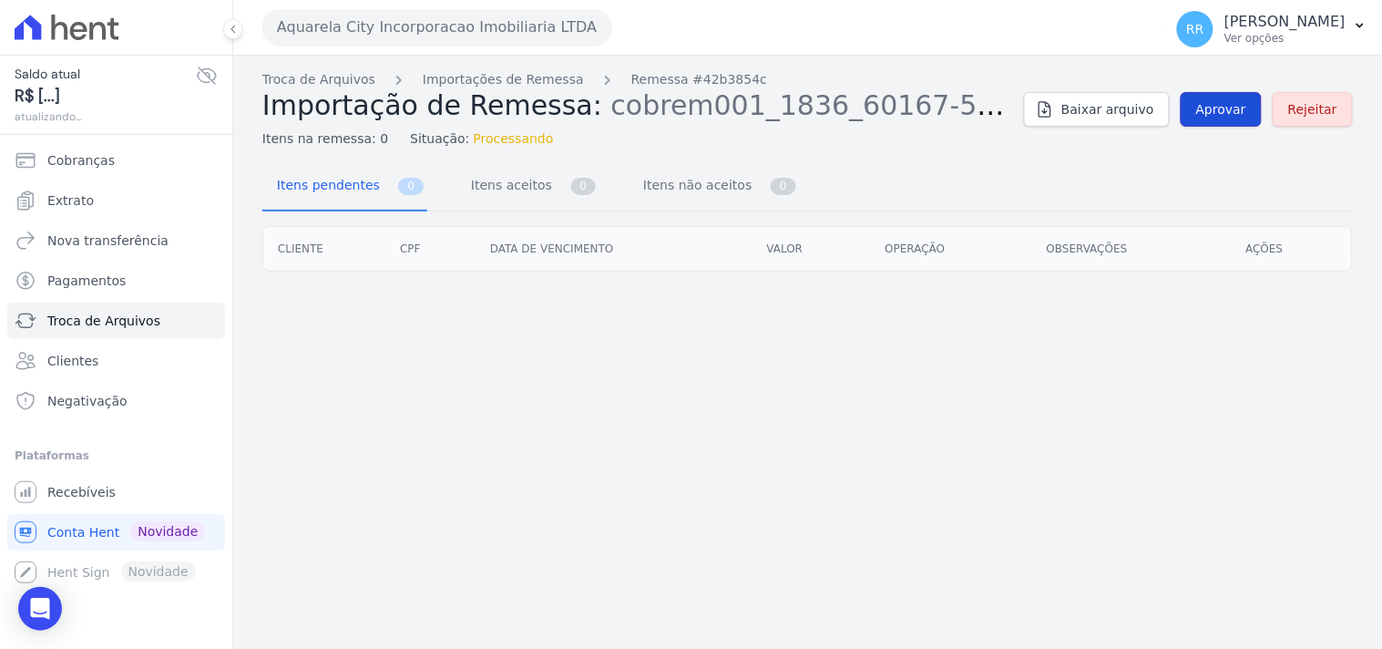
click at [1223, 114] on span "Aprovar" at bounding box center [1221, 109] width 50 height 18
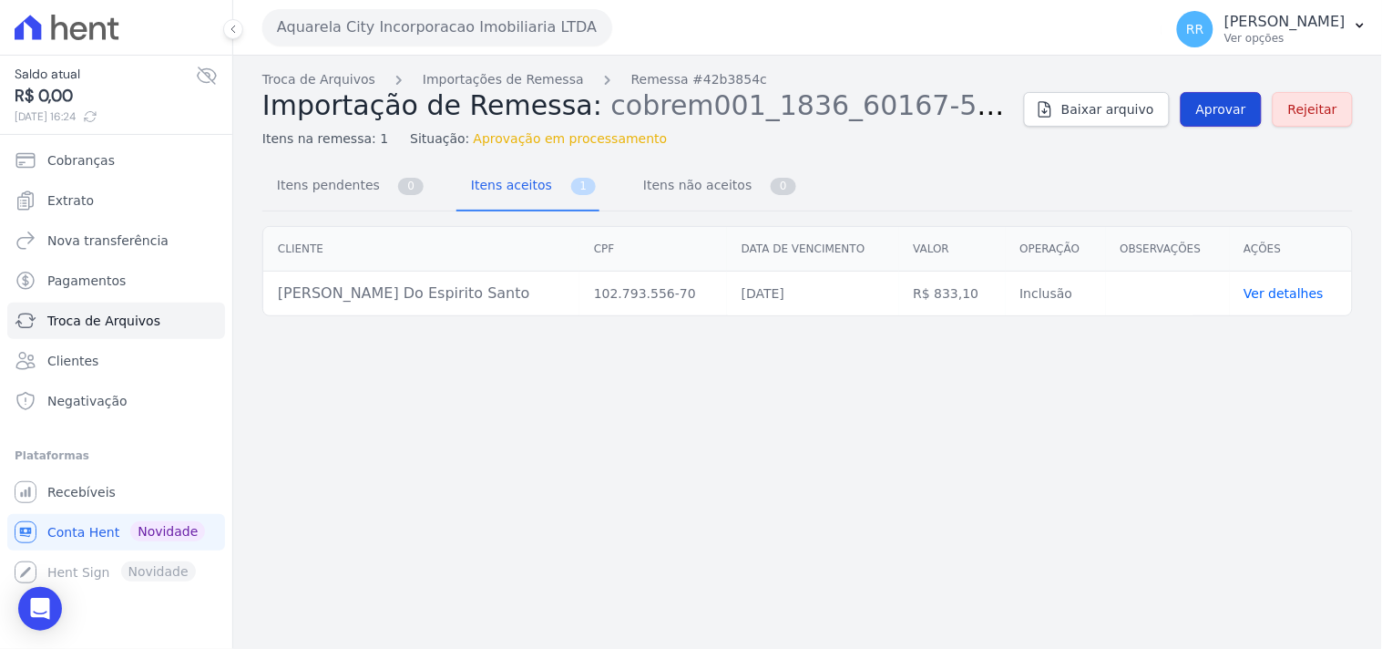
click at [1233, 111] on span "Aprovar" at bounding box center [1221, 109] width 50 height 18
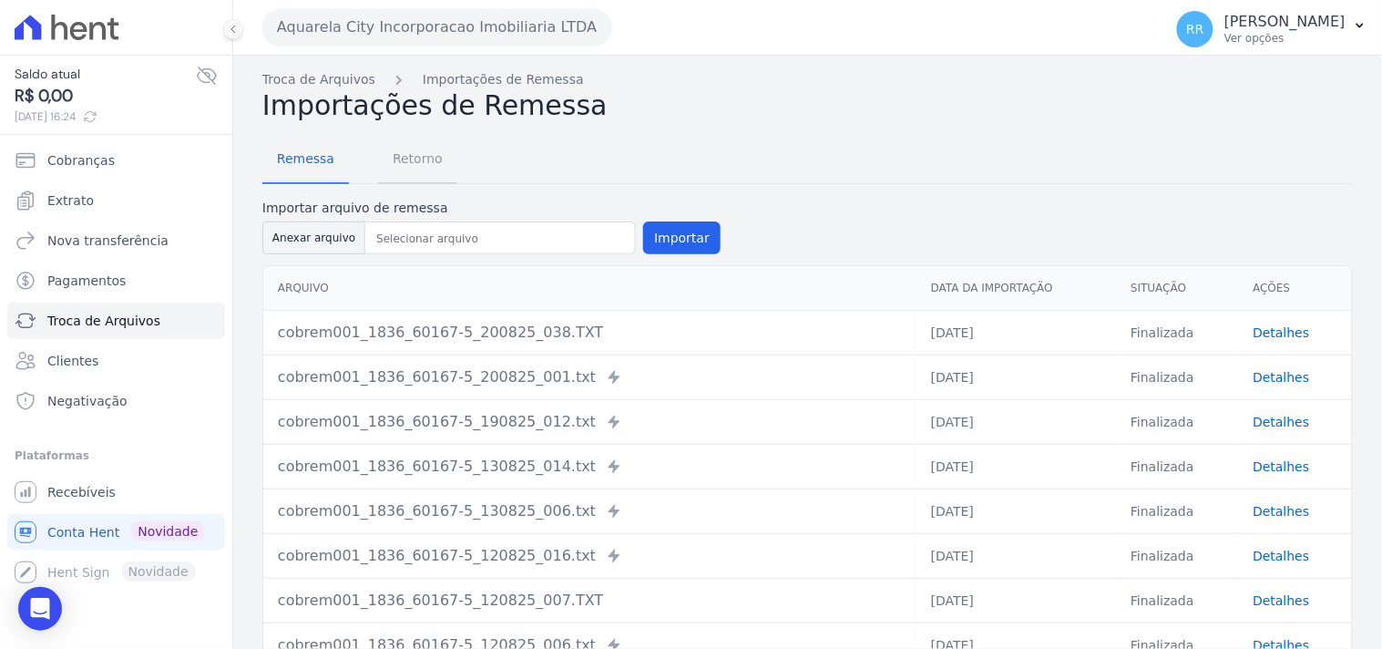
click at [414, 149] on span "Retorno" at bounding box center [418, 158] width 72 height 36
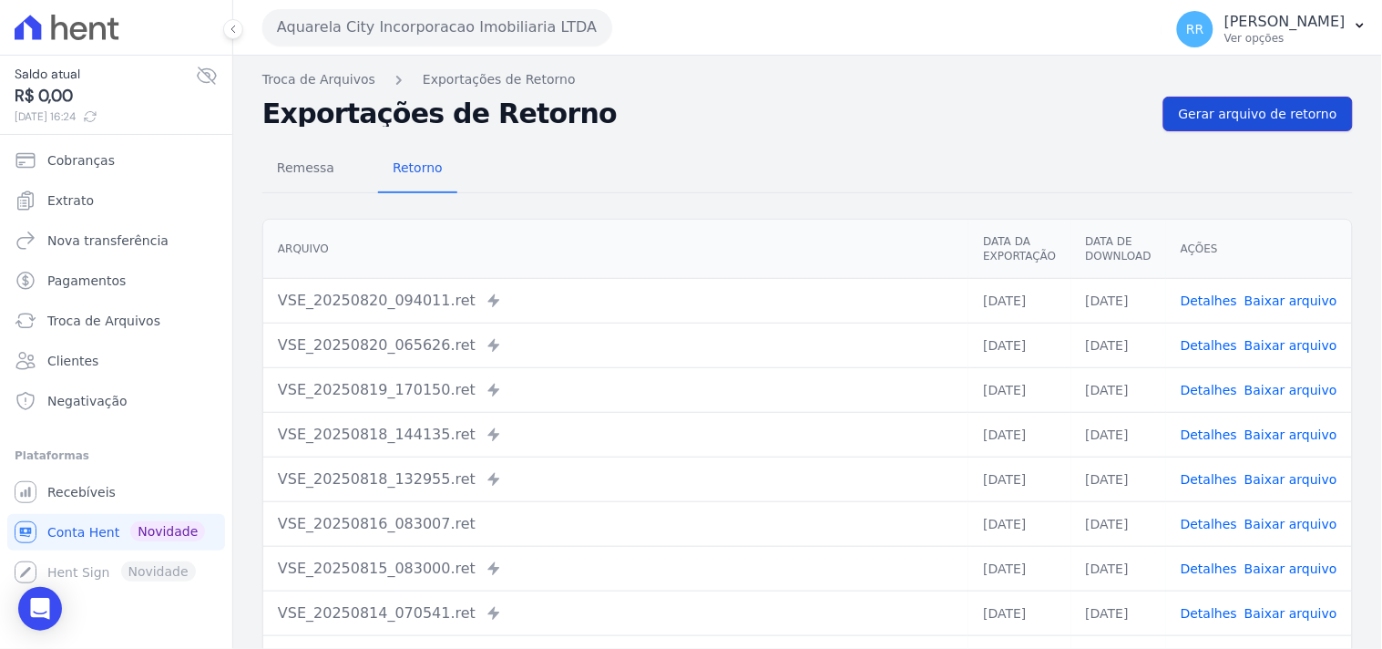
click at [1228, 119] on span "Gerar arquivo de retorno" at bounding box center [1258, 114] width 158 height 18
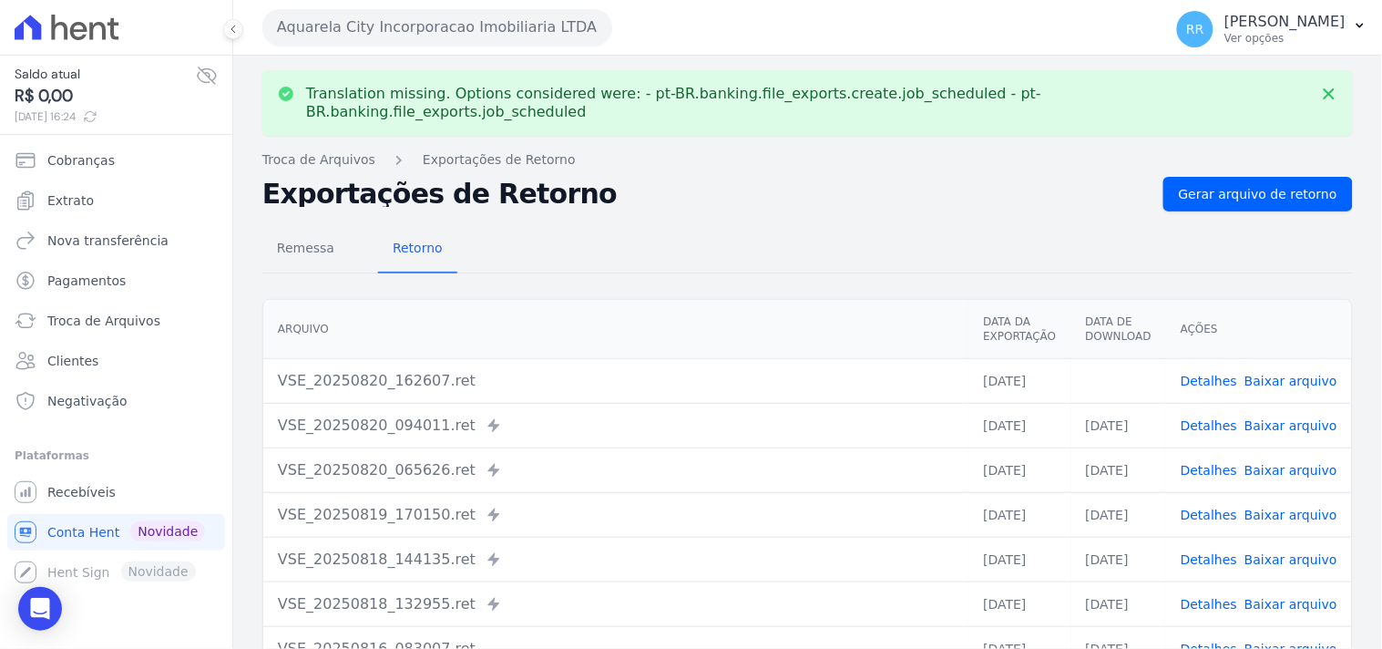
click at [1286, 373] on link "Baixar arquivo" at bounding box center [1290, 380] width 93 height 15
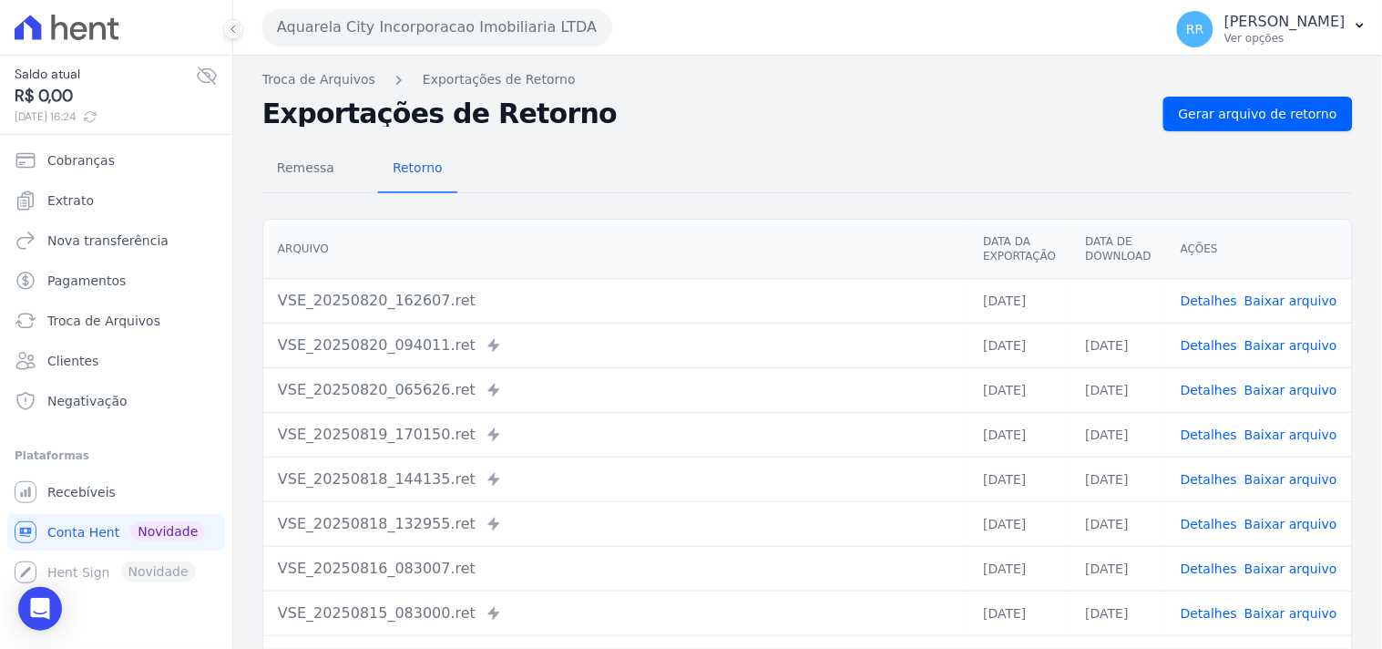
click at [459, 9] on button "Aquarela City Incorporacao Imobiliaria LTDA" at bounding box center [437, 27] width 350 height 36
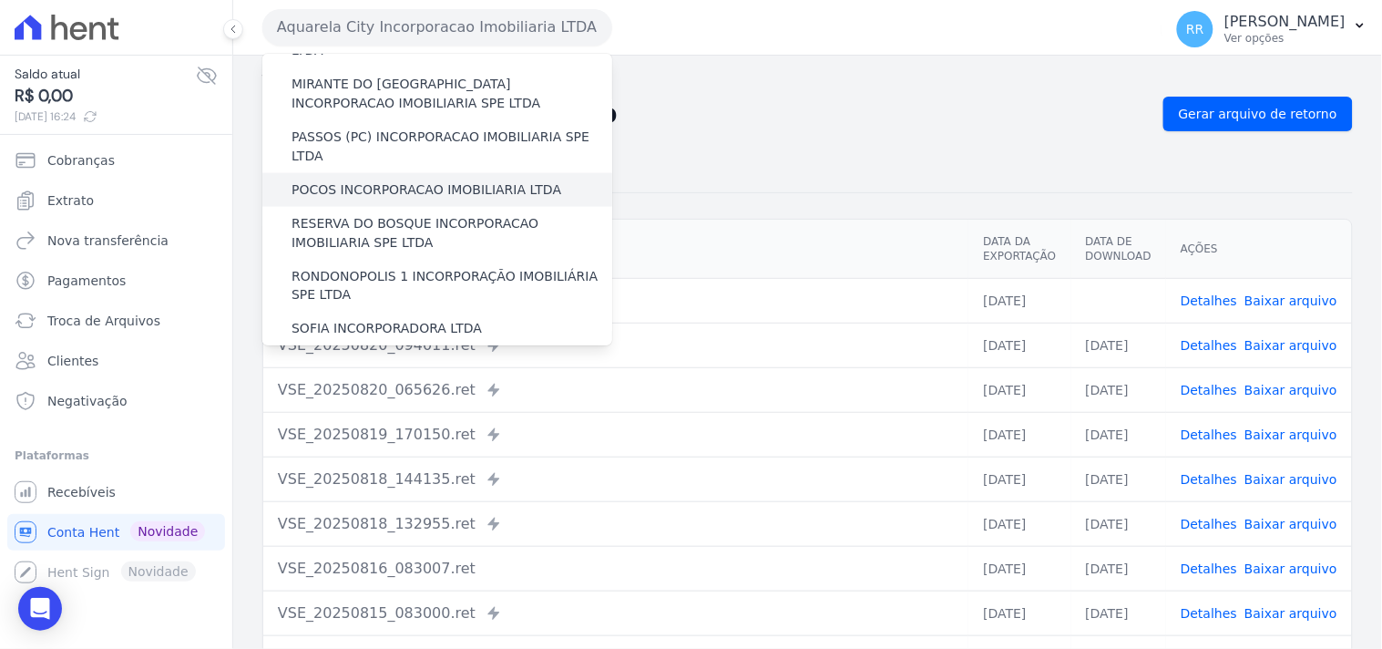
scroll to position [813, 0]
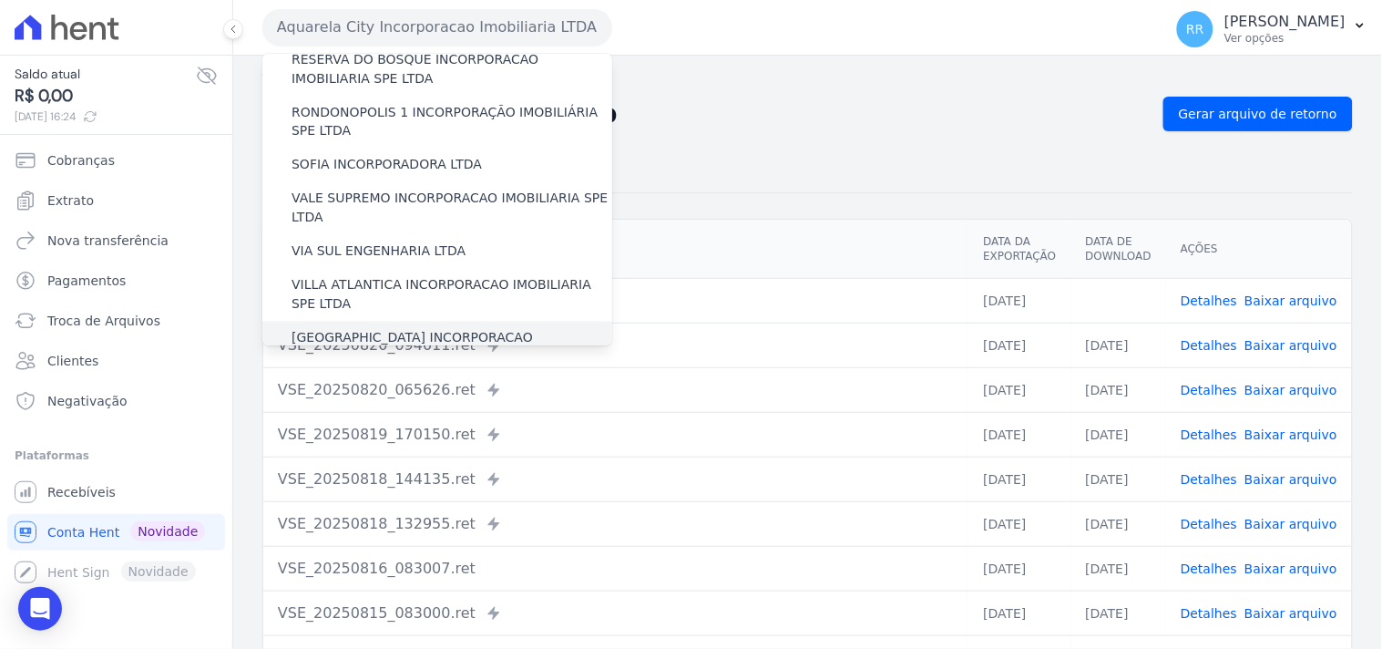
click at [329, 322] on div "[GEOGRAPHIC_DATA] INCORPORACAO IMOBILIARIA SPE LTDA" at bounding box center [437, 348] width 350 height 53
click at [328, 329] on label "[GEOGRAPHIC_DATA] INCORPORACAO IMOBILIARIA SPE LTDA" at bounding box center [451, 348] width 321 height 38
click at [0, 0] on input "[GEOGRAPHIC_DATA] INCORPORACAO IMOBILIARIA SPE LTDA" at bounding box center [0, 0] width 0 height 0
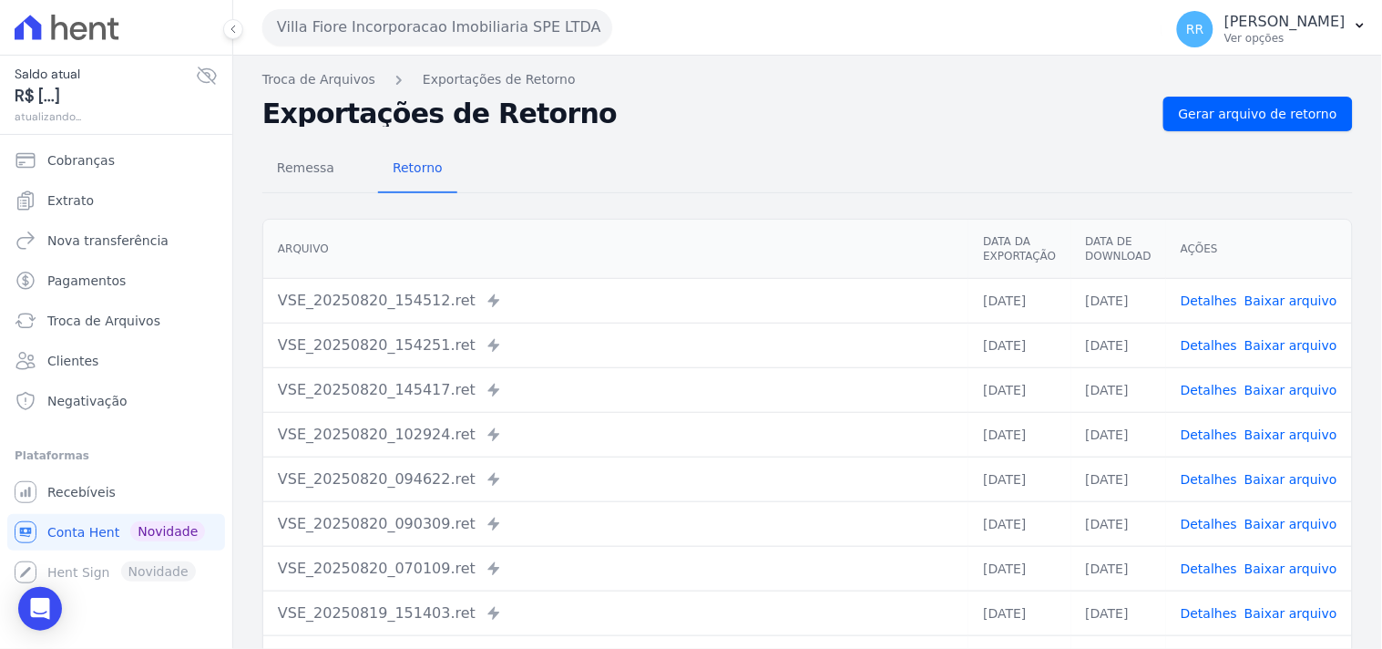
click at [1195, 295] on link "Detalhes" at bounding box center [1208, 300] width 56 height 15
click at [1198, 351] on link "Detalhes" at bounding box center [1208, 345] width 56 height 15
click at [315, 179] on span "Remessa" at bounding box center [305, 167] width 79 height 36
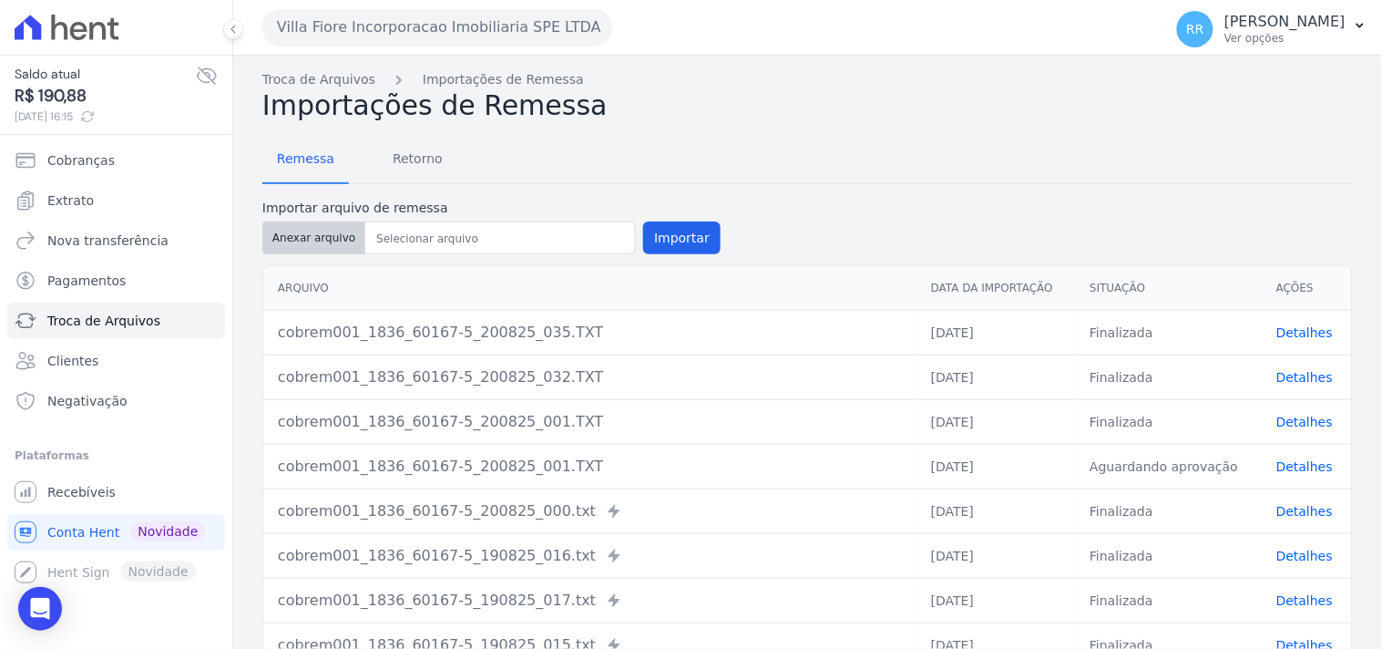
click at [341, 231] on button "Anexar arquivo" at bounding box center [313, 237] width 103 height 33
type input "cobrem001_1836_60167-5_200825_039.TXT"
click at [649, 243] on button "Importar" at bounding box center [681, 237] width 77 height 33
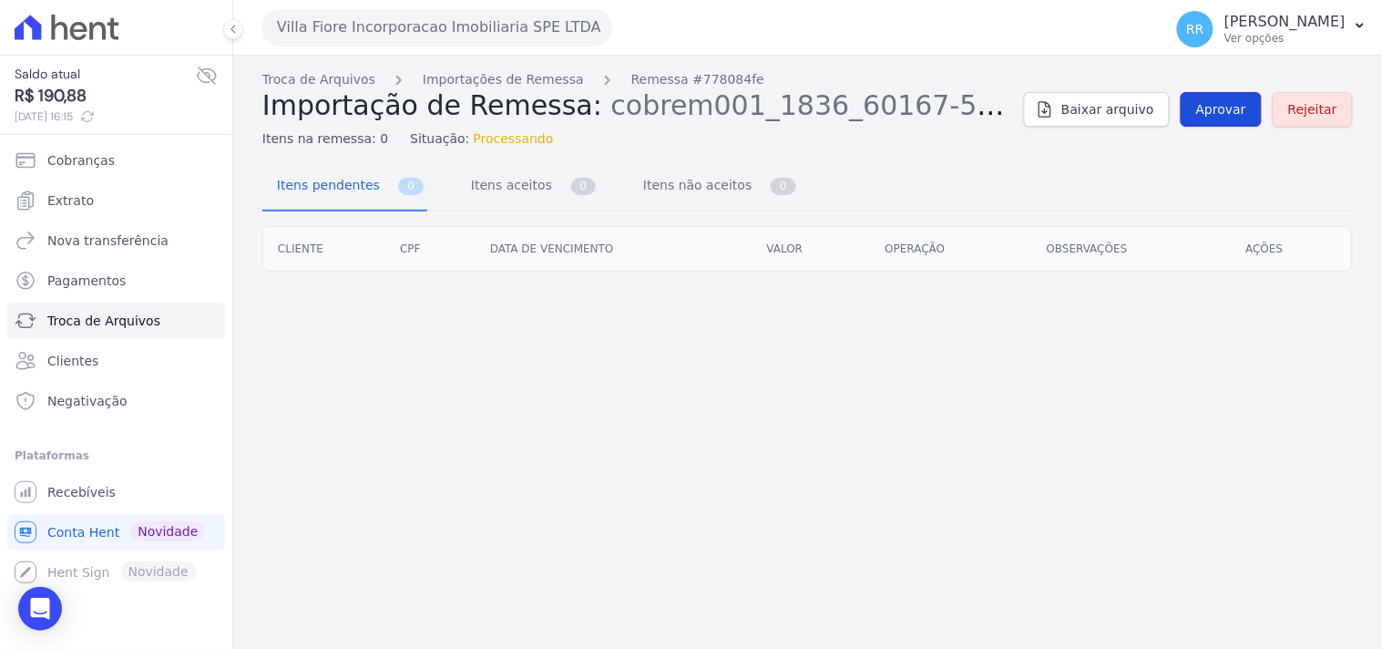
click at [1234, 103] on span "Aprovar" at bounding box center [1221, 109] width 50 height 18
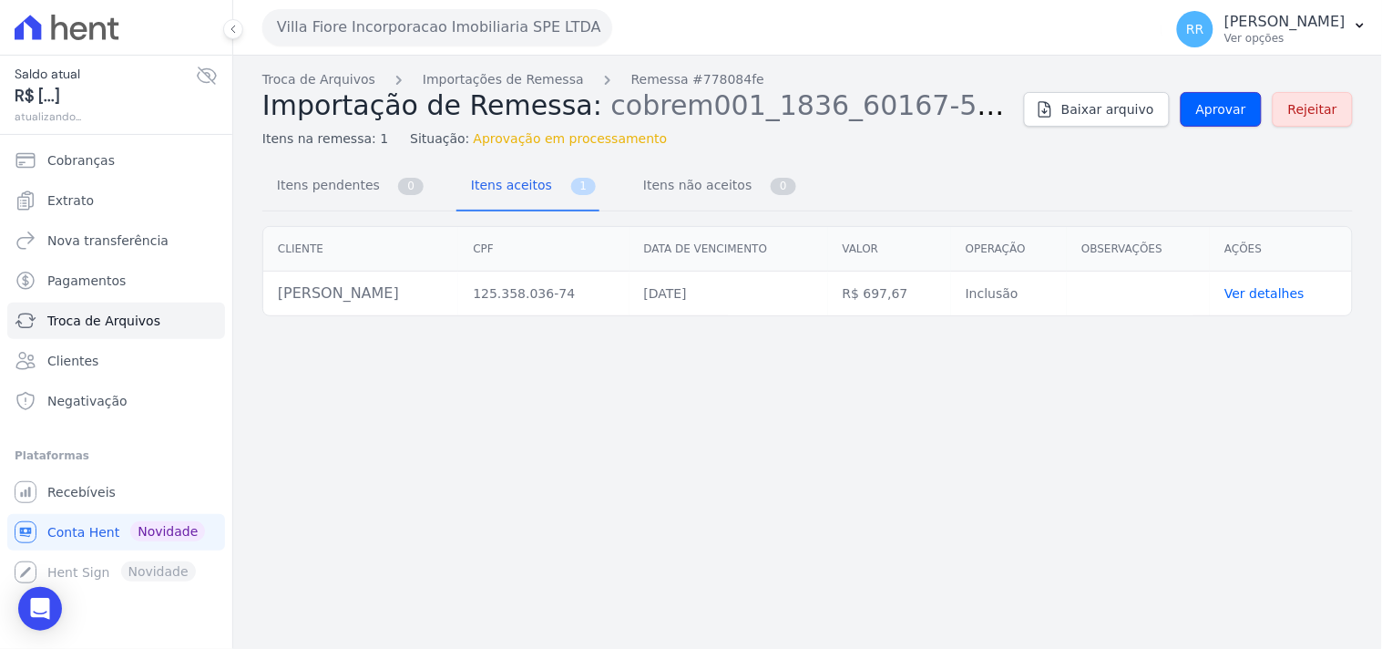
click at [1231, 103] on span "Aprovar" at bounding box center [1221, 109] width 50 height 18
click at [1217, 106] on span "Aprovar" at bounding box center [1221, 109] width 50 height 18
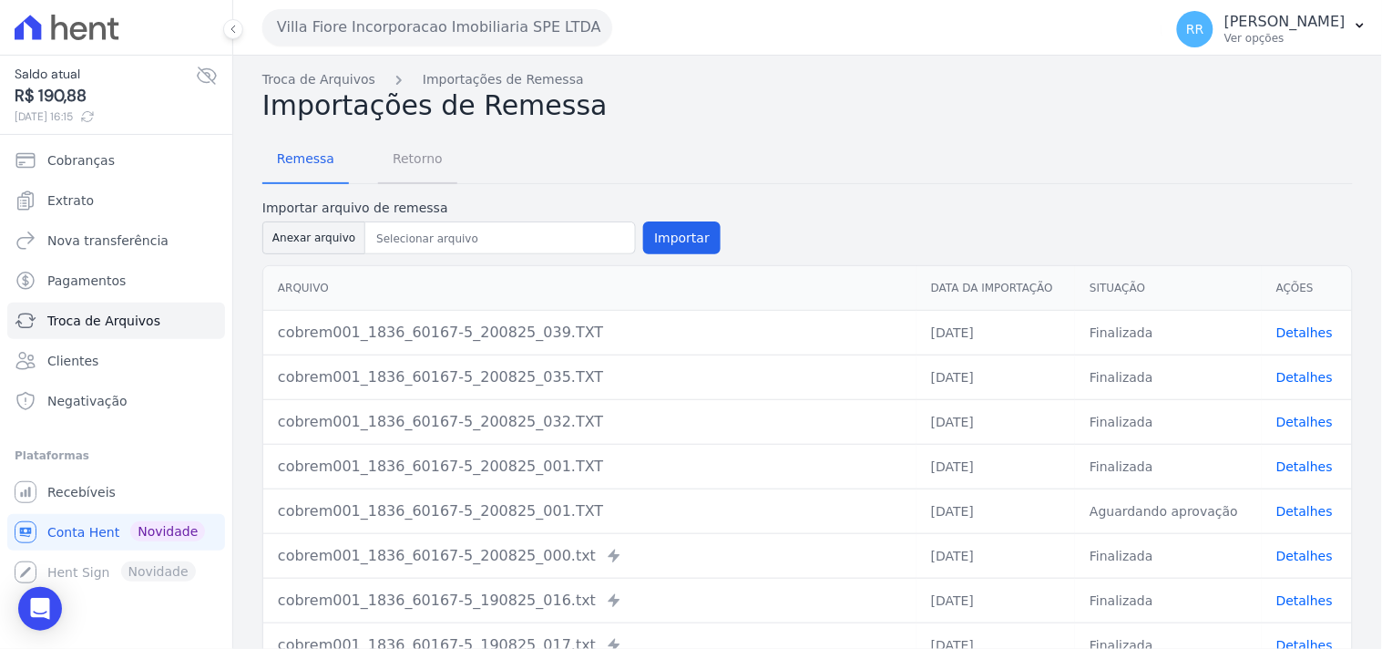
click at [414, 151] on span "Retorno" at bounding box center [418, 158] width 72 height 36
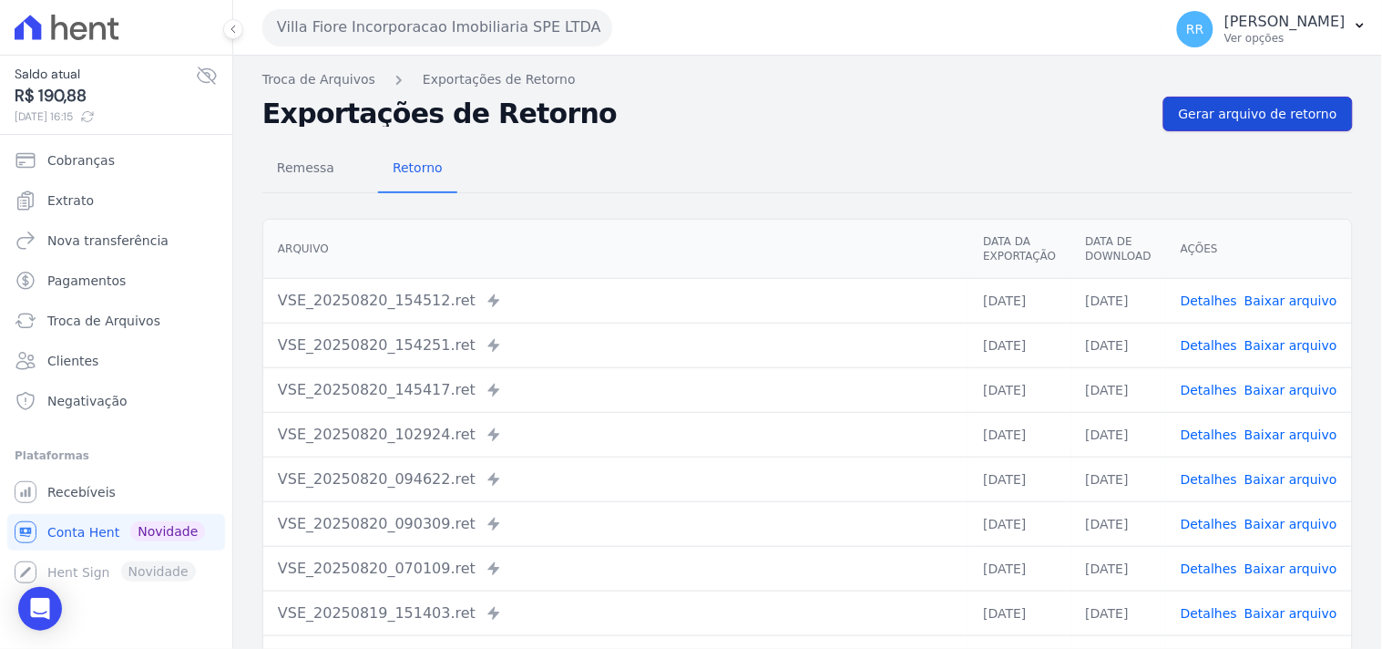
click at [1205, 112] on span "Gerar arquivo de retorno" at bounding box center [1258, 114] width 158 height 18
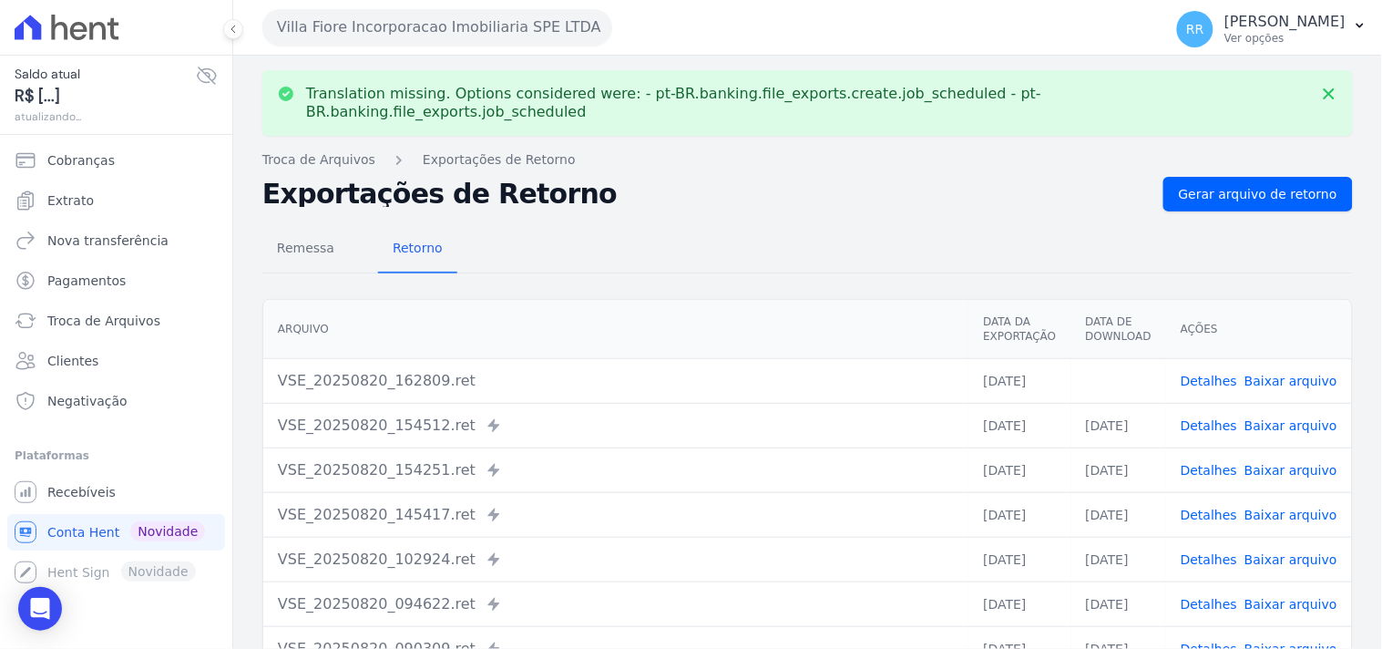
click at [1268, 358] on td "Detalhes Baixar arquivo" at bounding box center [1259, 380] width 186 height 45
click at [1273, 373] on link "Baixar arquivo" at bounding box center [1290, 380] width 93 height 15
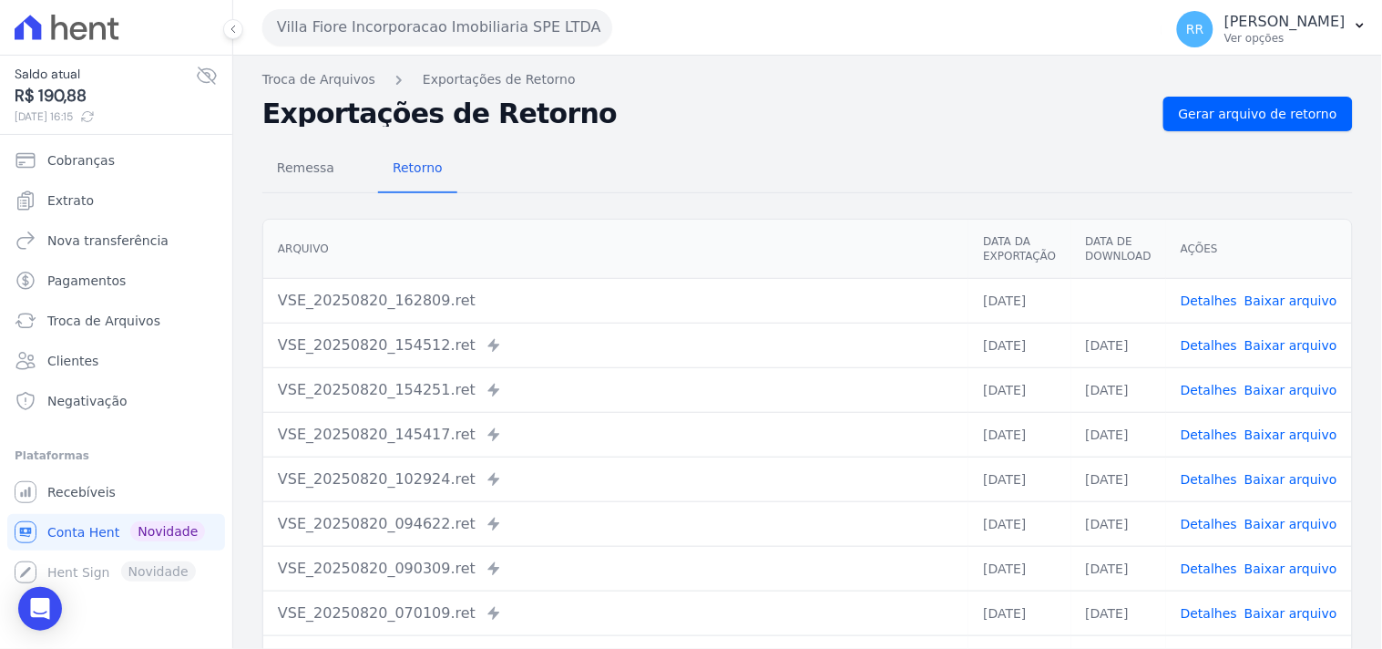
click at [792, 211] on div "Arquivo Data da Exportação Data de Download Ações VSE_20250820_162809.ret [DATE…" at bounding box center [807, 471] width 1149 height 521
click at [420, 40] on button "Villa Fiore Incorporacao Imobiliaria SPE LTDA" at bounding box center [437, 27] width 350 height 36
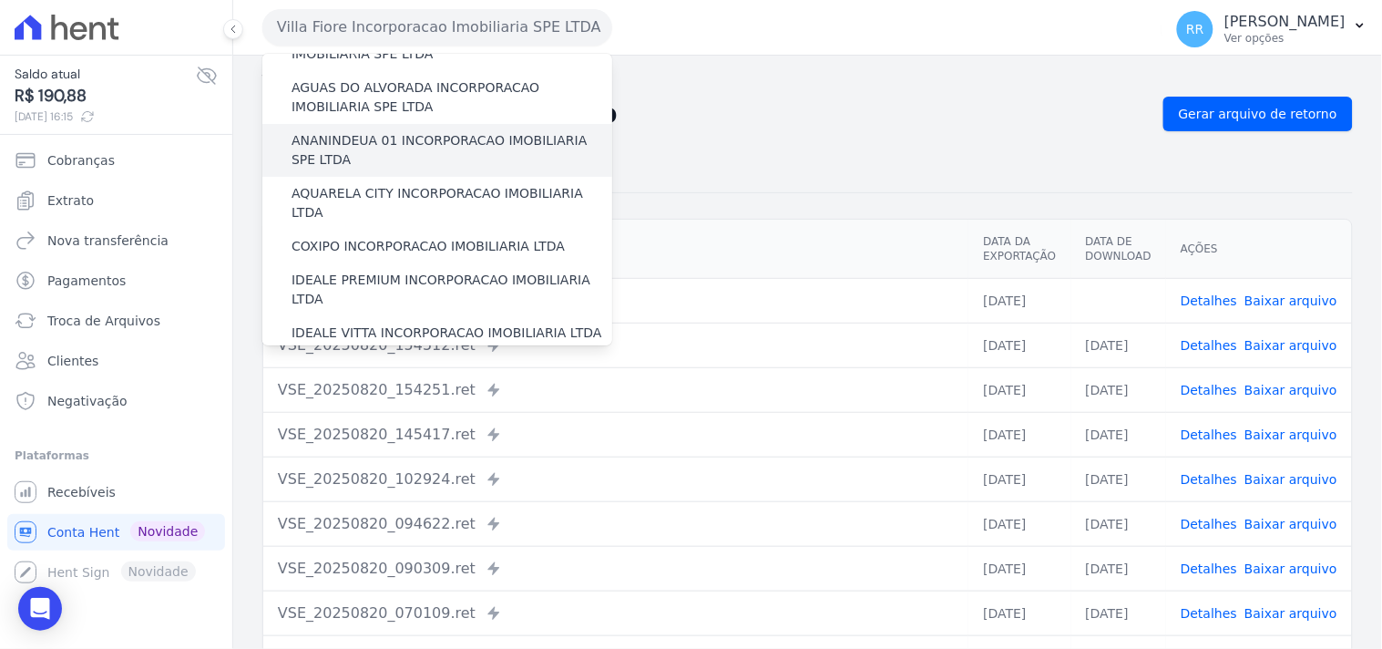
scroll to position [134, 0]
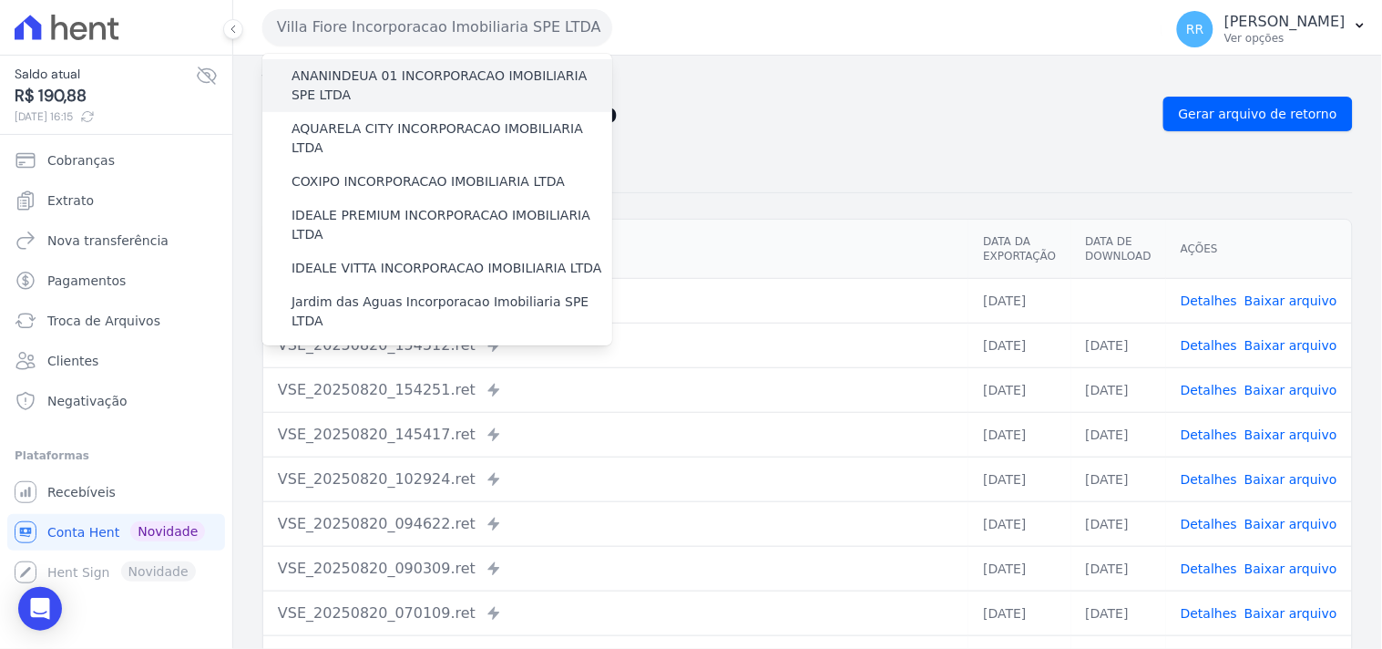
click at [393, 66] on label "ANANINDEUA 01 INCORPORACAO IMOBILIARIA SPE LTDA" at bounding box center [451, 85] width 321 height 38
click at [0, 0] on input "ANANINDEUA 01 INCORPORACAO IMOBILIARIA SPE LTDA" at bounding box center [0, 0] width 0 height 0
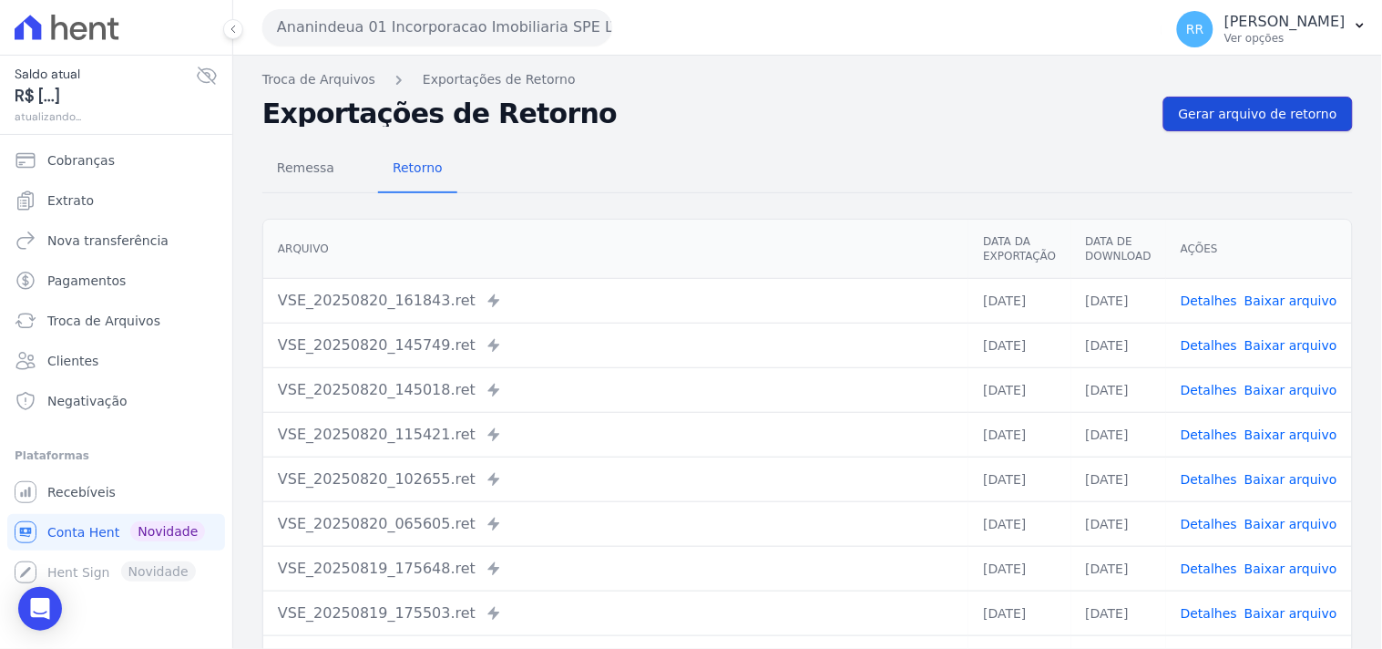
click at [1306, 97] on link "Gerar arquivo de retorno" at bounding box center [1257, 114] width 189 height 35
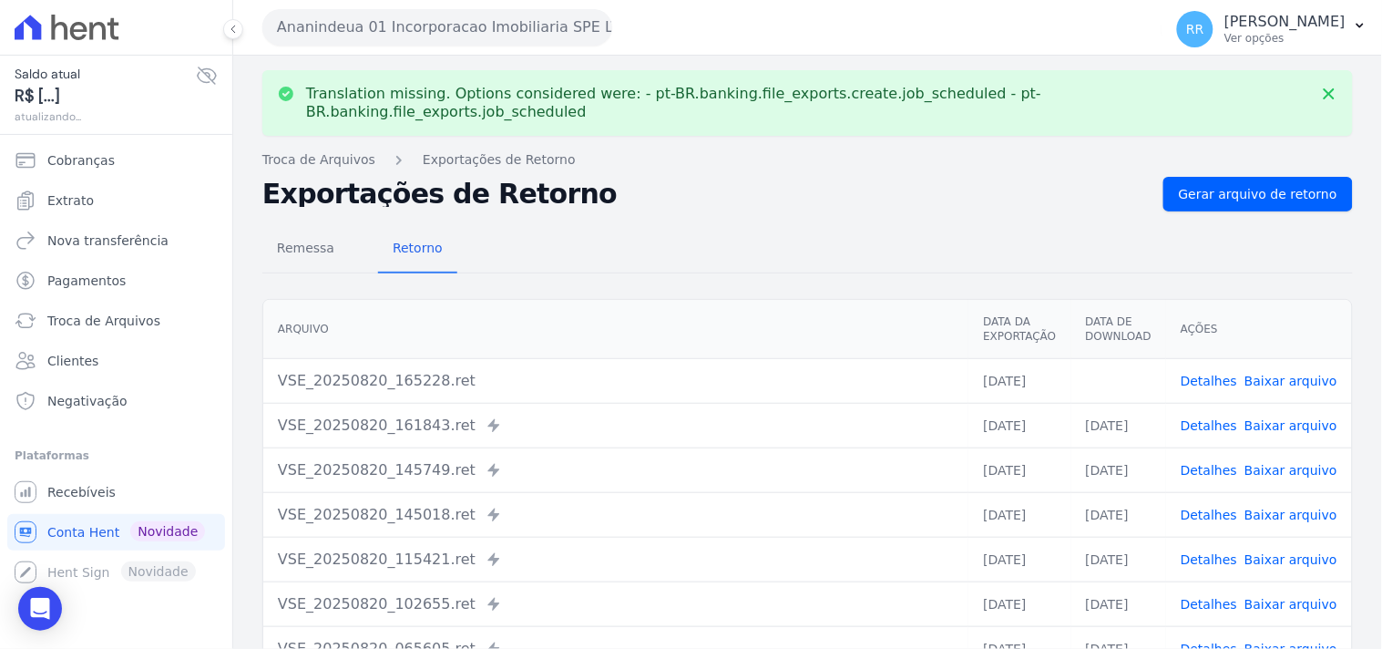
click at [1264, 373] on link "Baixar arquivo" at bounding box center [1290, 380] width 93 height 15
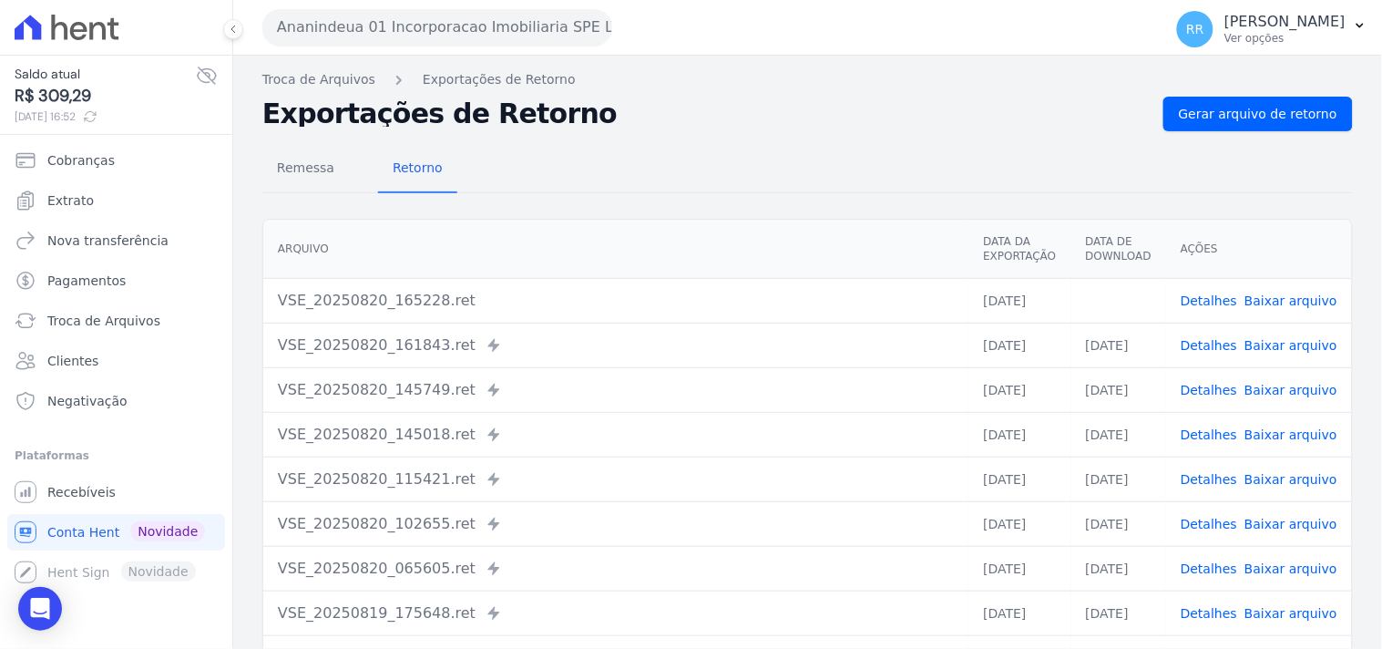
click at [756, 161] on div "Remessa Retorno" at bounding box center [807, 169] width 1090 height 47
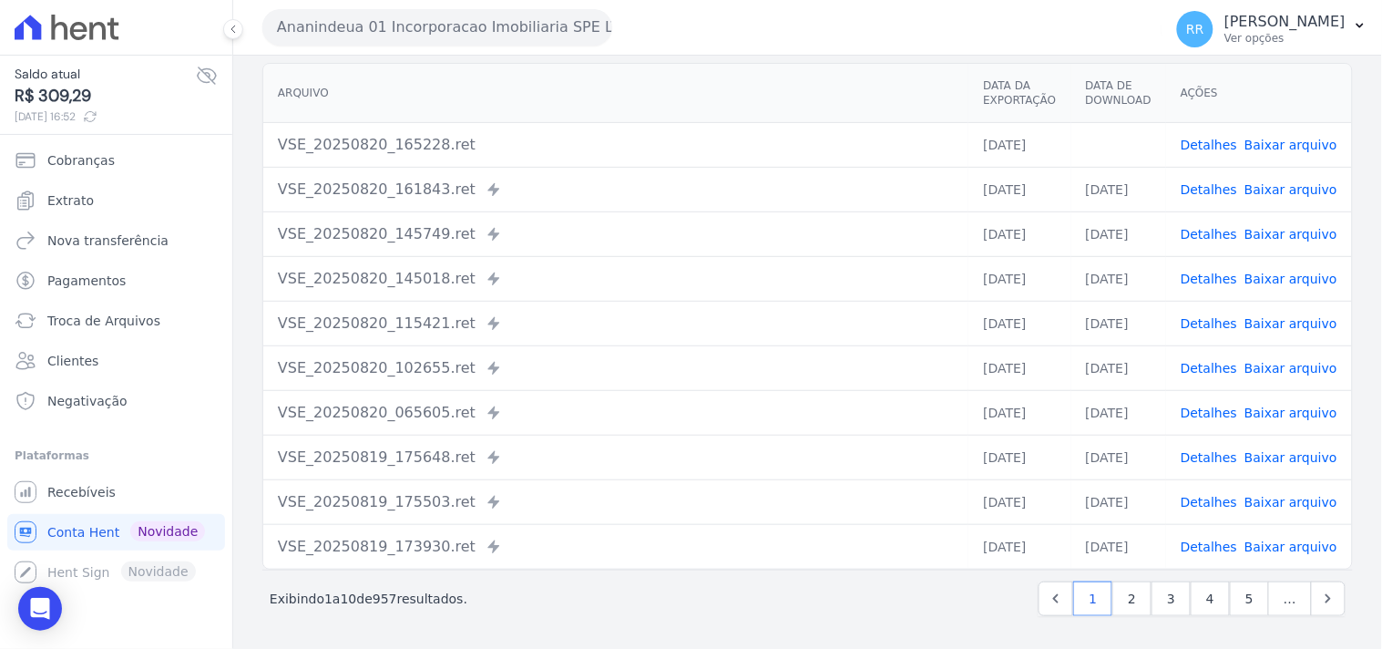
click at [496, 38] on button "Ananindeua 01 Incorporacao Imobiliaria SPE LTDA" at bounding box center [437, 27] width 350 height 36
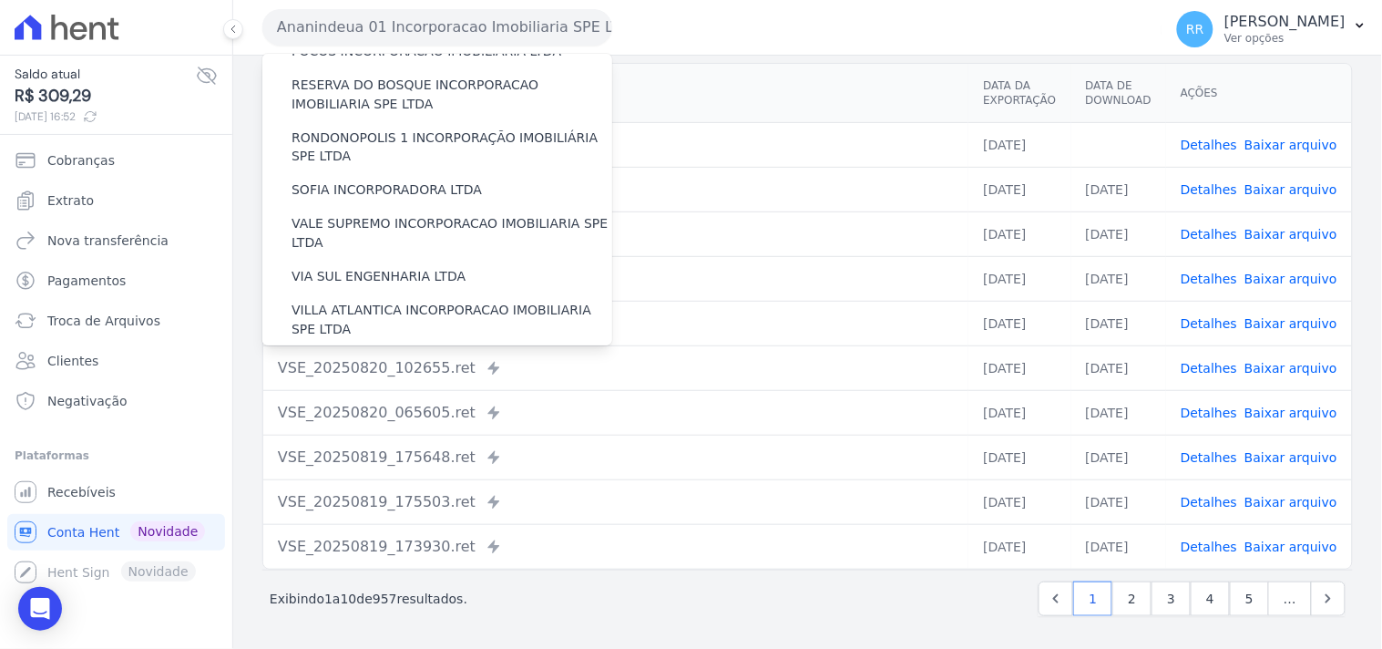
scroll to position [813, 0]
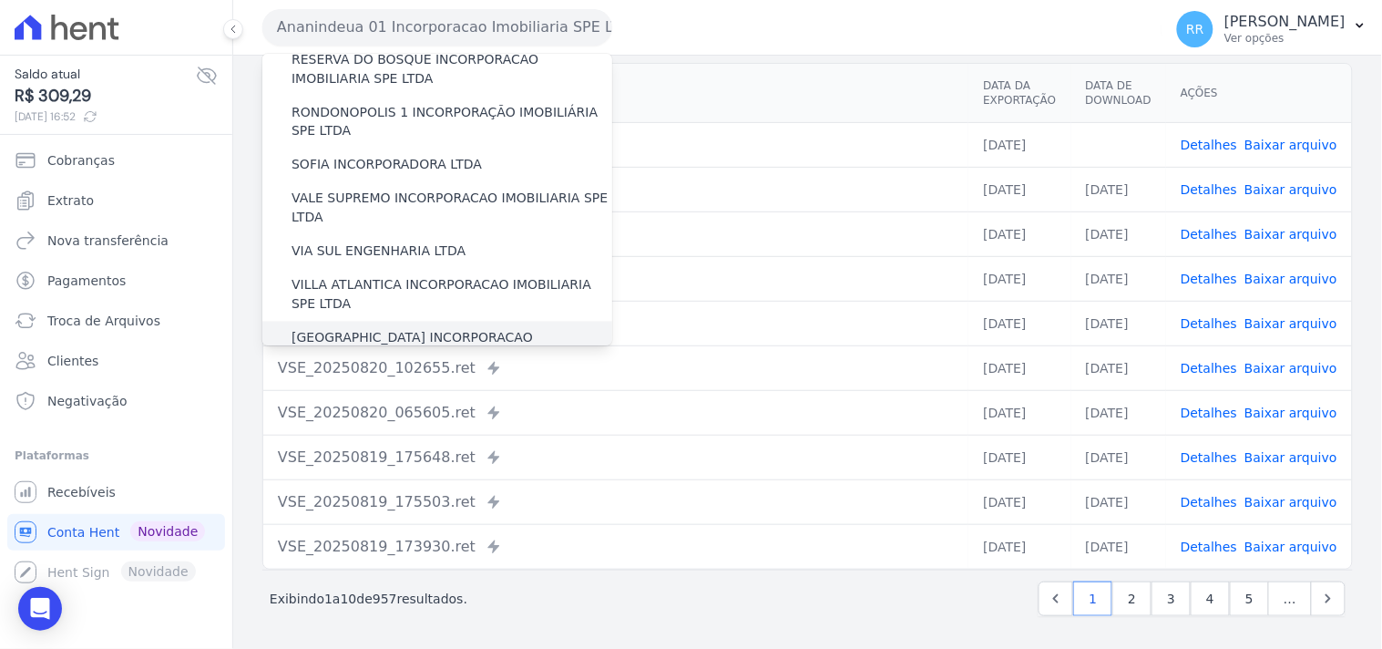
click at [440, 329] on label "[GEOGRAPHIC_DATA] INCORPORACAO IMOBILIARIA SPE LTDA" at bounding box center [451, 348] width 321 height 38
click at [0, 0] on input "[GEOGRAPHIC_DATA] INCORPORACAO IMOBILIARIA SPE LTDA" at bounding box center [0, 0] width 0 height 0
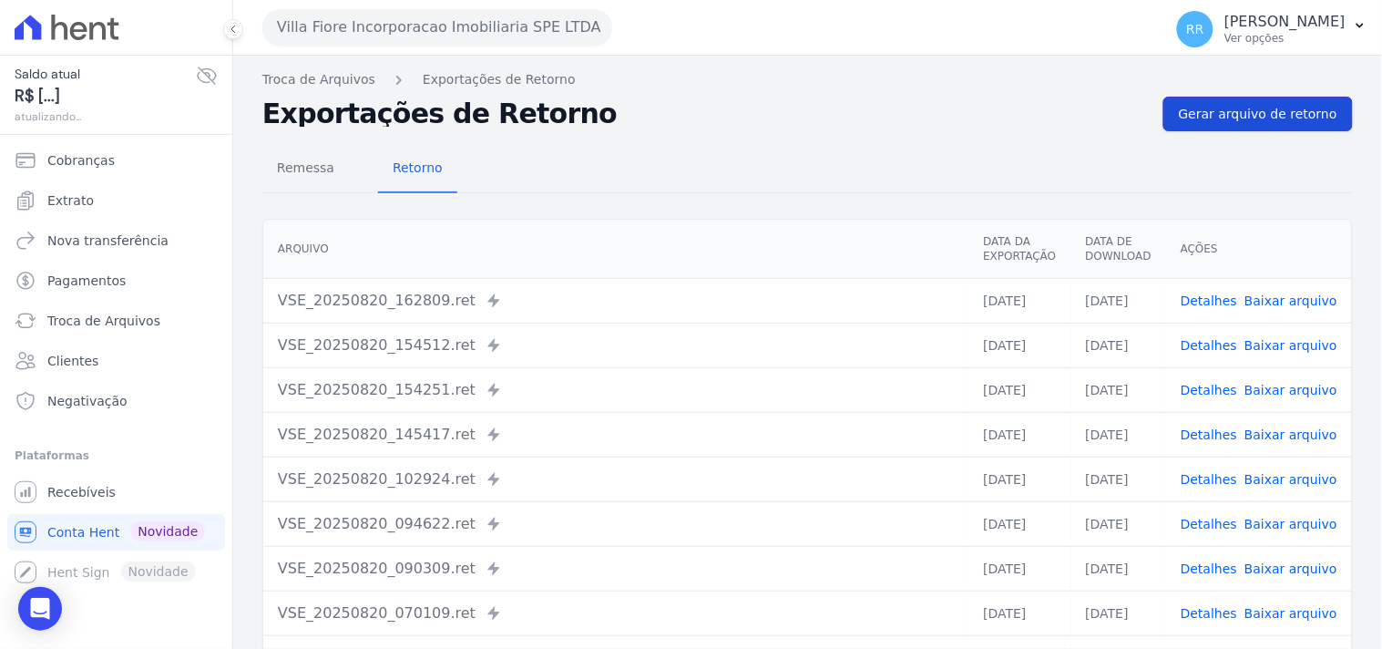
click at [1223, 110] on span "Gerar arquivo de retorno" at bounding box center [1258, 114] width 158 height 18
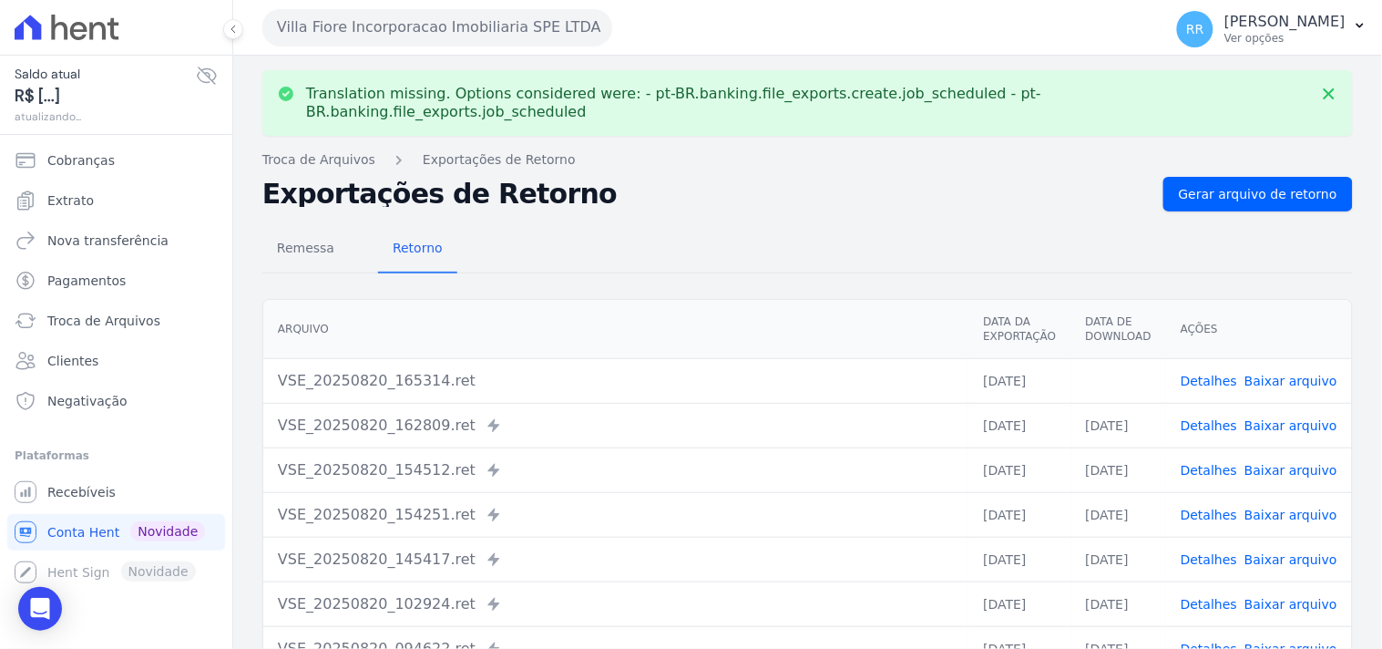
click at [1282, 373] on link "Baixar arquivo" at bounding box center [1290, 380] width 93 height 15
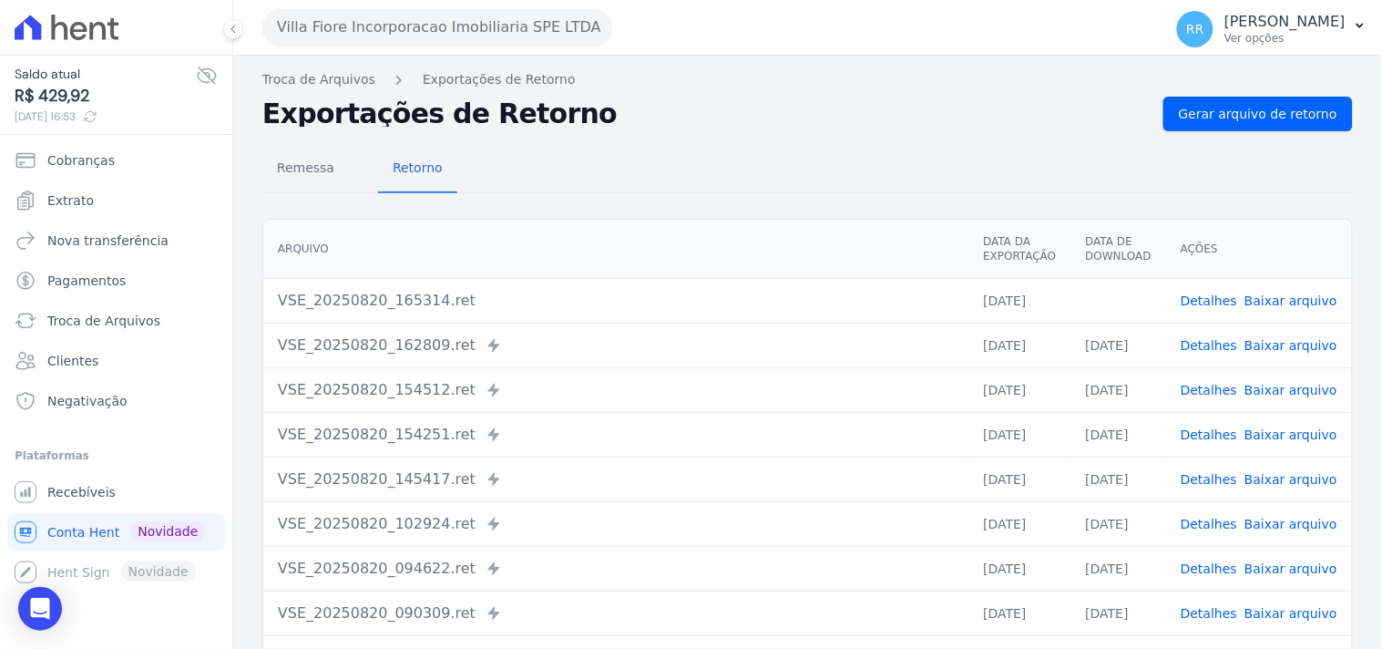
click at [712, 178] on div "Remessa Retorno" at bounding box center [807, 169] width 1090 height 47
click at [432, 18] on button "Villa Fiore Incorporacao Imobiliaria SPE LTDA" at bounding box center [437, 27] width 350 height 36
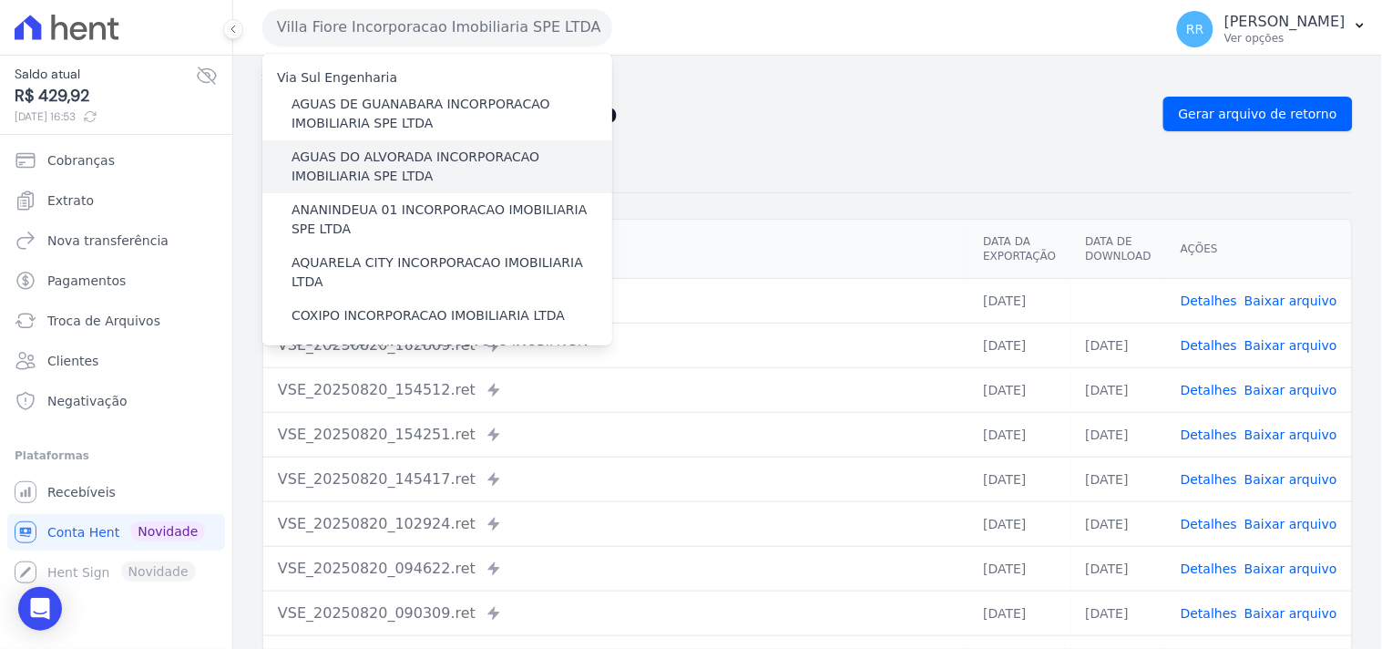
click at [349, 158] on label "AGUAS DO ALVORADA INCORPORACAO IMOBILIARIA SPE LTDA" at bounding box center [451, 167] width 321 height 38
click at [0, 0] on input "AGUAS DO ALVORADA INCORPORACAO IMOBILIARIA SPE LTDA" at bounding box center [0, 0] width 0 height 0
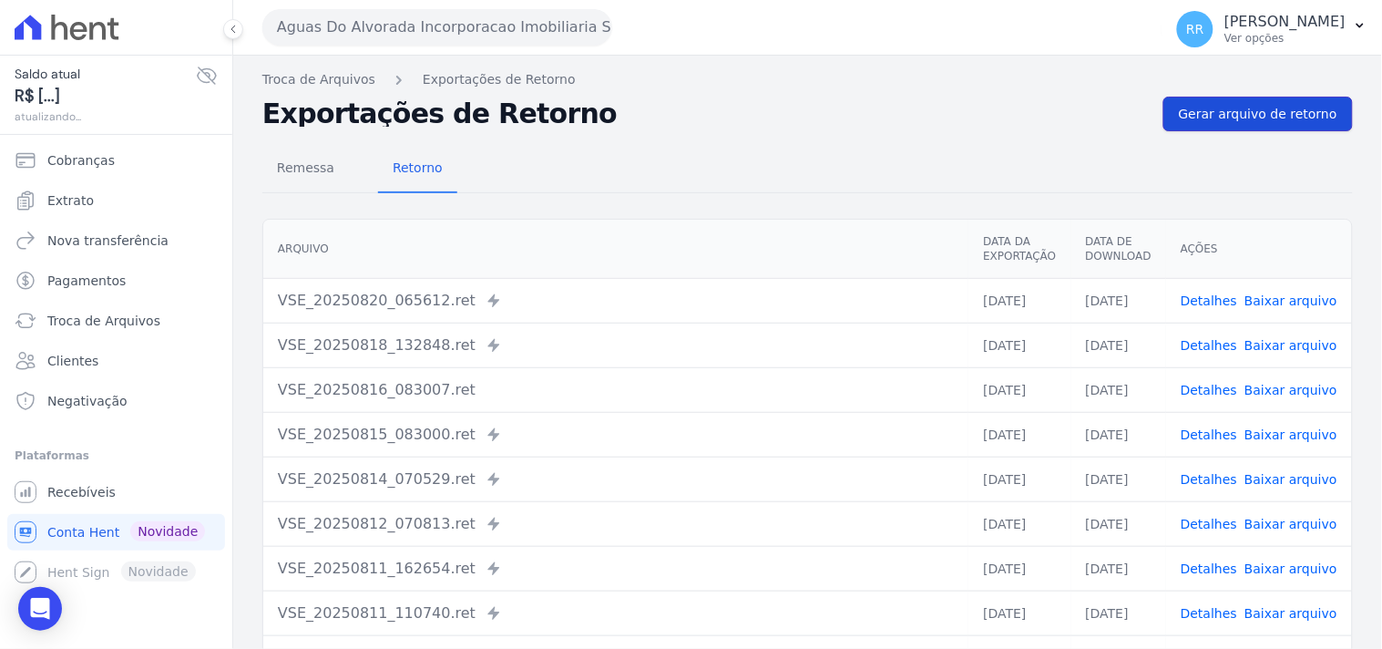
click at [1257, 101] on link "Gerar arquivo de retorno" at bounding box center [1257, 114] width 189 height 35
click at [323, 20] on button "Aguas Do Alvorada Incorporacao Imobiliaria SPE LTDA" at bounding box center [437, 27] width 350 height 36
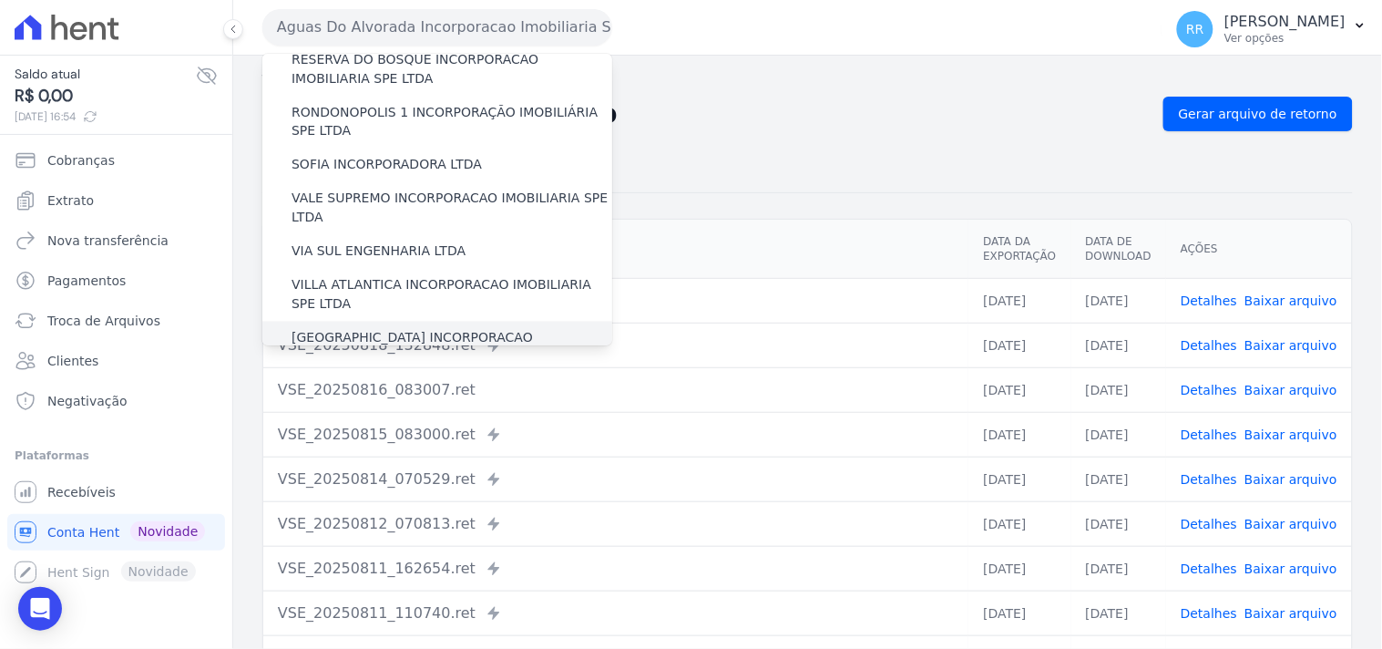
click at [360, 329] on label "[GEOGRAPHIC_DATA] INCORPORACAO IMOBILIARIA SPE LTDA" at bounding box center [451, 348] width 321 height 38
click at [0, 0] on input "[GEOGRAPHIC_DATA] INCORPORACAO IMOBILIARIA SPE LTDA" at bounding box center [0, 0] width 0 height 0
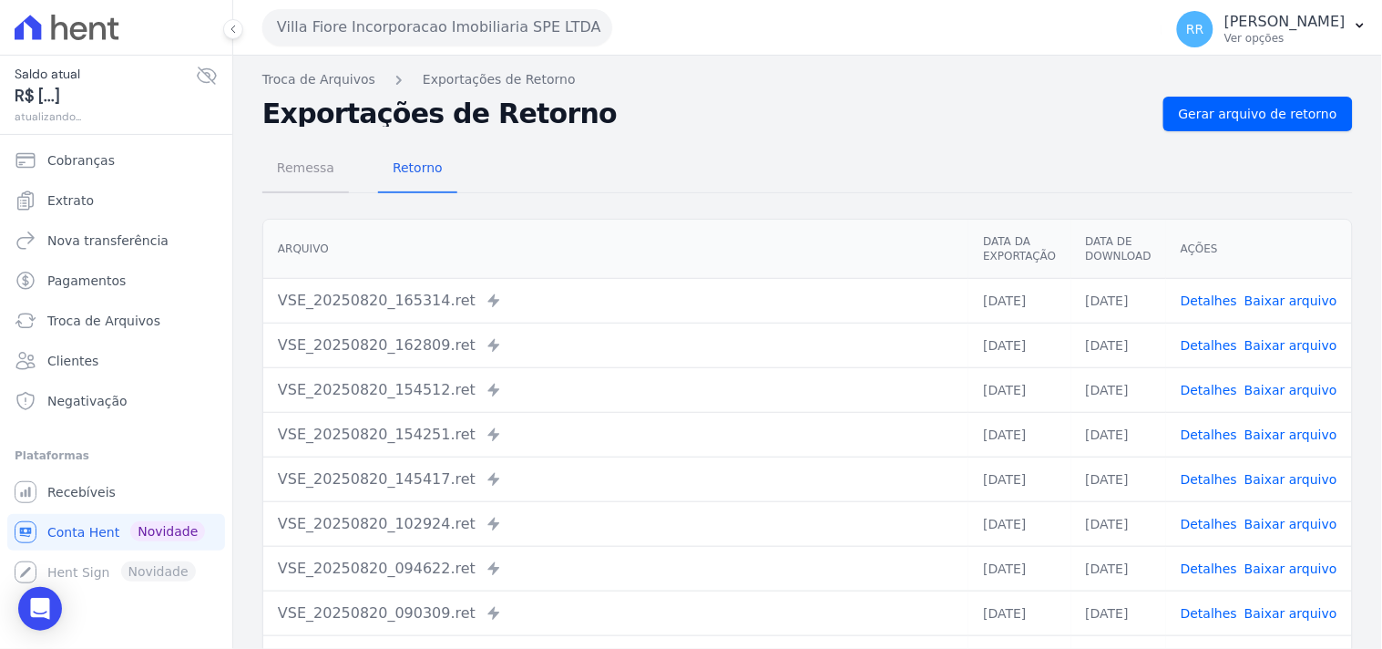
click at [301, 183] on span "Remessa" at bounding box center [305, 167] width 79 height 36
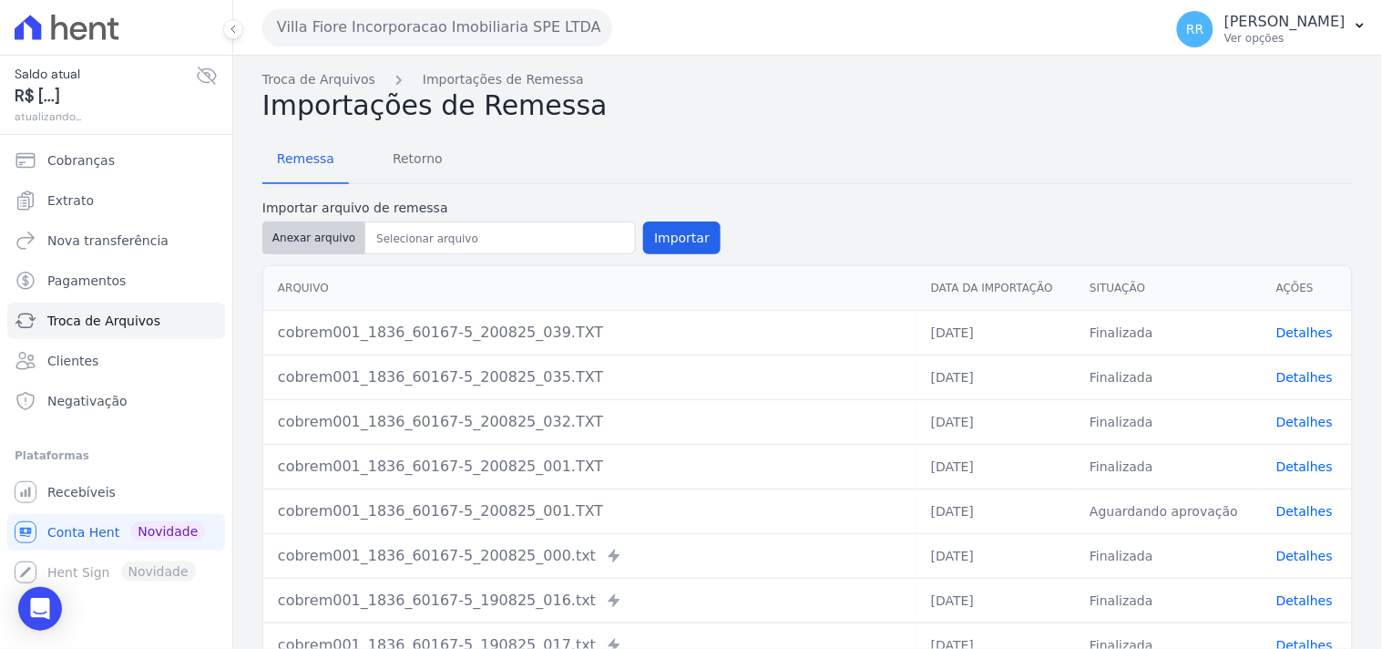
click at [319, 241] on button "Anexar arquivo" at bounding box center [313, 237] width 103 height 33
type input "cobret001_1836_60167-5_200825_042.txt"
click at [679, 249] on button "Importar" at bounding box center [681, 237] width 77 height 33
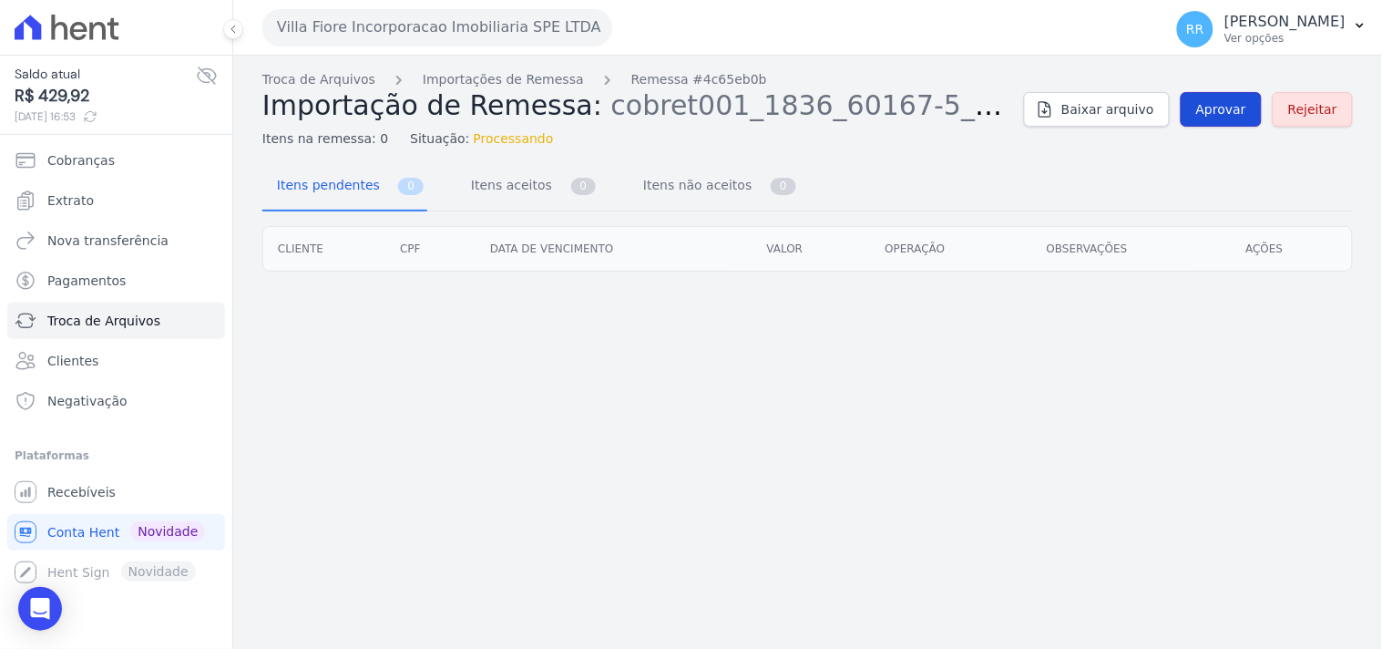
click at [1255, 112] on link "Aprovar" at bounding box center [1220, 109] width 81 height 35
click at [1219, 106] on span "Aprovar" at bounding box center [1221, 109] width 50 height 18
click at [1224, 114] on span "Aprovar" at bounding box center [1221, 109] width 50 height 18
click at [1272, 497] on div "Troca de Arquivos Importações de Remessa Remessa #4c65eb0b Importação de Remess…" at bounding box center [807, 352] width 1149 height 593
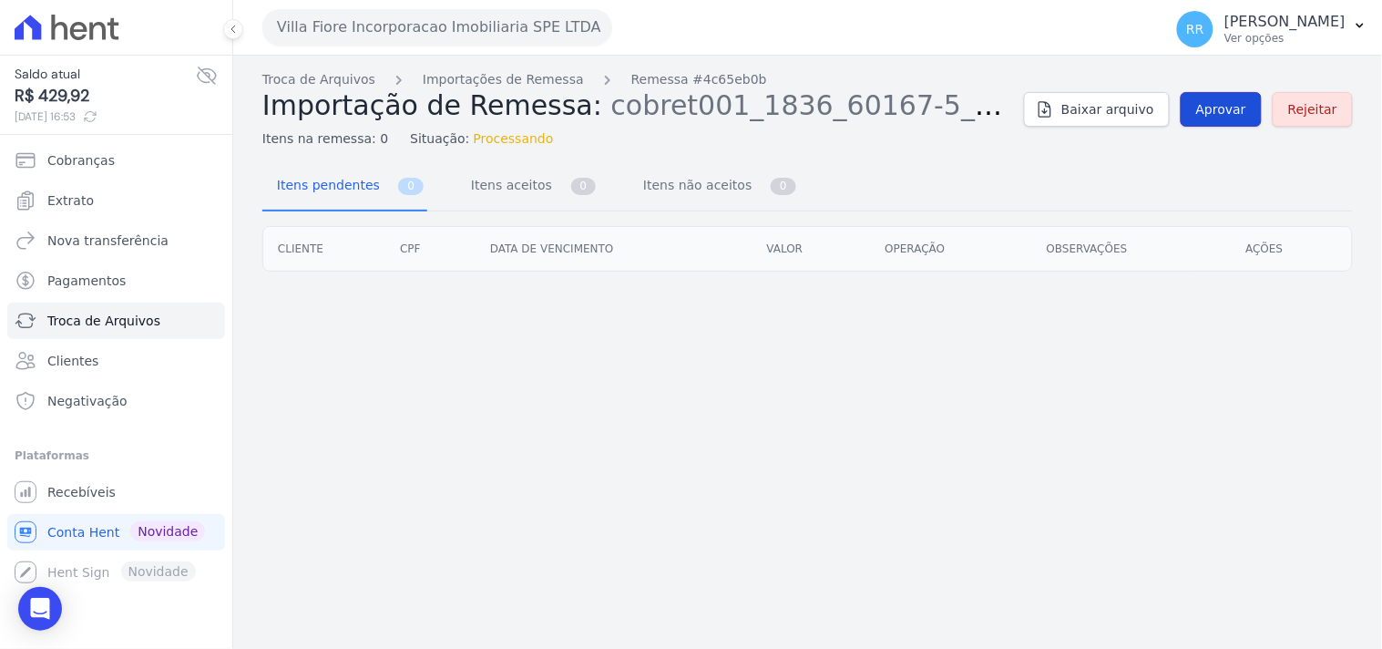
click at [1239, 115] on span "Aprovar" at bounding box center [1221, 109] width 50 height 18
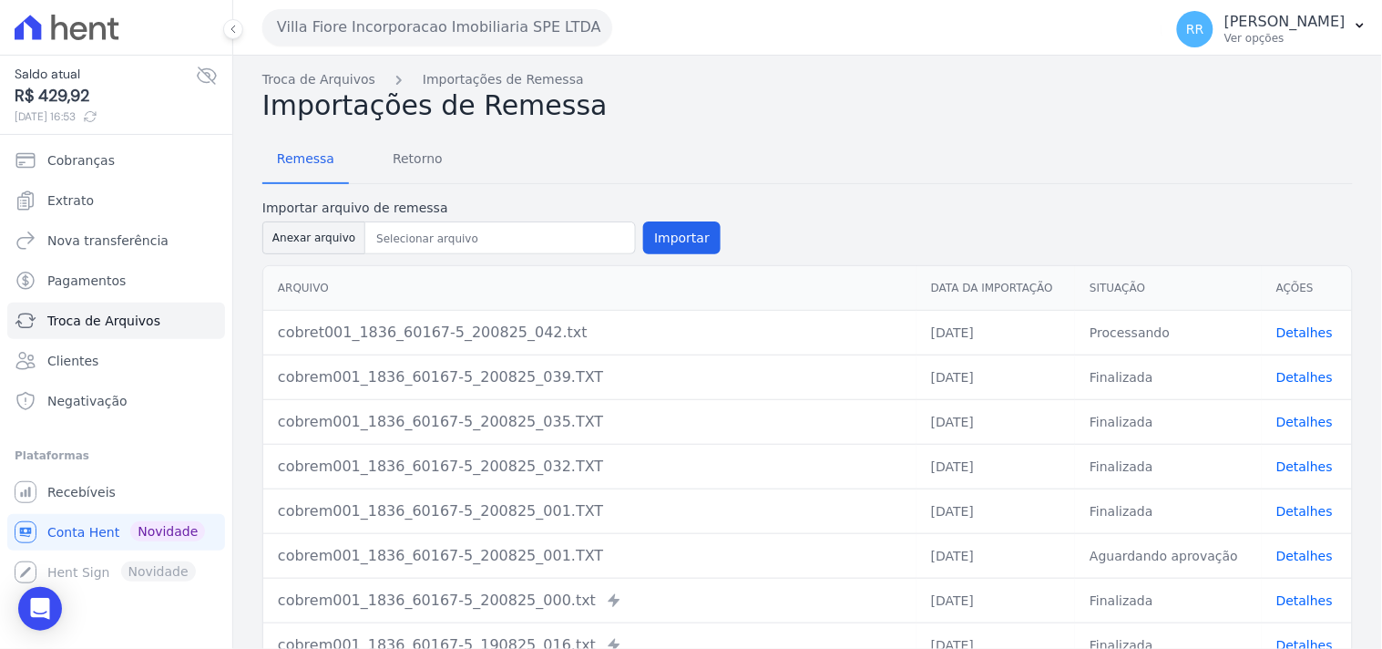
click at [631, 241] on div "Anexar arquivo Importar" at bounding box center [491, 237] width 458 height 33
click at [294, 228] on button "Anexar arquivo" at bounding box center [313, 237] width 103 height 33
type input "cobret001_1836_60167-5_200825_042.txt"
click at [690, 228] on button "Importar" at bounding box center [681, 237] width 77 height 33
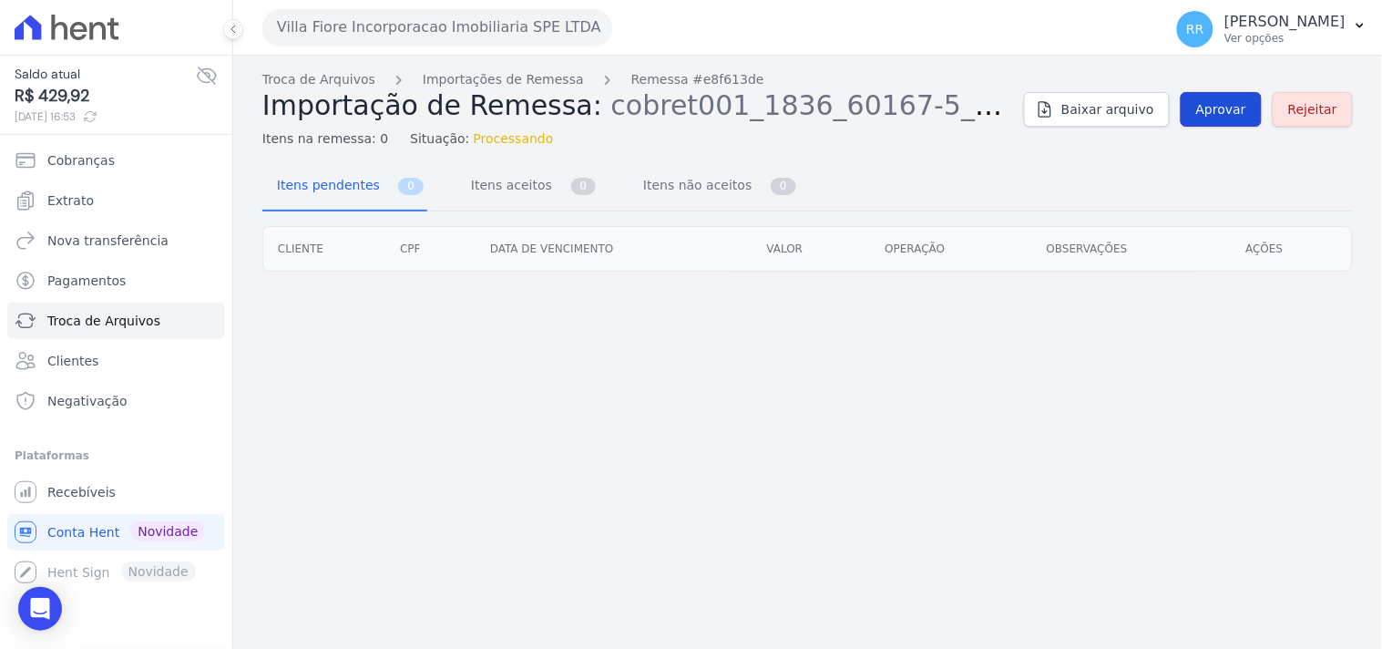
click at [1209, 117] on span "Aprovar" at bounding box center [1221, 109] width 50 height 18
click at [1228, 121] on link "Aprovar" at bounding box center [1220, 109] width 81 height 35
click at [1230, 120] on link "Aprovar" at bounding box center [1220, 109] width 81 height 35
click at [1228, 112] on span "Aprovar" at bounding box center [1221, 109] width 50 height 18
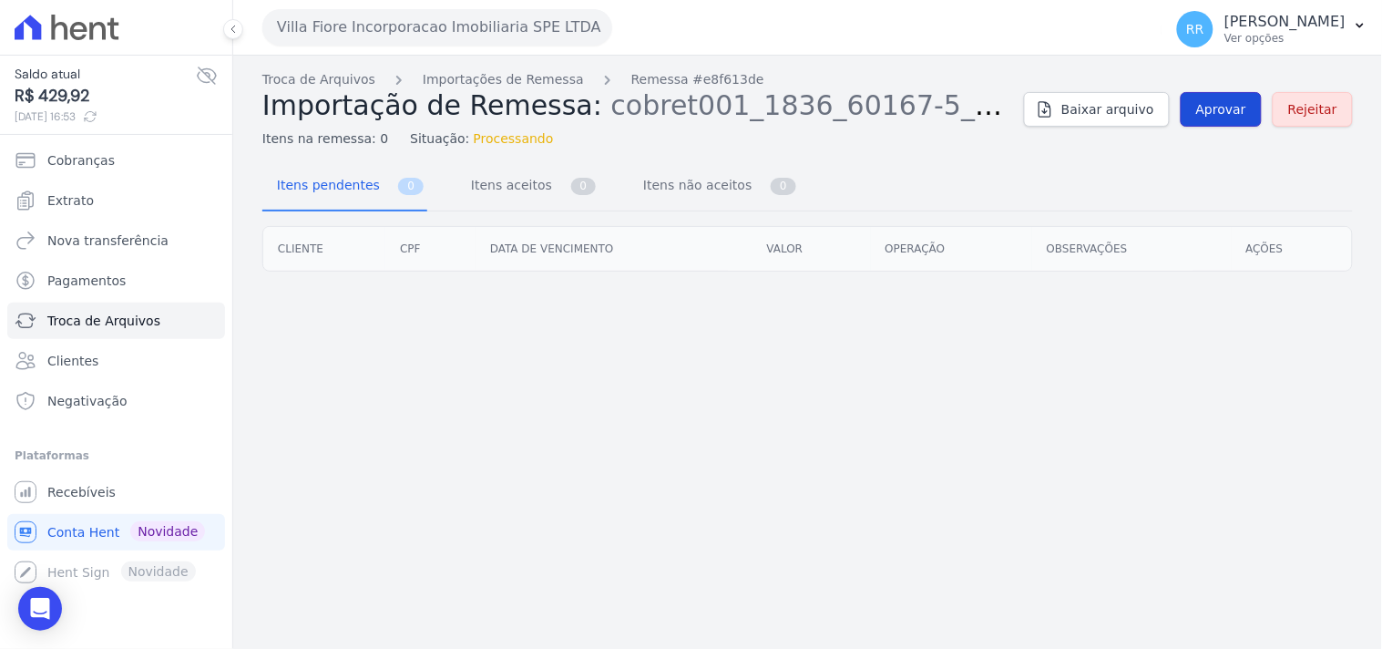
click at [1228, 112] on span "Aprovar" at bounding box center [1221, 109] width 50 height 18
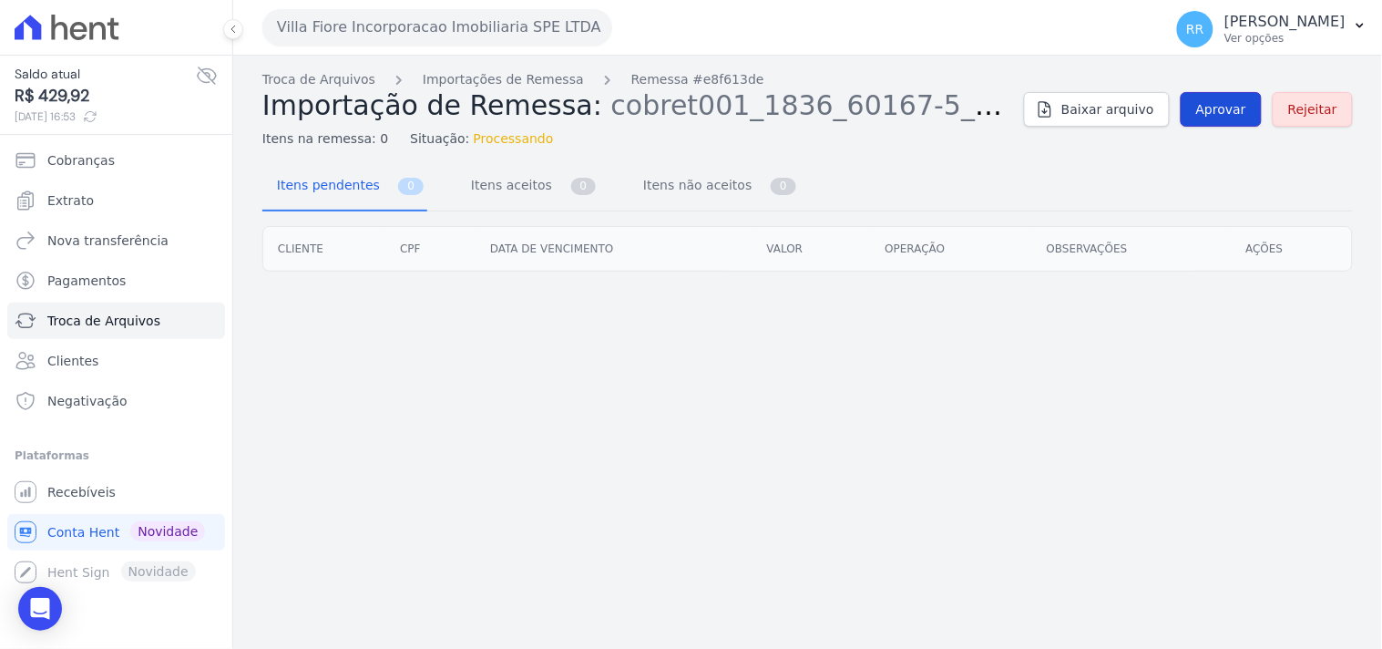
click at [1234, 112] on span "Aprovar" at bounding box center [1221, 109] width 50 height 18
click at [1216, 107] on span "Aprovar" at bounding box center [1221, 109] width 50 height 18
click at [330, 31] on button "Villa Fiore Incorporacao Imobiliaria SPE LTDA" at bounding box center [437, 27] width 350 height 36
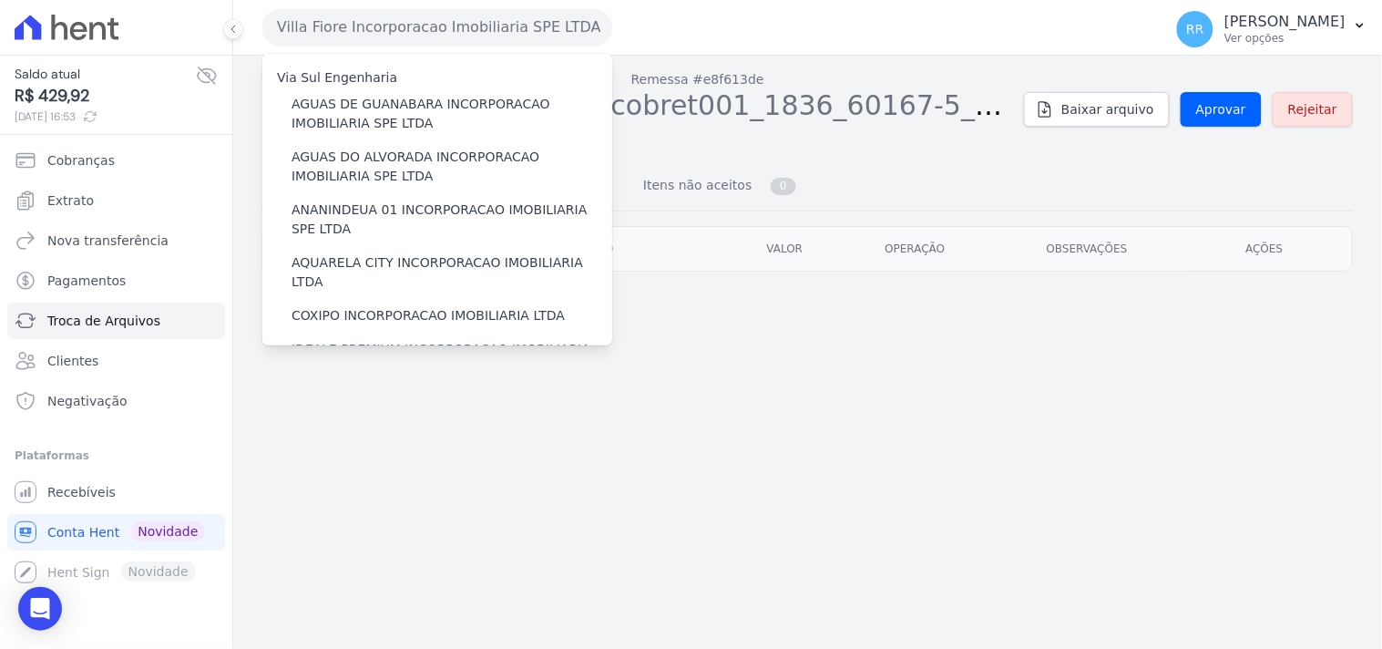
click at [751, 421] on div "Troca de Arquivos Importações de Remessa Remessa #e8f613de Importação de Remess…" at bounding box center [807, 352] width 1149 height 593
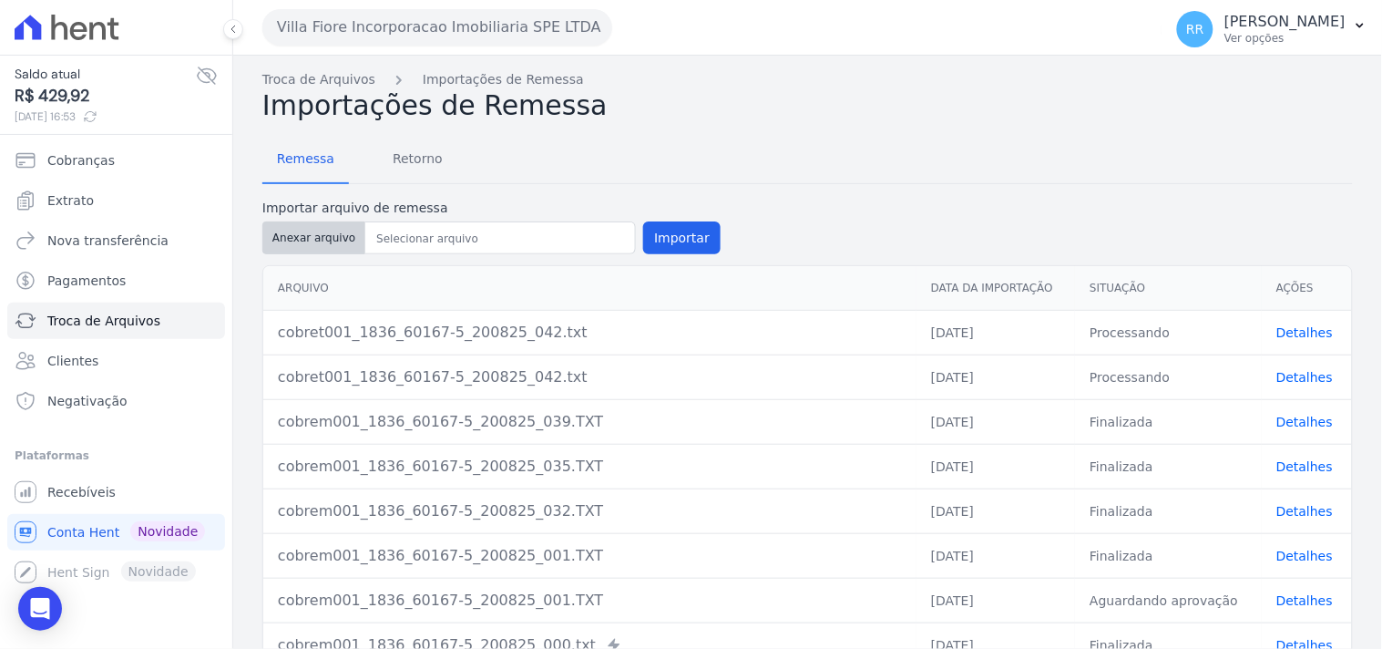
click at [350, 237] on button "Anexar arquivo" at bounding box center [313, 237] width 103 height 33
type input "cobret001_1836_60167-5_200825_042.txt"
click at [365, 238] on div at bounding box center [500, 237] width 271 height 33
click at [643, 230] on button "Importar" at bounding box center [681, 237] width 77 height 33
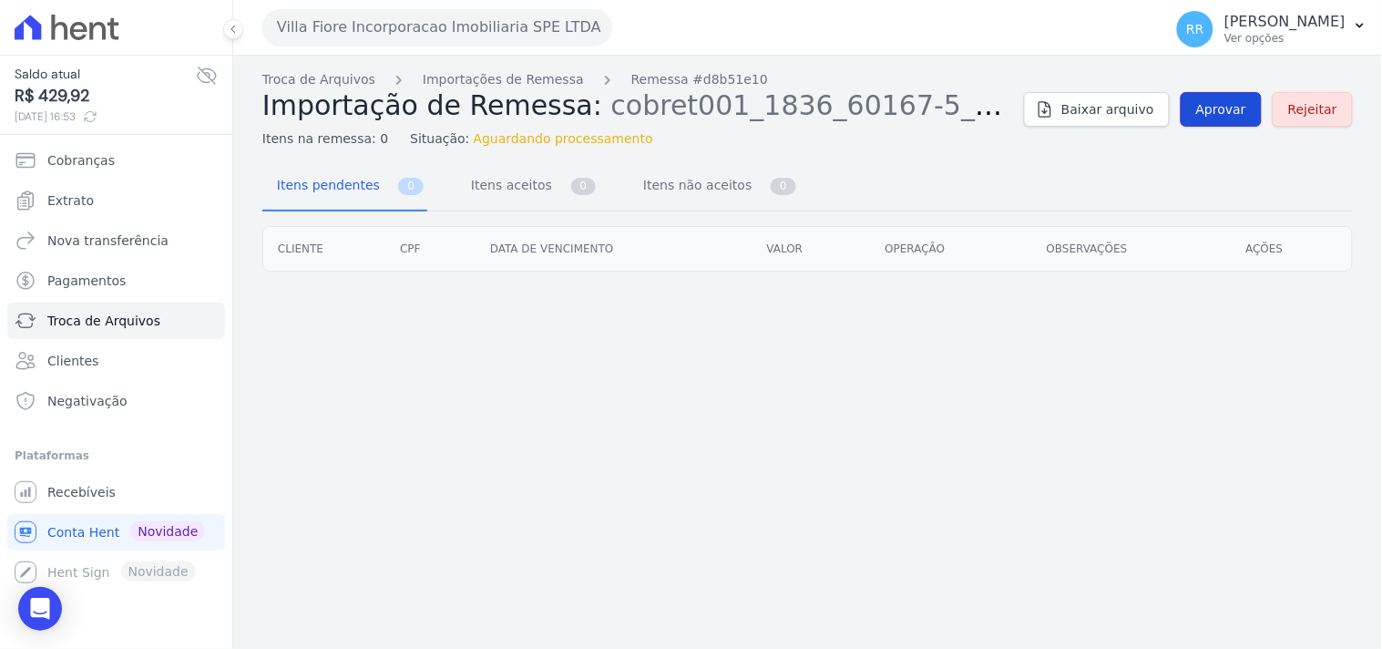
click at [1219, 109] on span "Aprovar" at bounding box center [1221, 109] width 50 height 18
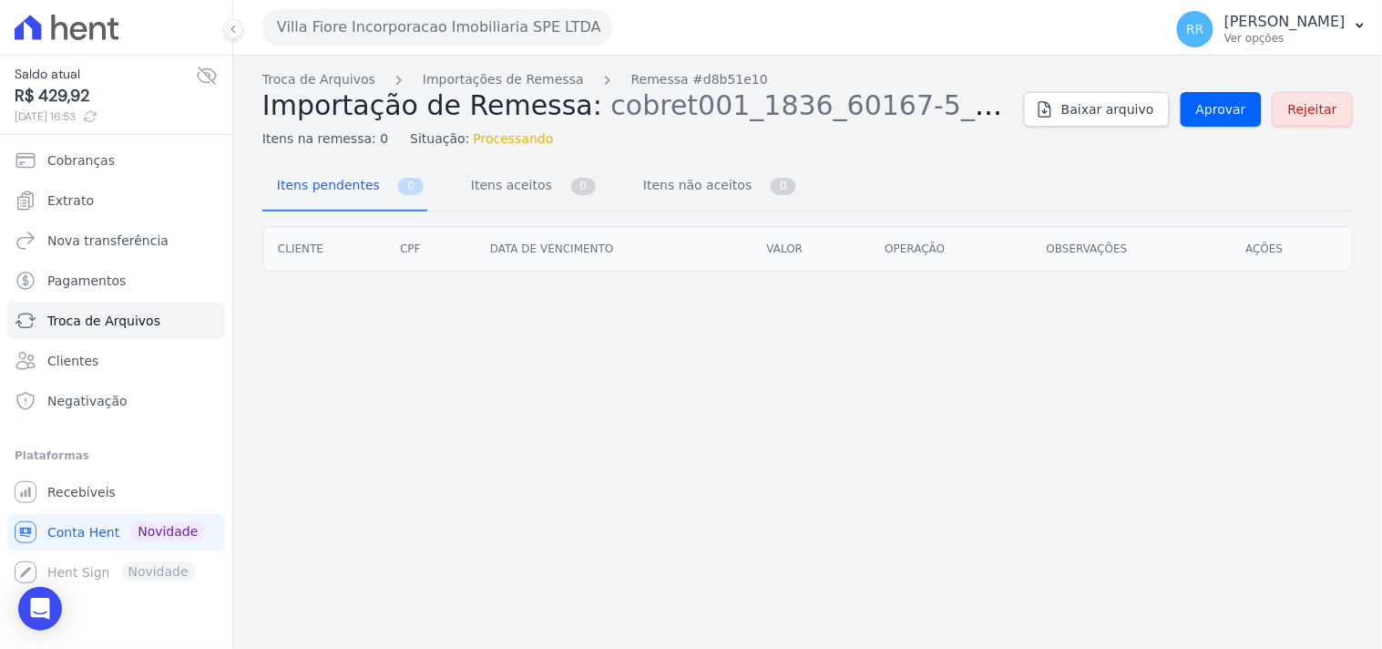
click at [1219, 109] on span "Aprovar" at bounding box center [1221, 109] width 50 height 18
click at [587, 159] on div "Troca de Arquivos Importações de Remessa Remessa #d8b51e10 Importação de Remess…" at bounding box center [807, 352] width 1149 height 593
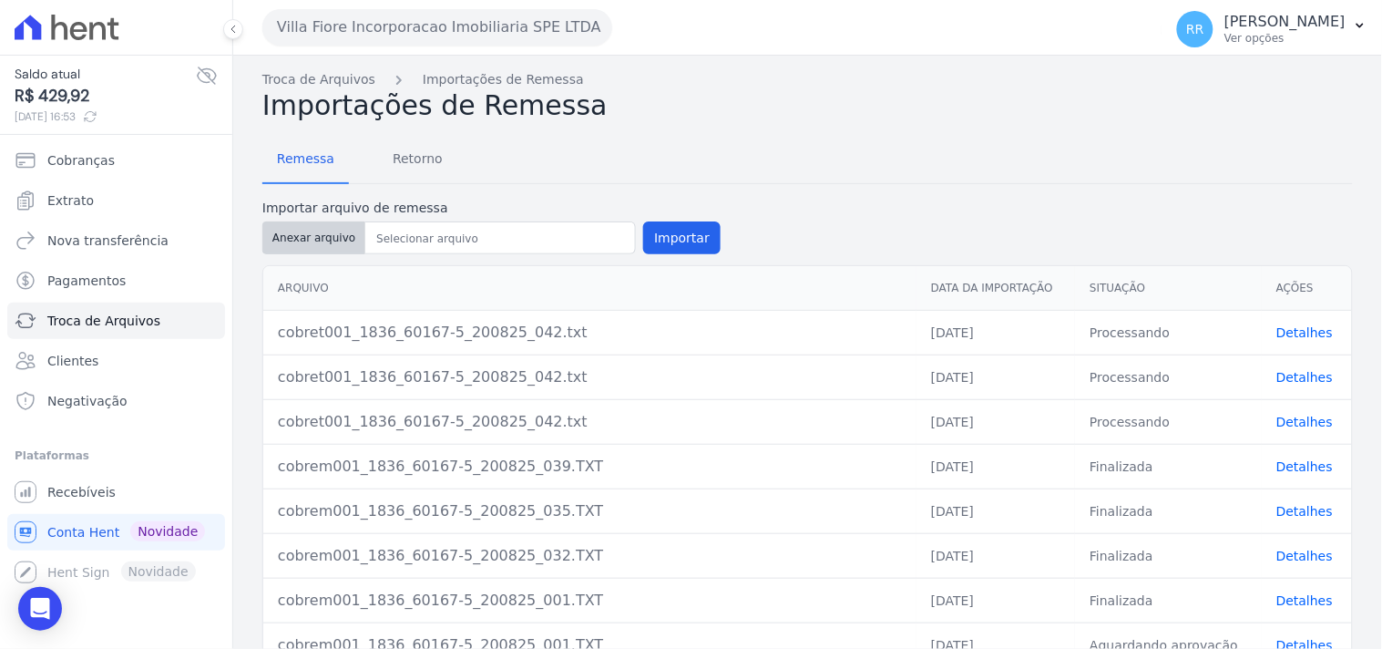
click at [329, 229] on button "Anexar arquivo" at bounding box center [313, 237] width 103 height 33
type input "cobrem001_1836_60167-5_200825_042.txt"
click at [659, 240] on button "Importar" at bounding box center [681, 237] width 77 height 33
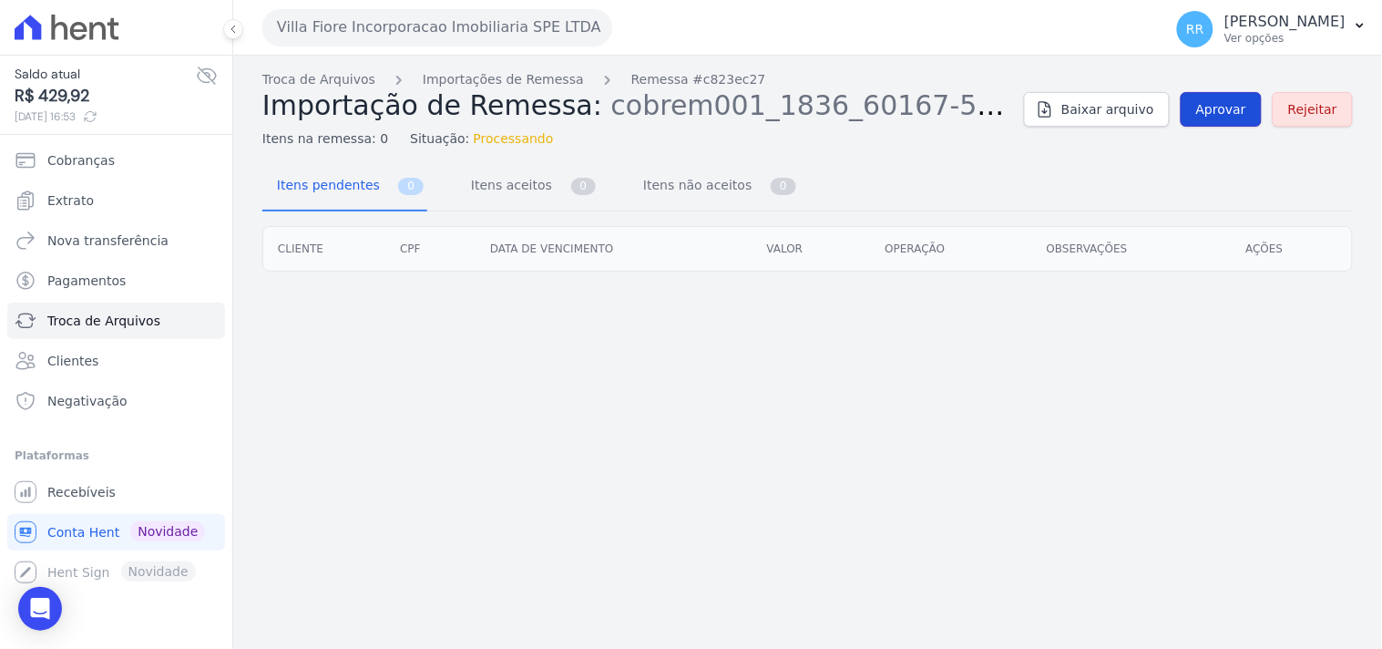
click at [1236, 118] on span "Aprovar" at bounding box center [1221, 109] width 50 height 18
click at [1239, 117] on span "Aprovar" at bounding box center [1221, 109] width 50 height 18
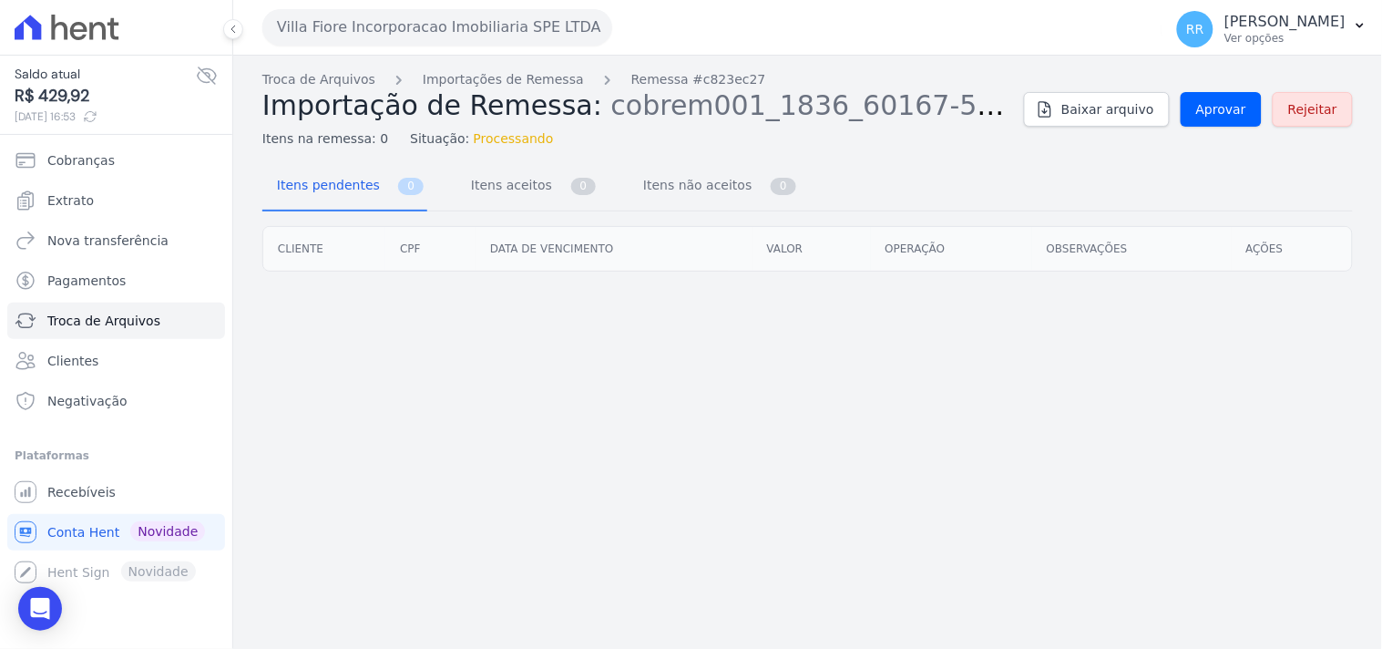
click at [332, 440] on div "Troca de Arquivos Importações de Remessa Remessa #c823ec27 Importação de Remess…" at bounding box center [807, 352] width 1149 height 593
click at [459, 42] on button "Villa Fiore Incorporacao Imobiliaria SPE LTDA" at bounding box center [437, 27] width 350 height 36
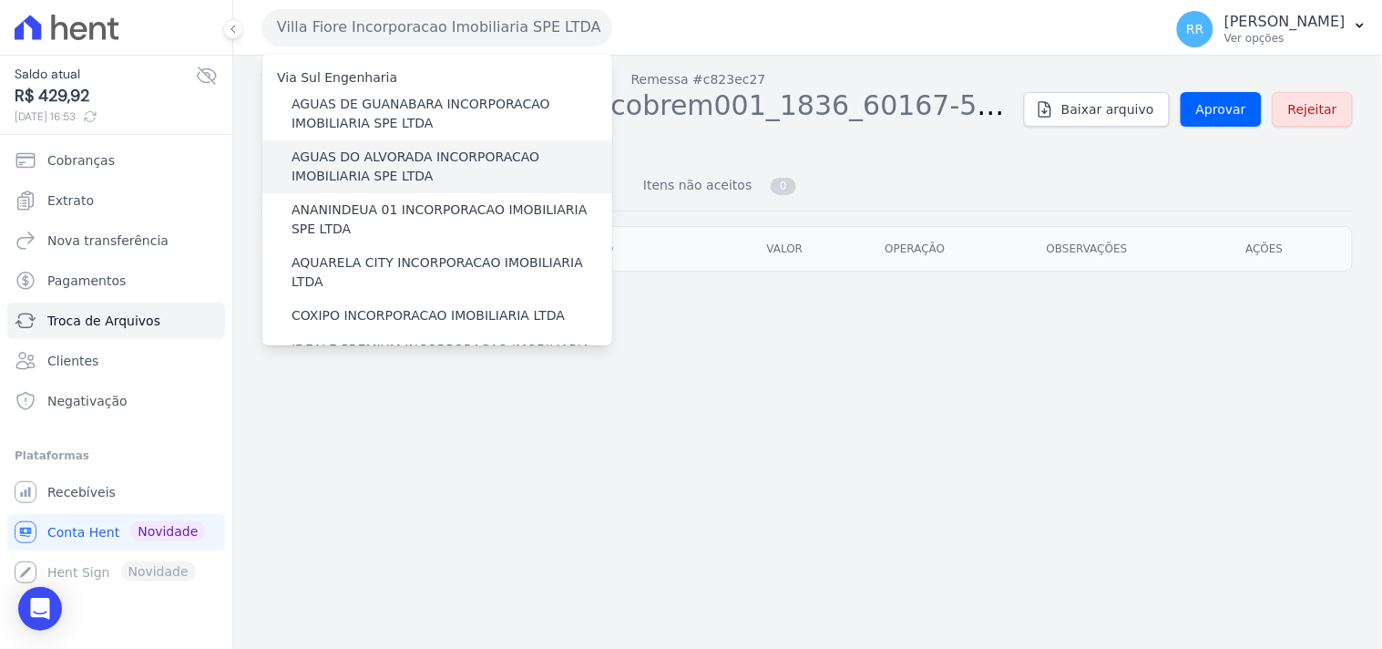
click at [405, 173] on label "AGUAS DO ALVORADA INCORPORACAO IMOBILIARIA SPE LTDA" at bounding box center [451, 167] width 321 height 38
click at [0, 0] on input "AGUAS DO ALVORADA INCORPORACAO IMOBILIARIA SPE LTDA" at bounding box center [0, 0] width 0 height 0
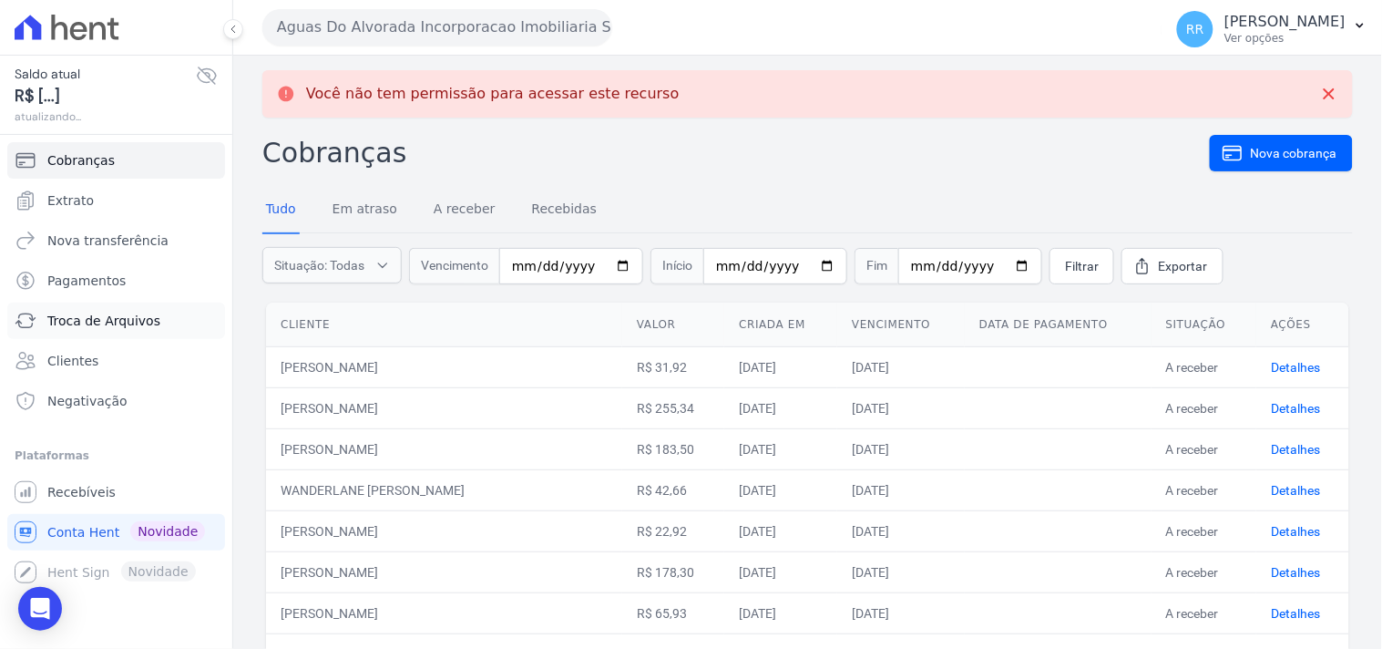
click at [104, 308] on link "Troca de Arquivos" at bounding box center [116, 320] width 218 height 36
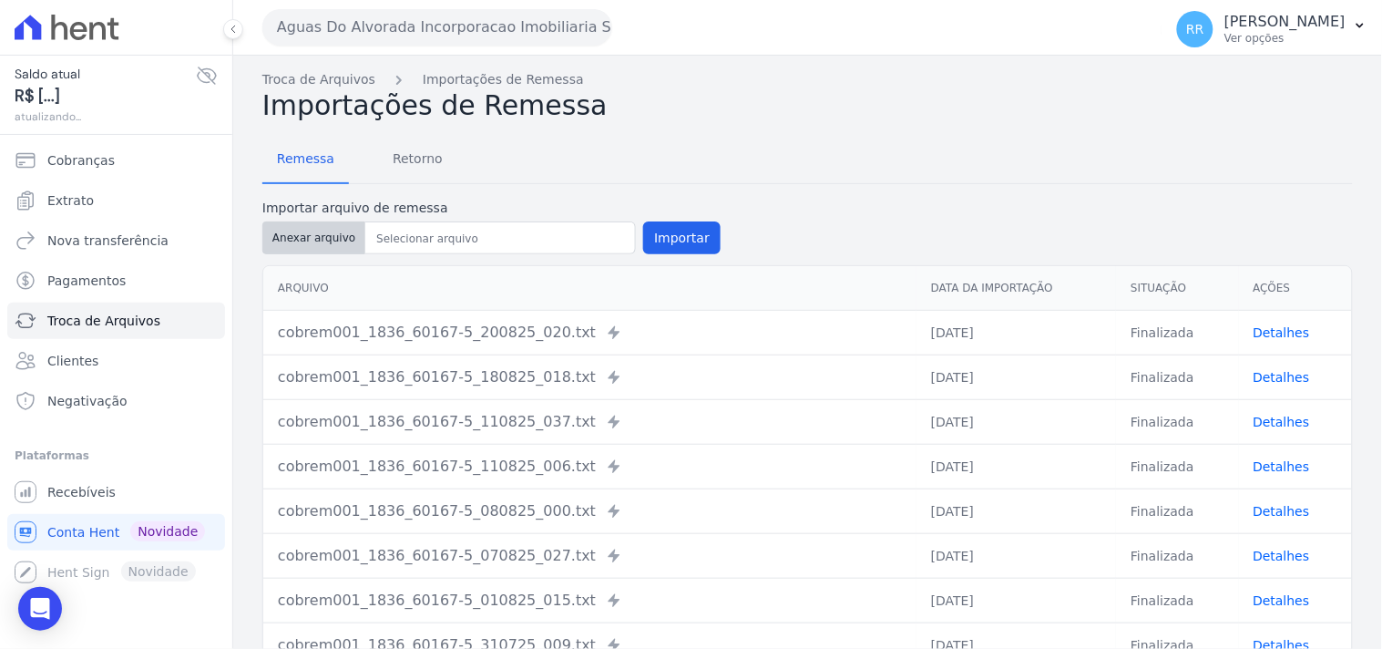
click at [339, 246] on button "Anexar arquivo" at bounding box center [313, 237] width 103 height 33
type input "cobrem001_1836_60167-5_200825_043.TXT"
click at [667, 233] on button "Importar" at bounding box center [681, 237] width 77 height 33
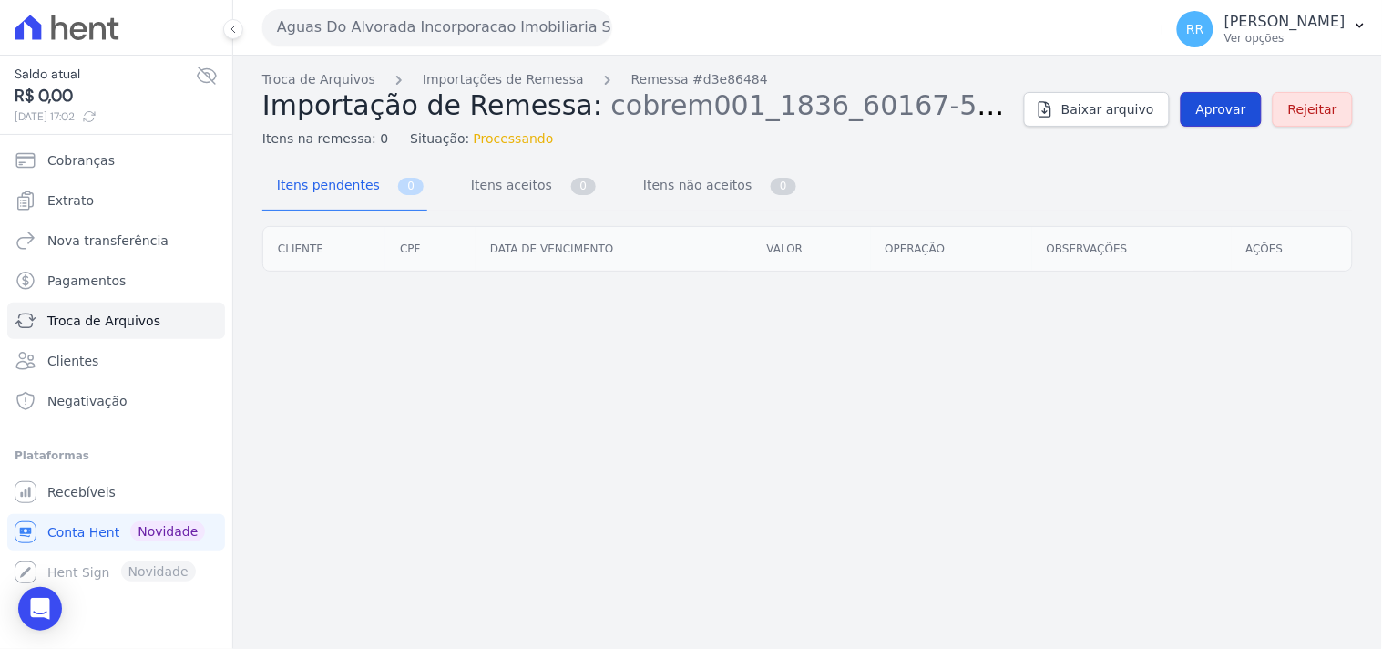
click at [1237, 126] on link "Aprovar" at bounding box center [1220, 109] width 81 height 35
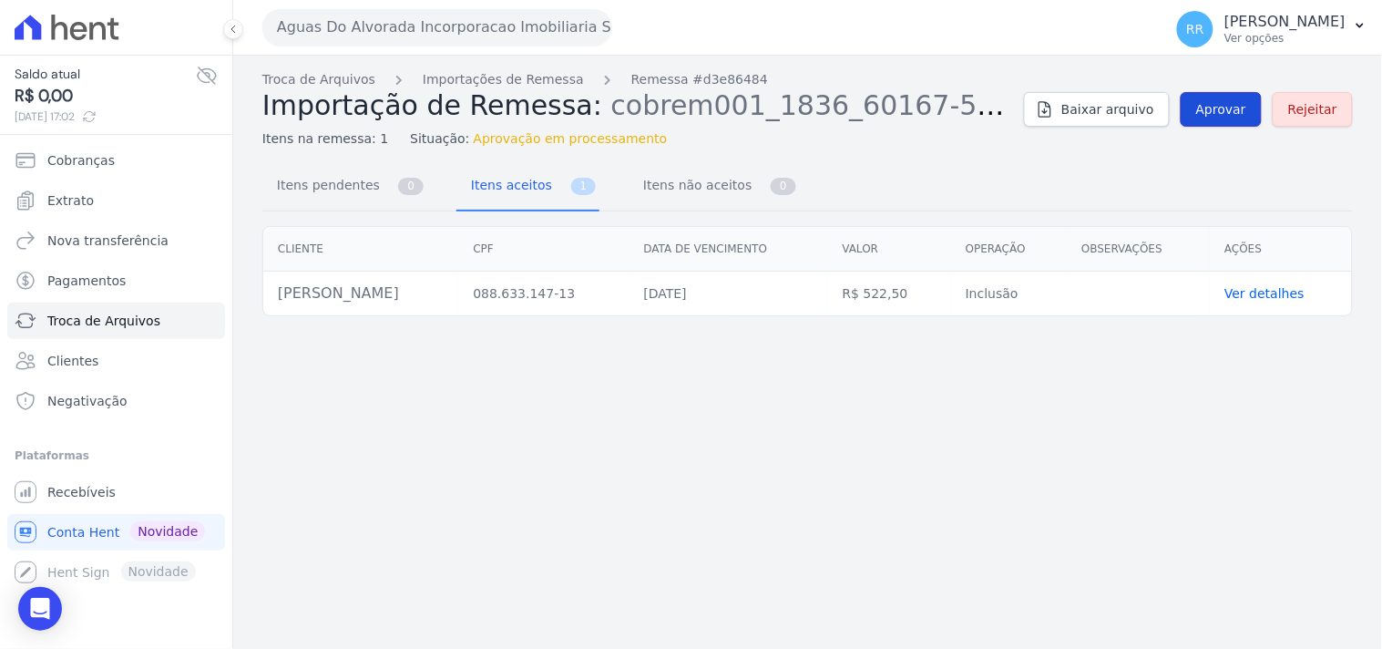
click at [1216, 107] on span "Aprovar" at bounding box center [1221, 109] width 50 height 18
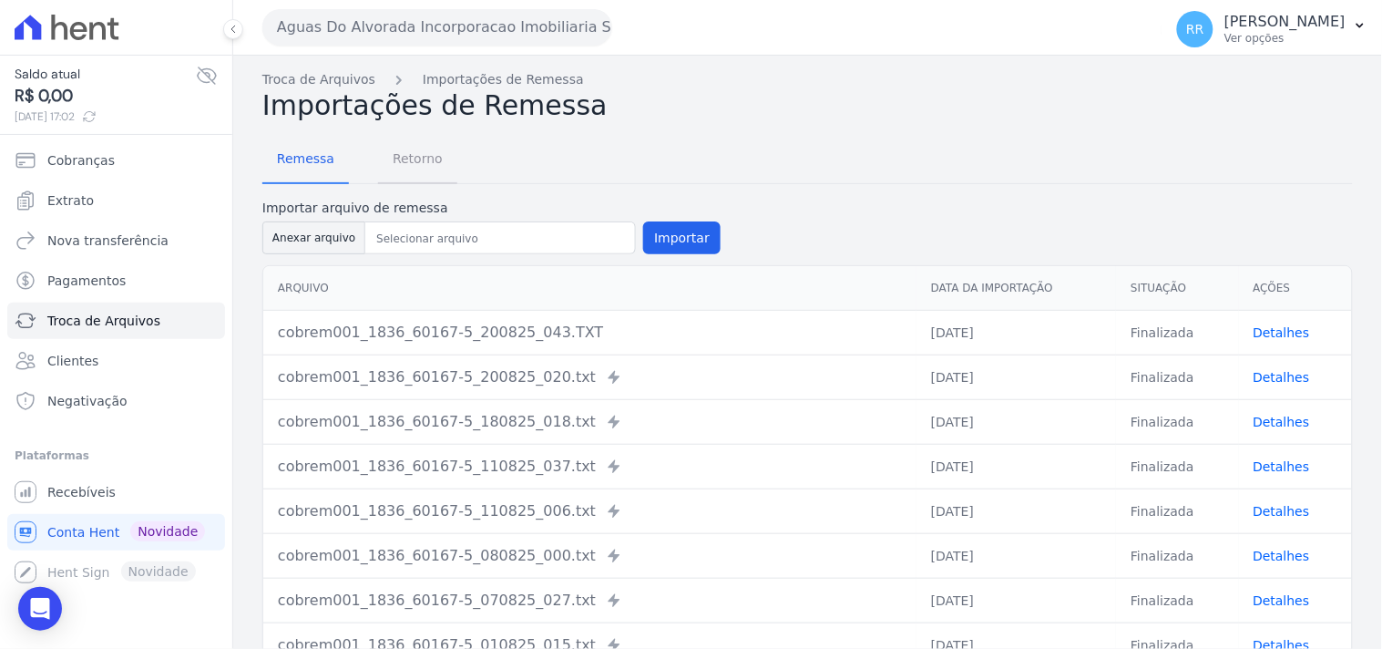
click at [378, 159] on link "Retorno" at bounding box center [417, 160] width 79 height 47
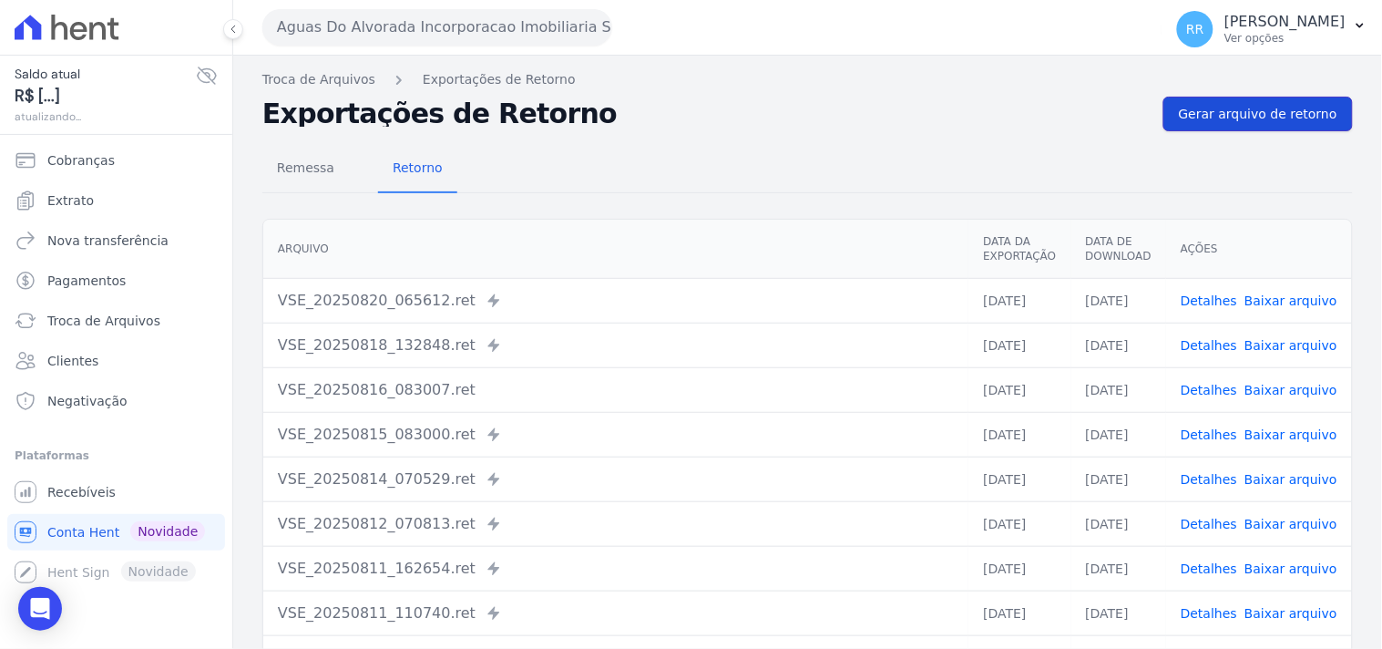
click at [1293, 109] on span "Gerar arquivo de retorno" at bounding box center [1258, 114] width 158 height 18
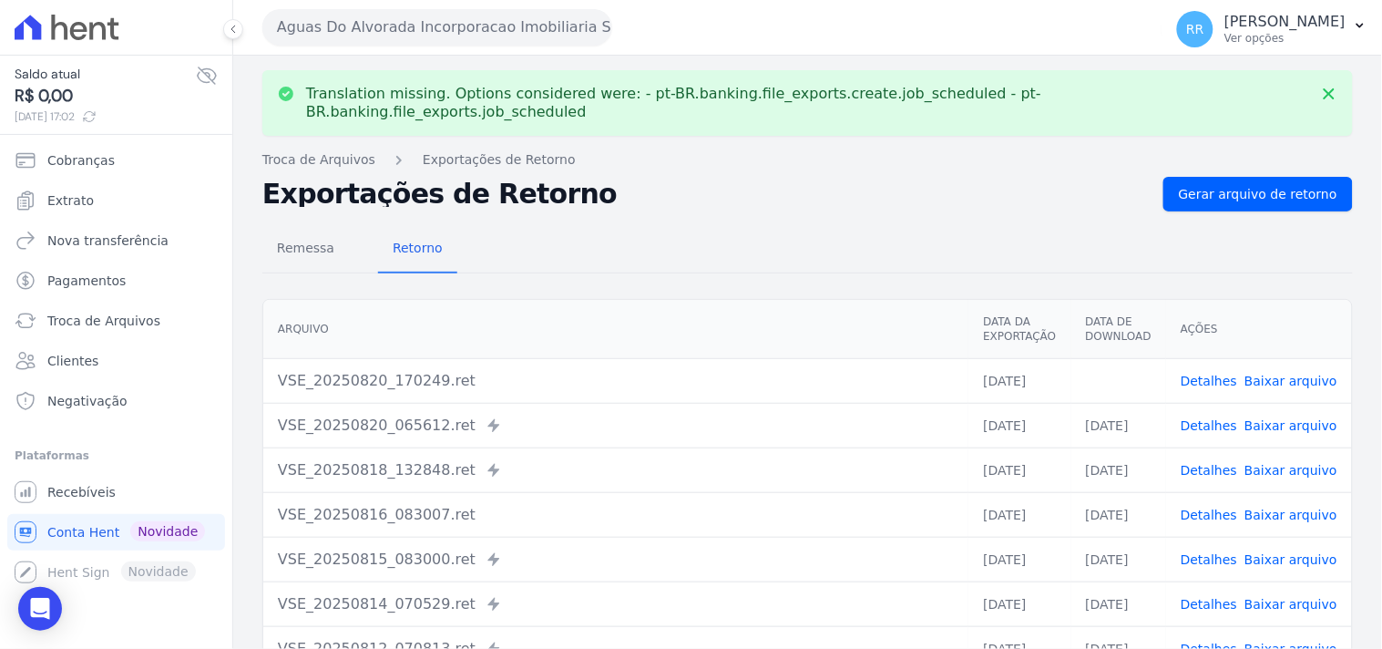
click at [1282, 373] on link "Baixar arquivo" at bounding box center [1290, 380] width 93 height 15
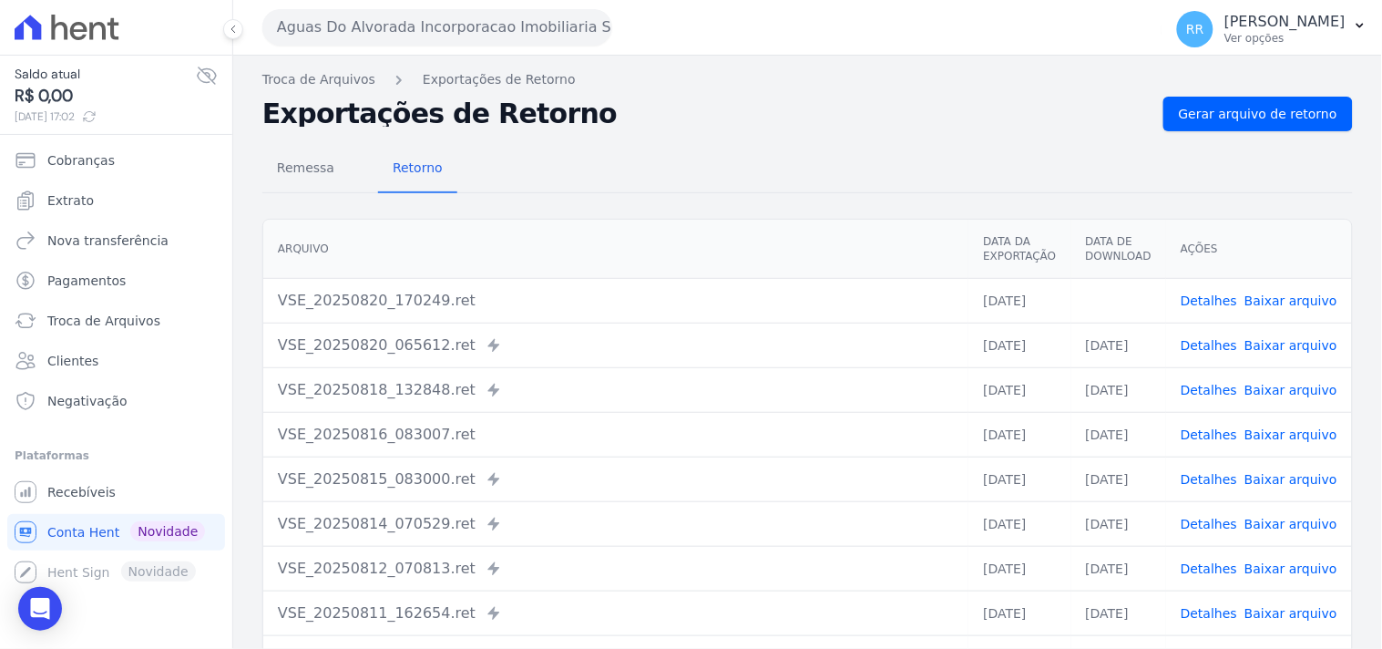
click at [595, 171] on div "Remessa Retorno" at bounding box center [807, 169] width 1090 height 47
click at [424, 43] on button "Aguas Do Alvorada Incorporacao Imobiliaria SPE LTDA" at bounding box center [437, 27] width 350 height 36
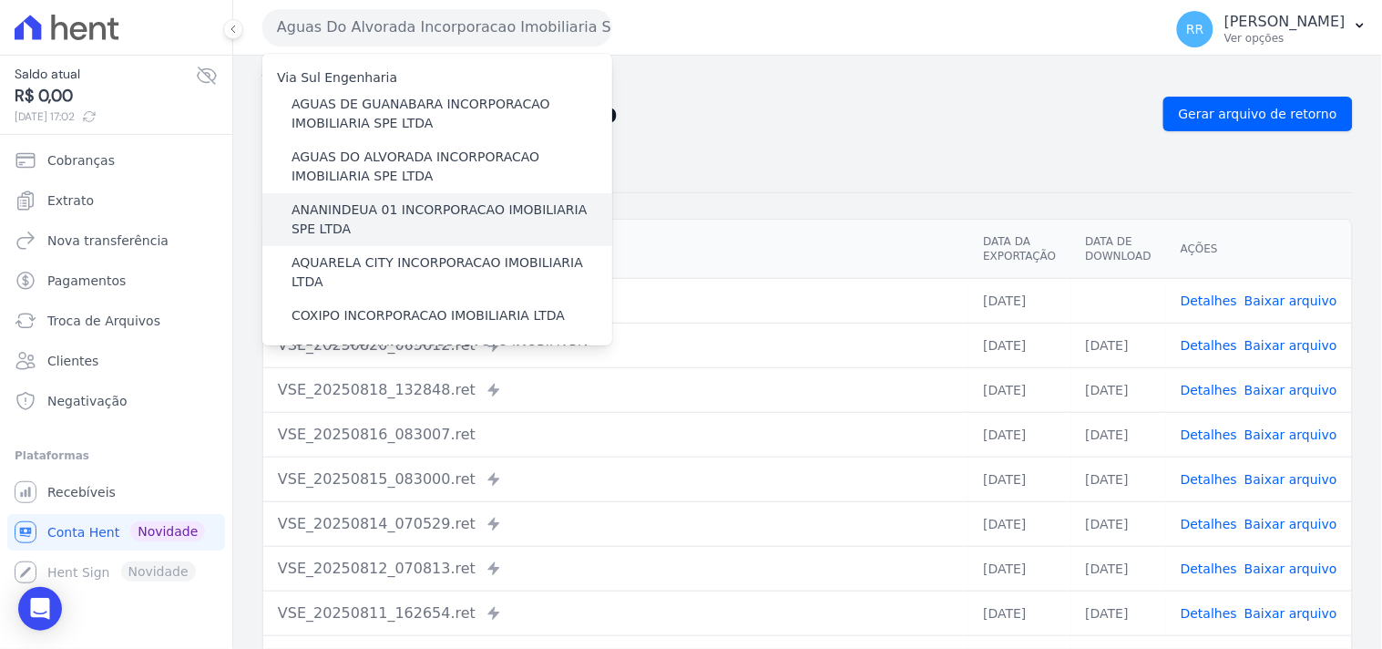
click at [371, 211] on label "ANANINDEUA 01 INCORPORACAO IMOBILIARIA SPE LTDA" at bounding box center [451, 219] width 321 height 38
click at [0, 0] on input "ANANINDEUA 01 INCORPORACAO IMOBILIARIA SPE LTDA" at bounding box center [0, 0] width 0 height 0
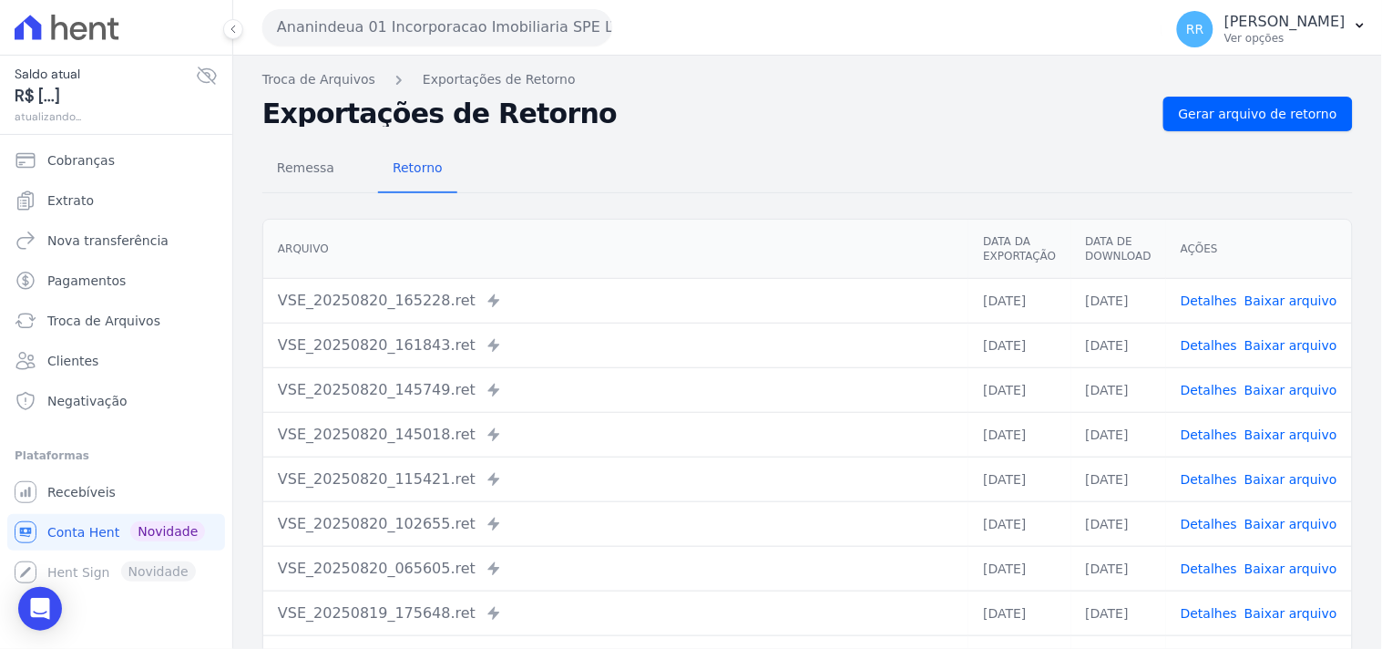
click at [330, 193] on div "Remessa Retorno Arquivo Data da Exportação Data de Download Ações VSE_20250820_…" at bounding box center [807, 460] width 1090 height 659
click at [319, 174] on span "Remessa" at bounding box center [305, 167] width 79 height 36
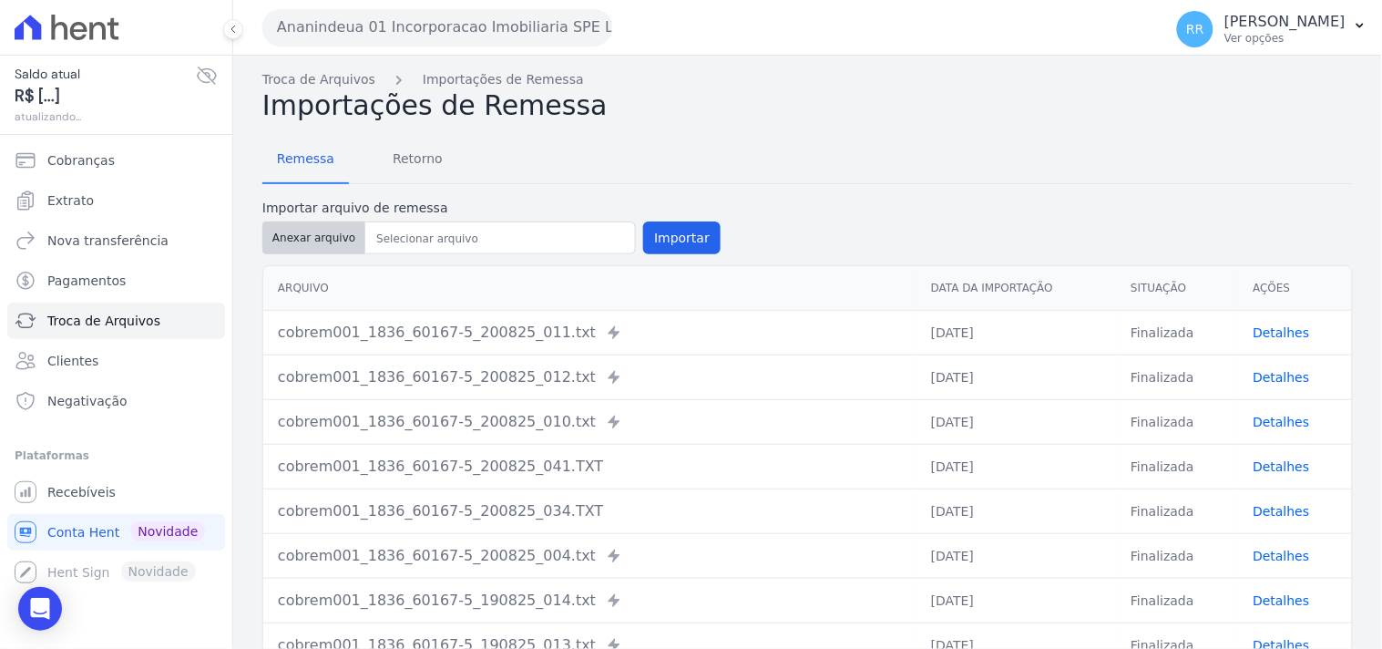
click at [337, 240] on button "Anexar arquivo" at bounding box center [313, 237] width 103 height 33
type input "cobrem001_1836_60167-5_200825_041.TXT"
click at [660, 221] on button "Importar" at bounding box center [681, 237] width 77 height 33
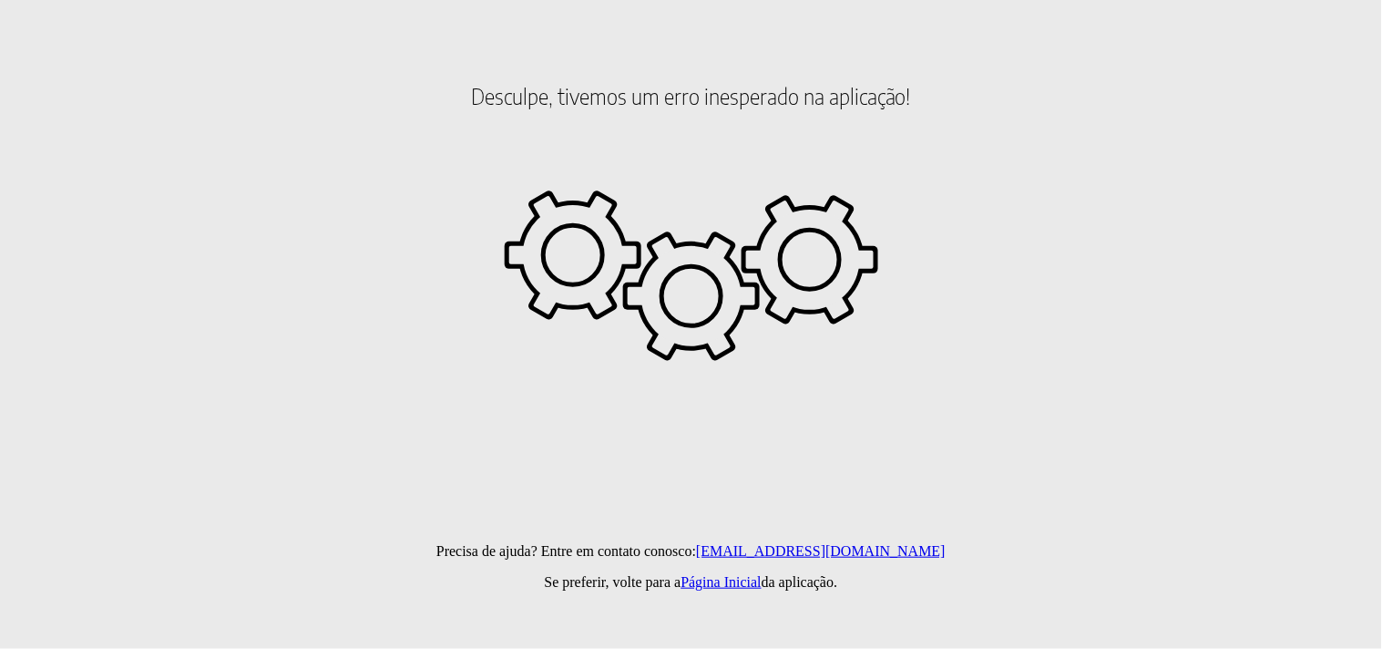
click at [823, 208] on html "Desculpe, tivemos um erro inesperado na aplicação! Precisa de ajuda? Entre em c…" at bounding box center [691, 104] width 1382 height 208
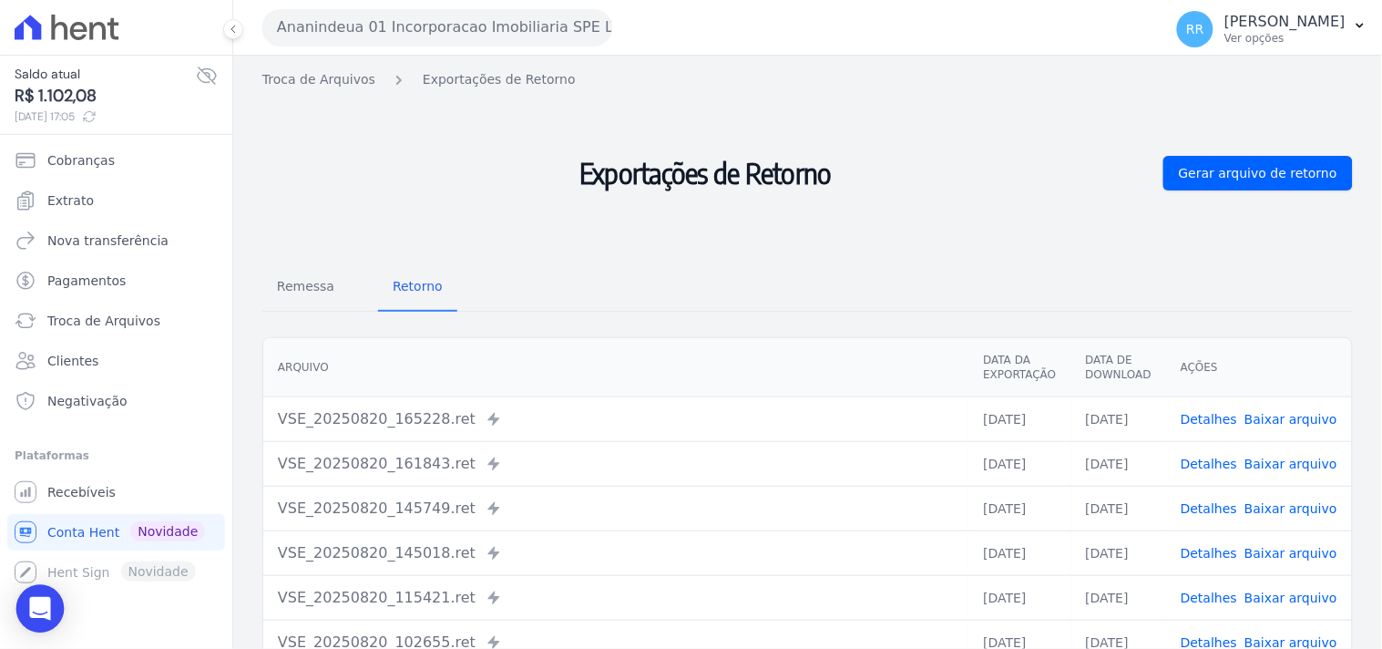
click at [59, 620] on div "Open Intercom Messenger" at bounding box center [40, 609] width 48 height 48
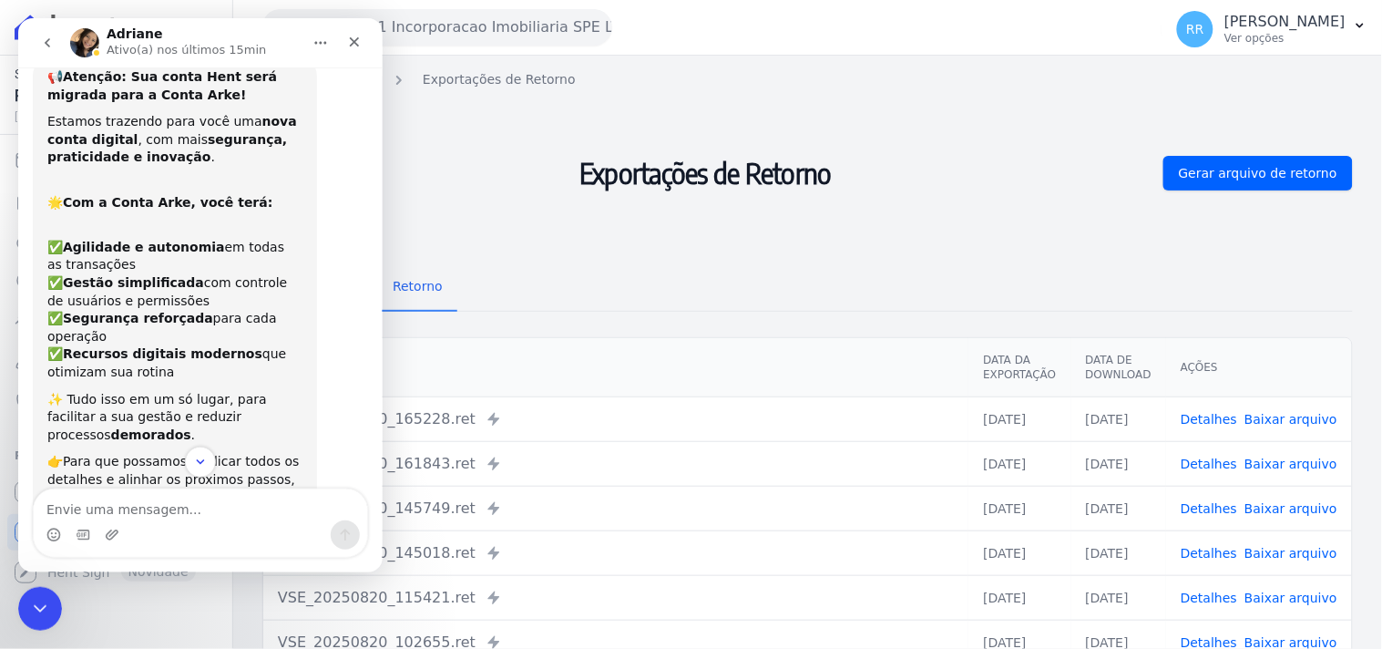
scroll to position [39, 0]
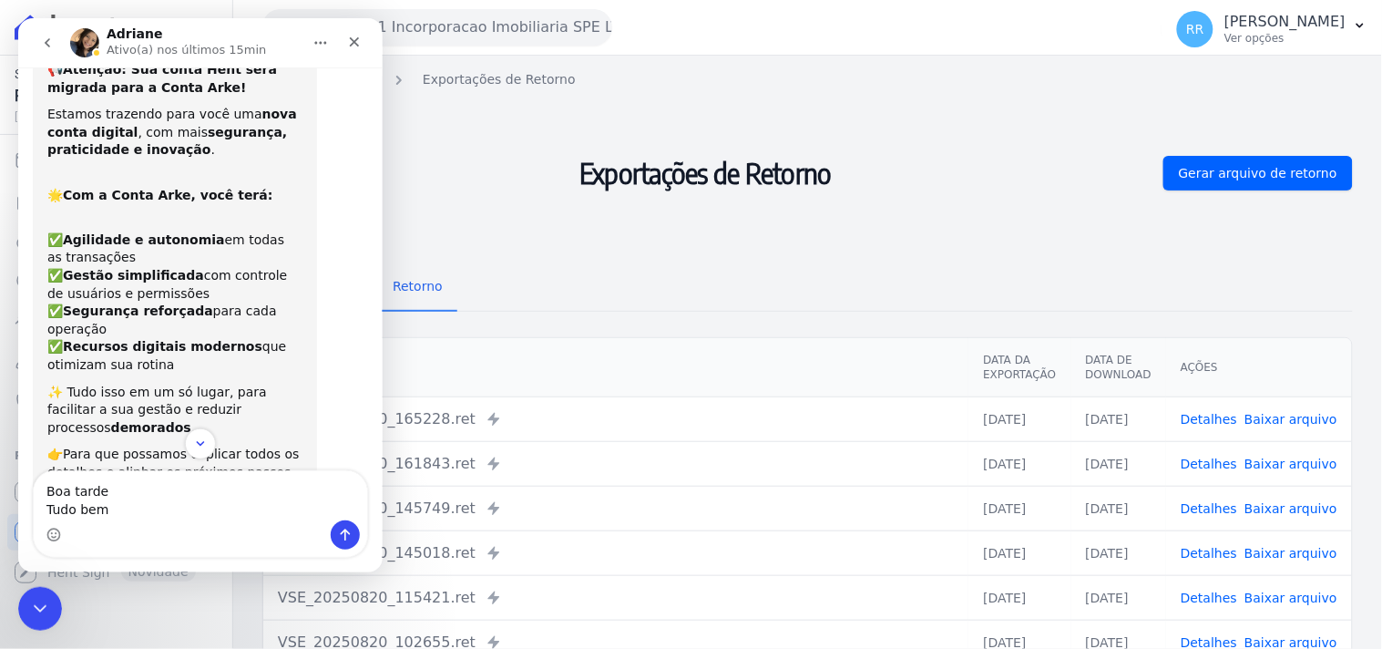
type textarea "Boa tarde Tudo bem?"
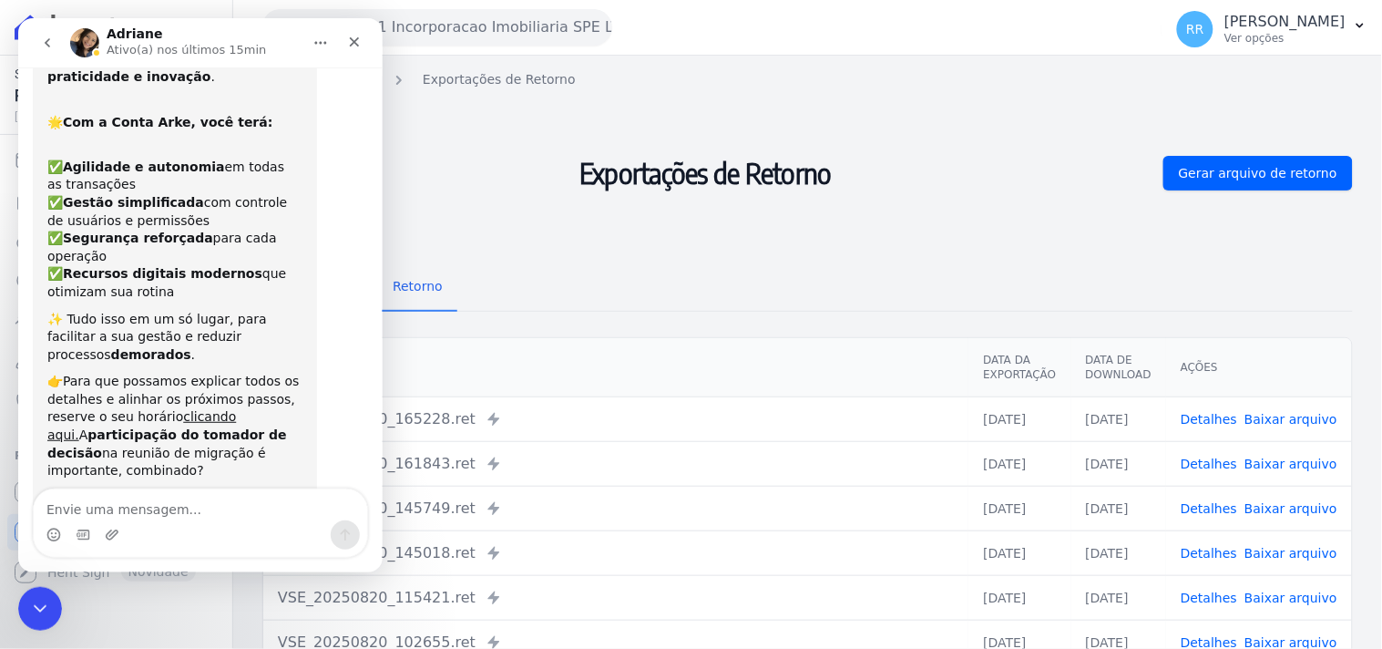
scroll to position [0, 0]
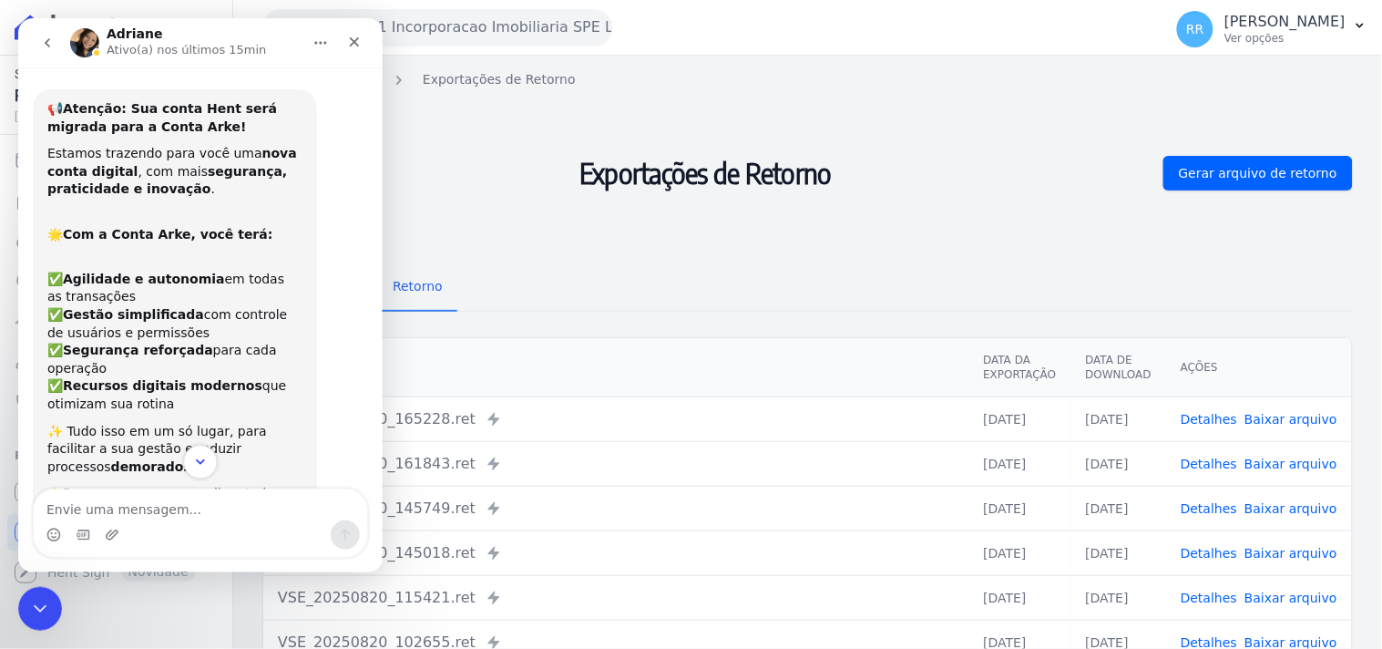
click at [194, 458] on icon "Scroll to bottom" at bounding box center [199, 461] width 16 height 16
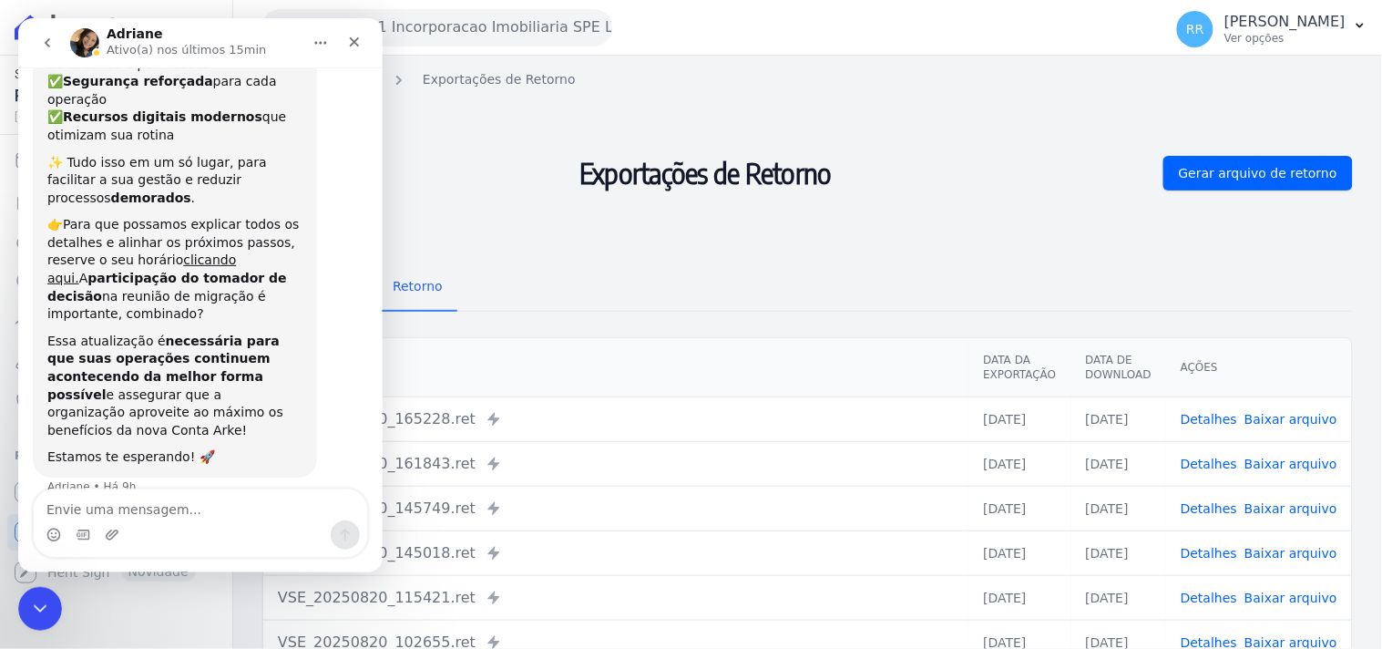
scroll to position [313, 0]
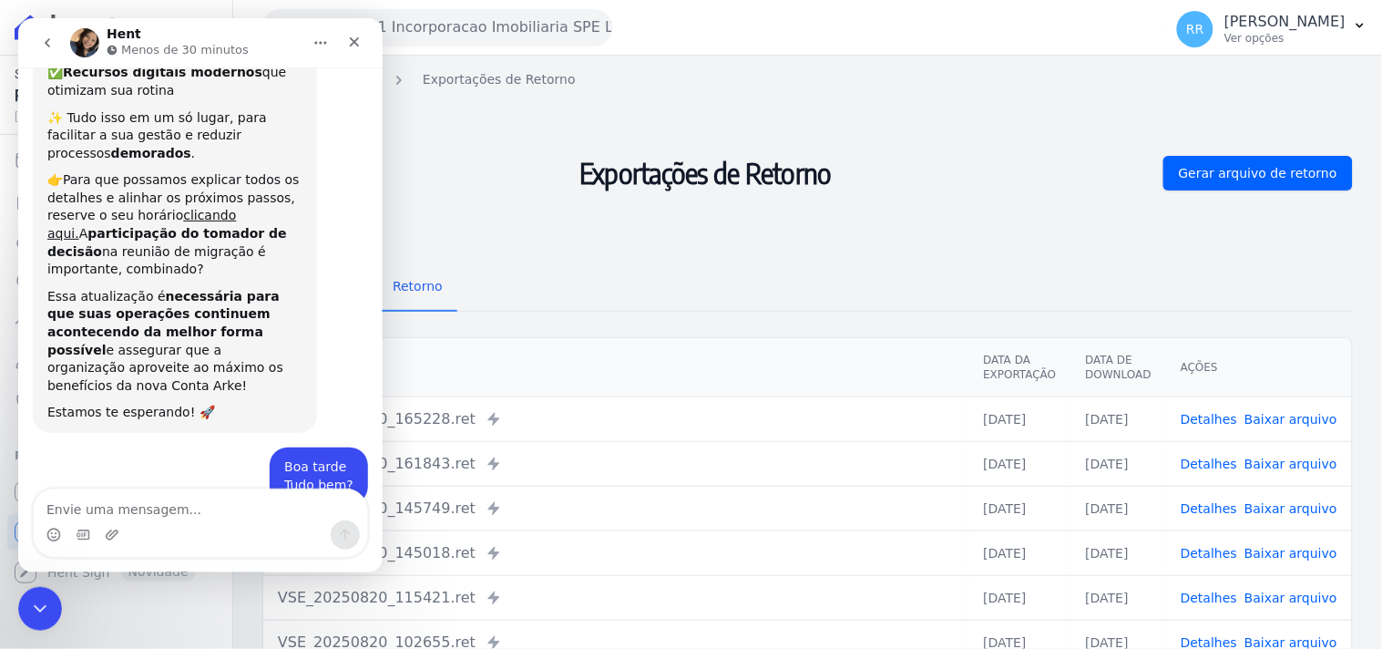
click at [46, 46] on icon "go back" at bounding box center [46, 42] width 15 height 15
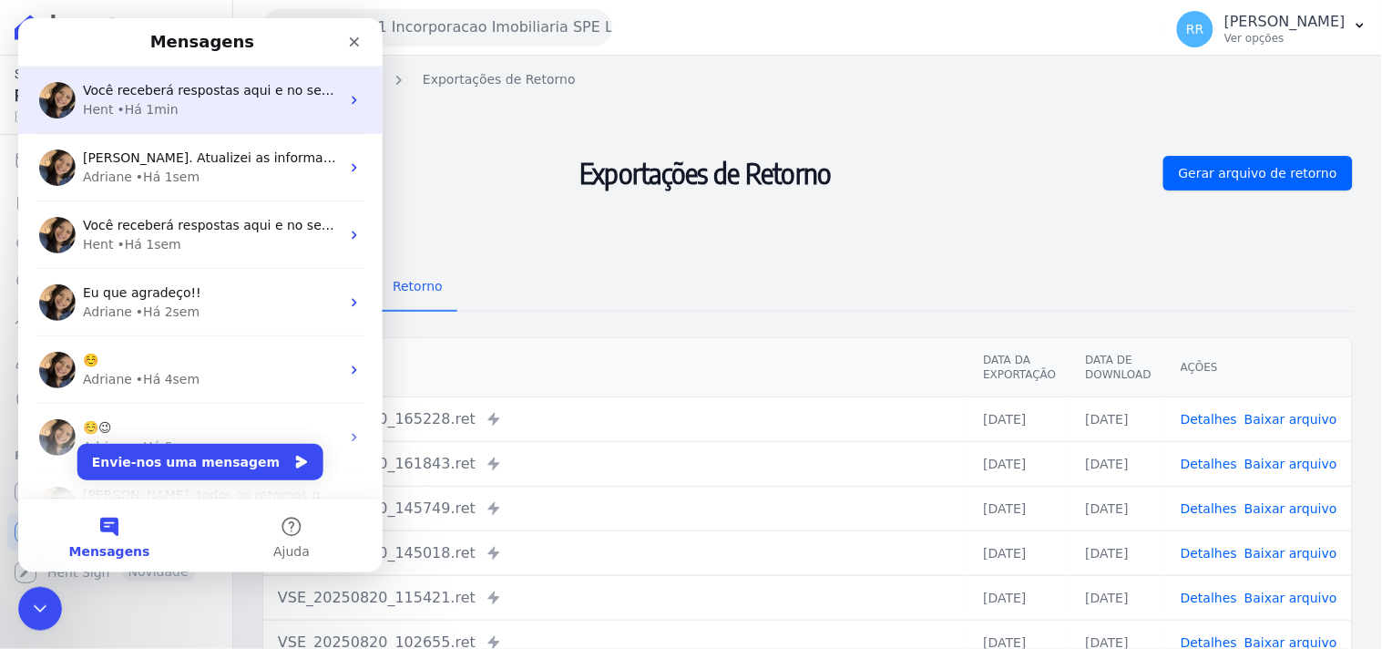
click at [158, 118] on div "Você receberá respostas aqui e no seu e-mail: ✉️ renato.rodrigues@viasul.com No…" at bounding box center [199, 99] width 364 height 67
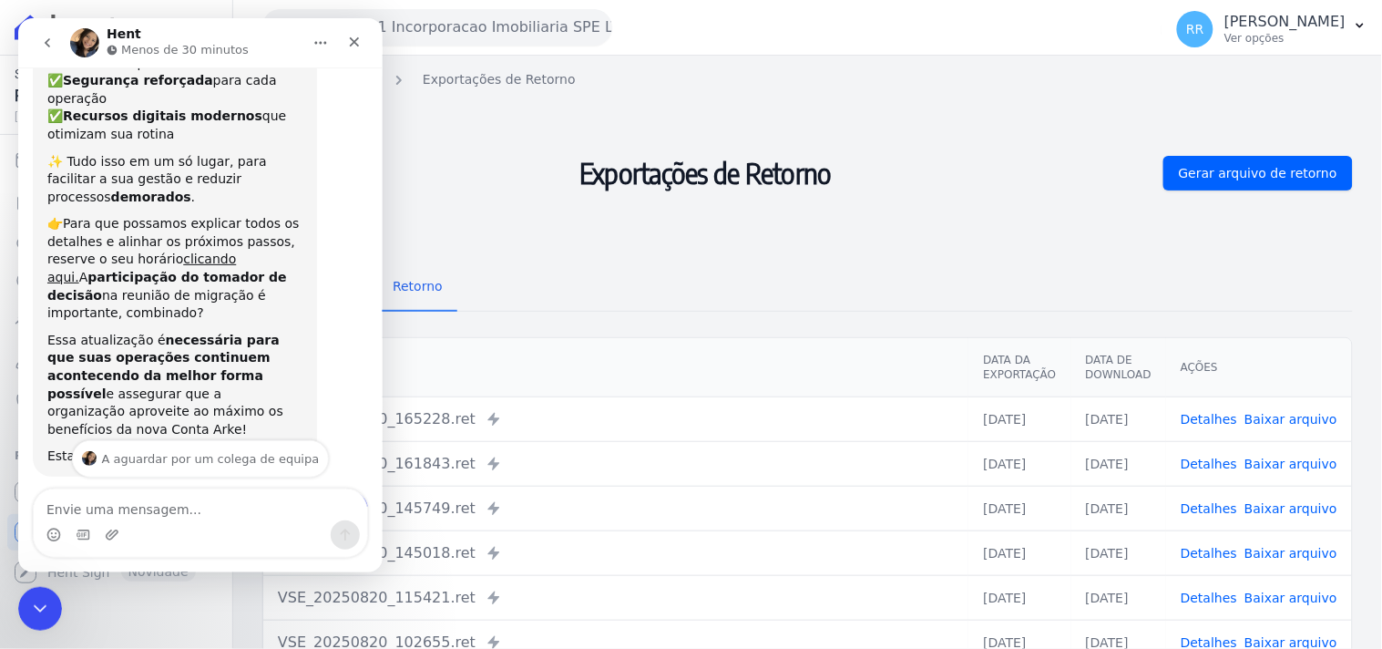
scroll to position [499, 0]
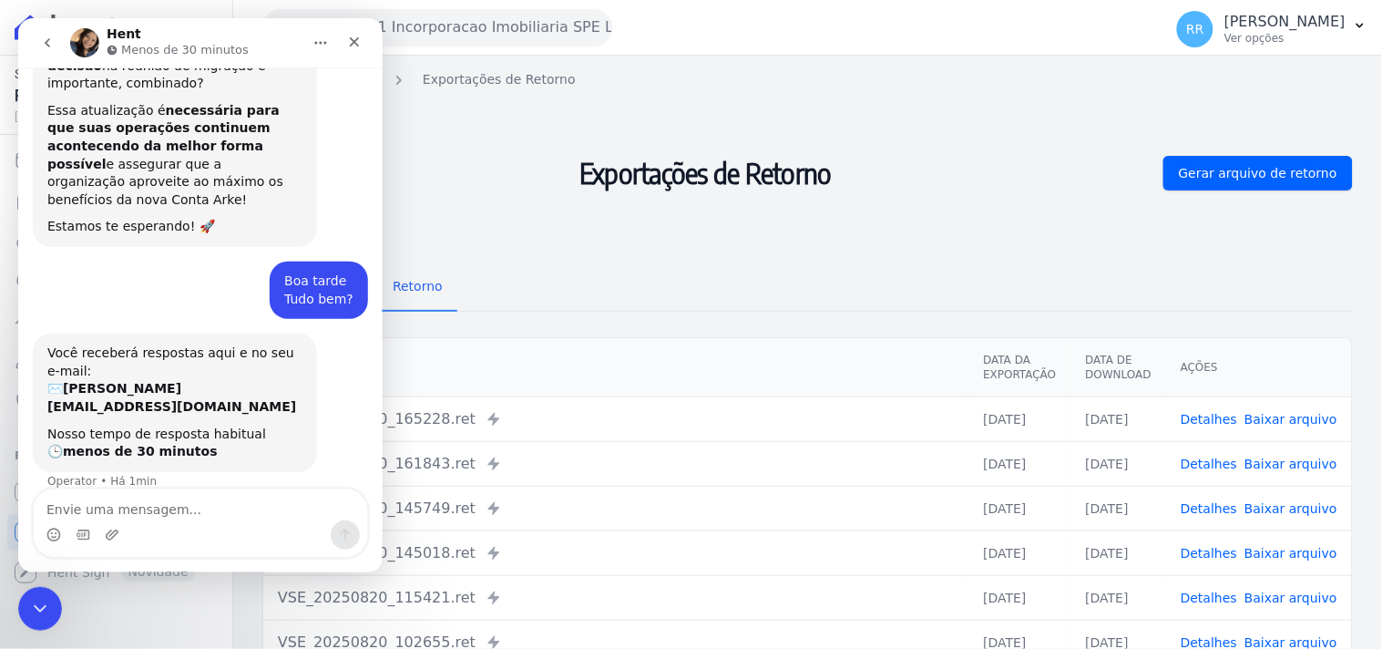
click at [150, 496] on textarea "Envie uma mensagem..." at bounding box center [199, 503] width 333 height 31
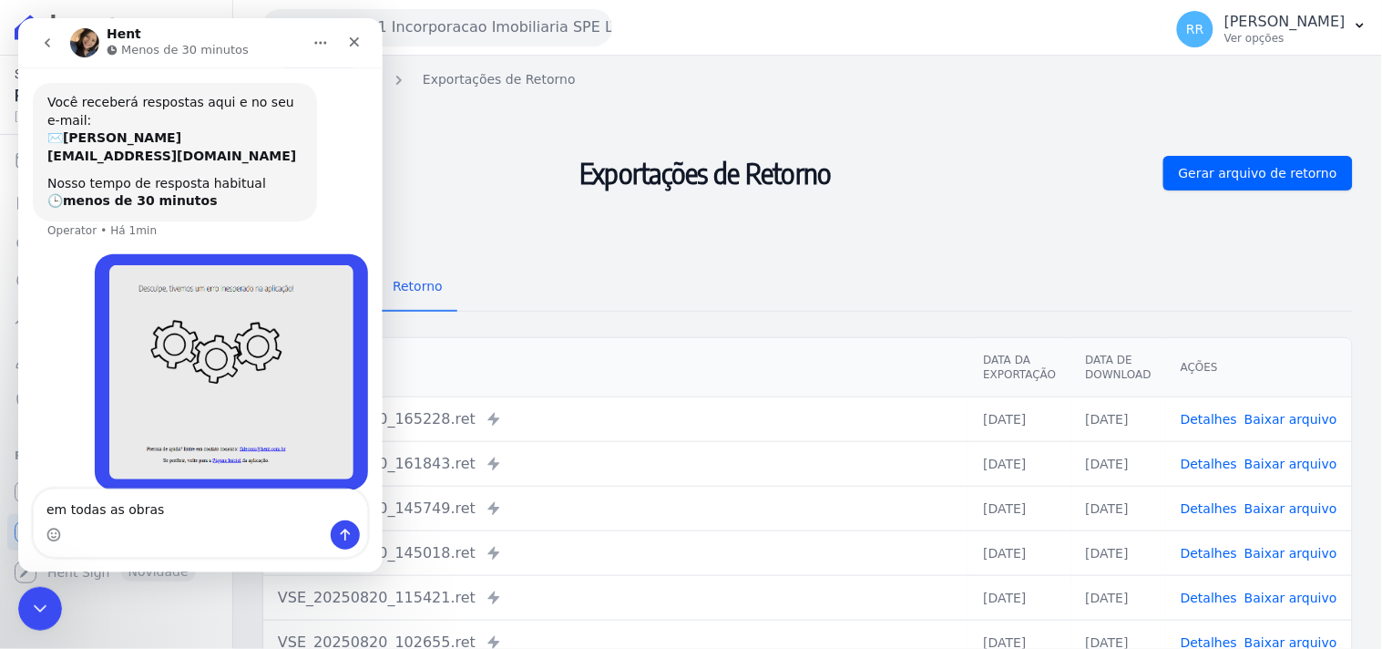
type textarea "em todas as obras"
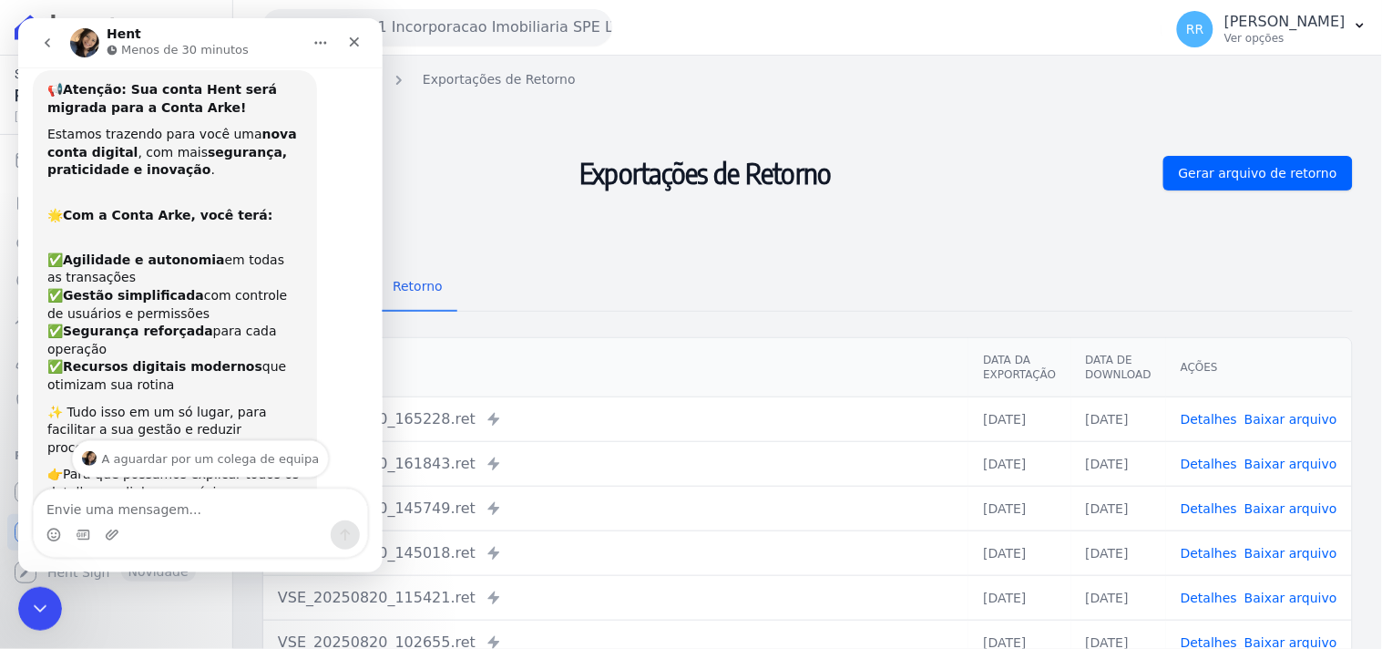
scroll to position [0, 0]
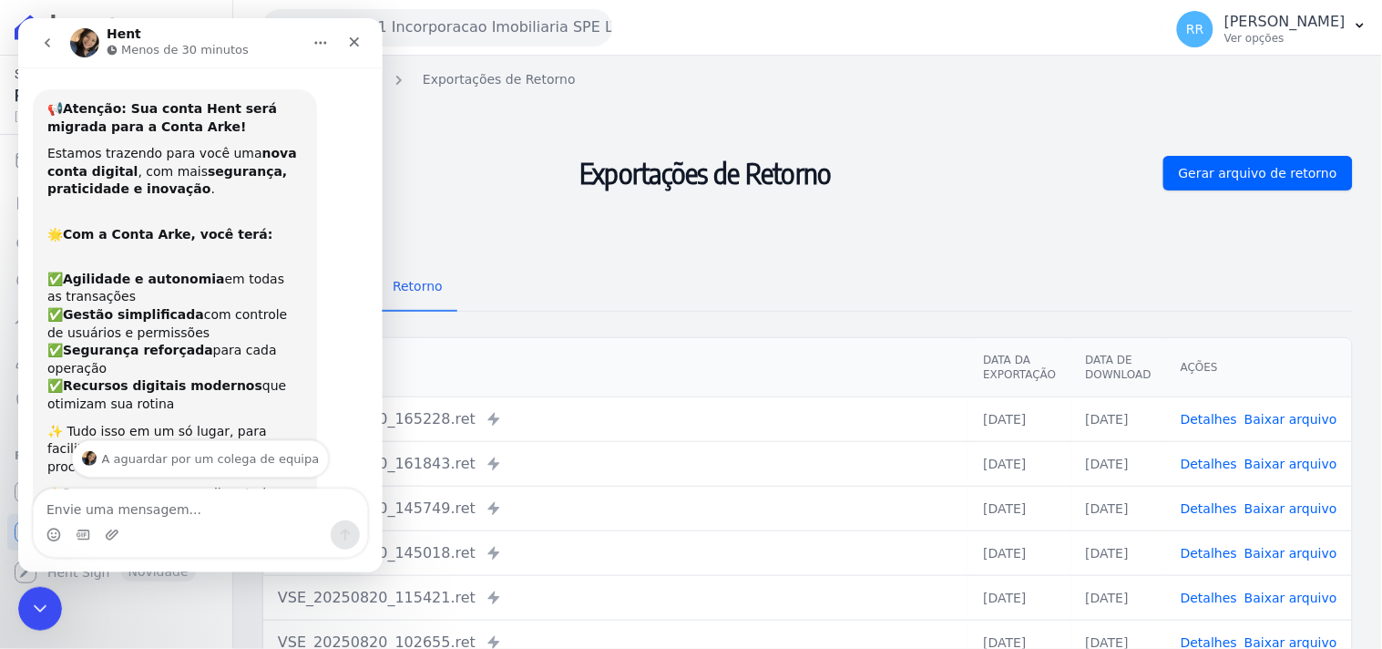
click at [46, 46] on icon "go back" at bounding box center [46, 42] width 15 height 15
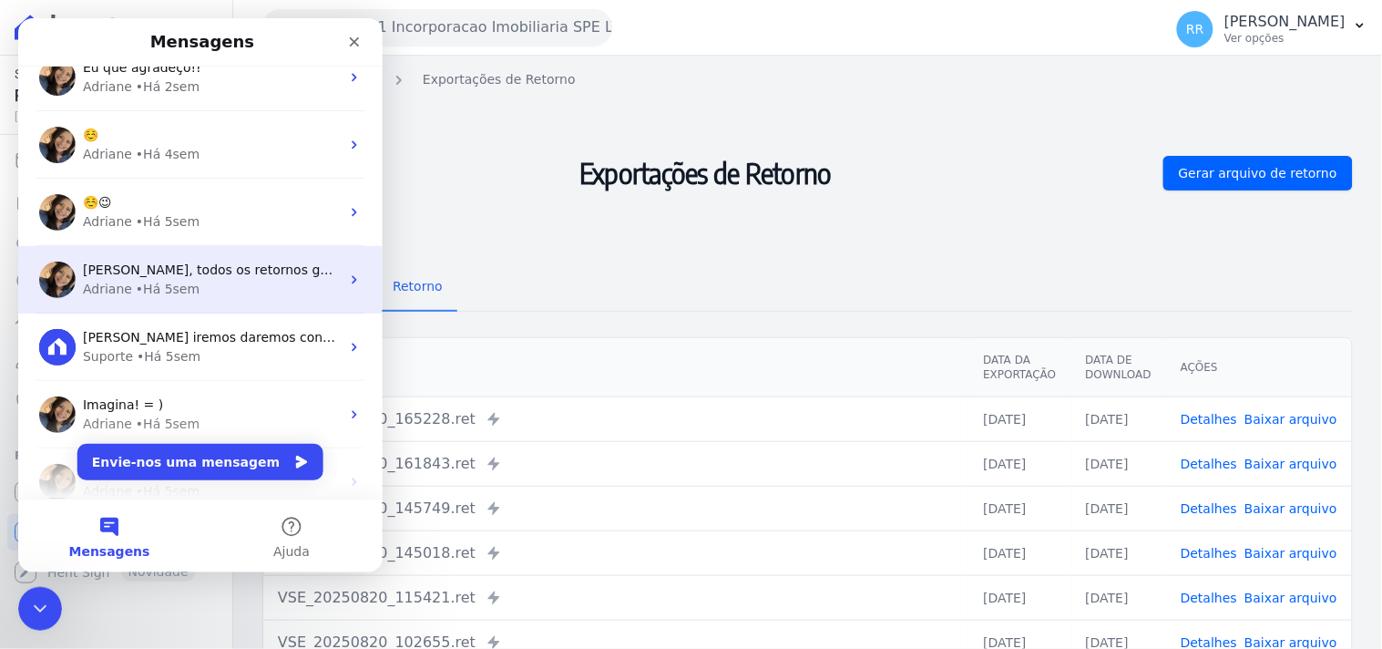
scroll to position [235, 0]
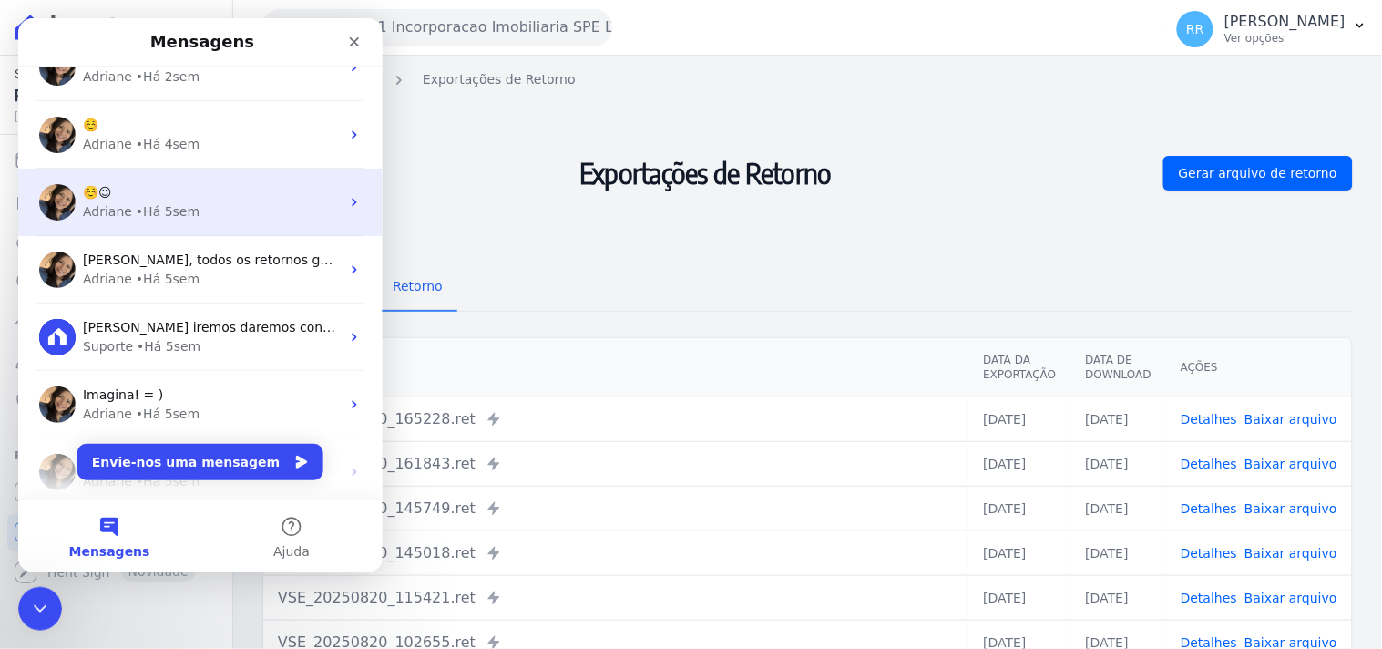
click at [238, 217] on div "Adriane • Há 5sem" at bounding box center [210, 210] width 257 height 19
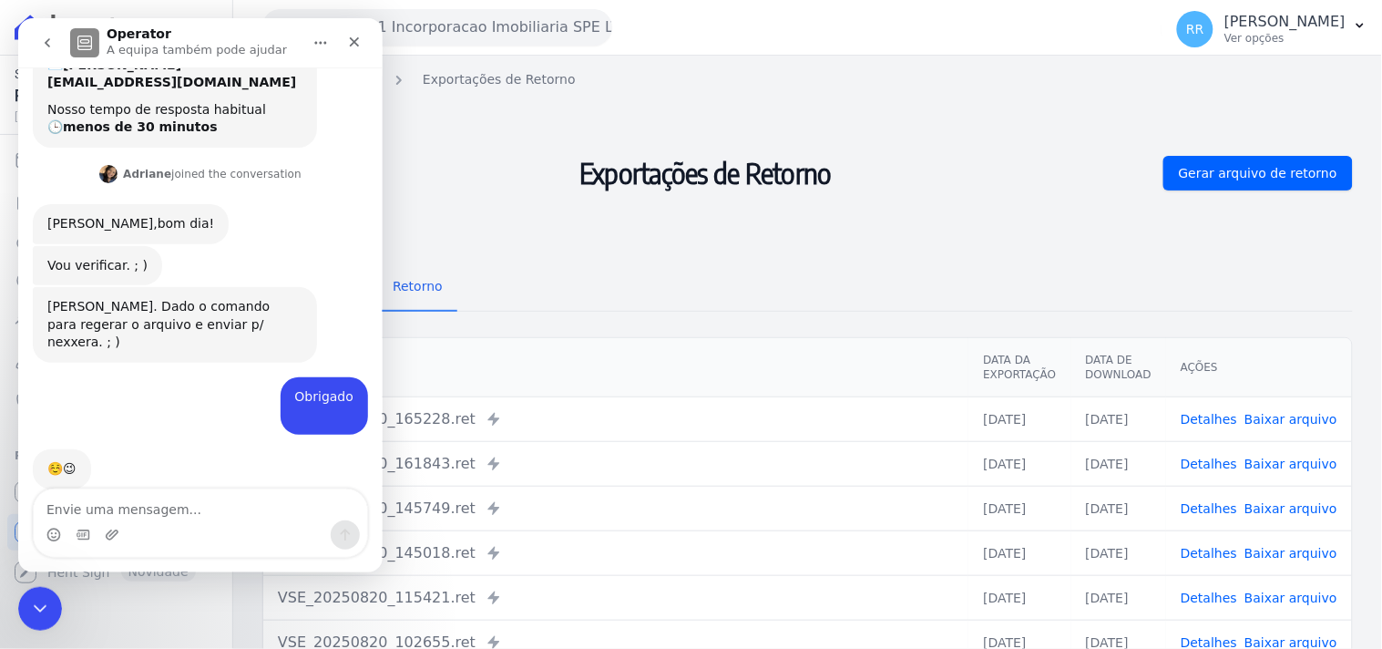
scroll to position [337, 0]
click at [48, 25] on button "go back" at bounding box center [46, 42] width 35 height 35
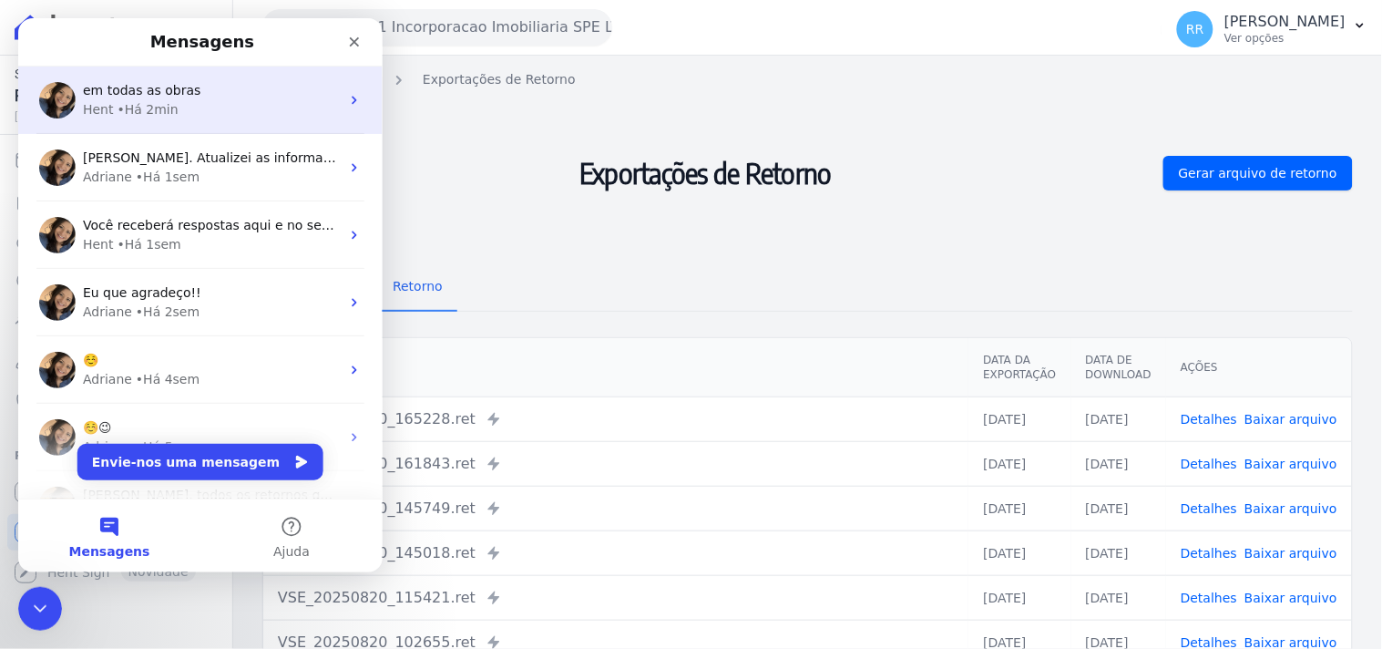
click at [124, 107] on div "• Há 2min" at bounding box center [147, 108] width 61 height 19
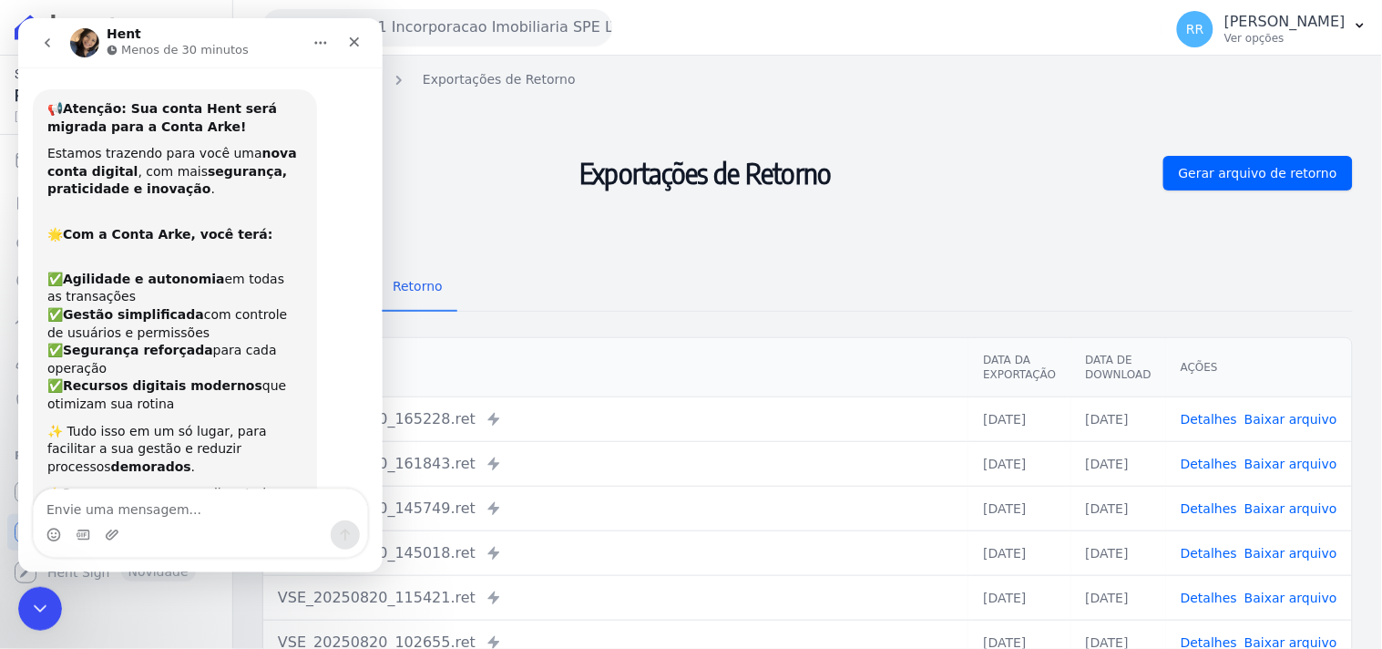
scroll to position [791, 0]
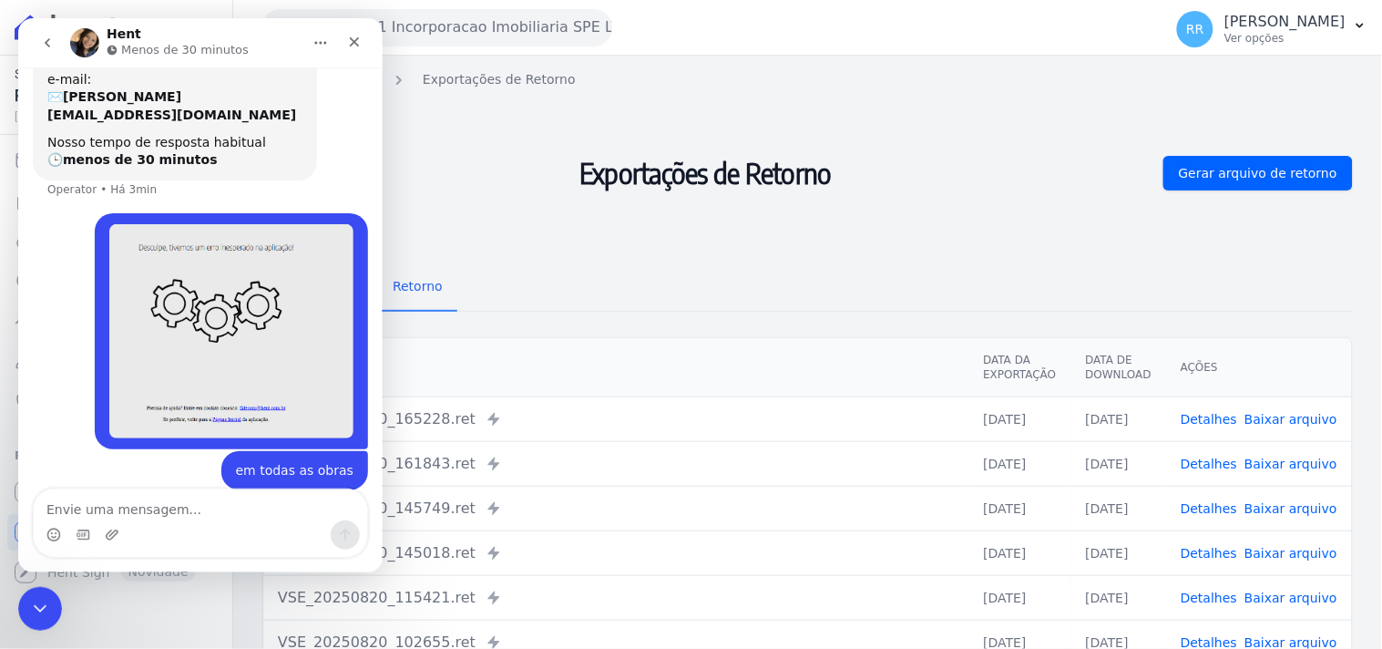
click at [200, 517] on textarea "Envie uma mensagem..." at bounding box center [199, 503] width 333 height 31
type textarea "erro ao gerar arquivos"
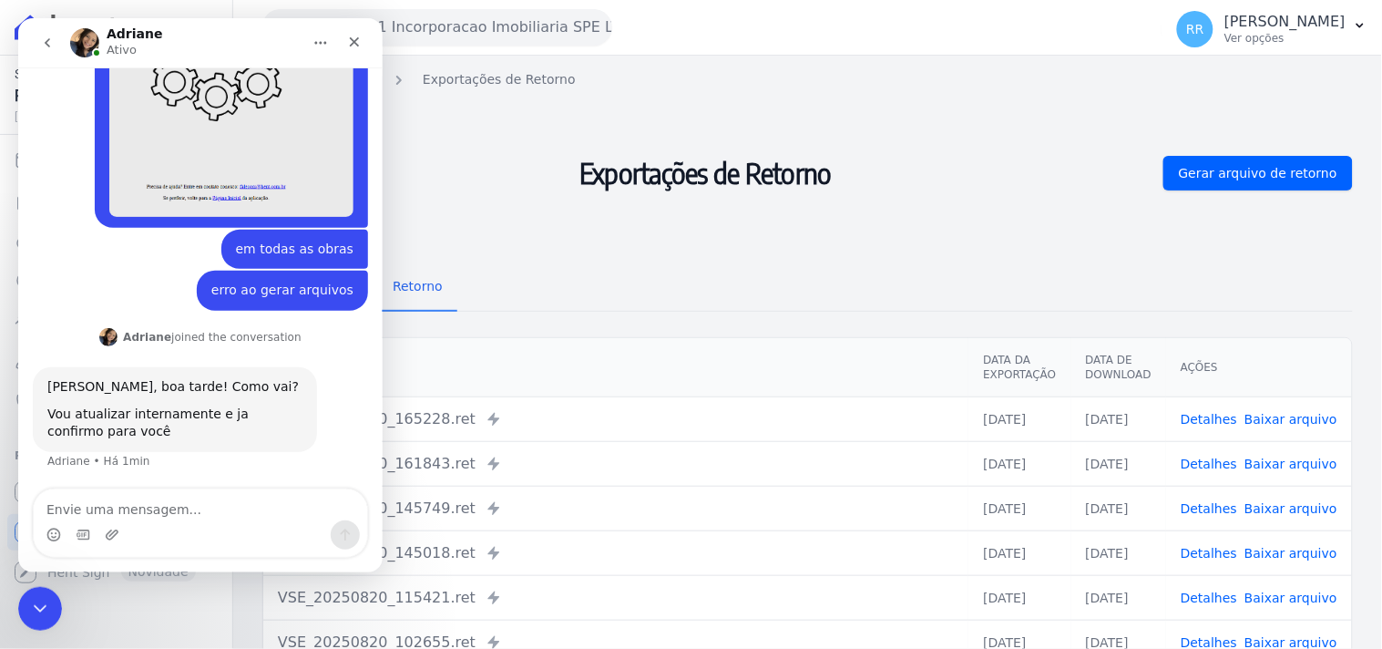
scroll to position [923, 0]
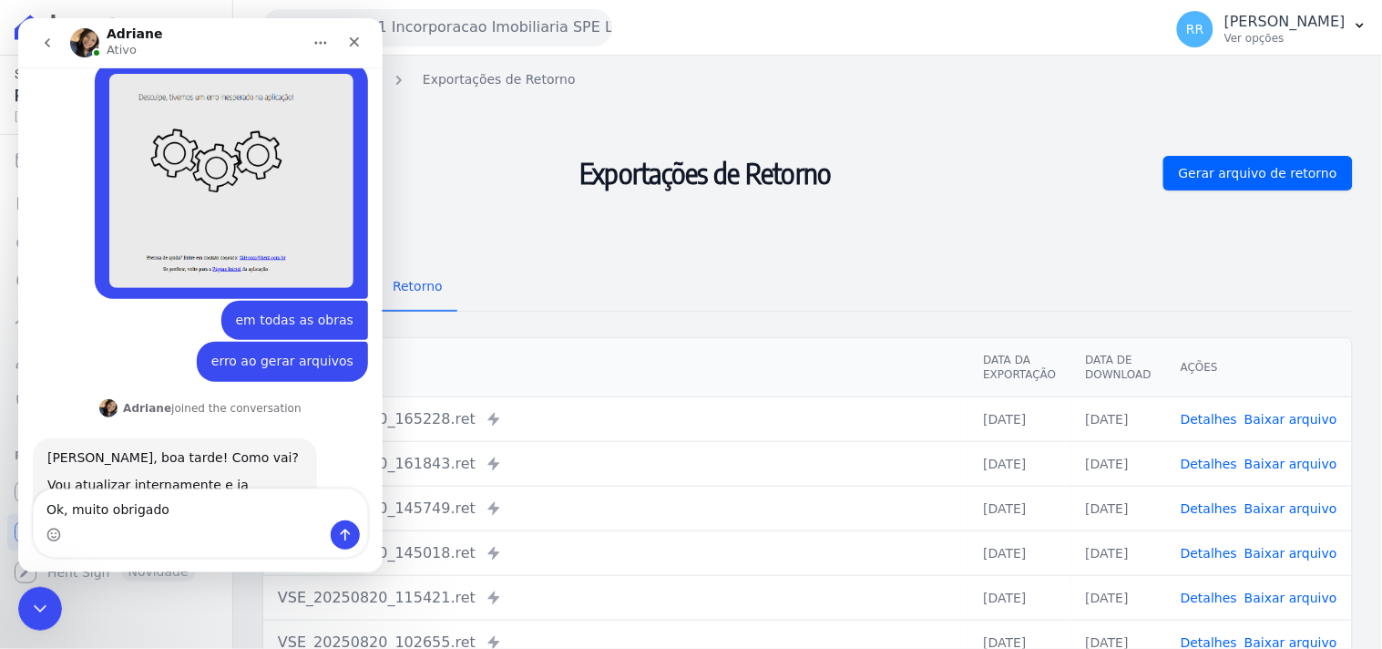
type textarea "Ok, muito obrigado"
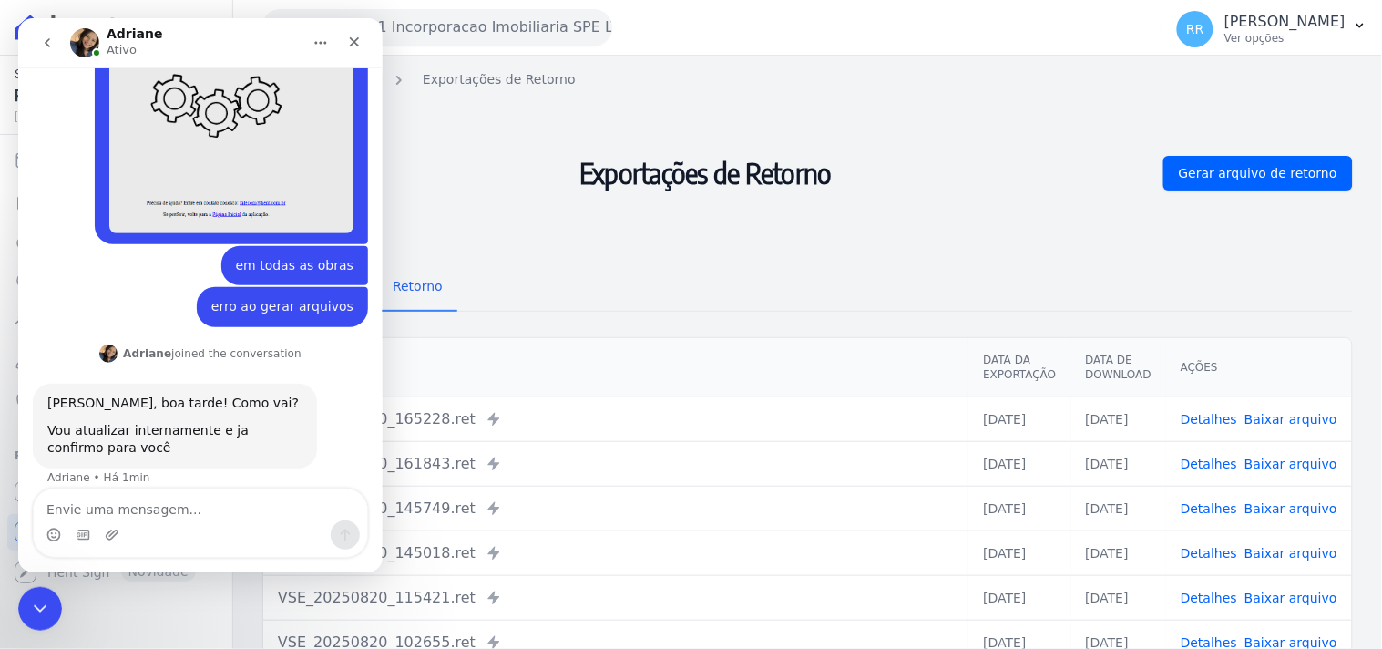
scroll to position [976, 0]
click at [54, 622] on div "Fechar mensagem da Intercom" at bounding box center [37, 606] width 44 height 44
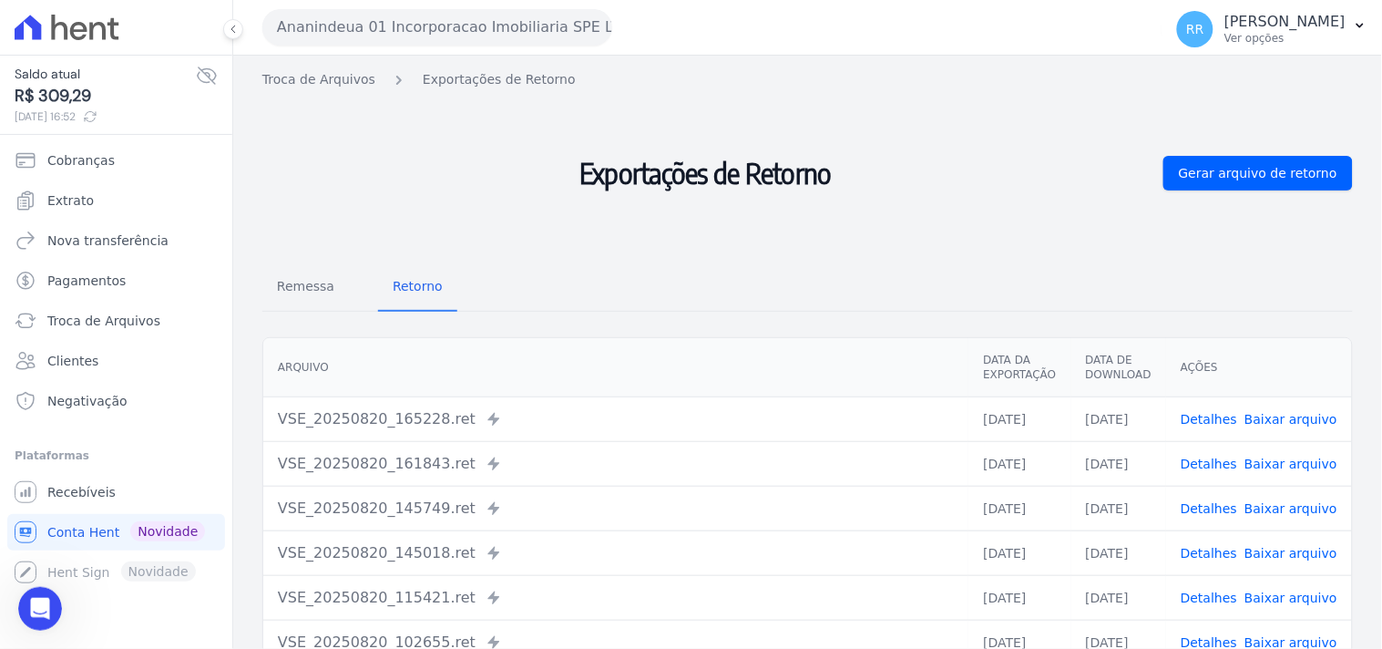
click at [334, 106] on h2 "Exportações de Retorno" at bounding box center [705, 173] width 886 height 153
drag, startPoint x: 887, startPoint y: 168, endPoint x: 550, endPoint y: 185, distance: 337.5
click at [550, 185] on h2 "Exportações de Retorno" at bounding box center [705, 173] width 886 height 153
click at [567, 168] on h2 "Exportações de Retorno" at bounding box center [705, 173] width 886 height 153
click at [404, 139] on h2 "Exportações de Retorno" at bounding box center [705, 173] width 886 height 153
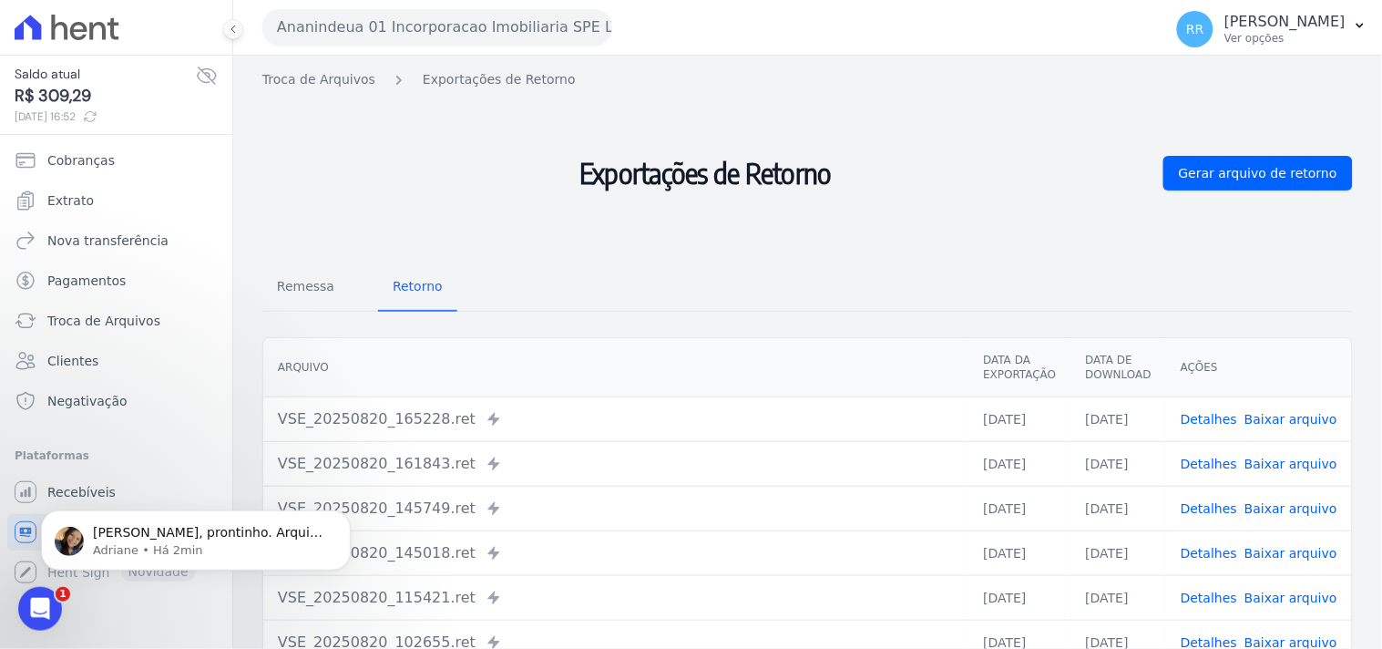
scroll to position [0, 0]
click at [204, 546] on p "Adriane • Há 7min" at bounding box center [210, 549] width 235 height 16
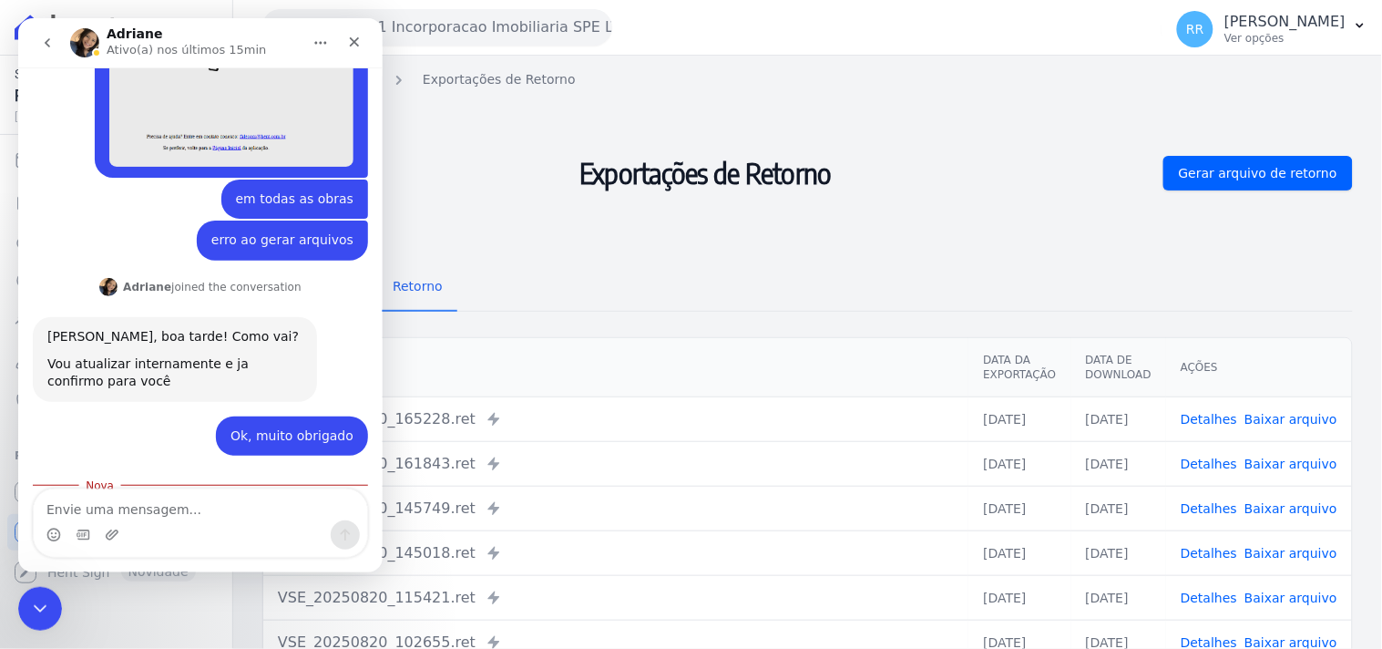
scroll to position [1079, 0]
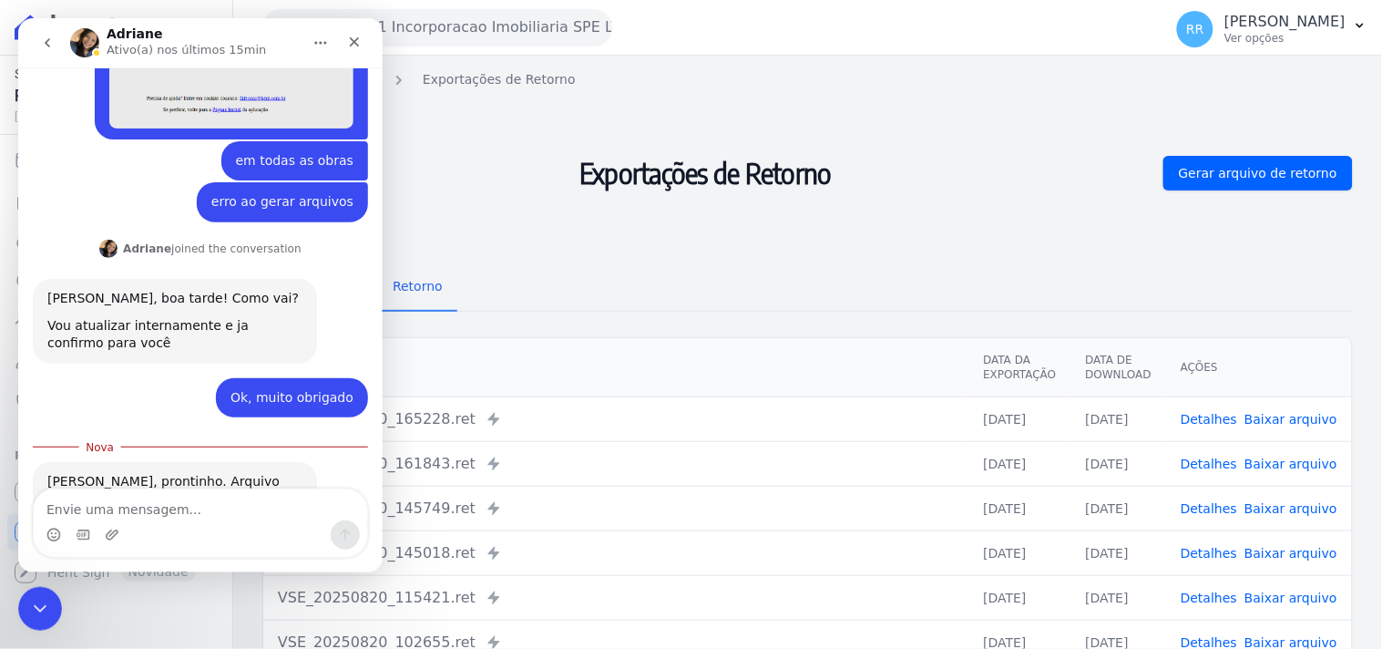
click at [200, 519] on div "Messenger da Intercom" at bounding box center [199, 533] width 333 height 29
click at [212, 513] on textarea "Envie uma mensagem..." at bounding box center [199, 503] width 333 height 31
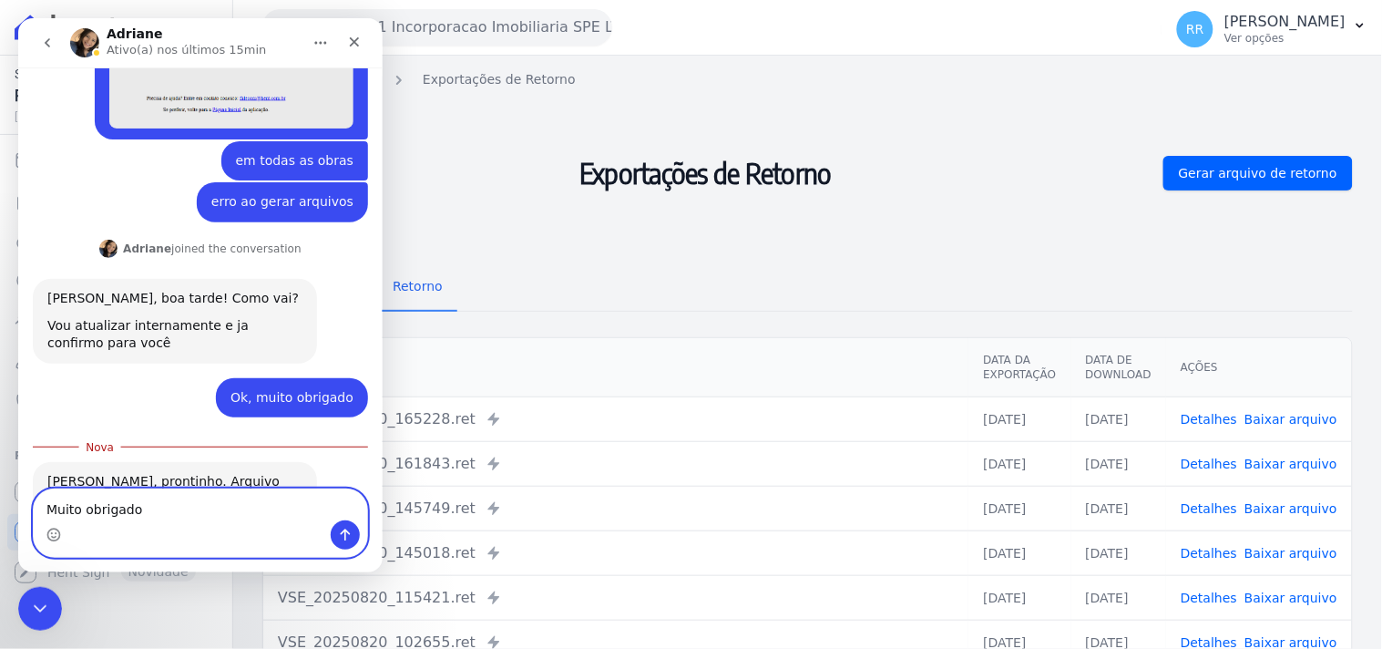
type textarea "Muito obrigado"
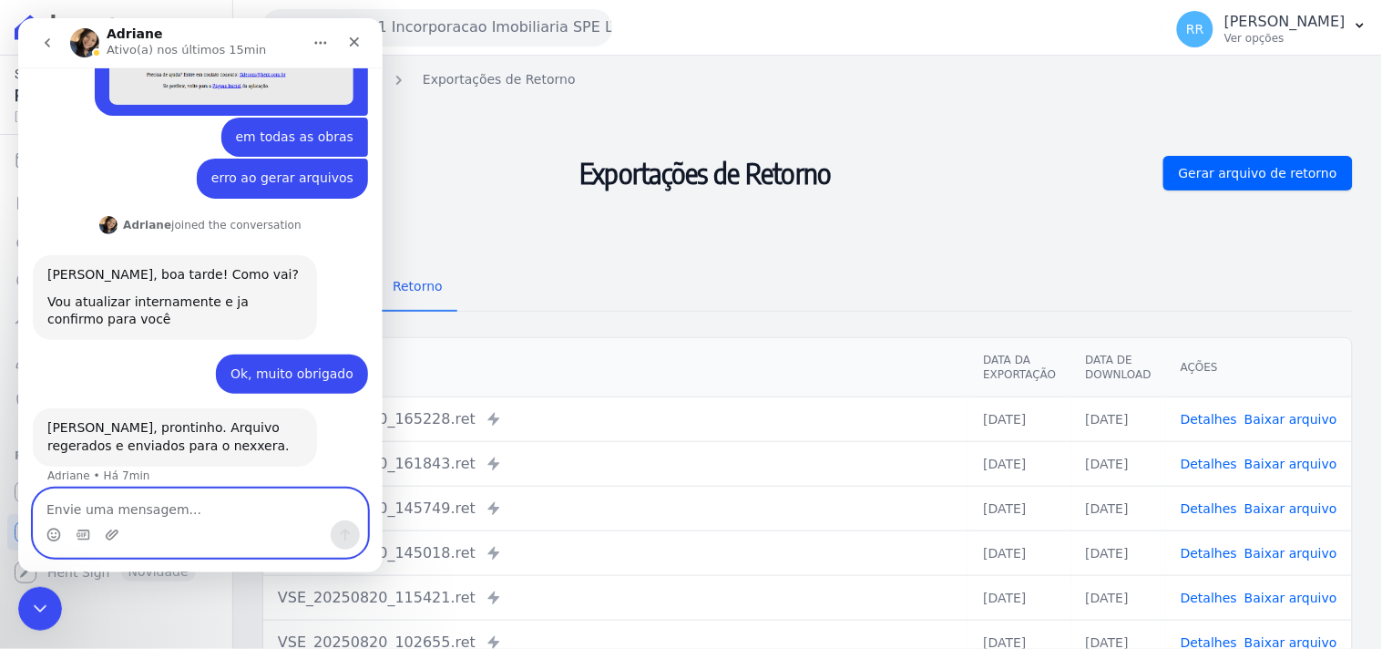
scroll to position [1103, 0]
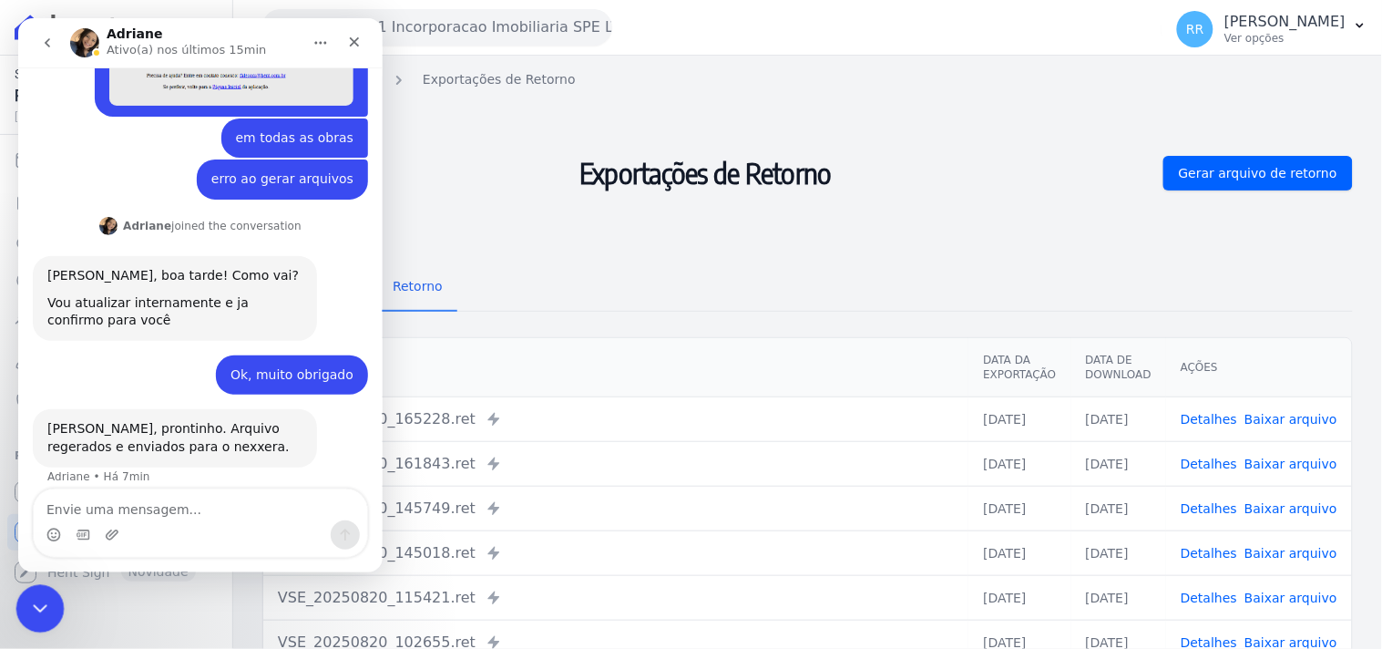
click at [26, 607] on icon "Fechar mensagem da Intercom" at bounding box center [37, 606] width 22 height 22
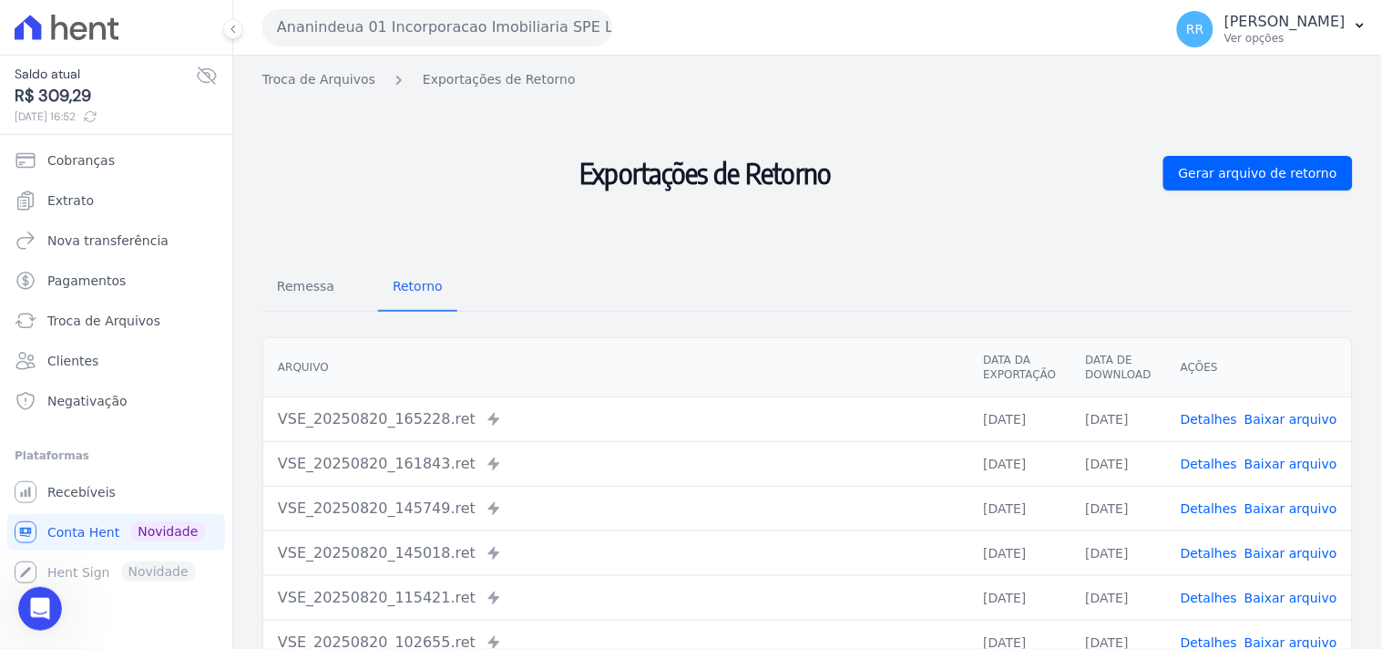
click at [484, 182] on h2 "Exportações de Retorno" at bounding box center [705, 173] width 886 height 153
click at [468, 39] on button "Ananindeua 01 Incorporacao Imobiliaria SPE LTDA" at bounding box center [437, 27] width 350 height 36
click at [284, 280] on span "Remessa" at bounding box center [305, 286] width 79 height 36
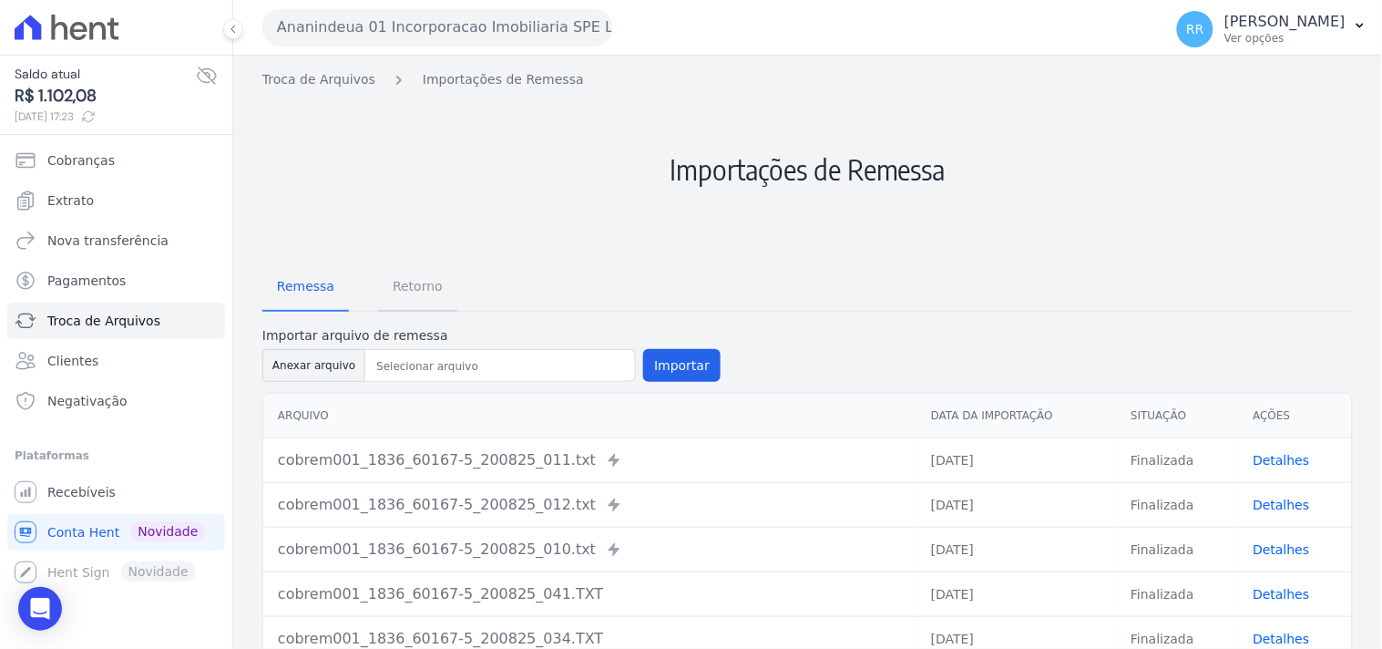
click at [393, 287] on span "Retorno" at bounding box center [418, 286] width 72 height 36
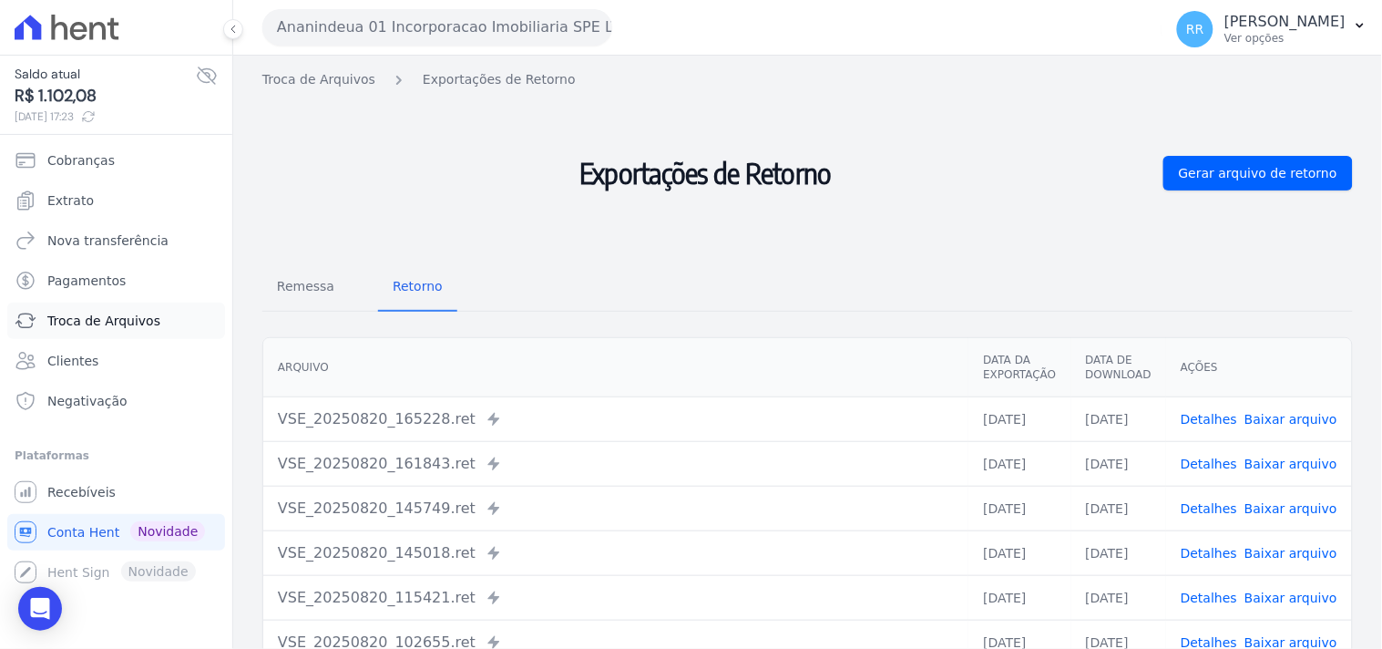
click at [120, 325] on span "Troca de Arquivos" at bounding box center [103, 321] width 113 height 18
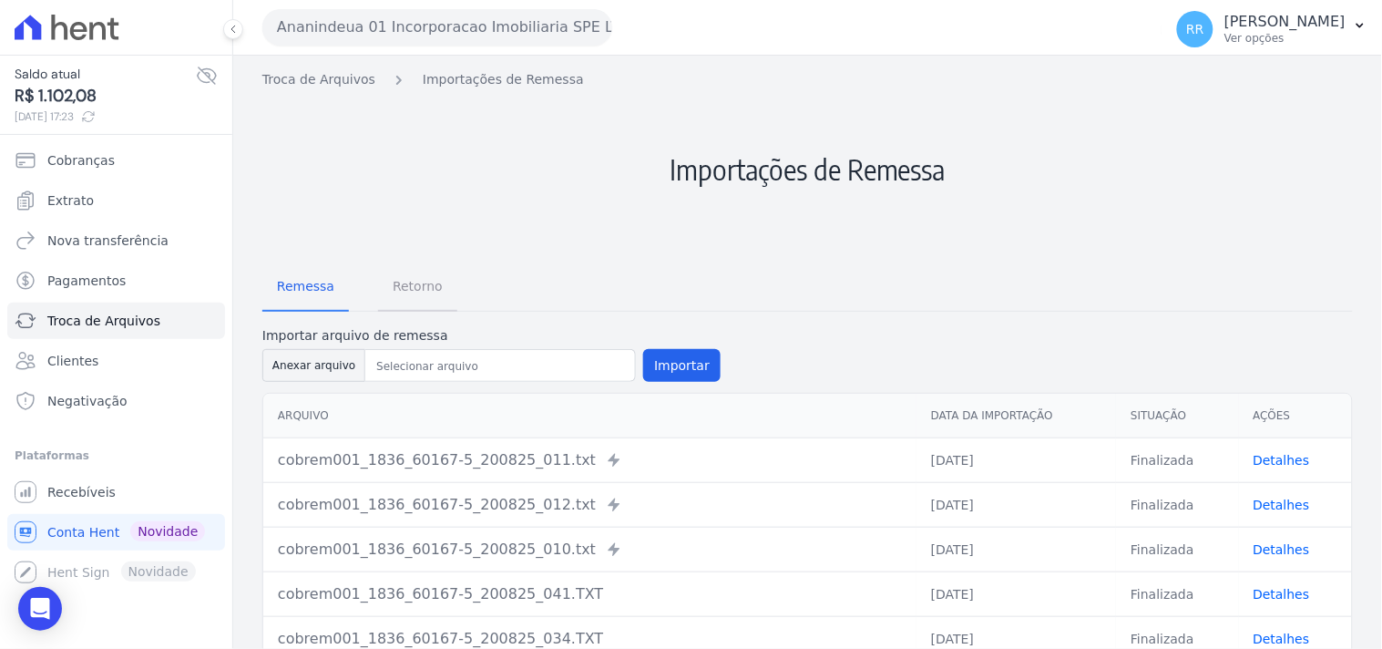
click at [404, 301] on span "Retorno" at bounding box center [418, 286] width 72 height 36
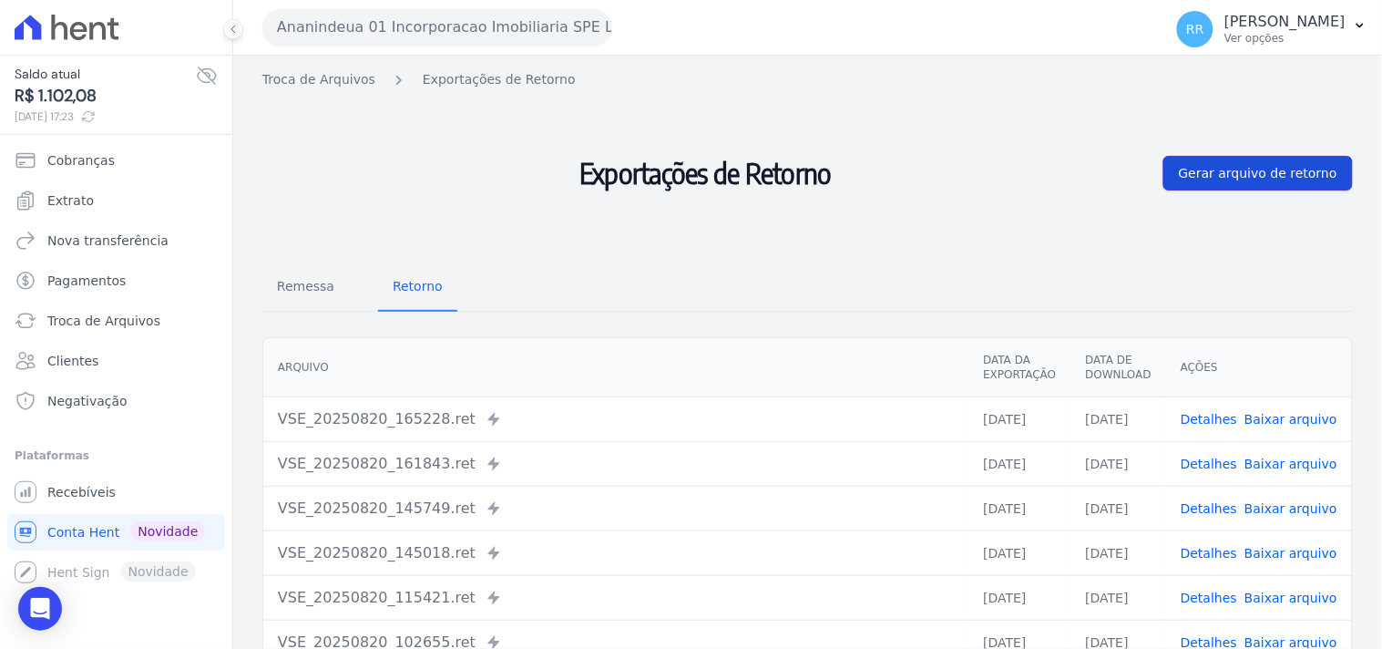
click at [1303, 184] on link "Gerar arquivo de retorno" at bounding box center [1257, 173] width 189 height 35
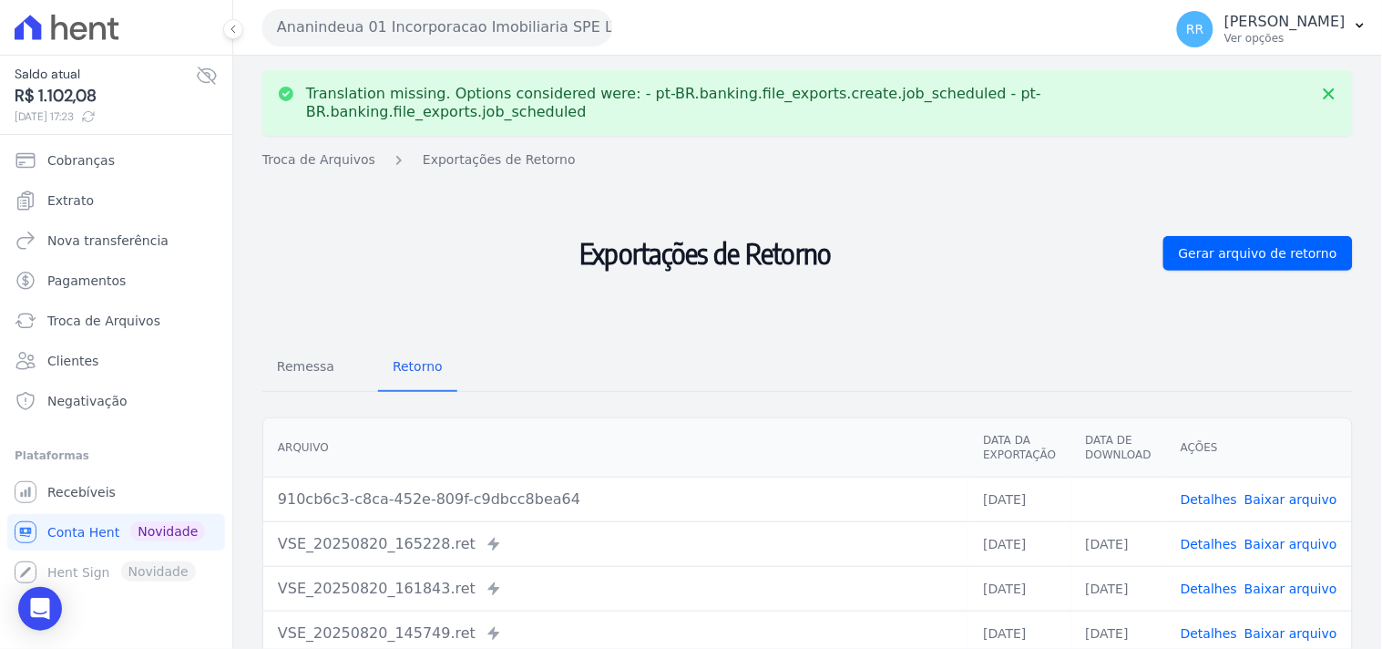
click at [1267, 492] on link "Baixar arquivo" at bounding box center [1290, 499] width 93 height 15
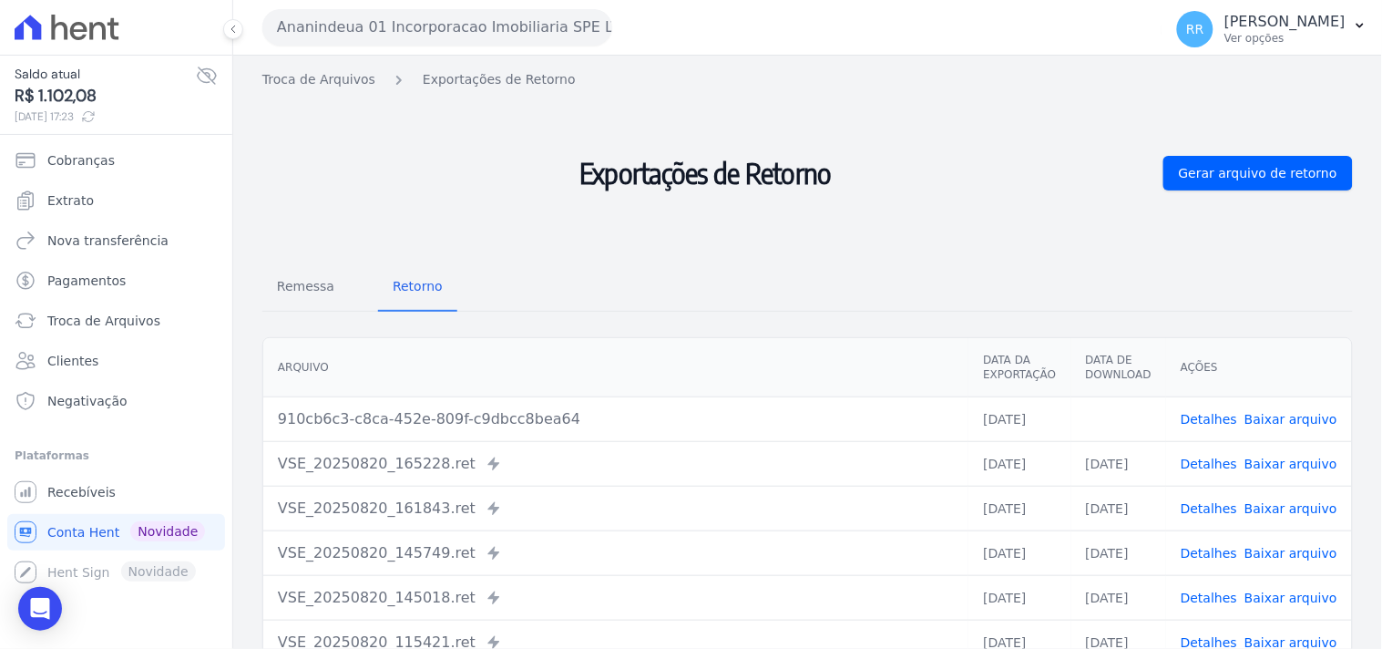
click at [820, 232] on h2 "Exportações de Retorno" at bounding box center [705, 173] width 886 height 153
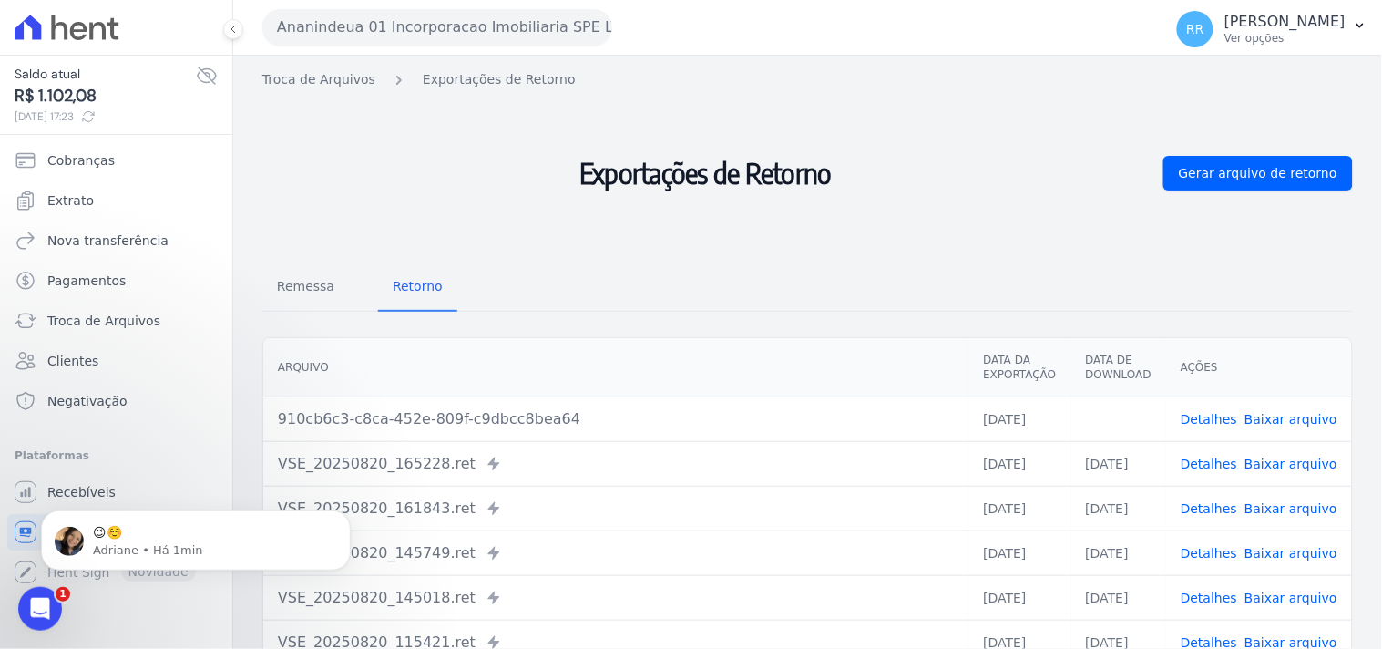
click at [368, 21] on button "Ananindeua 01 Incorporacao Imobiliaria SPE LTDA" at bounding box center [437, 27] width 350 height 36
click at [392, 34] on button "Ananindeua 01 Incorporacao Imobiliaria SPE LTDA" at bounding box center [437, 27] width 350 height 36
click at [399, 26] on button "Ananindeua 01 Incorporacao Imobiliaria SPE LTDA" at bounding box center [437, 27] width 350 height 36
click at [164, 562] on div "😉☺️ Adriane • Há 1min" at bounding box center [196, 539] width 310 height 60
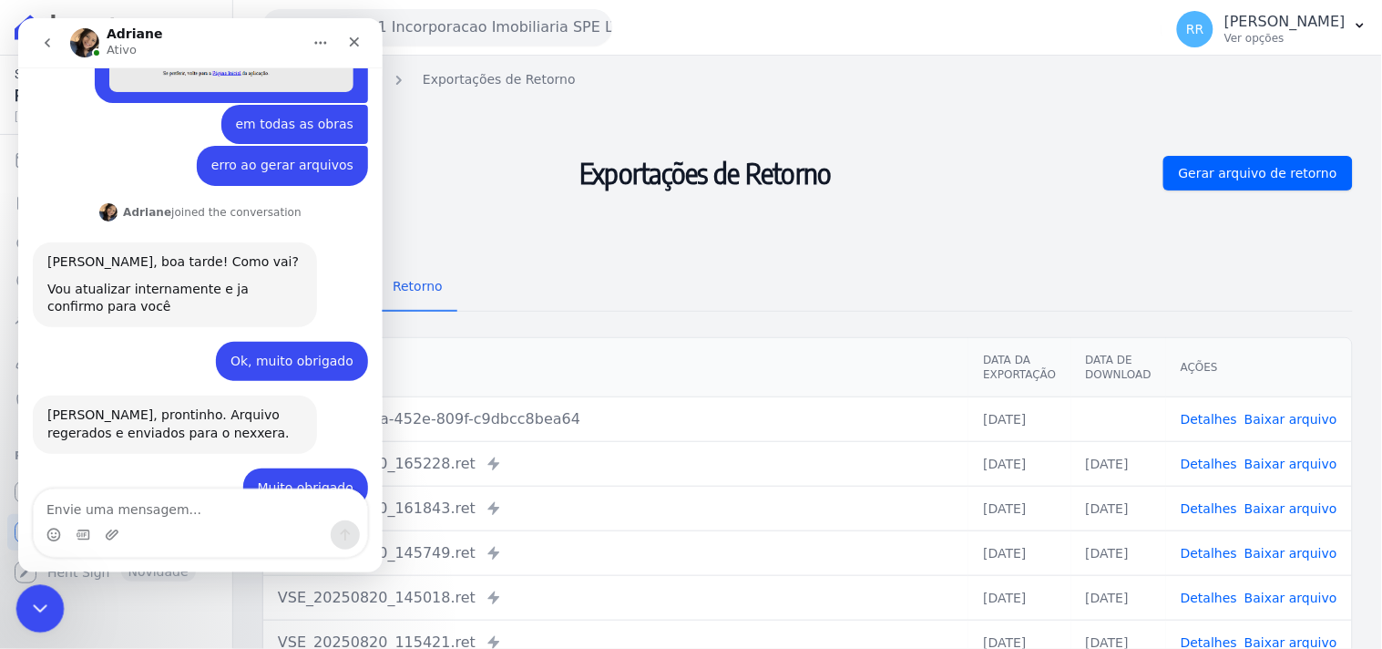
scroll to position [1188, 0]
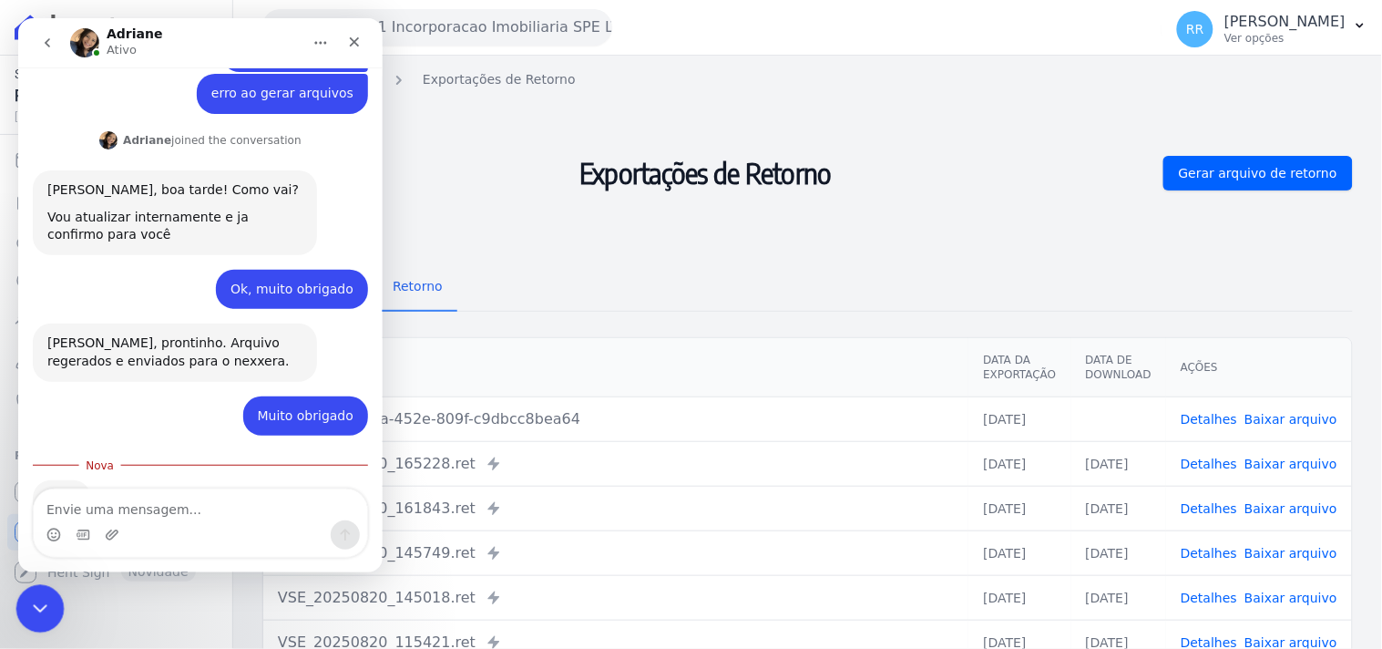
click at [23, 590] on div "Fechar mensagem da Intercom" at bounding box center [37, 606] width 44 height 44
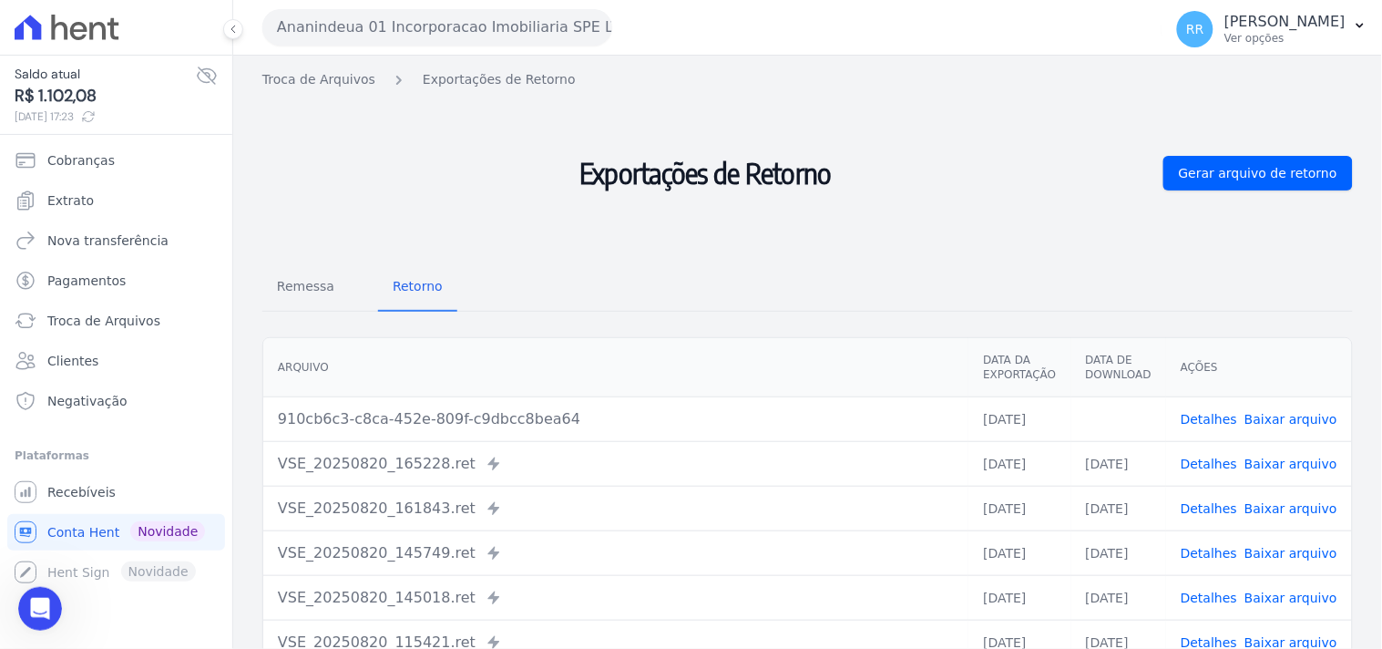
scroll to position [1158, 0]
click at [424, 46] on div "Ananindeua 01 Incorporacao Imobiliaria SPE LTDA Via Sul Engenharia AGUAS DE GUA…" at bounding box center [708, 27] width 893 height 56
click at [437, 26] on button "Ananindeua 01 Incorporacao Imobiliaria SPE LTDA" at bounding box center [437, 27] width 350 height 36
click at [89, 313] on span "Troca de Arquivos" at bounding box center [103, 321] width 113 height 18
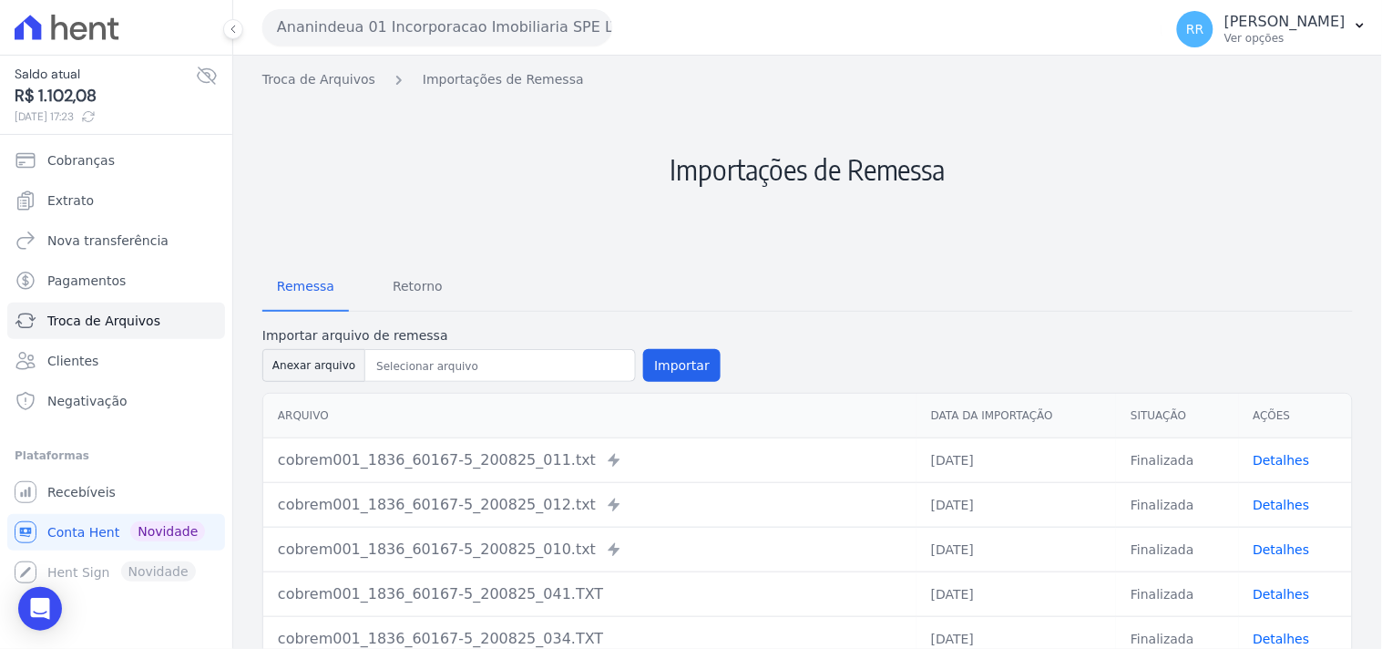
click at [478, 31] on button "Ananindeua 01 Incorporacao Imobiliaria SPE LTDA" at bounding box center [437, 27] width 350 height 36
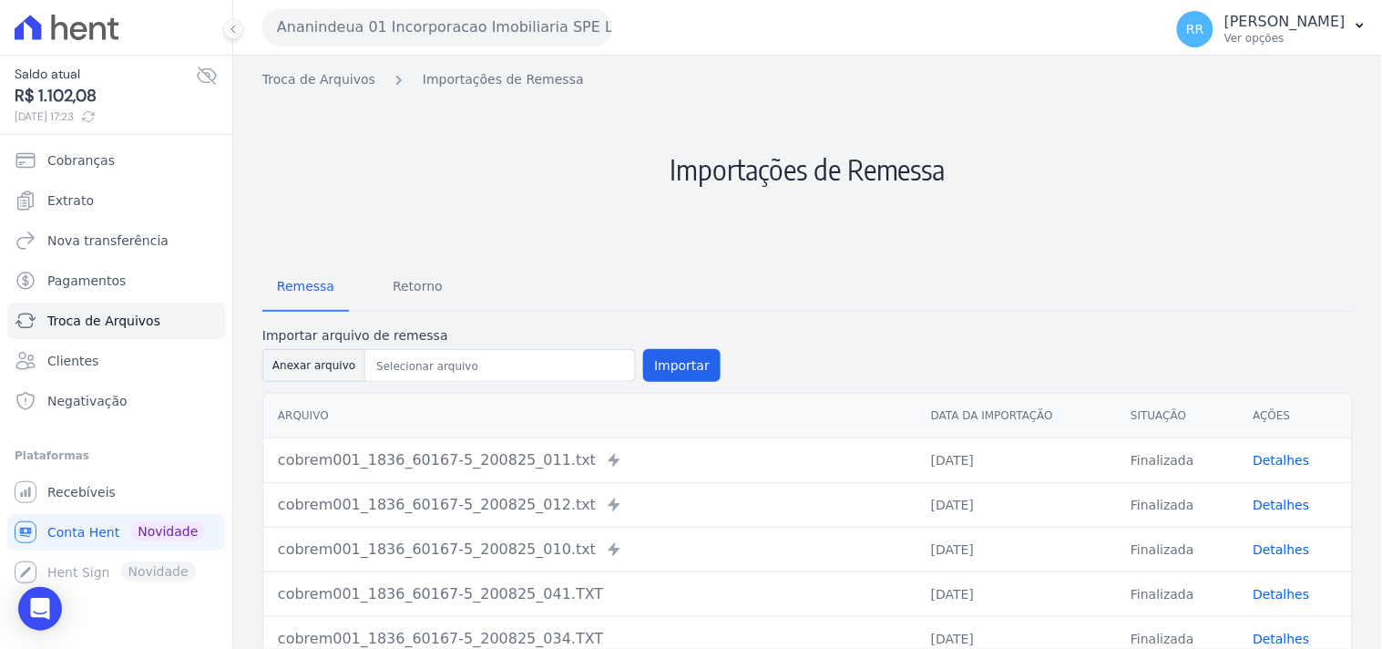
click at [478, 31] on button "Ananindeua 01 Incorporacao Imobiliaria SPE LTDA" at bounding box center [437, 27] width 350 height 36
